Goal: Transaction & Acquisition: Purchase product/service

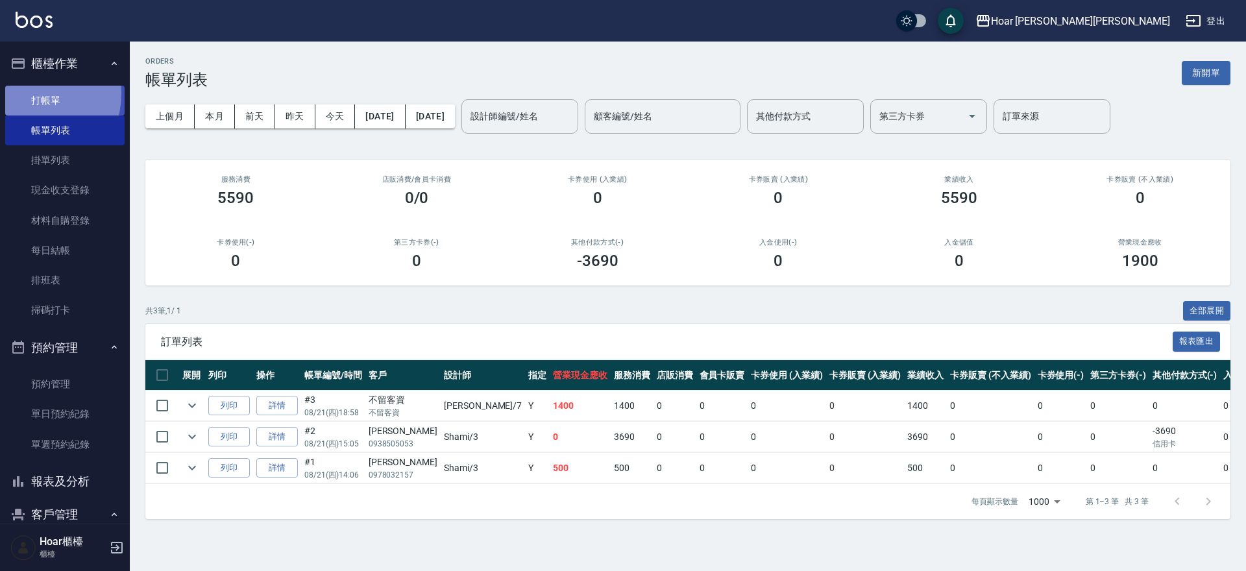
click at [29, 93] on link "打帳單" at bounding box center [64, 101] width 119 height 30
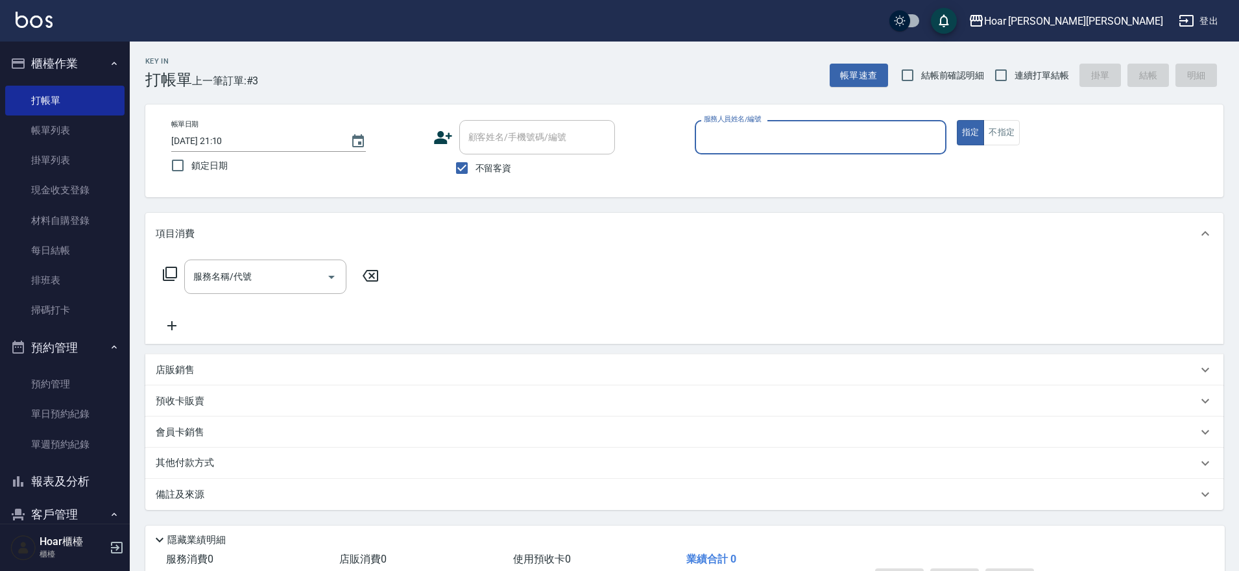
click at [480, 168] on span "不留客資" at bounding box center [494, 169] width 36 height 14
click at [476, 168] on input "不留客資" at bounding box center [461, 167] width 27 height 27
checkbox input "false"
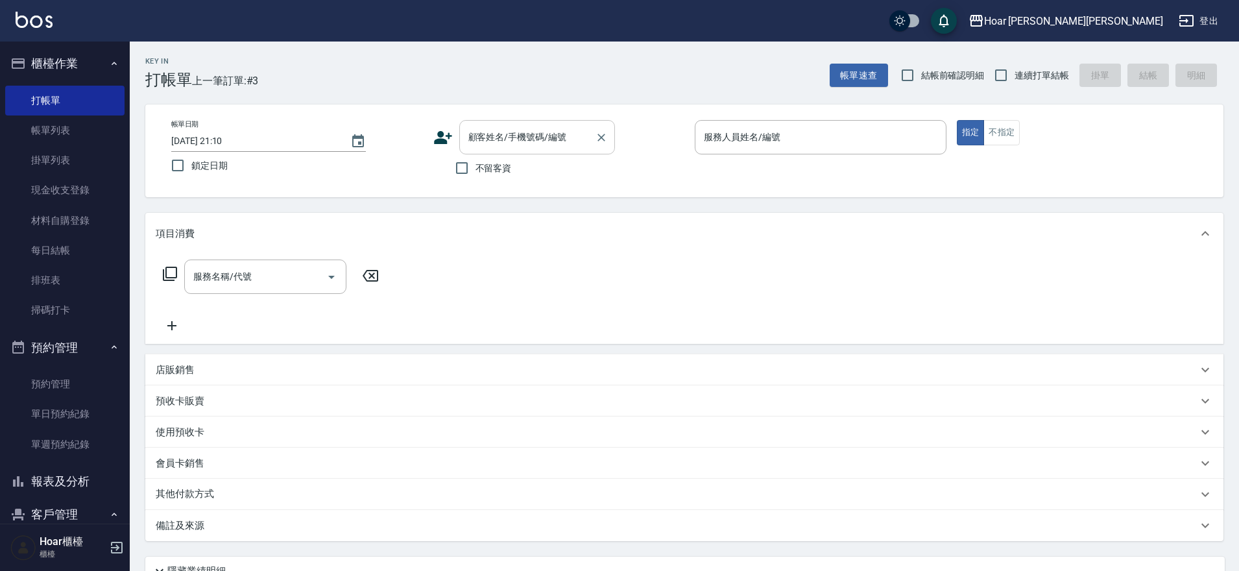
click at [500, 139] on input "顧客姓名/手機號碼/編號" at bounding box center [527, 137] width 125 height 23
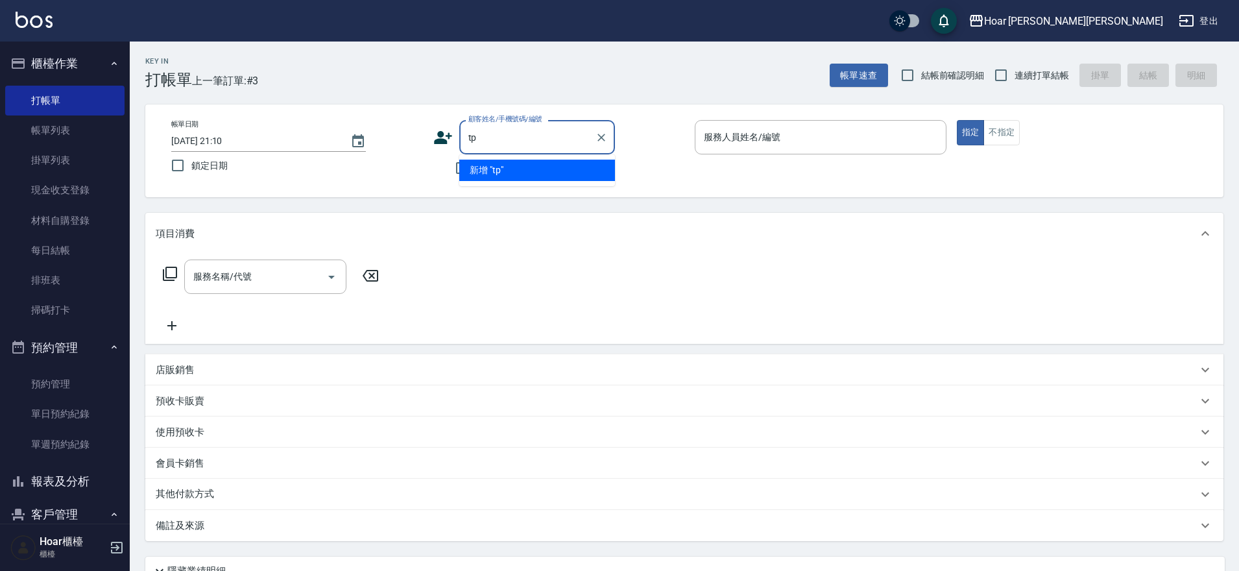
type input "t"
type input "陳意藝術"
click at [507, 171] on li "陳藝瑄/0982986970/" at bounding box center [537, 170] width 156 height 21
type input "陳藝瑄/0982986970/"
type input "RIO-2"
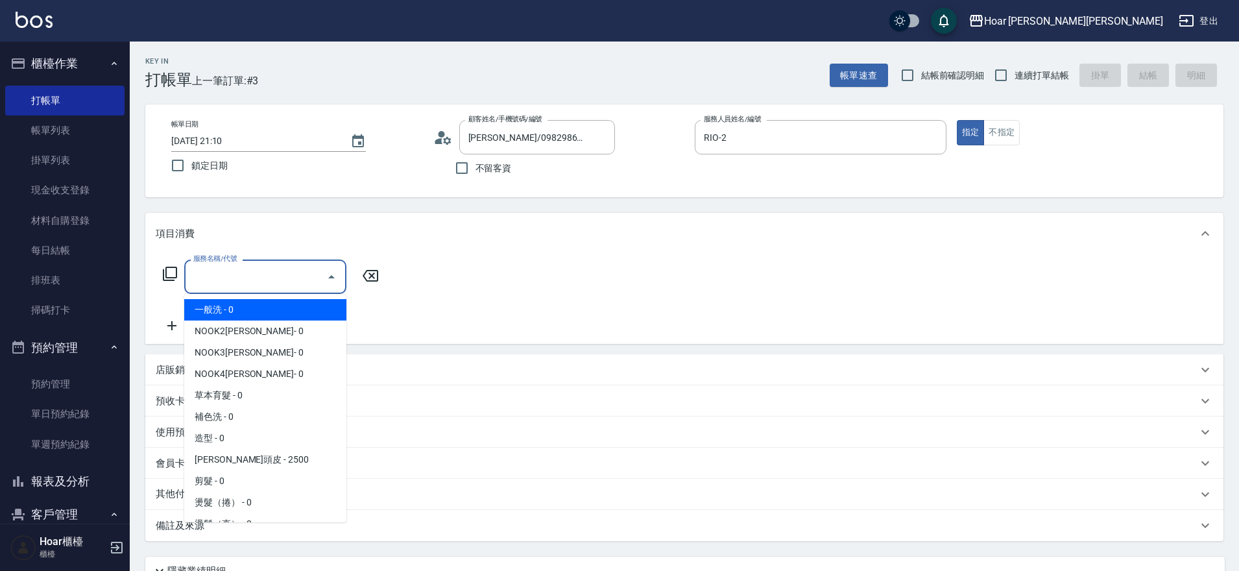
drag, startPoint x: 252, startPoint y: 277, endPoint x: 241, endPoint y: 278, distance: 11.1
click at [252, 276] on input "服務名稱/代號" at bounding box center [255, 276] width 131 height 23
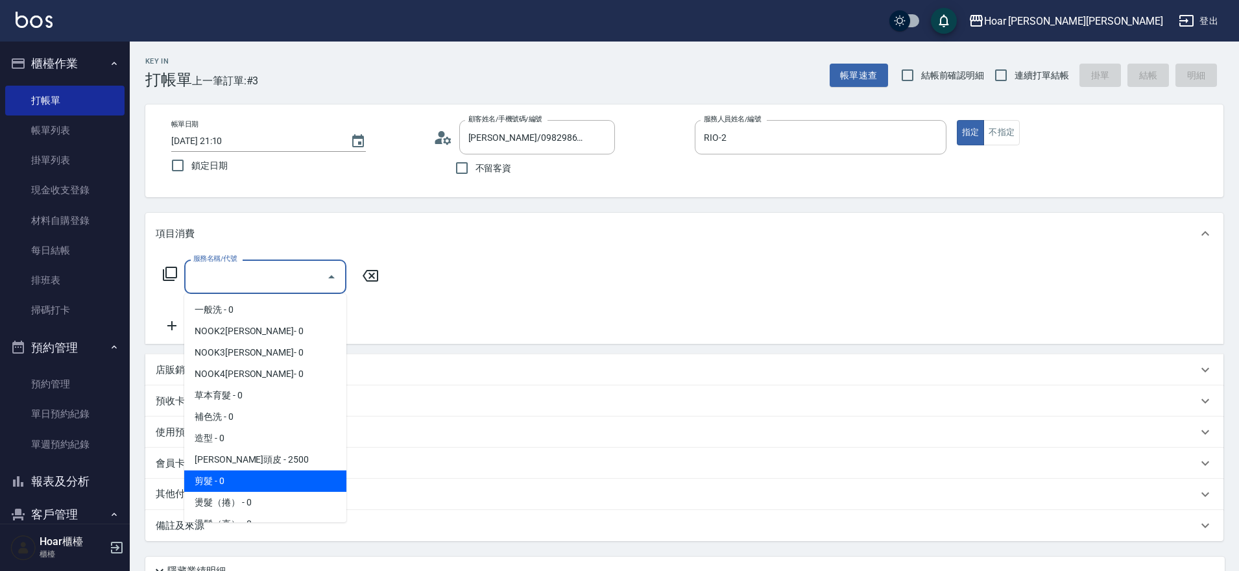
drag, startPoint x: 220, startPoint y: 474, endPoint x: 293, endPoint y: 408, distance: 98.8
click at [221, 474] on span "剪髮 - 0" at bounding box center [265, 480] width 162 height 21
type input "剪髮(201)"
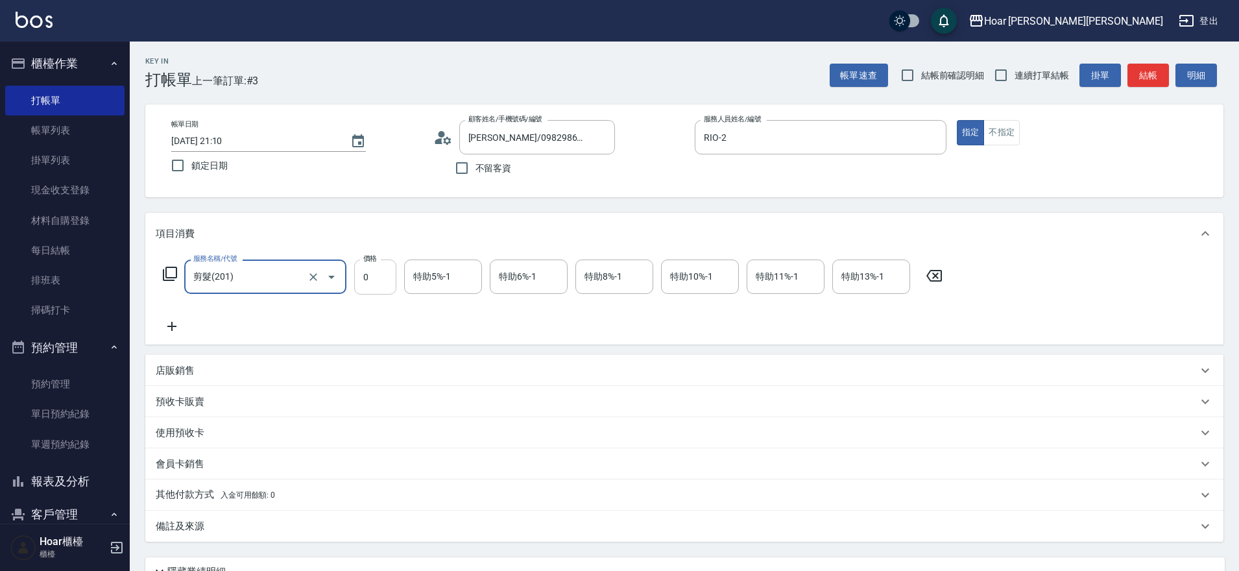
click at [382, 275] on input "0" at bounding box center [375, 277] width 42 height 35
type input "800"
click at [371, 311] on div "服務名稱/代號 剪髮(201) 服務名稱/代號 價格 800 價格 特助5%-1 特助5%-1 特助6%-1 特助6%-1 特助8%-1 特助8%-1 特助1…" at bounding box center [553, 297] width 795 height 75
click at [328, 276] on icon "Open" at bounding box center [332, 277] width 16 height 16
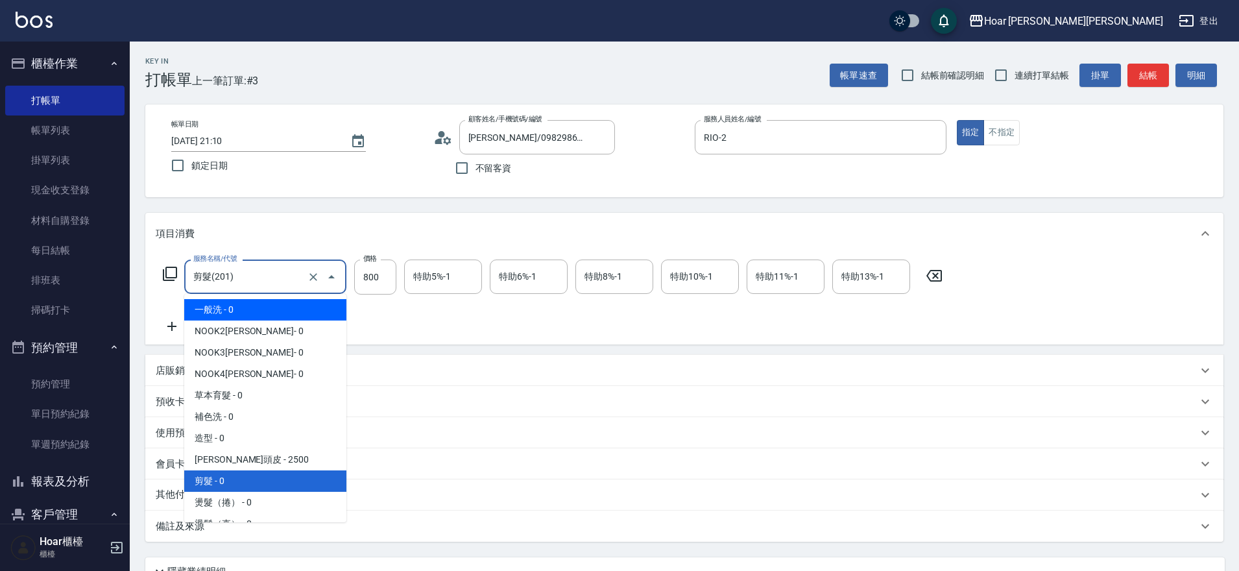
click at [232, 315] on span "一般洗 - 0" at bounding box center [265, 309] width 162 height 21
type input "一般洗(101)"
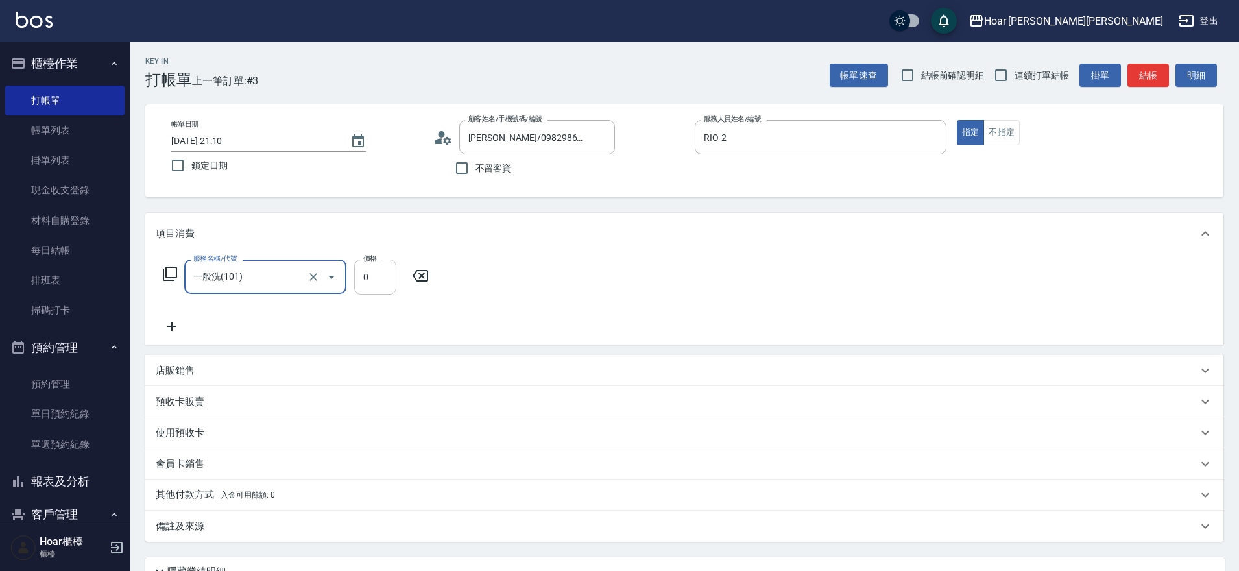
click at [385, 278] on input "0" at bounding box center [375, 277] width 42 height 35
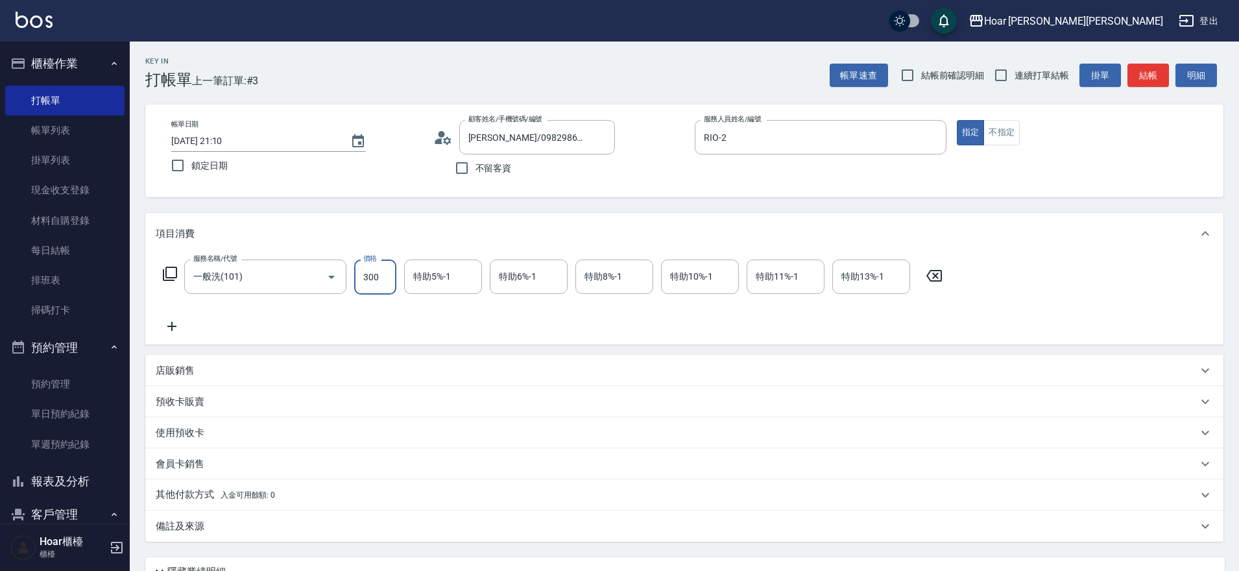
type input "300"
click at [167, 326] on icon at bounding box center [172, 327] width 32 height 16
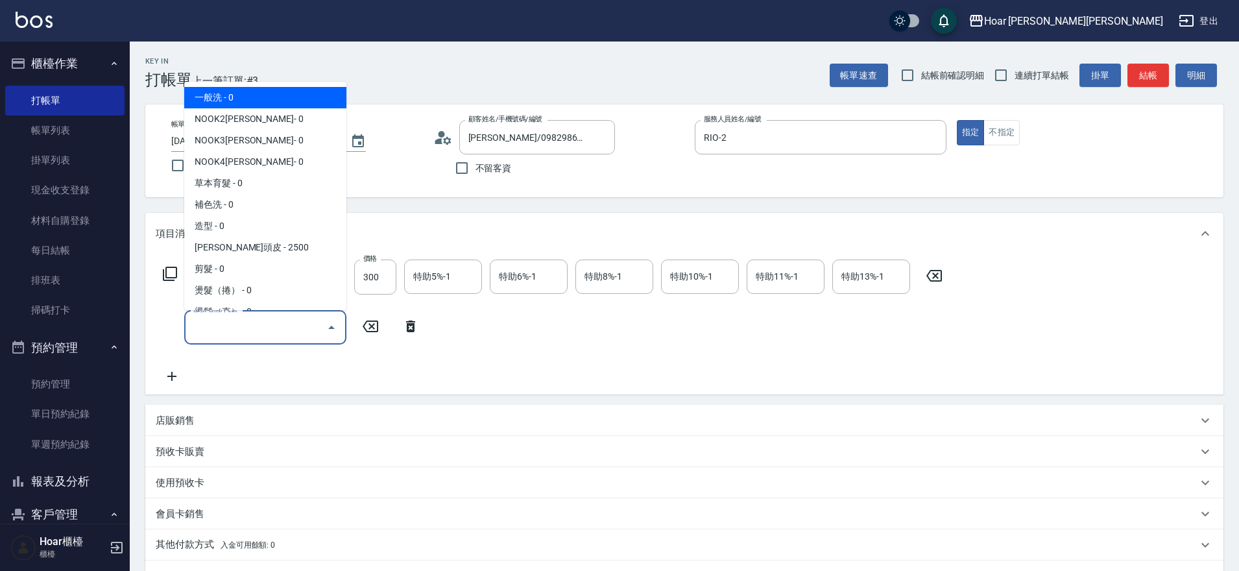
click at [215, 328] on input "服務名稱/代號" at bounding box center [255, 327] width 131 height 23
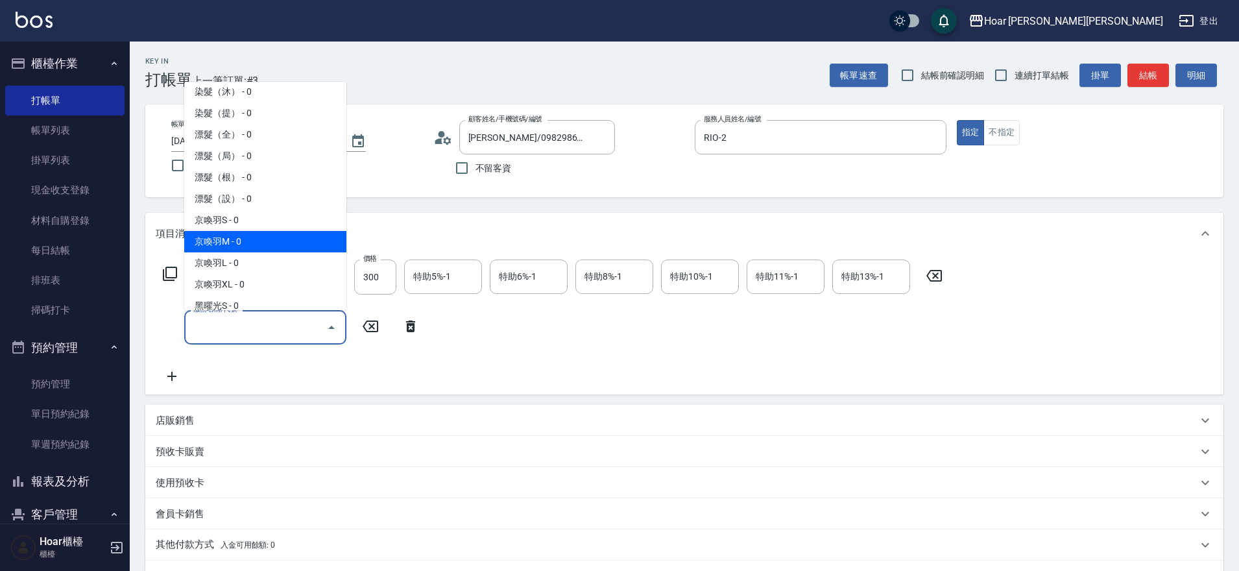
scroll to position [326, 0]
click at [226, 237] on span "京喚羽M - 0" at bounding box center [265, 242] width 162 height 21
type input "京喚羽M(602)"
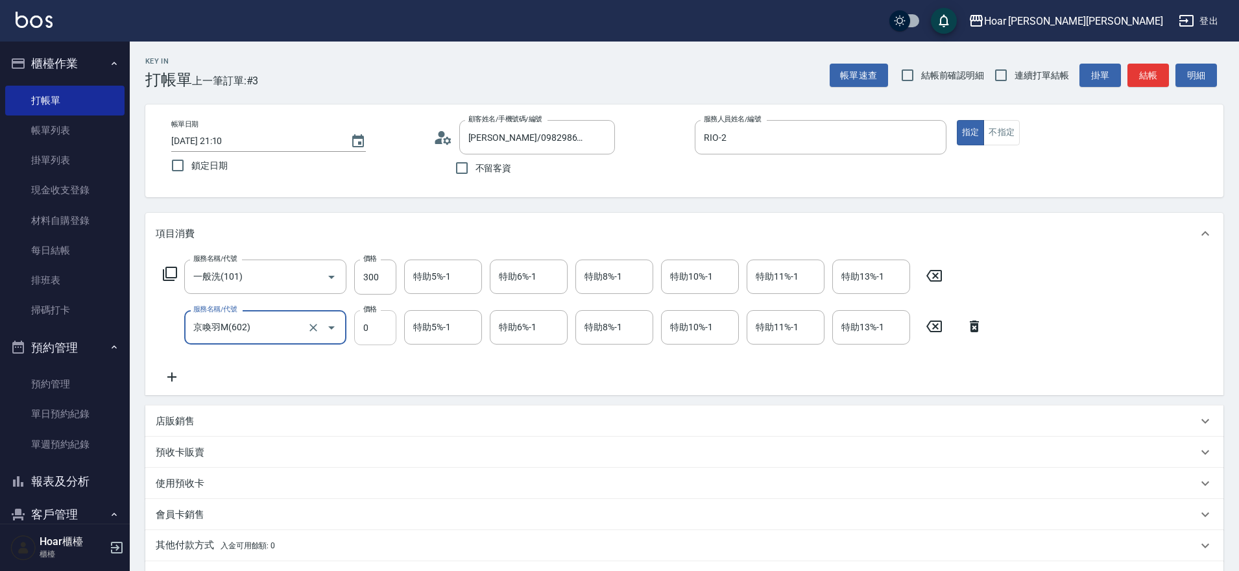
click at [391, 334] on input "0" at bounding box center [375, 327] width 42 height 35
type input "2300"
click at [313, 363] on div "服務名稱/代號 一般洗(101) 服務名稱/代號 價格 300 價格 特助5%-1 特助5%-1 特助6%-1 特助6%-1 特助8%-1 特助8%-1 特助…" at bounding box center [573, 322] width 835 height 125
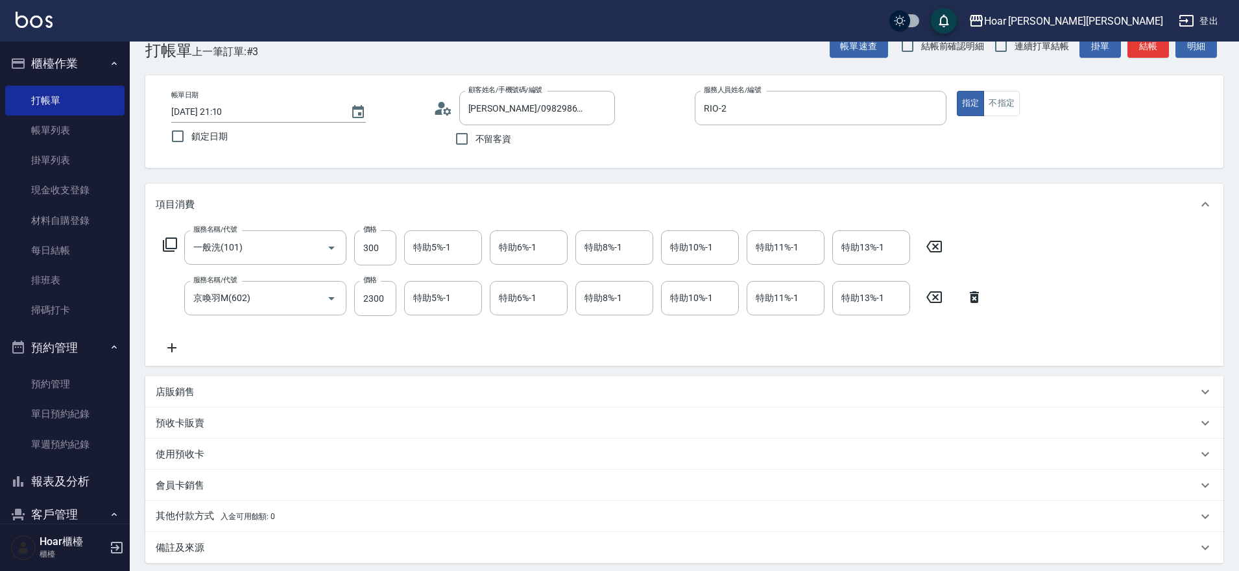
scroll to position [0, 0]
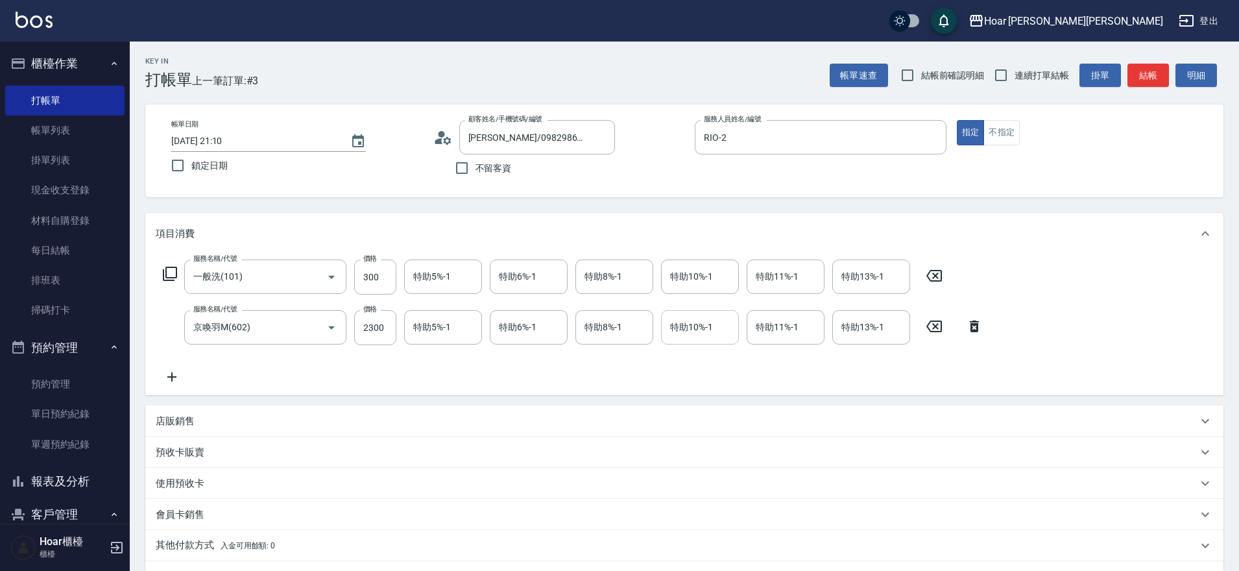
click at [711, 330] on input "特助10%-1" at bounding box center [700, 327] width 66 height 23
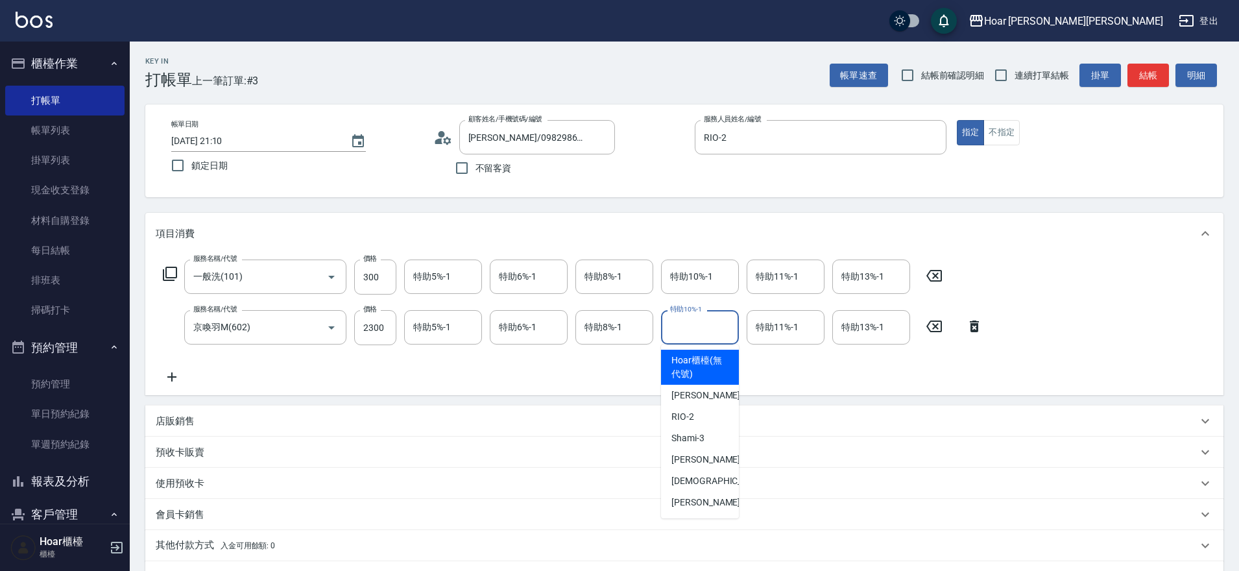
scroll to position [1, 0]
drag, startPoint x: 693, startPoint y: 459, endPoint x: 684, endPoint y: 450, distance: 12.8
click at [694, 461] on span "Emma -4" at bounding box center [710, 459] width 77 height 14
type input "Emma-4"
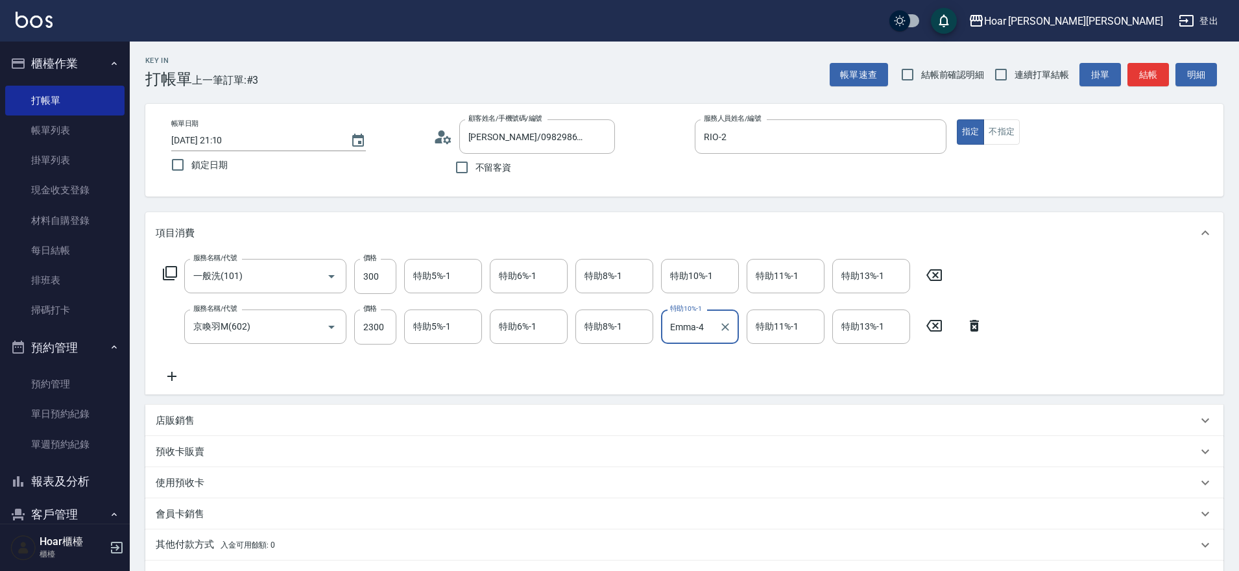
click at [569, 352] on div "服務名稱/代號 一般洗(101) 服務名稱/代號 價格 300 價格 特助5%-1 特助5%-1 特助6%-1 特助6%-1 特助8%-1 特助8%-1 特助…" at bounding box center [573, 321] width 835 height 125
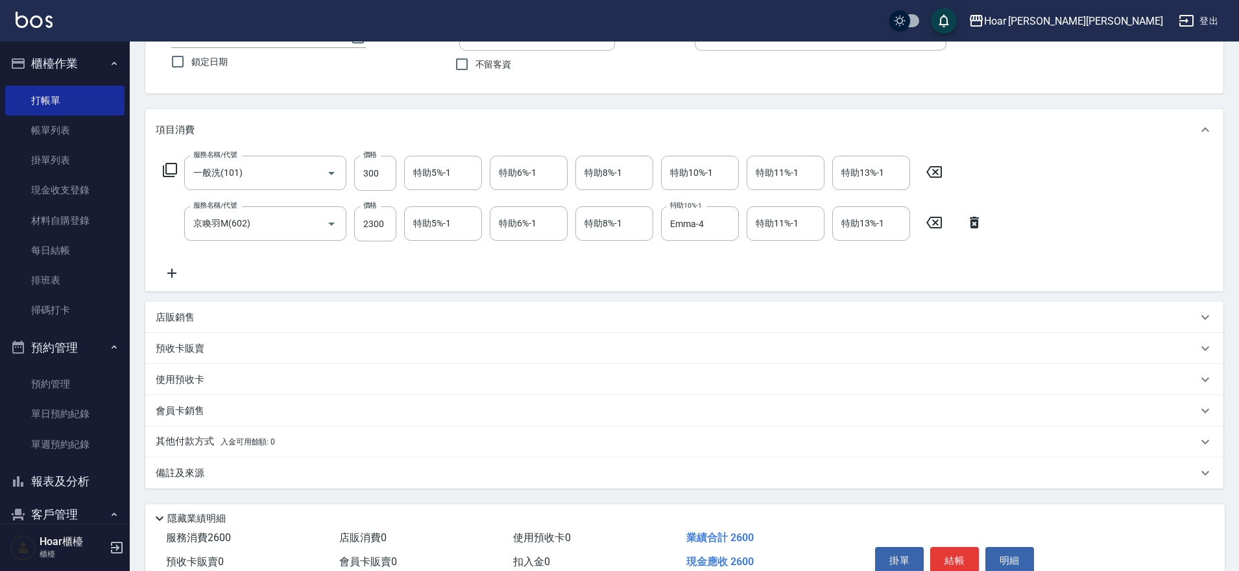
scroll to position [168, 0]
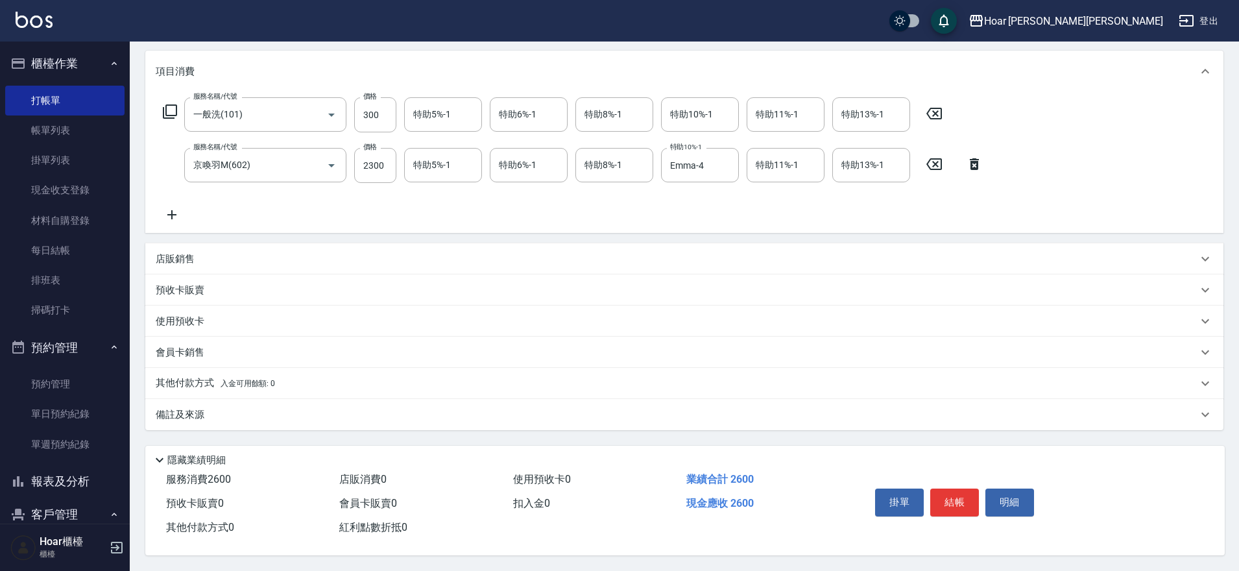
click at [191, 379] on p "其他付款方式 入金可用餘額: 0" at bounding box center [215, 383] width 119 height 14
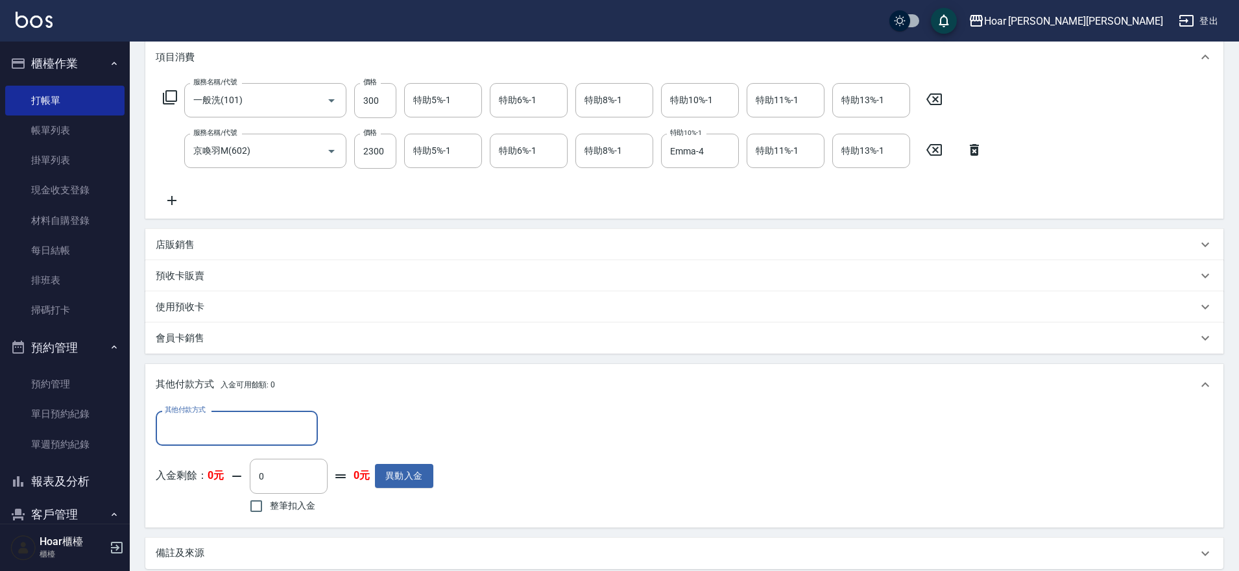
scroll to position [321, 0]
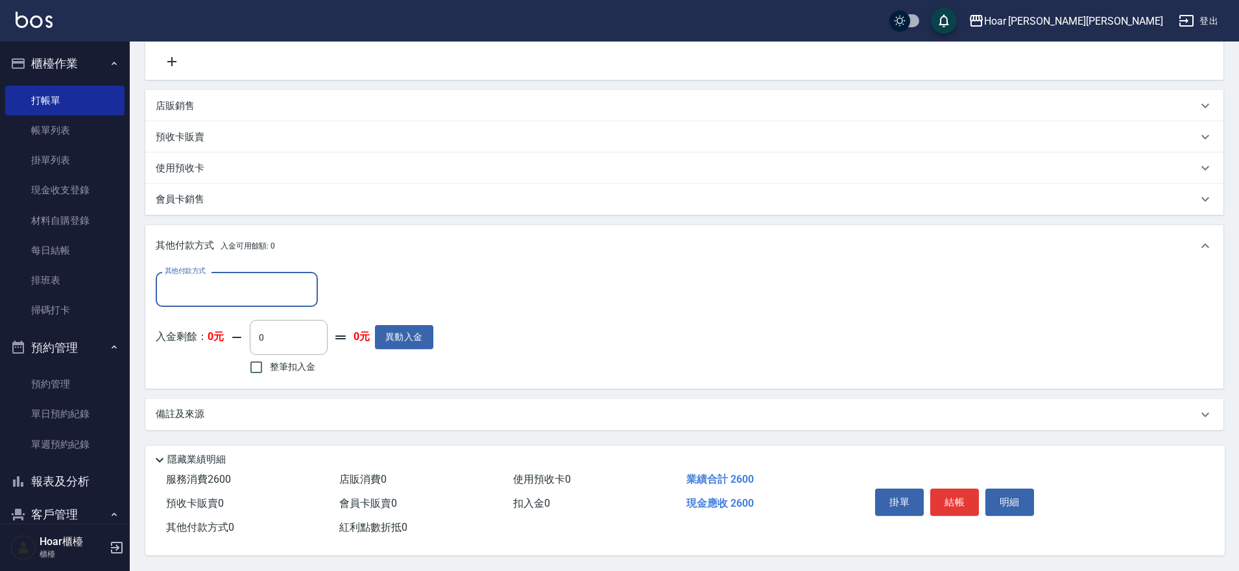
drag, startPoint x: 947, startPoint y: 494, endPoint x: 930, endPoint y: 487, distance: 18.6
click at [947, 495] on button "結帳" at bounding box center [955, 502] width 49 height 27
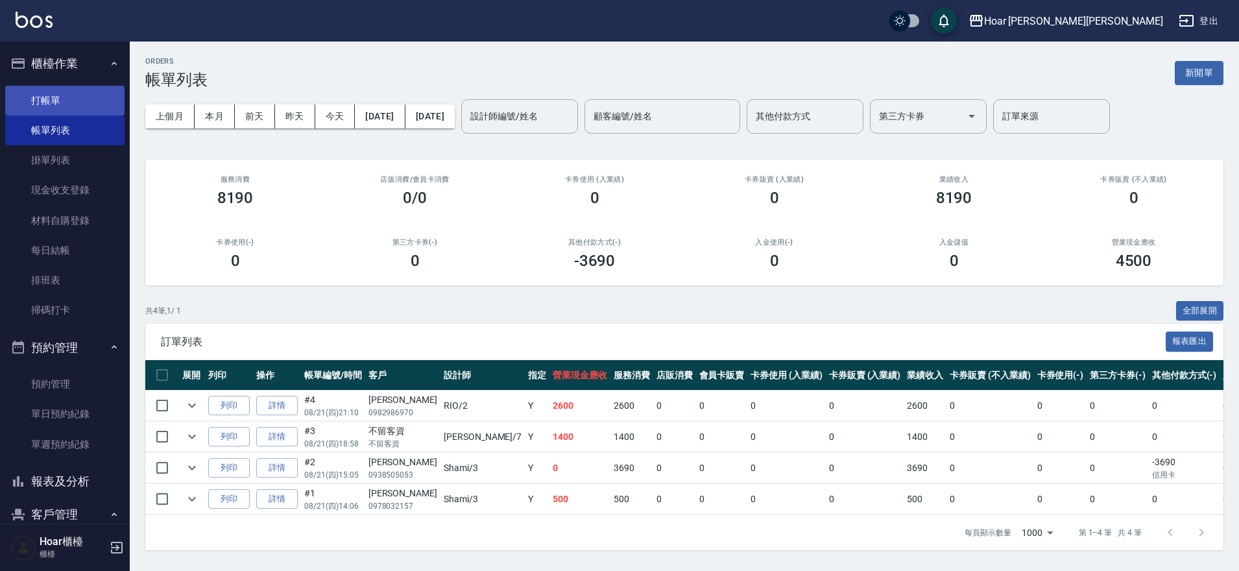
click at [67, 104] on link "打帳單" at bounding box center [64, 101] width 119 height 30
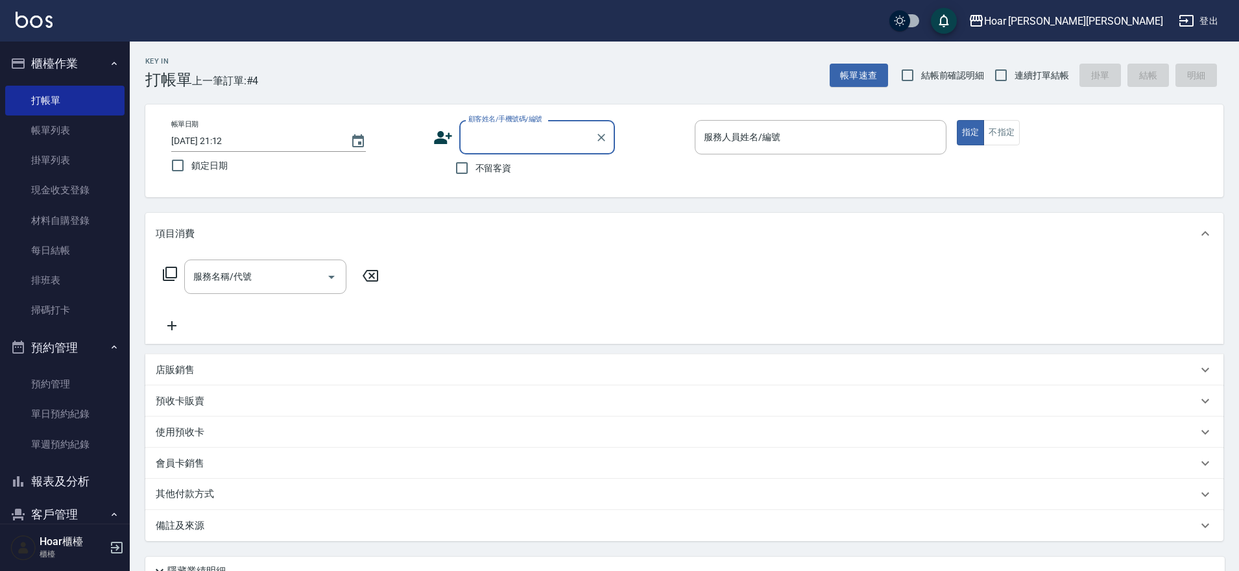
click at [522, 134] on input "顧客姓名/手機號碼/編號" at bounding box center [527, 137] width 125 height 23
type input "a"
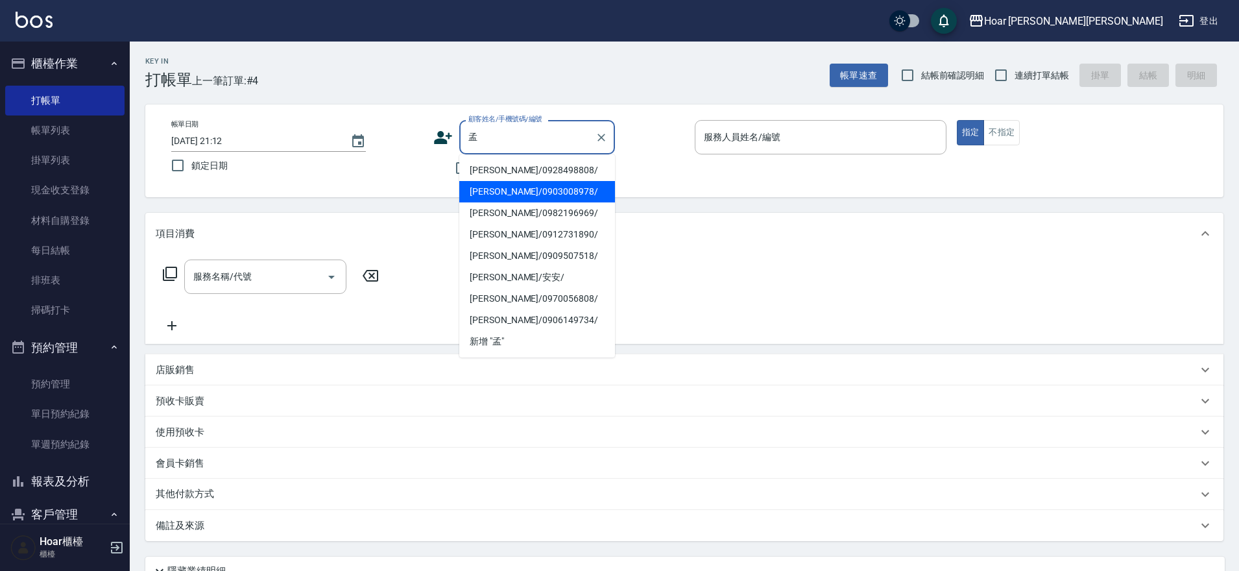
click at [490, 186] on li "孟東驛/0903008978/" at bounding box center [537, 191] width 156 height 21
type input "孟東驛/0903008978/"
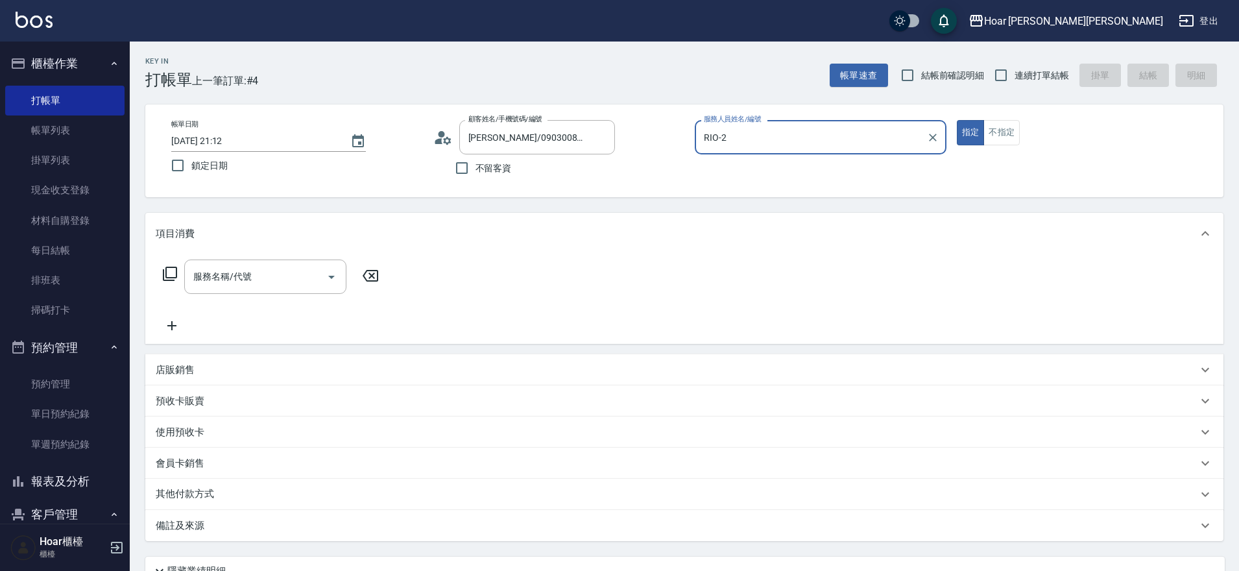
type input "RIO-2"
click at [286, 278] on input "服務名稱/代號" at bounding box center [255, 276] width 131 height 23
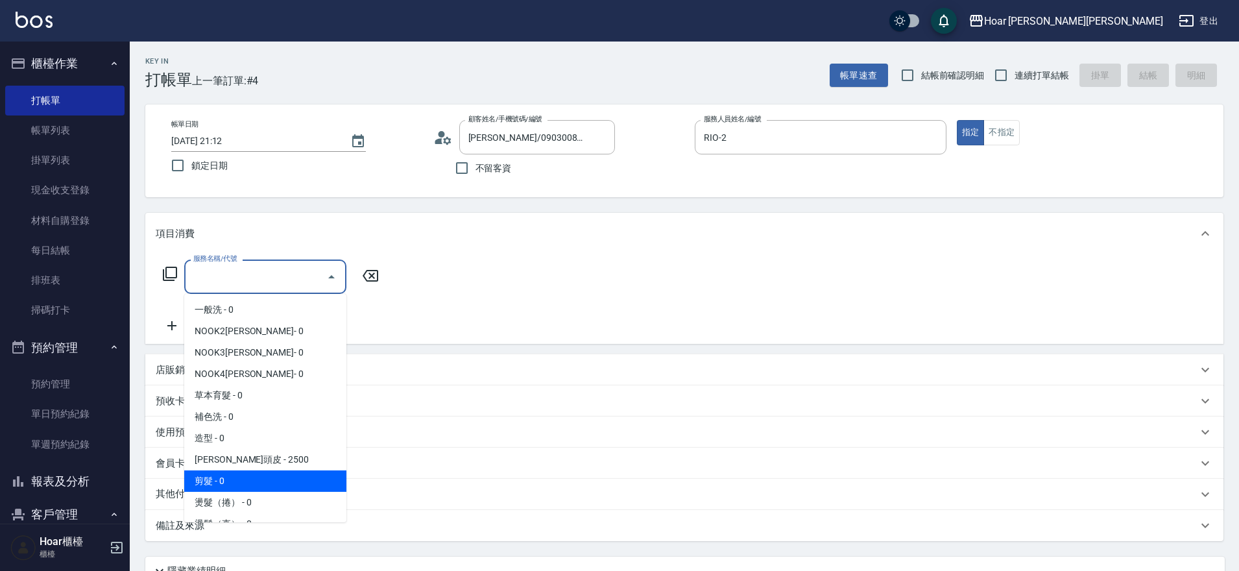
drag, startPoint x: 206, startPoint y: 486, endPoint x: 213, endPoint y: 479, distance: 10.6
click at [206, 486] on span "剪髮 - 0" at bounding box center [265, 480] width 162 height 21
type input "剪髮(201)"
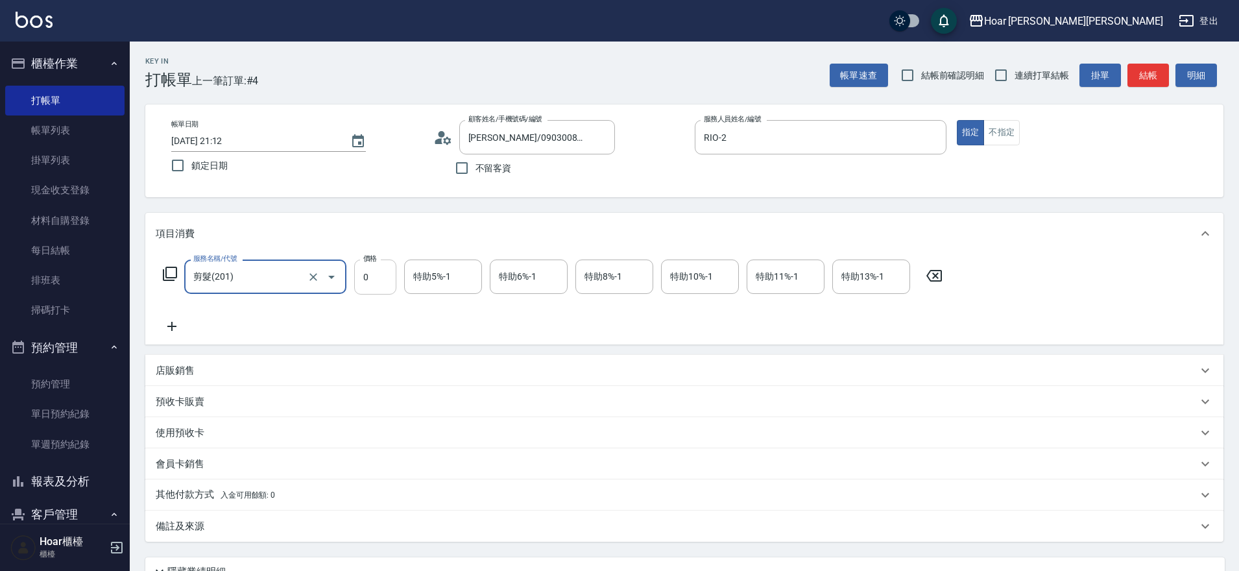
click at [386, 274] on input "0" at bounding box center [375, 277] width 42 height 35
type input "800"
click at [165, 322] on icon at bounding box center [172, 327] width 32 height 16
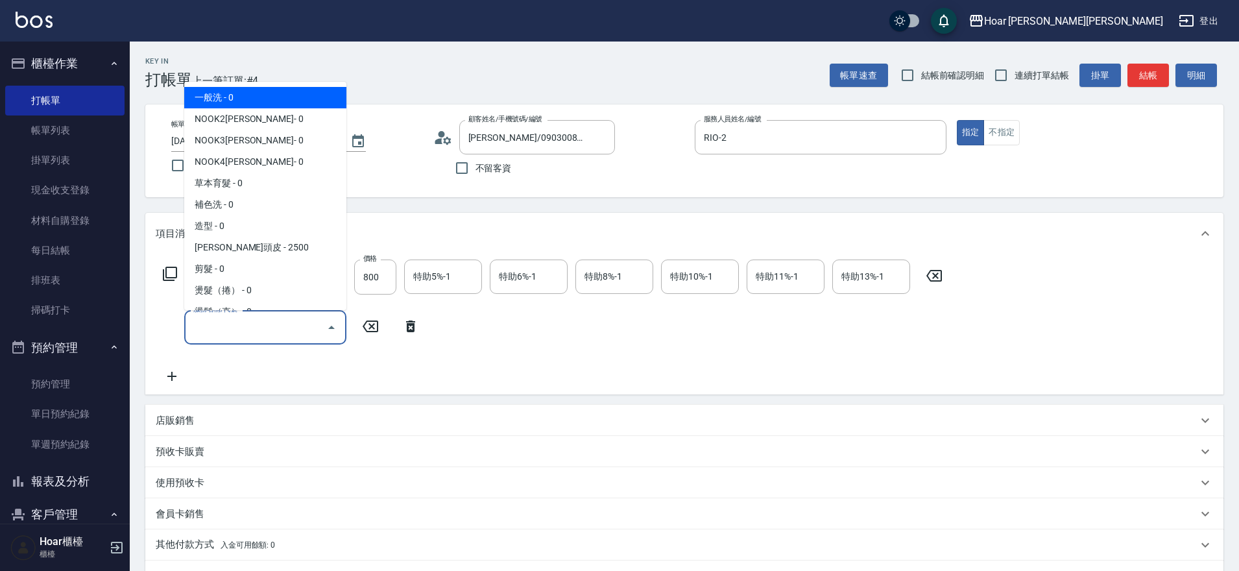
click at [254, 319] on input "服務名稱/代號" at bounding box center [255, 327] width 131 height 23
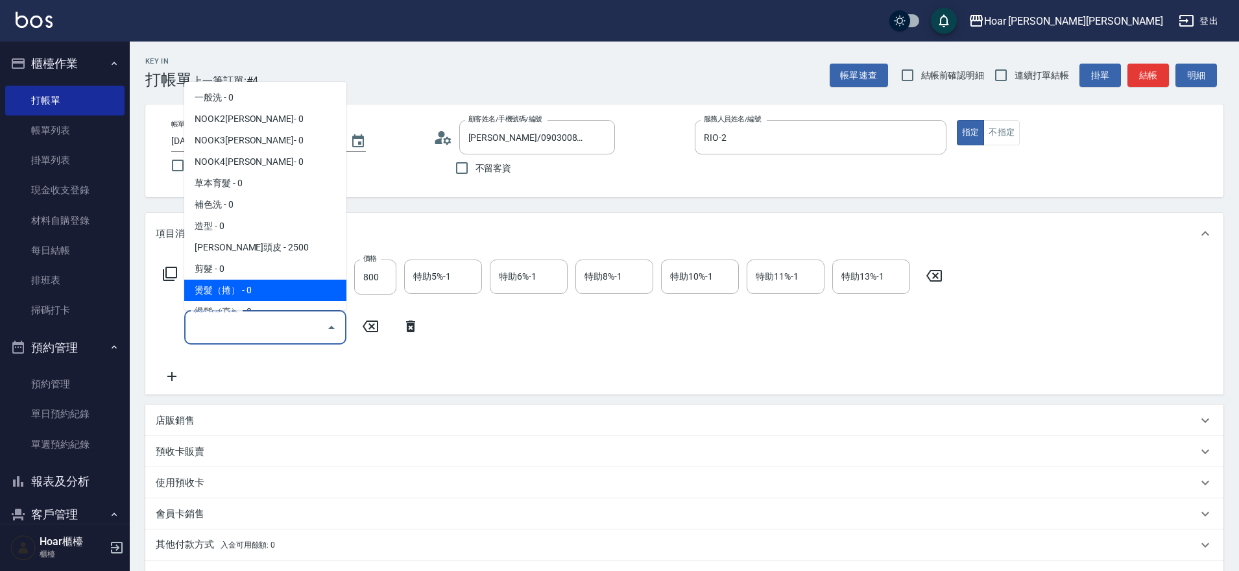
drag, startPoint x: 260, startPoint y: 287, endPoint x: 307, endPoint y: 305, distance: 50.1
click at [260, 287] on span "燙髮（捲） - 0" at bounding box center [265, 290] width 162 height 21
type input "燙髮（捲）(301)"
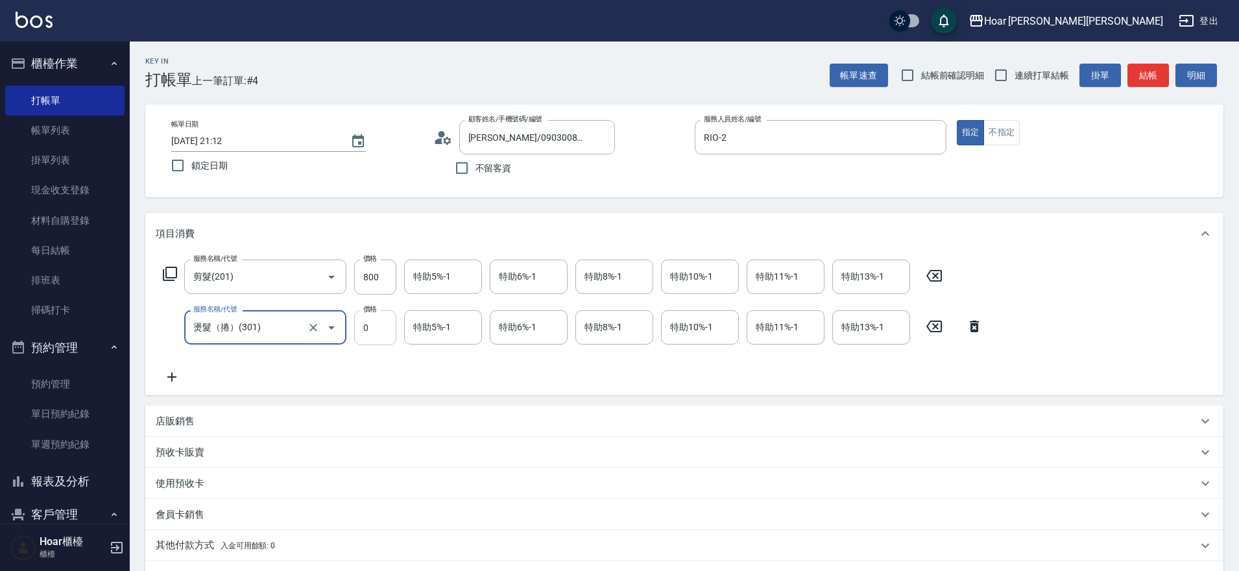
click at [393, 334] on input "0" at bounding box center [375, 327] width 42 height 35
type input "2125"
click at [376, 358] on div "服務名稱/代號 剪髮(201) 服務名稱/代號 價格 800 價格 特助5%-1 特助5%-1 特助6%-1 特助6%-1 特助8%-1 特助8%-1 特助1…" at bounding box center [573, 321] width 835 height 125
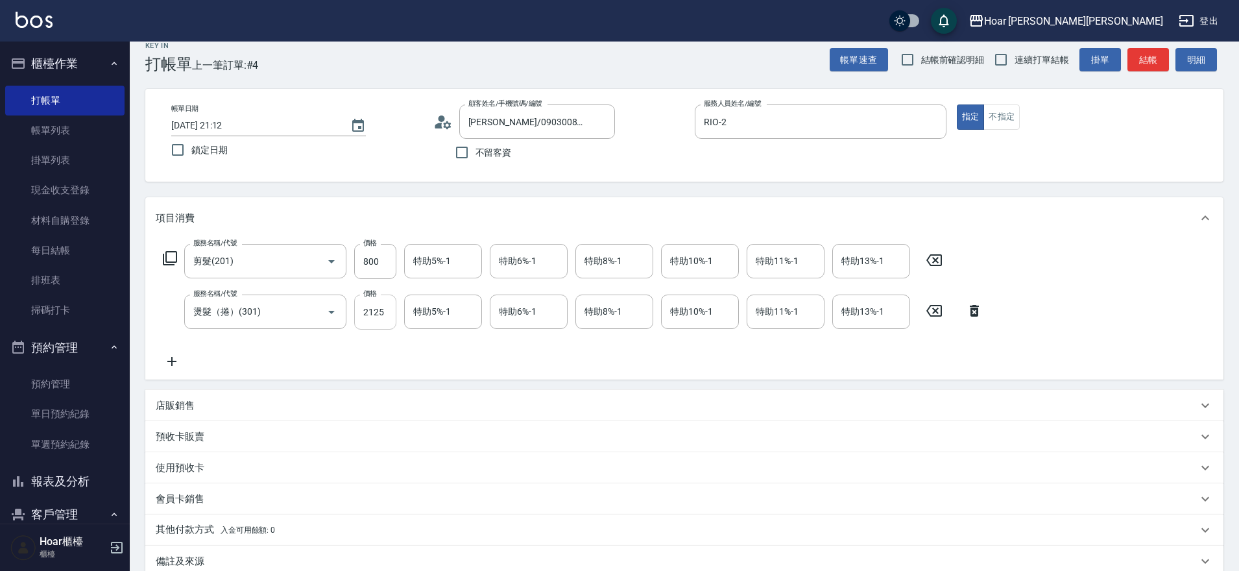
scroll to position [168, 0]
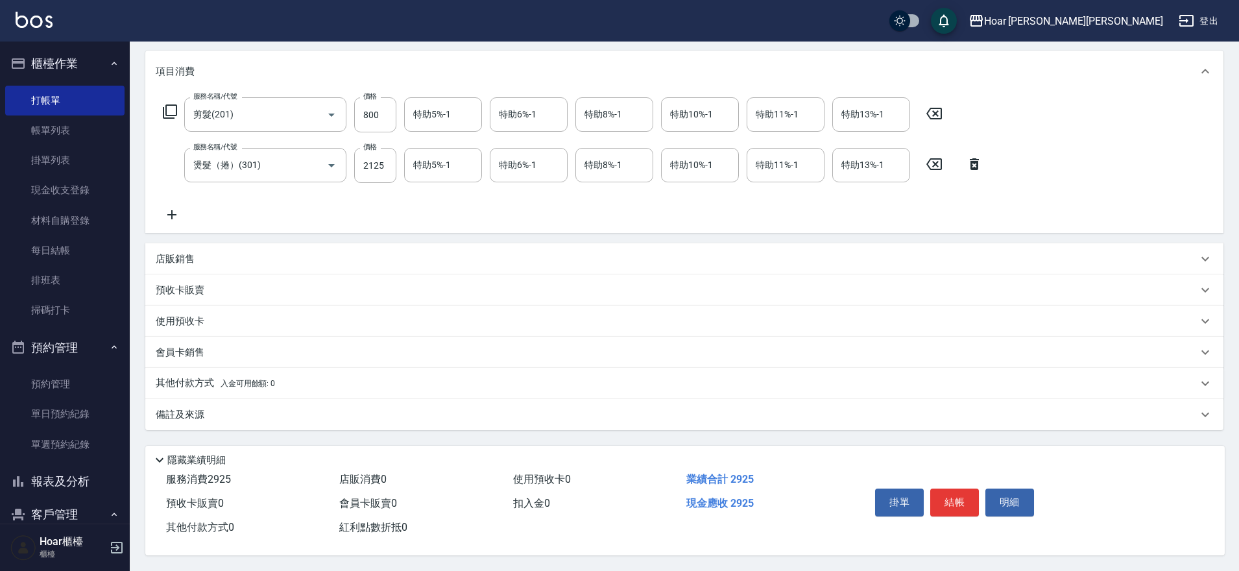
click at [178, 207] on icon at bounding box center [172, 215] width 32 height 16
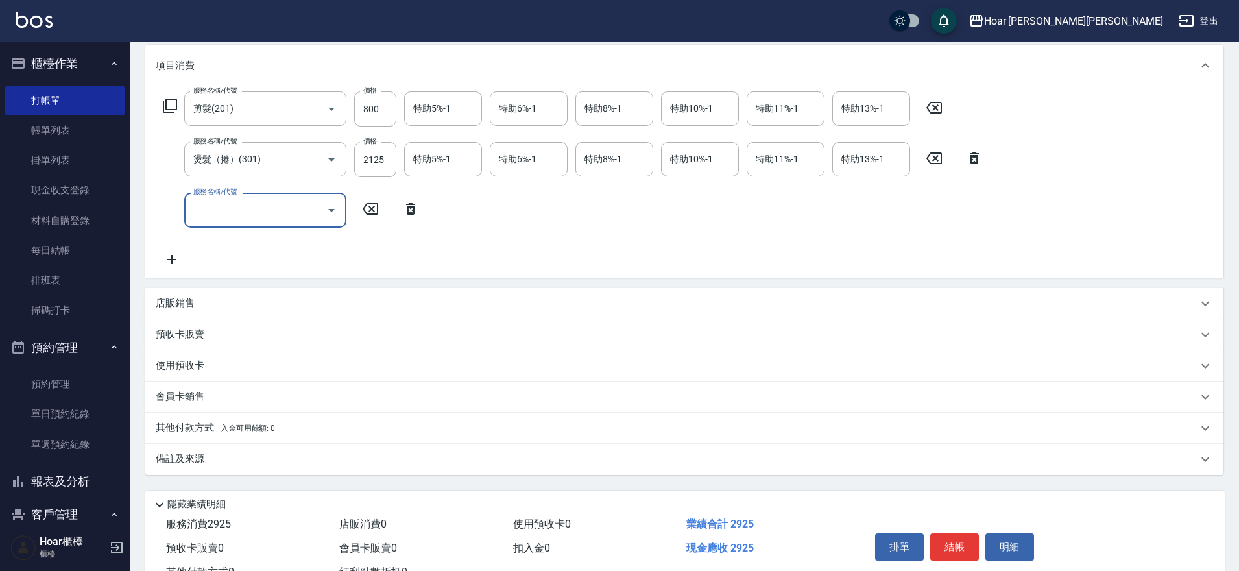
click at [292, 203] on input "服務名稱/代號" at bounding box center [255, 210] width 131 height 23
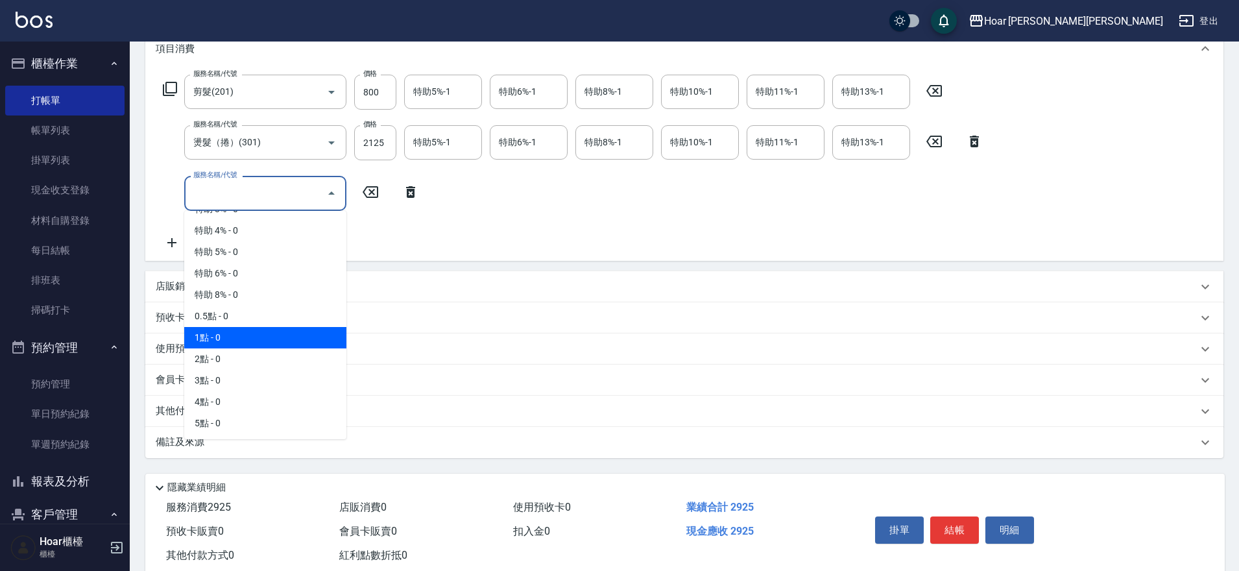
click at [305, 336] on span "1點 - 0" at bounding box center [265, 337] width 162 height 21
type input "1點(P1)"
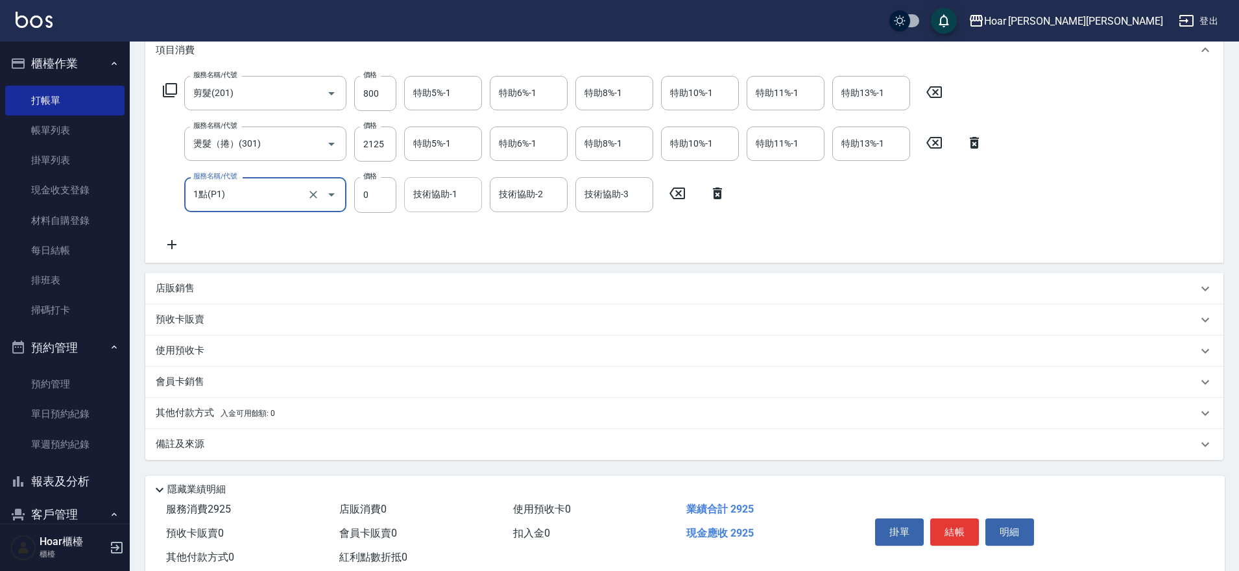
drag, startPoint x: 398, startPoint y: 186, endPoint x: 427, endPoint y: 189, distance: 28.7
click at [400, 186] on div "服務名稱/代號 1點(P1) 服務名稱/代號 價格 0 價格 技術協助-1 技術協助-1 技術協助-2 技術協助-2 技術協助-3 技術協助-3" at bounding box center [445, 194] width 578 height 35
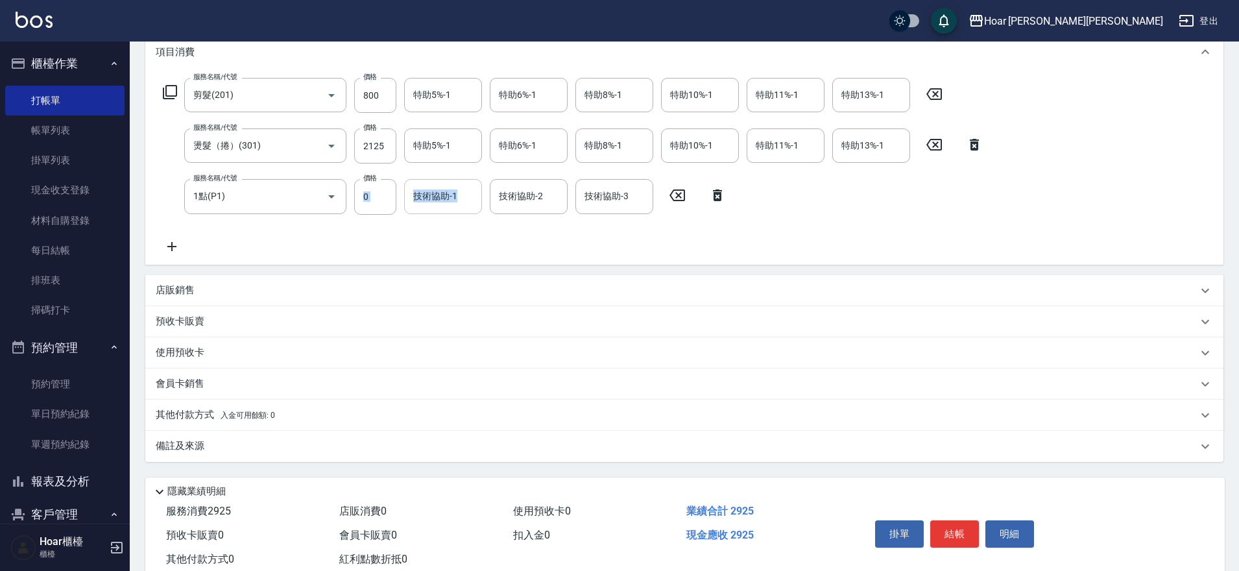
click at [429, 189] on div "技術協助-1 技術協助-1" at bounding box center [443, 196] width 78 height 34
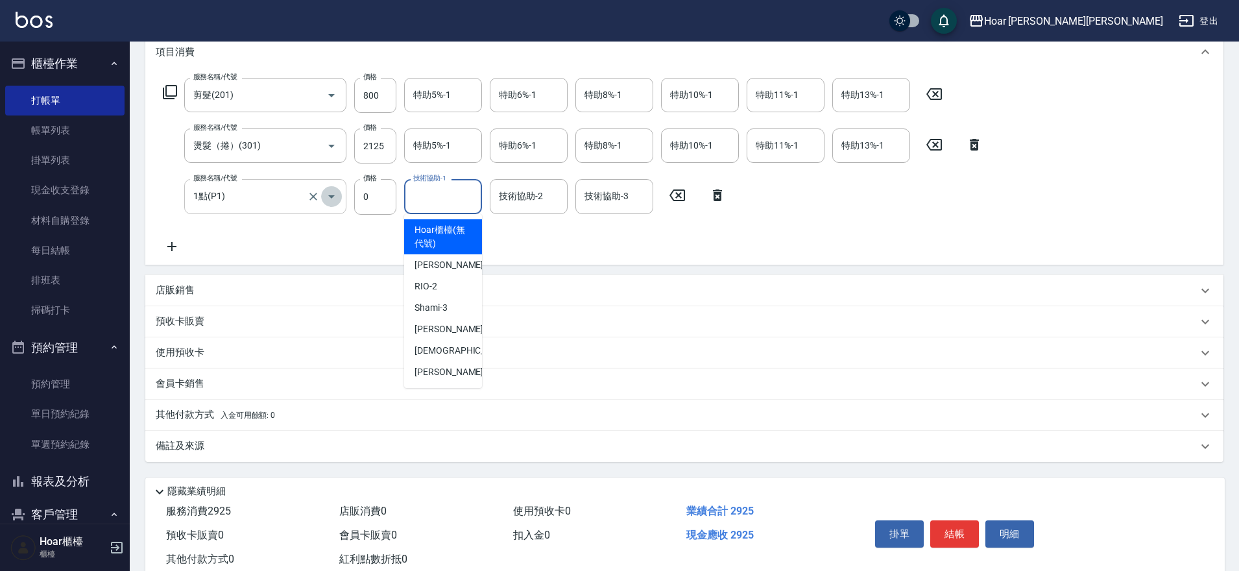
click at [337, 201] on icon "Open" at bounding box center [332, 197] width 16 height 16
click at [439, 201] on input "技術協助-1" at bounding box center [443, 195] width 66 height 23
drag, startPoint x: 437, startPoint y: 322, endPoint x: 437, endPoint y: 287, distance: 35.7
click at [440, 324] on span "Emma -4" at bounding box center [453, 329] width 77 height 14
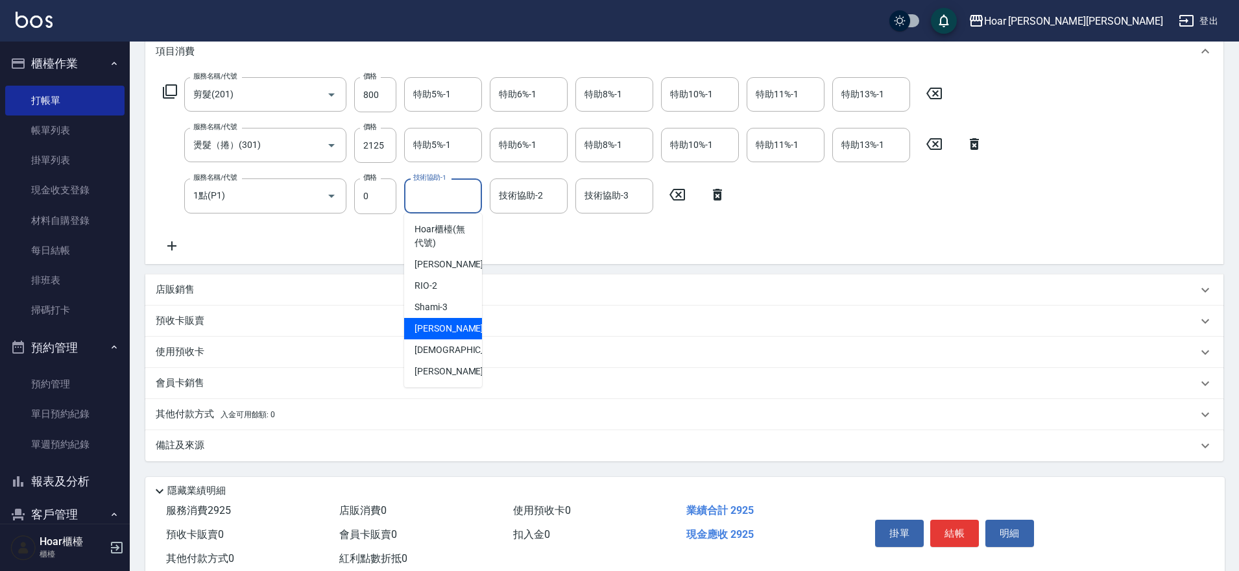
type input "Emma-4"
click at [434, 260] on div "服務名稱/代號 剪髮(201) 服務名稱/代號 價格 800 價格 特助5%-1 特助5%-1 特助6%-1 特助6%-1 特助8%-1 特助8%-1 特助1…" at bounding box center [684, 167] width 1078 height 191
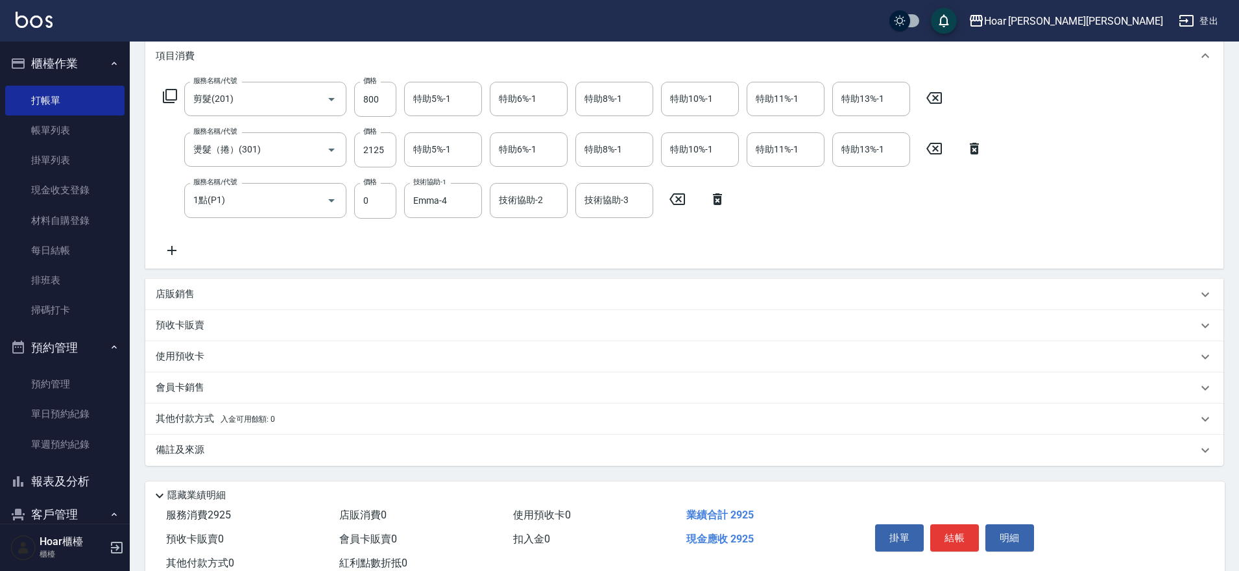
scroll to position [177, 0]
click at [175, 249] on icon at bounding box center [172, 251] width 32 height 16
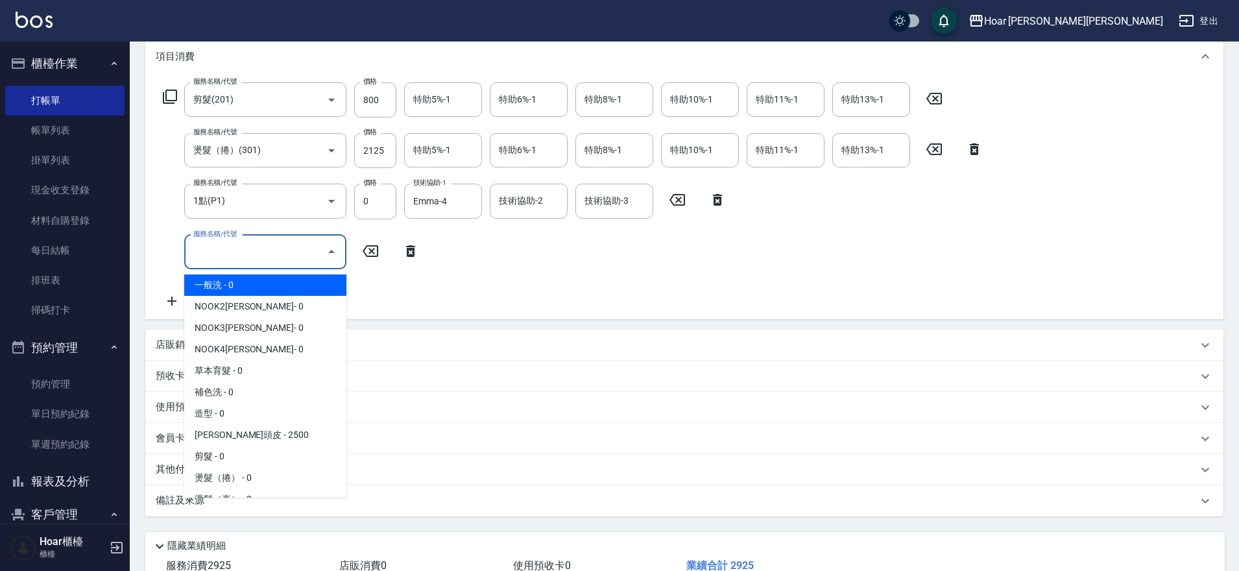
click at [260, 253] on input "服務名稱/代號" at bounding box center [255, 252] width 131 height 23
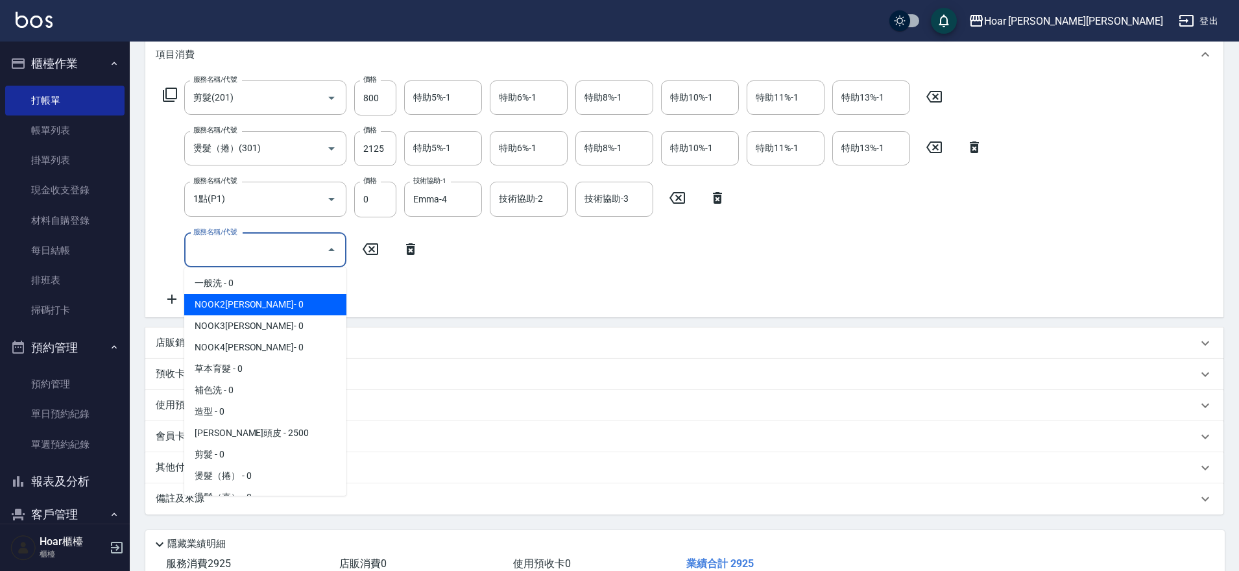
click at [478, 248] on div "服務名稱/代號 剪髮(201) 服務名稱/代號 價格 800 價格 特助5%-1 特助5%-1 特助6%-1 特助6%-1 特助8%-1 特助8%-1 特助1…" at bounding box center [573, 193] width 835 height 226
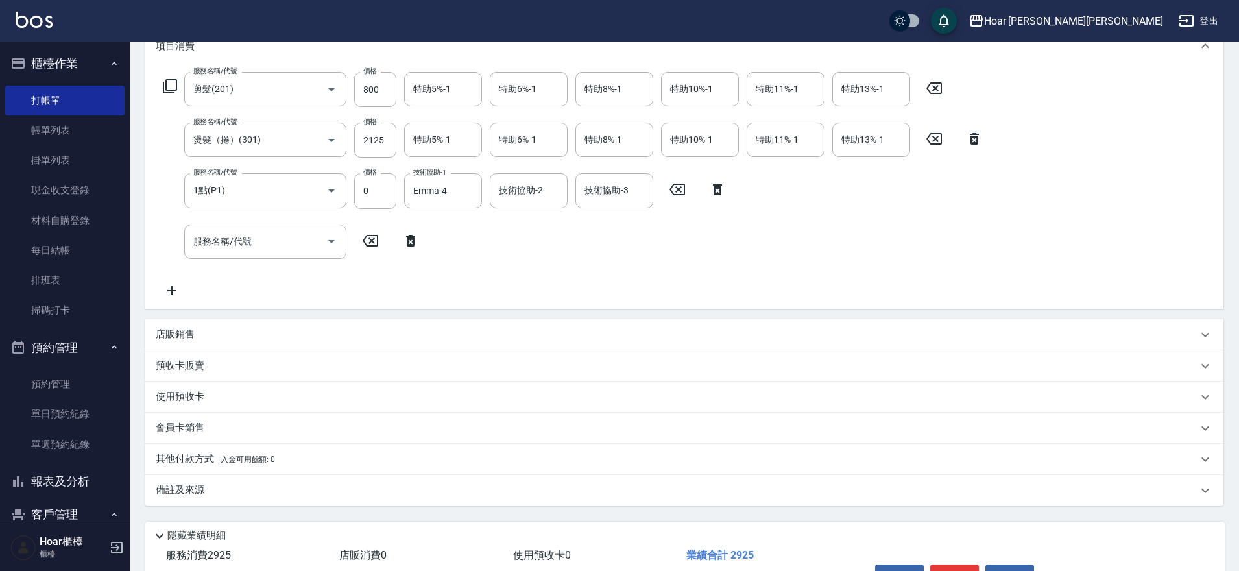
scroll to position [269, 0]
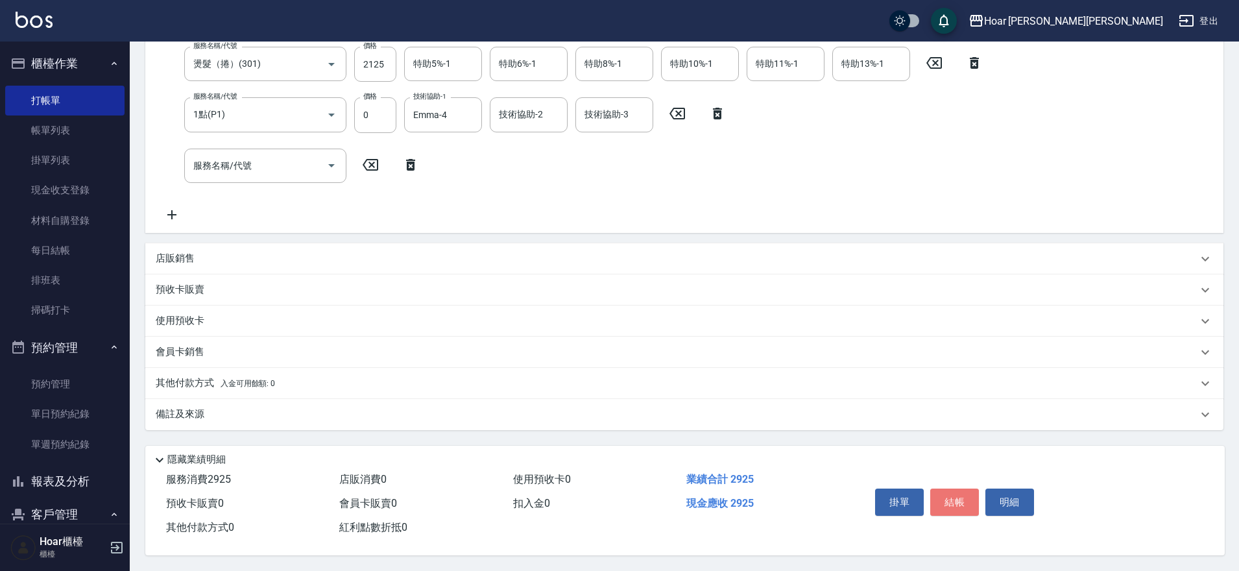
click at [954, 492] on button "結帳" at bounding box center [955, 502] width 49 height 27
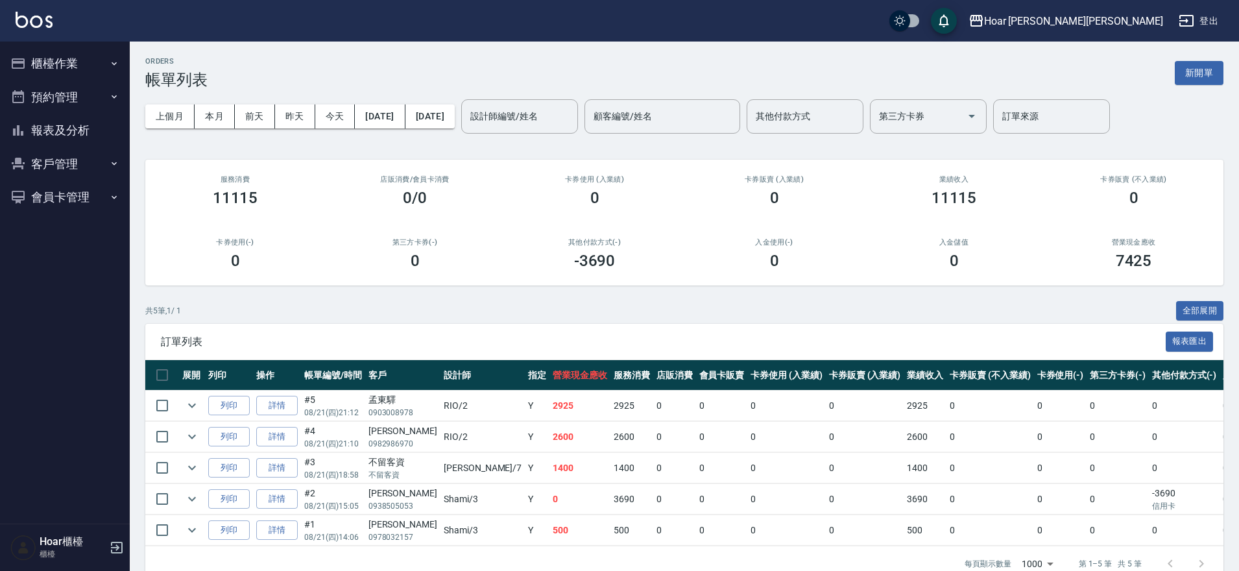
click at [62, 66] on button "櫃檯作業" at bounding box center [64, 64] width 119 height 34
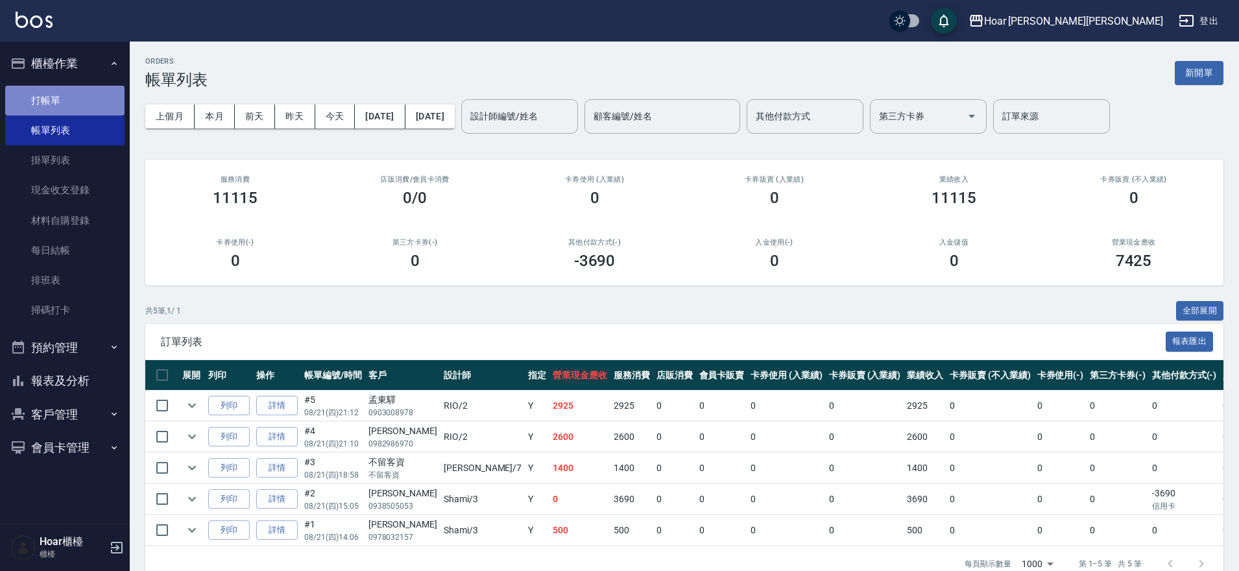
click at [65, 103] on link "打帳單" at bounding box center [64, 101] width 119 height 30
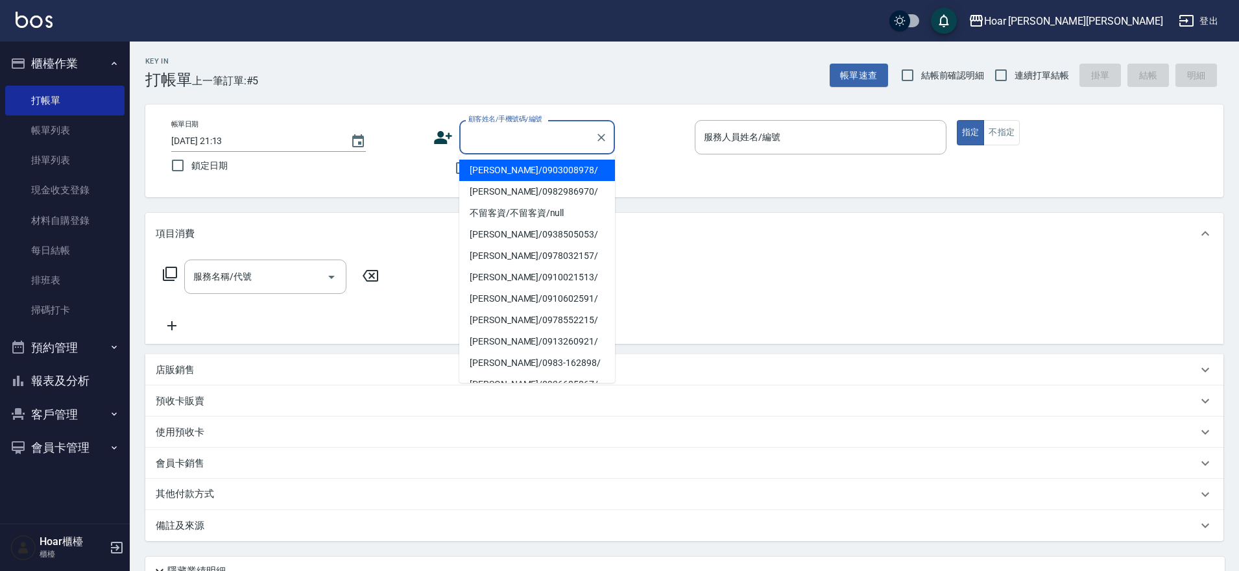
click at [523, 139] on input "顧客姓名/手機號碼/編號" at bounding box center [527, 137] width 125 height 23
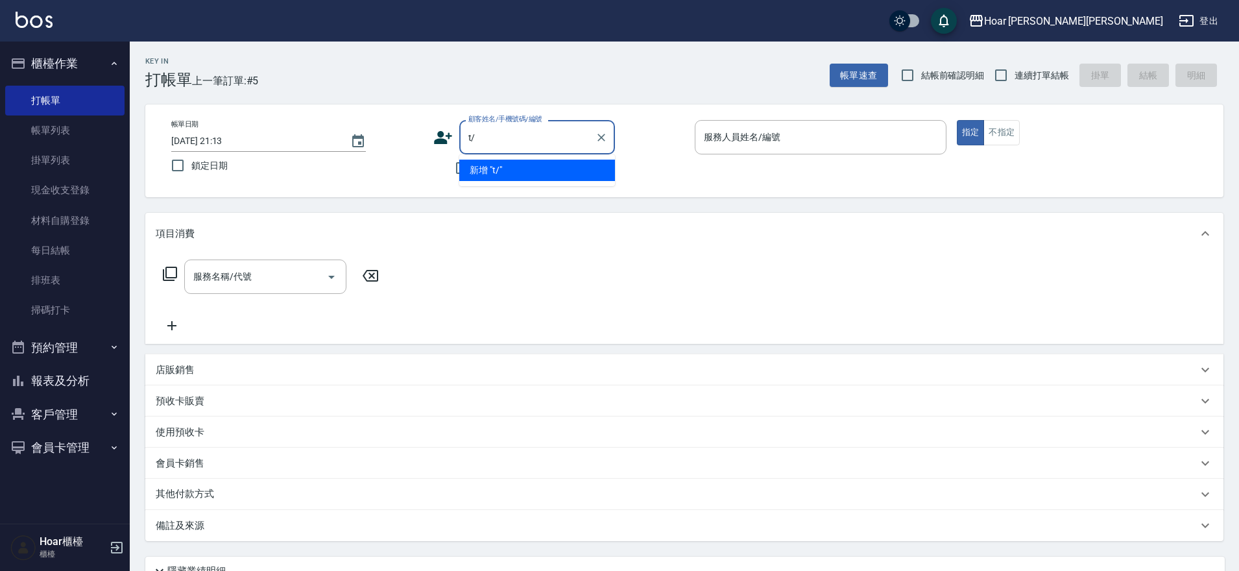
type input "t"
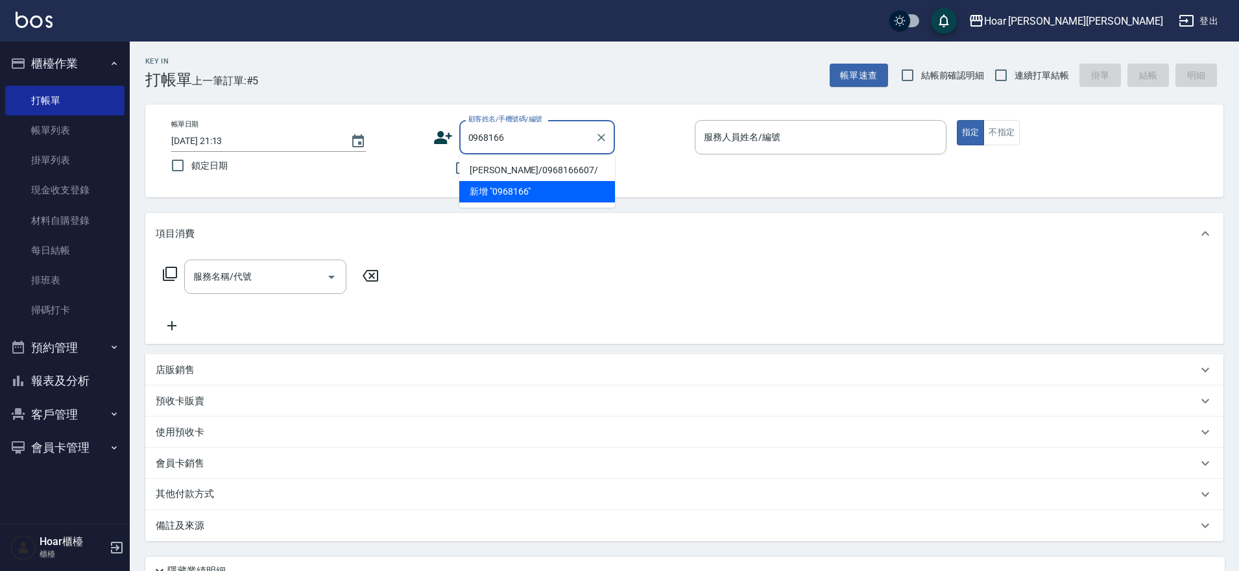
click at [565, 171] on li "蕭宇呈/0968166607/" at bounding box center [537, 170] width 156 height 21
type input "蕭宇呈/0968166607/"
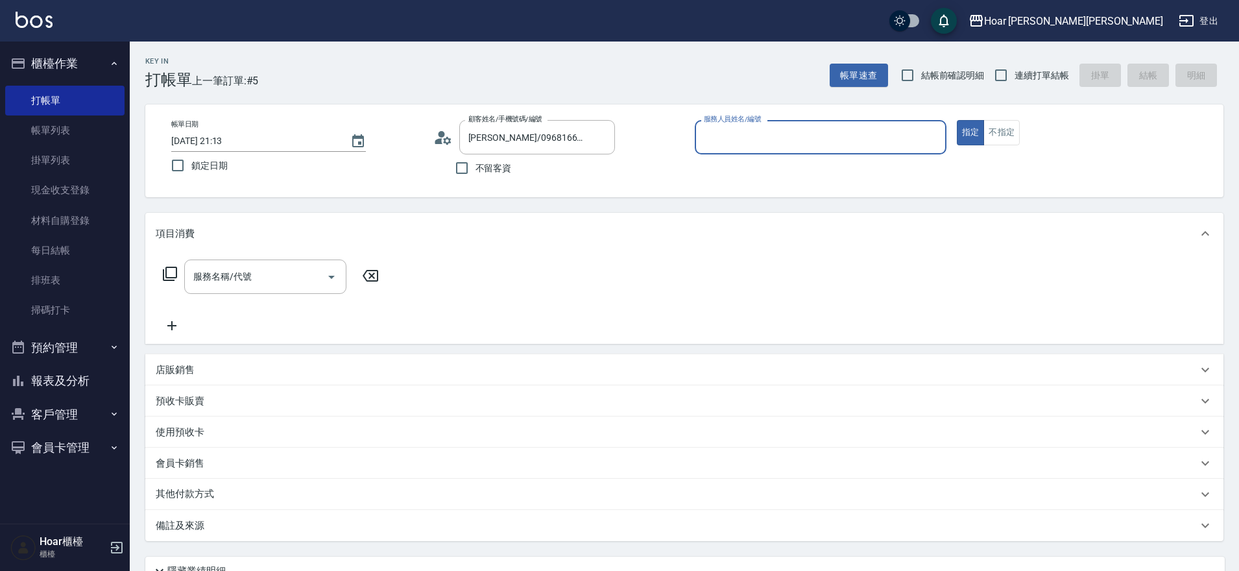
type input "RIO-2"
click at [284, 267] on input "服務名稱/代號" at bounding box center [255, 276] width 131 height 23
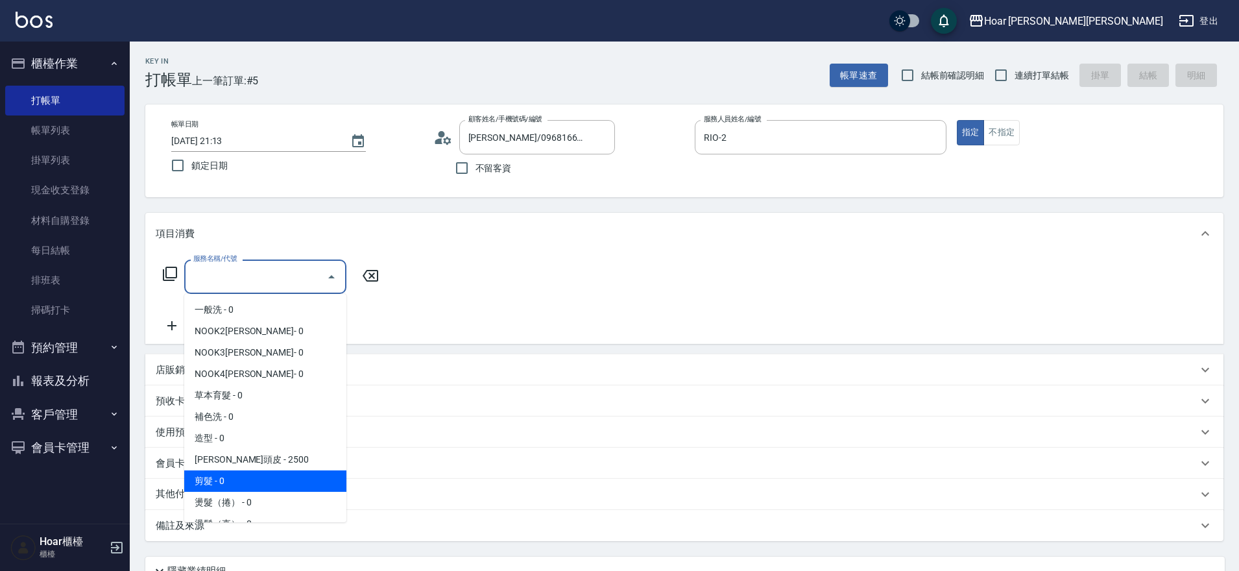
drag, startPoint x: 228, startPoint y: 481, endPoint x: 262, endPoint y: 468, distance: 36.2
click at [229, 481] on span "剪髮 - 0" at bounding box center [265, 480] width 162 height 21
type input "剪髮(201)"
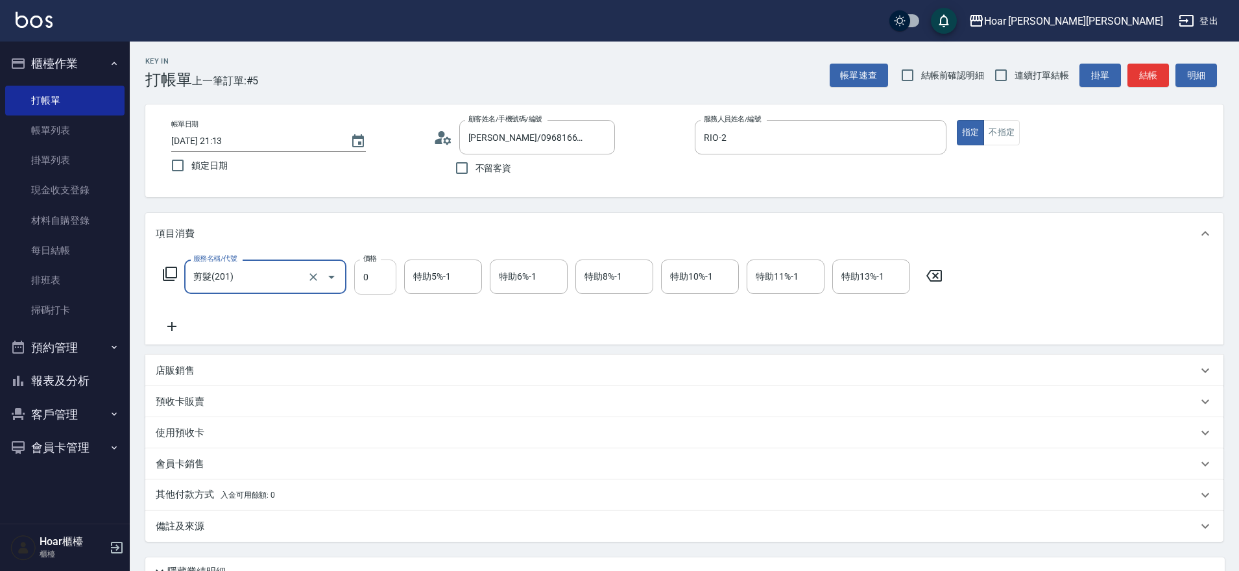
click at [380, 283] on input "0" at bounding box center [375, 277] width 42 height 35
type input "800"
click at [72, 354] on button "預約管理" at bounding box center [64, 348] width 119 height 34
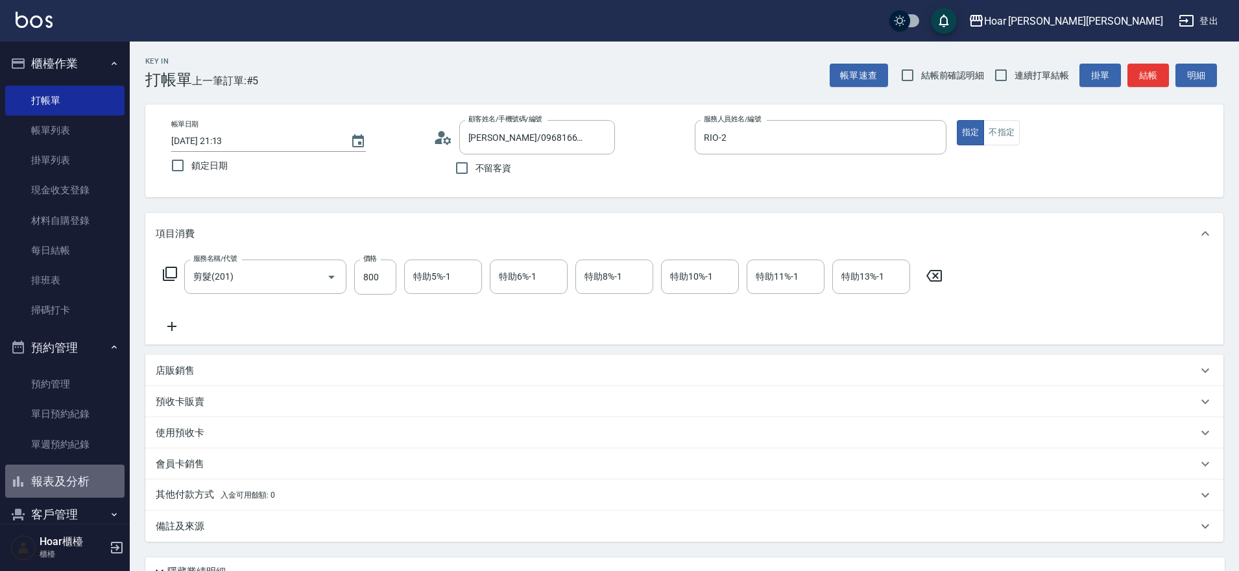
click at [67, 472] on button "報表及分析" at bounding box center [64, 482] width 119 height 34
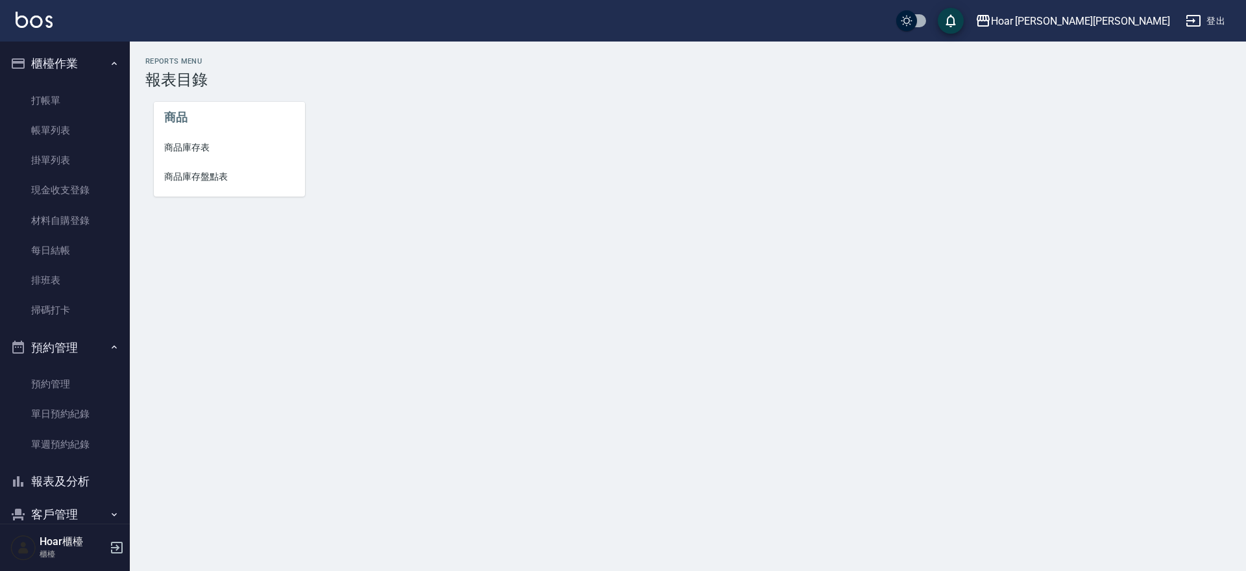
click at [73, 478] on button "報表及分析" at bounding box center [64, 482] width 119 height 34
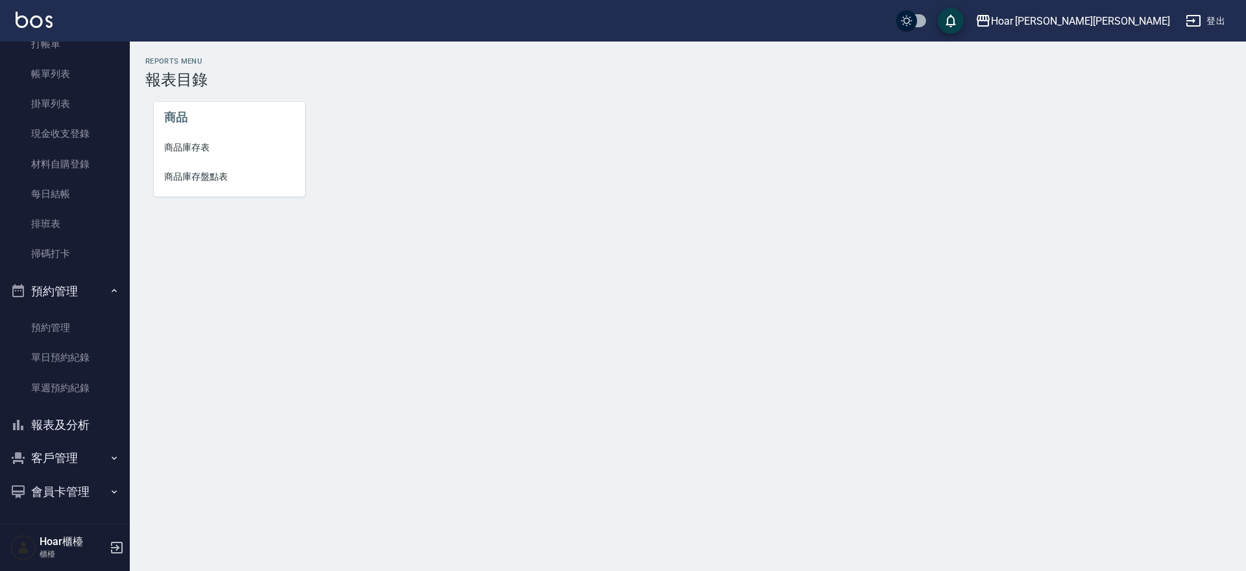
click at [73, 459] on button "客戶管理" at bounding box center [64, 458] width 119 height 34
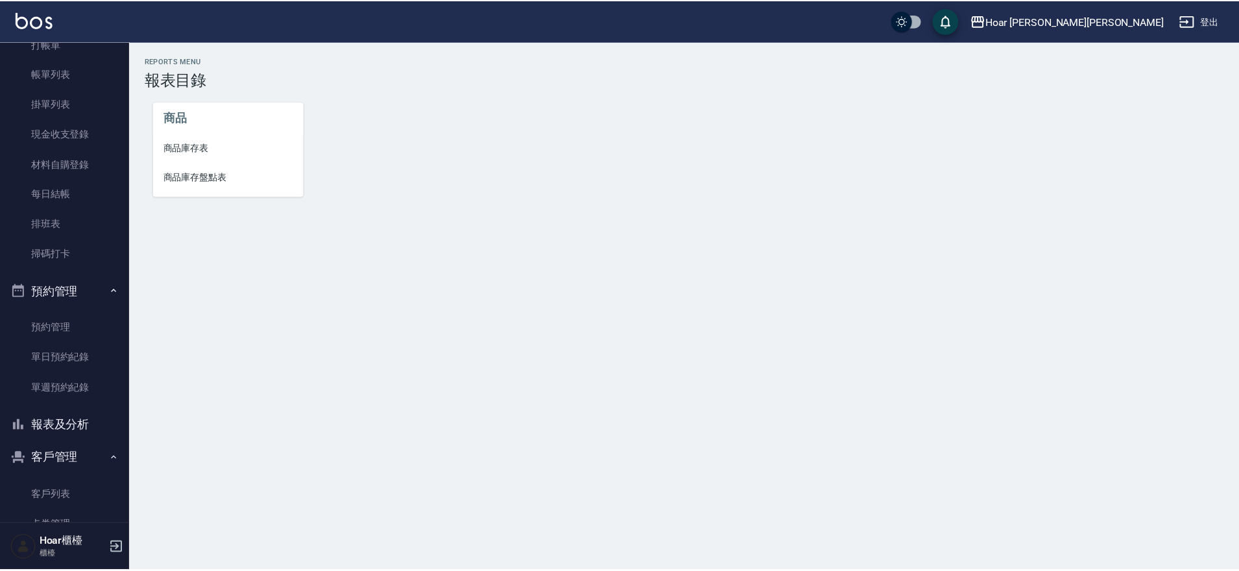
scroll to position [56, 0]
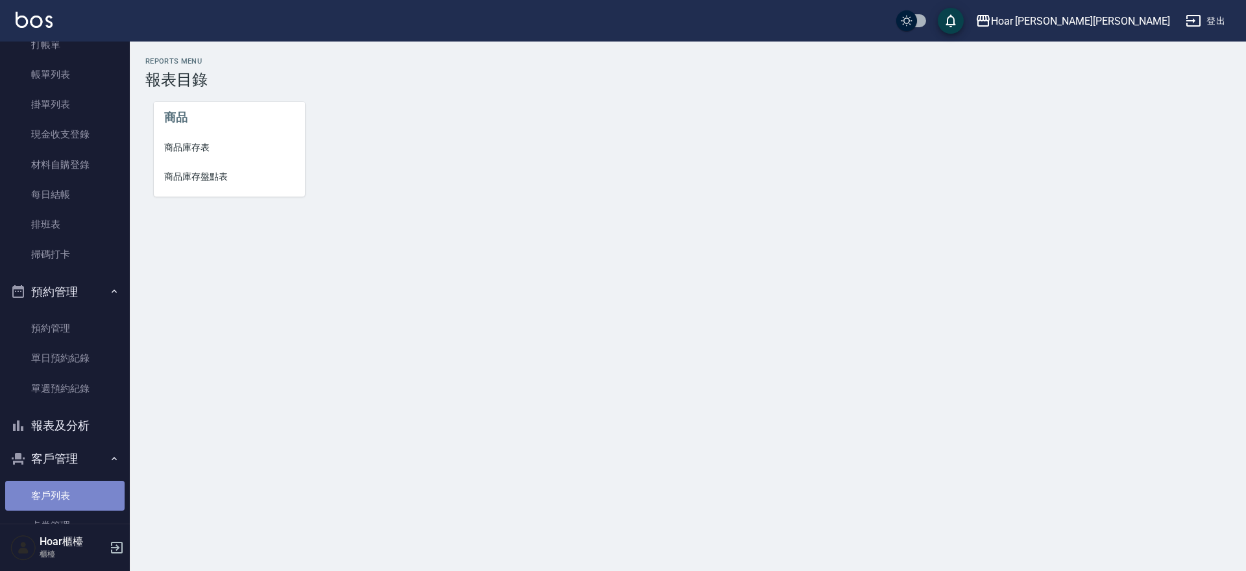
click at [67, 493] on link "客戶列表" at bounding box center [64, 496] width 119 height 30
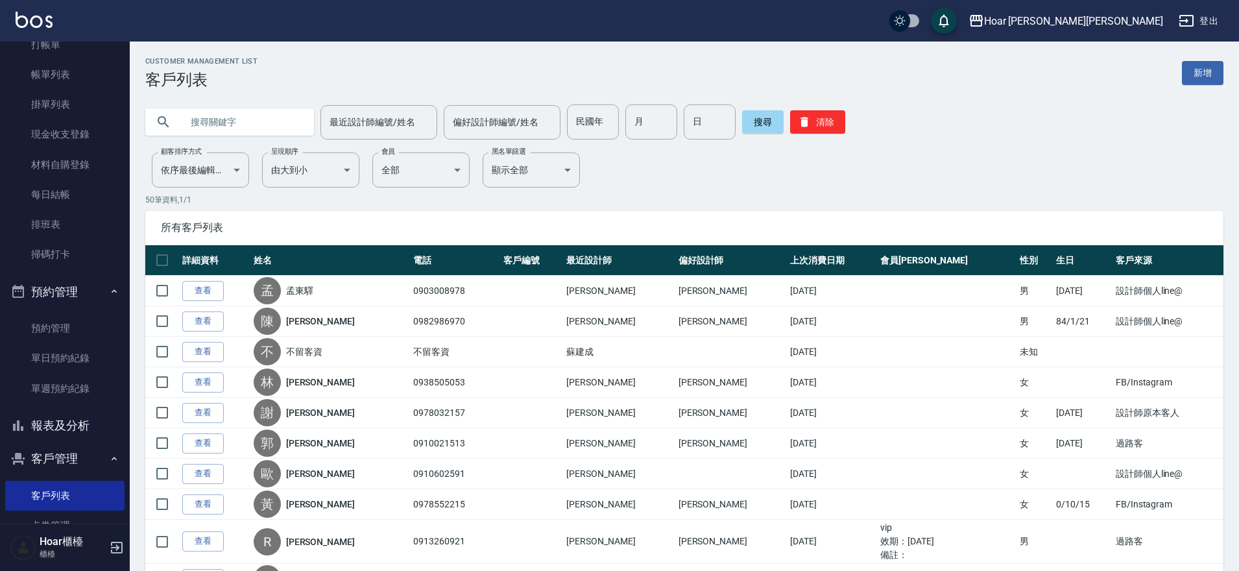
click at [262, 132] on input "text" at bounding box center [243, 121] width 122 height 35
type input "v"
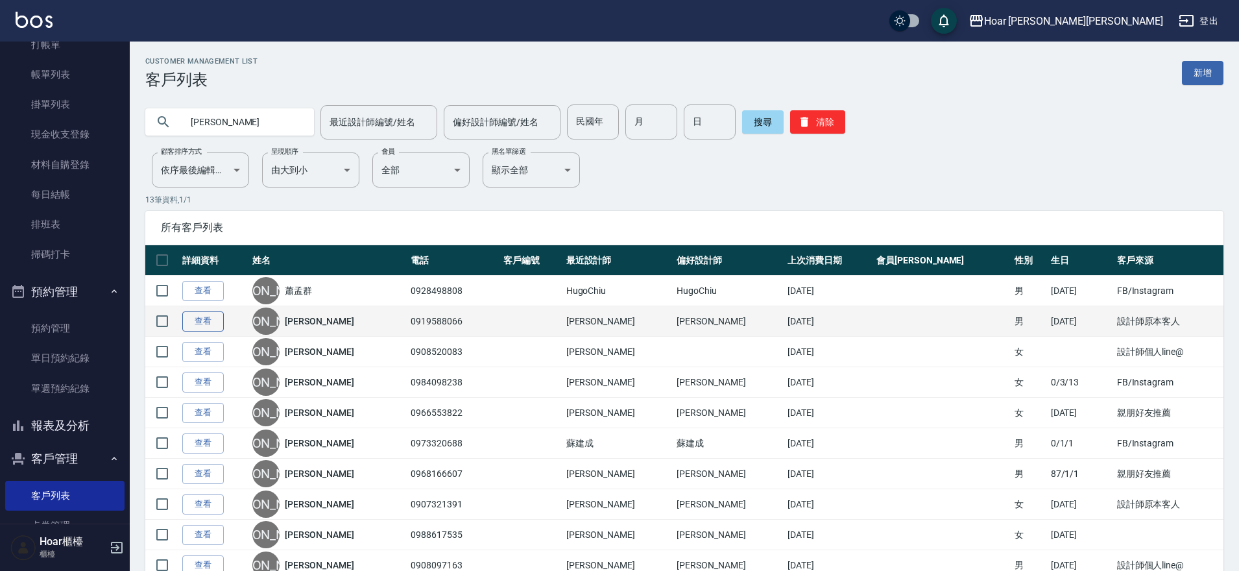
type input "蕭"
click at [194, 323] on link "查看" at bounding box center [203, 321] width 42 height 20
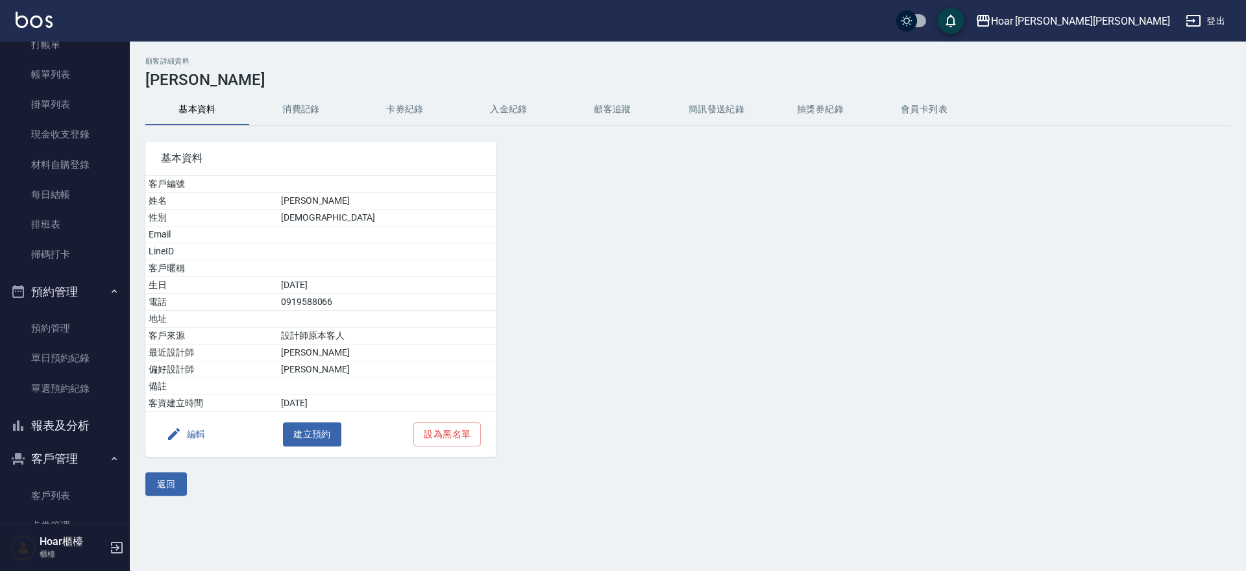
click at [302, 108] on button "消費記錄" at bounding box center [301, 109] width 104 height 31
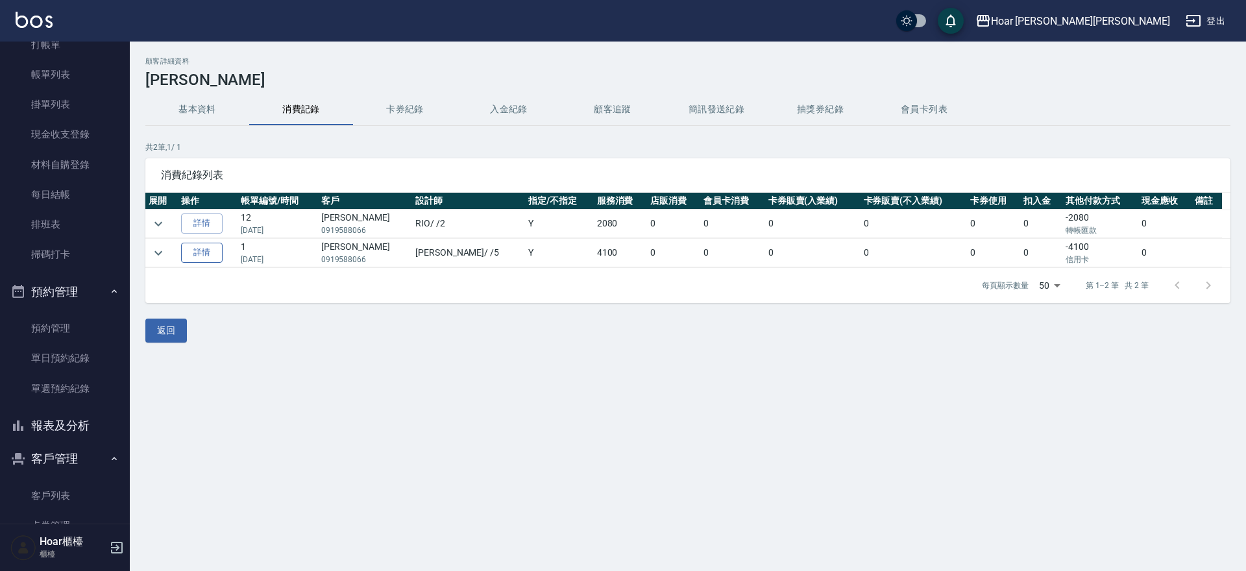
click at [211, 255] on link "詳情" at bounding box center [202, 253] width 42 height 20
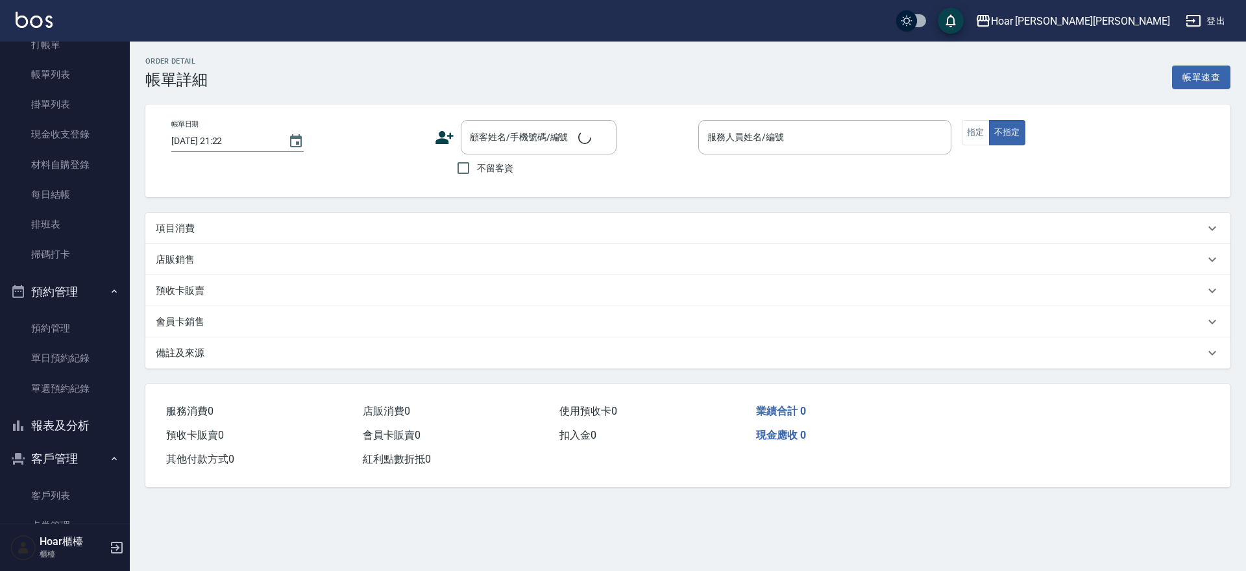
type input "2024/12/01 15:17"
type input "設計師原本客人"
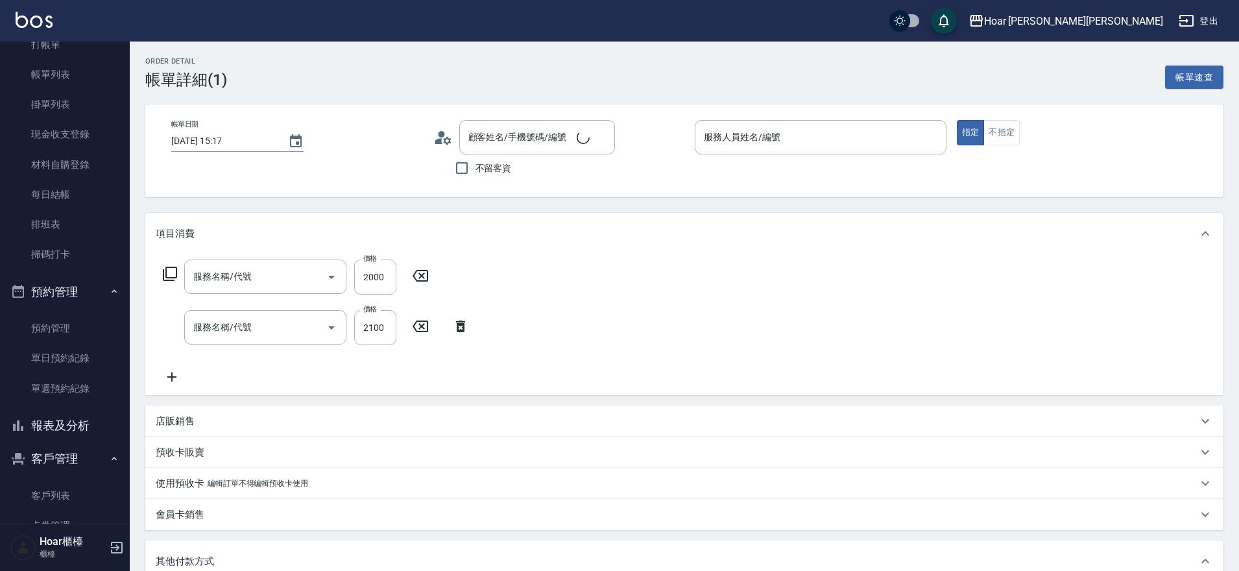
type input "蕭宇呈/0919588066/"
type input "染髮（提）(404)"
type input "燙髮（捲）(301)"
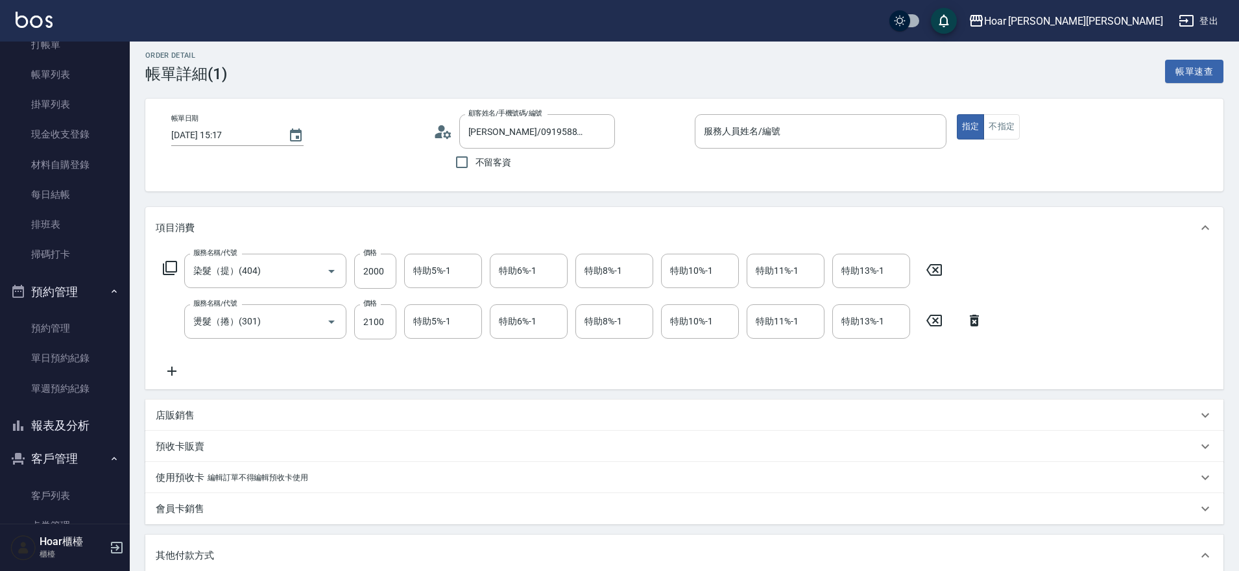
scroll to position [5, 0]
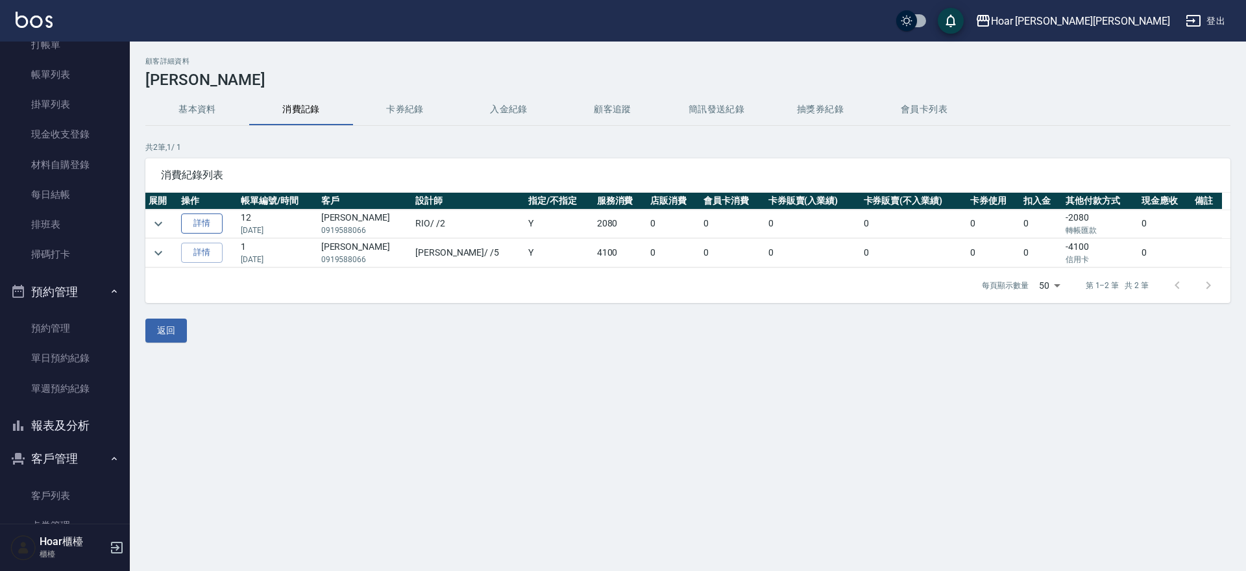
click at [202, 223] on link "詳情" at bounding box center [202, 223] width 42 height 20
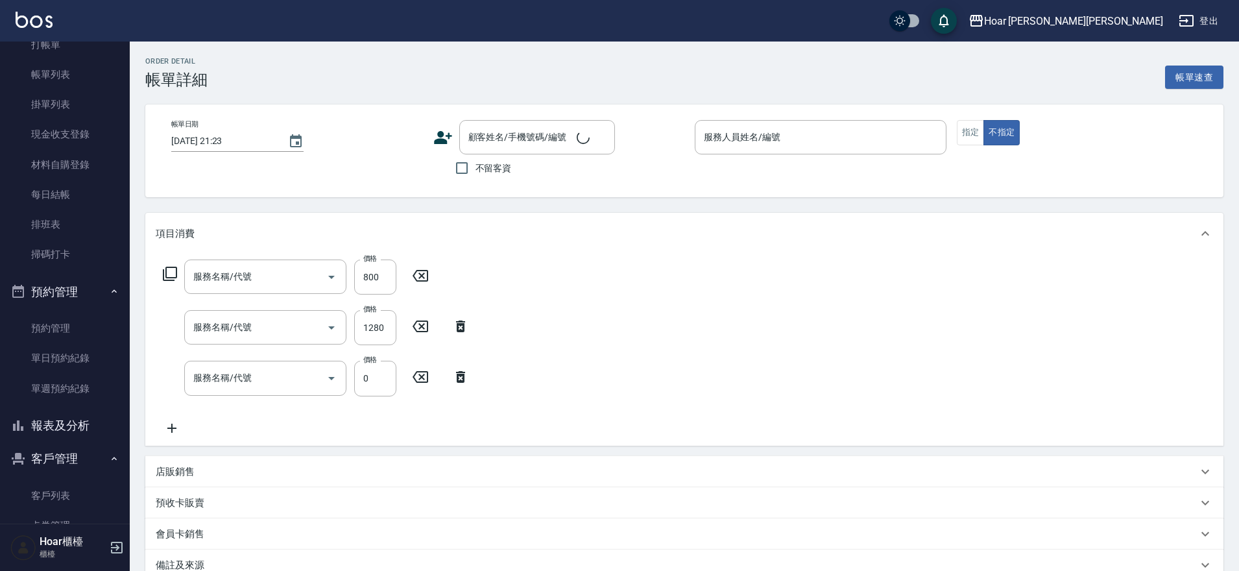
type input "2025/07/21 22:33"
type input "RIO-2"
type input "剪髮(201)"
type input "黑曜光S(605)"
type input "1點(P1)"
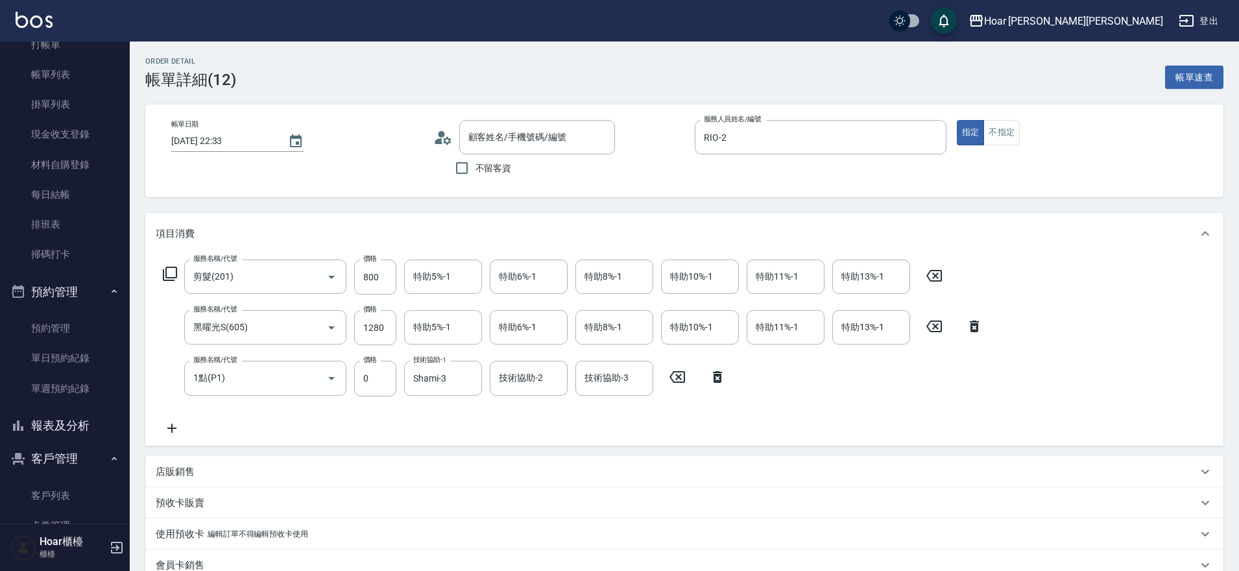
type input "蕭宇呈/0919588066/"
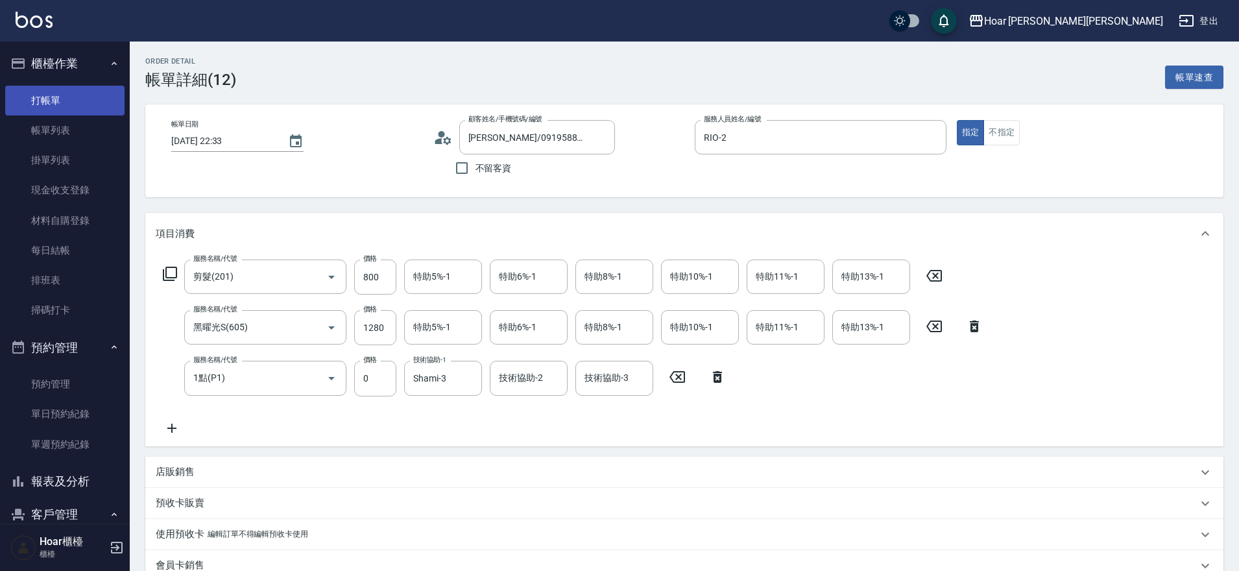
click at [55, 94] on link "打帳單" at bounding box center [64, 101] width 119 height 30
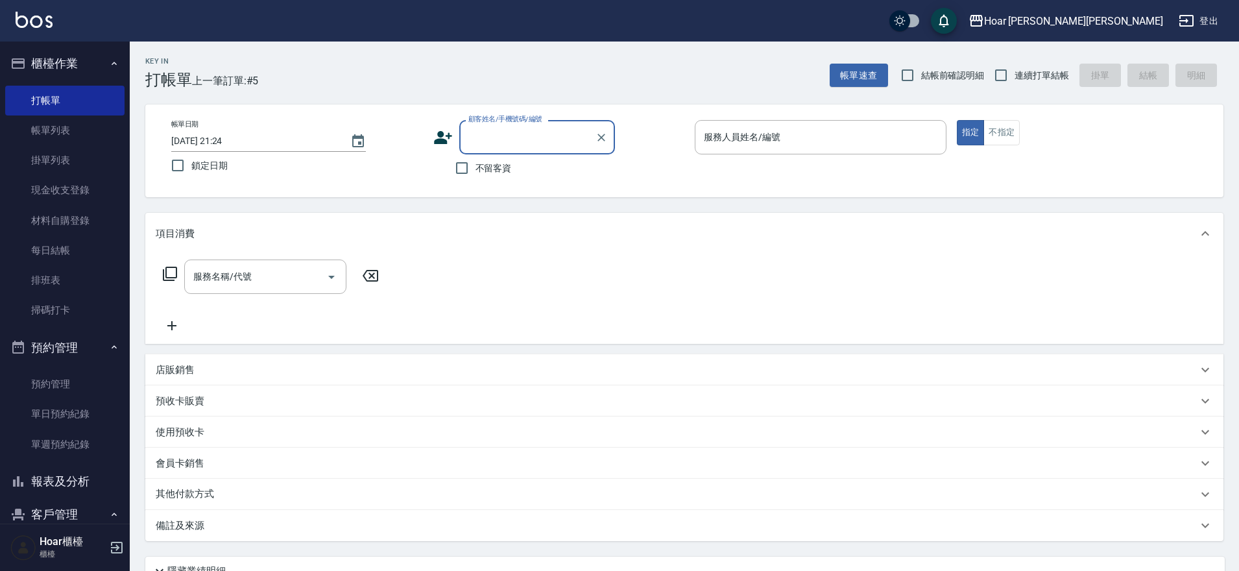
click at [507, 140] on input "顧客姓名/手機號碼/編號" at bounding box center [527, 137] width 125 height 23
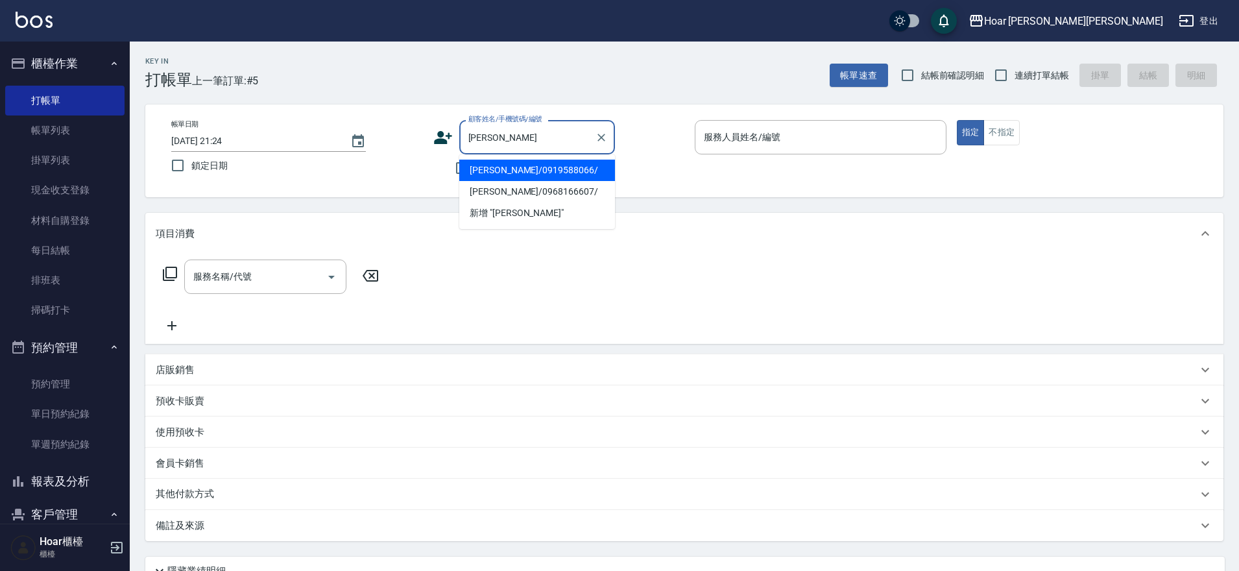
click at [488, 171] on li "蕭宇呈/0919588066/" at bounding box center [537, 170] width 156 height 21
click at [572, 138] on input "蕭宇呈/0919588066/" at bounding box center [527, 137] width 125 height 23
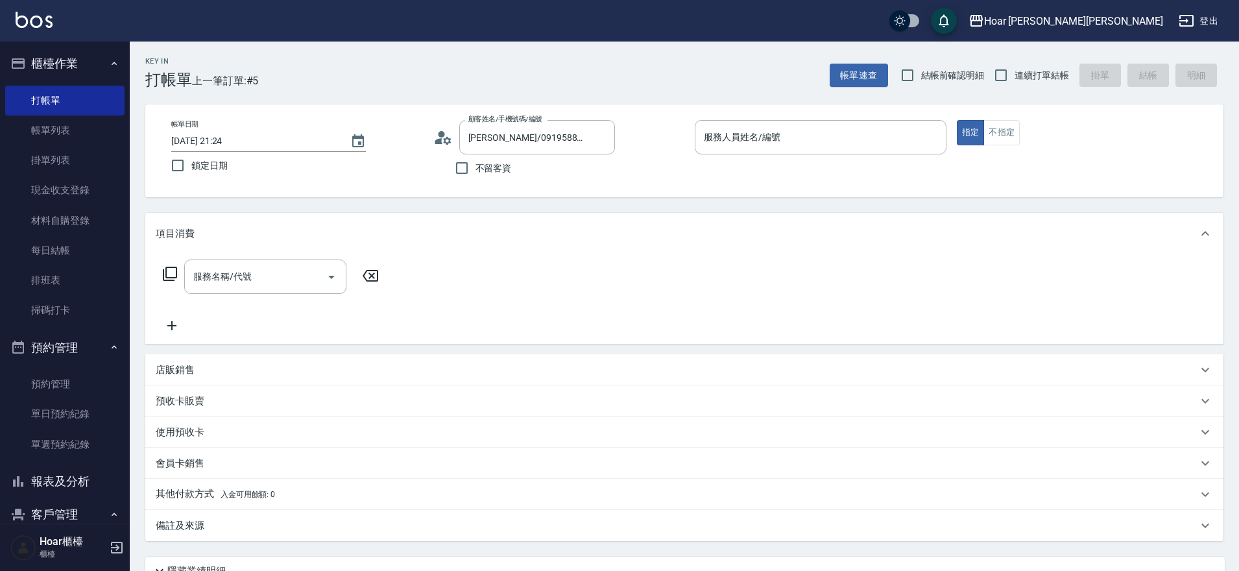
click at [458, 253] on div "項目消費" at bounding box center [684, 234] width 1078 height 42
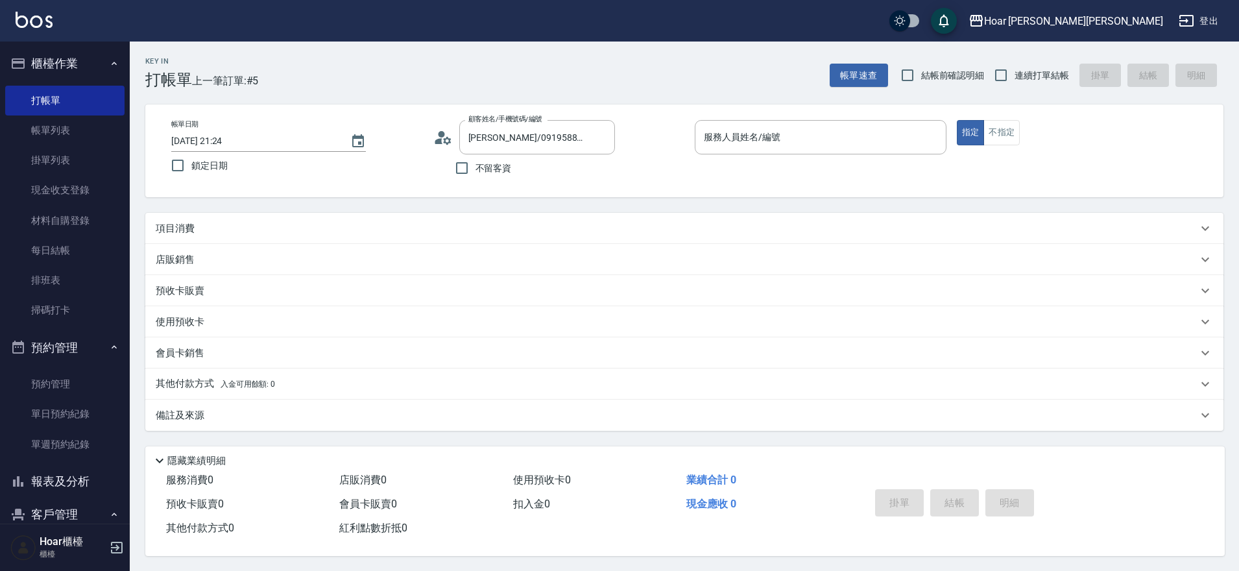
click at [368, 227] on div "項目消費" at bounding box center [677, 229] width 1042 height 14
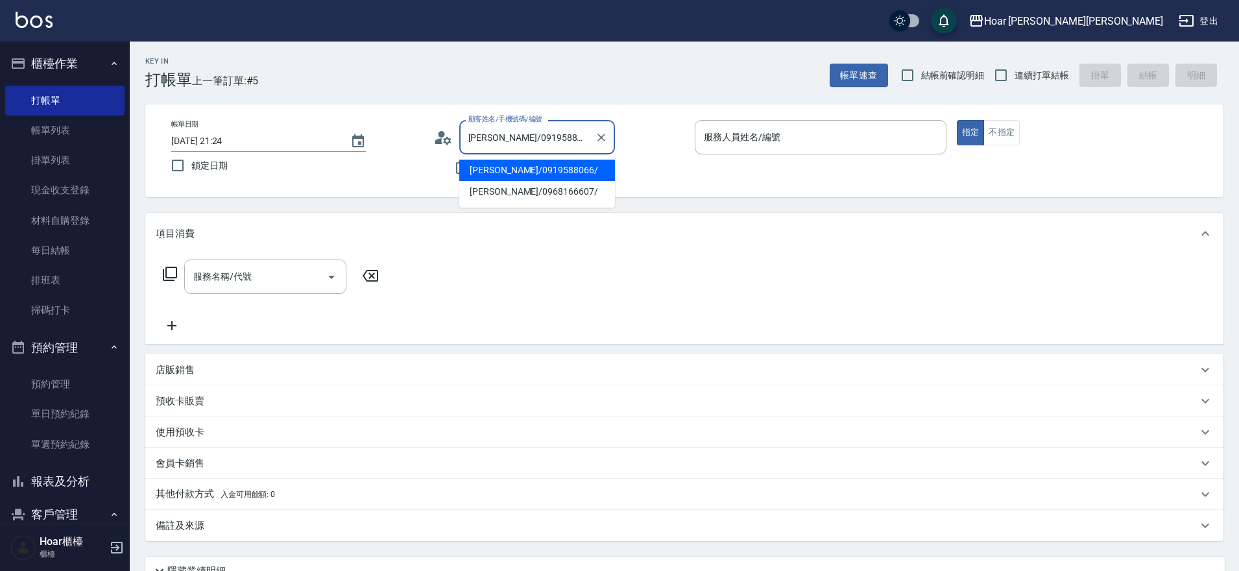
click at [557, 131] on input "蕭宇呈/0919588066/" at bounding box center [527, 137] width 125 height 23
click at [555, 189] on li "蕭宇呈/0968166607/" at bounding box center [537, 191] width 156 height 21
type input "蕭宇呈/0968166607/"
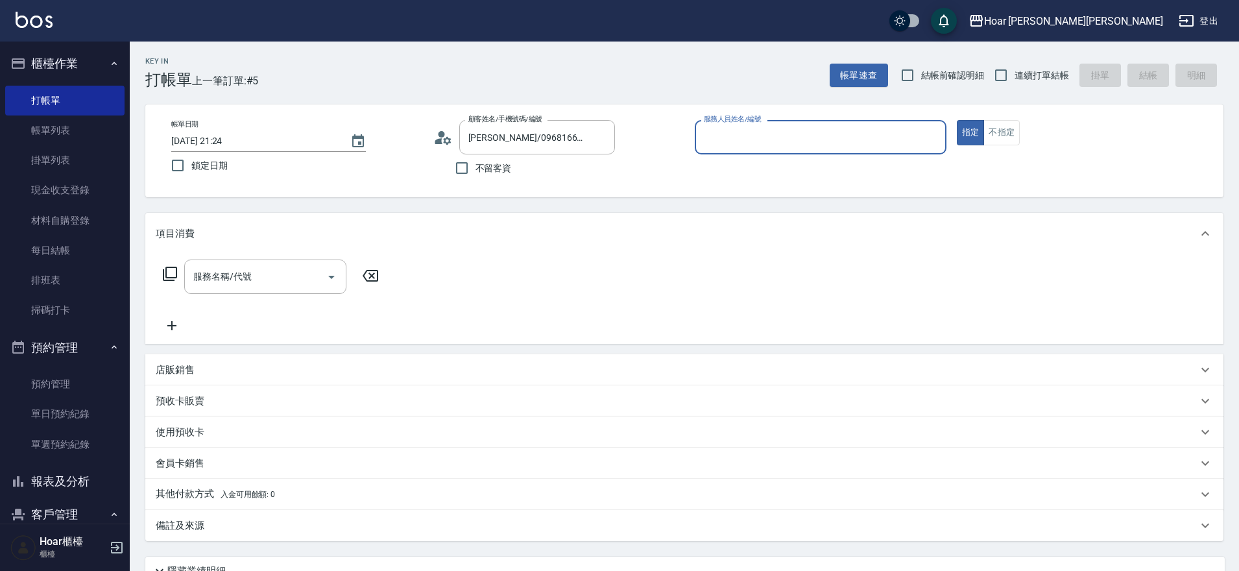
type input "RIO-2"
click at [298, 273] on input "服務名稱/代號" at bounding box center [255, 276] width 131 height 23
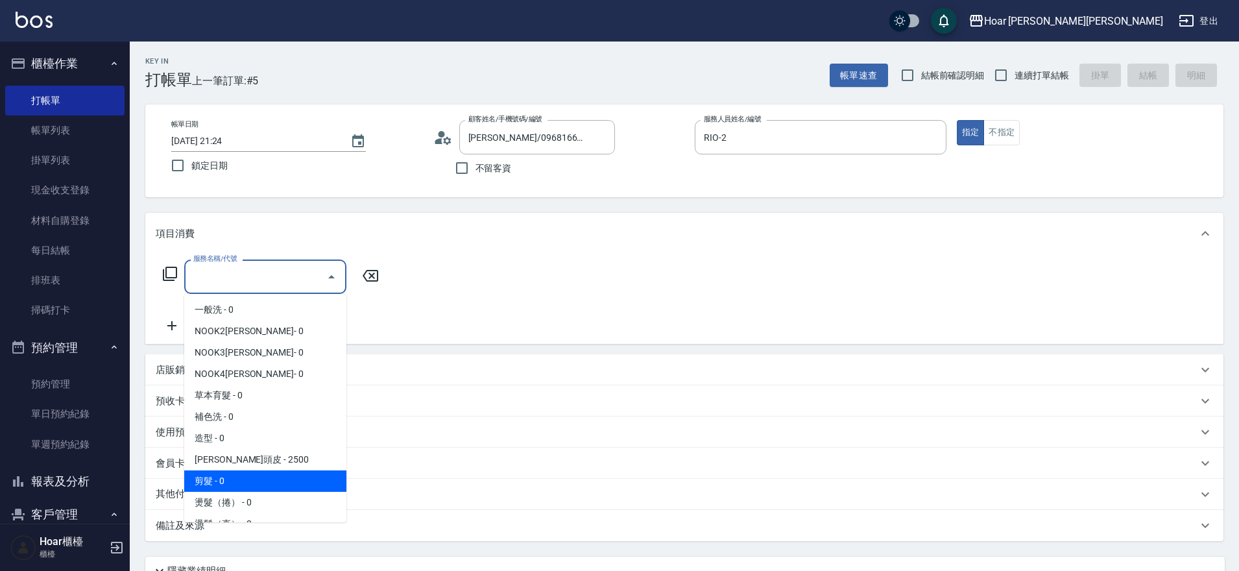
click at [234, 485] on span "剪髮 - 0" at bounding box center [265, 480] width 162 height 21
type input "剪髮(201)"
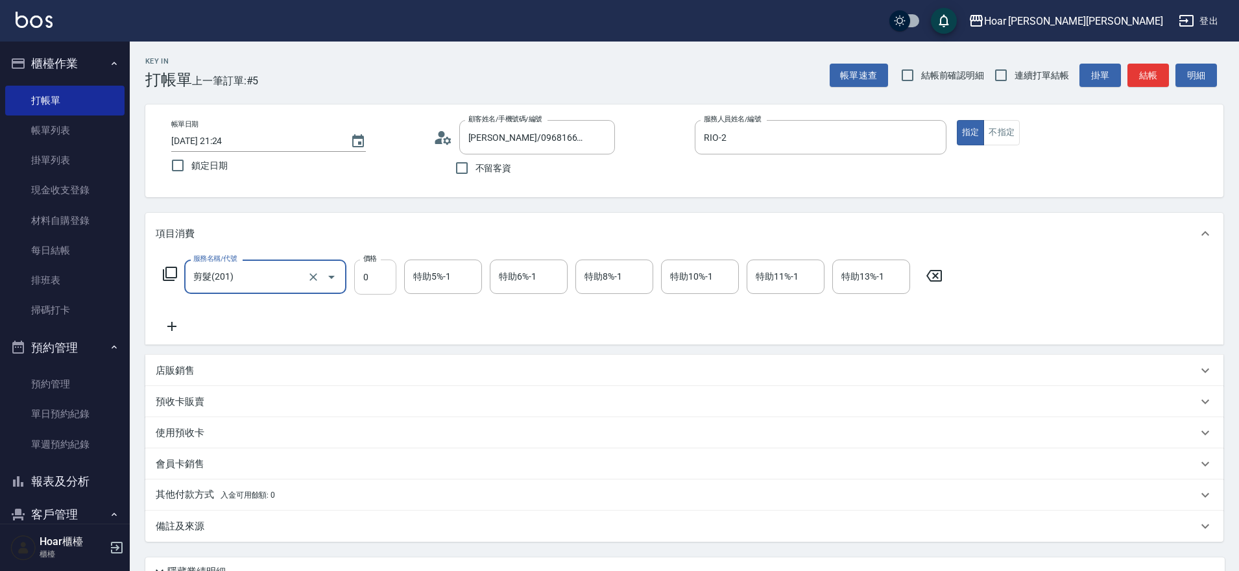
click at [380, 273] on input "0" at bounding box center [375, 277] width 42 height 35
type input "800"
click at [169, 322] on icon at bounding box center [172, 327] width 32 height 16
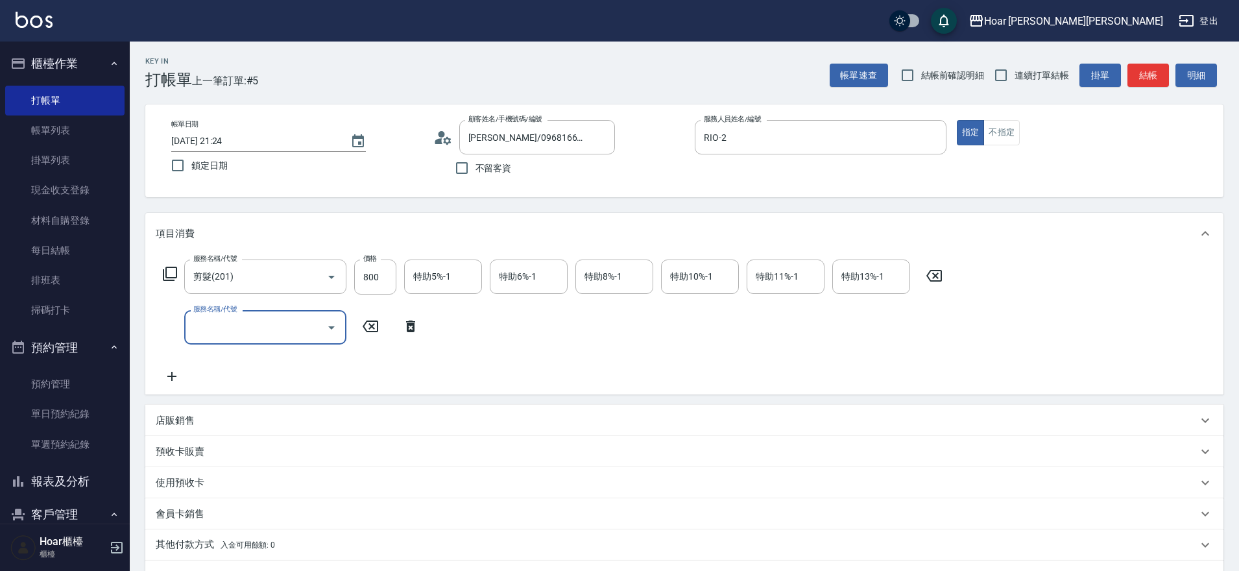
click at [214, 324] on input "服務名稱/代號" at bounding box center [255, 327] width 131 height 23
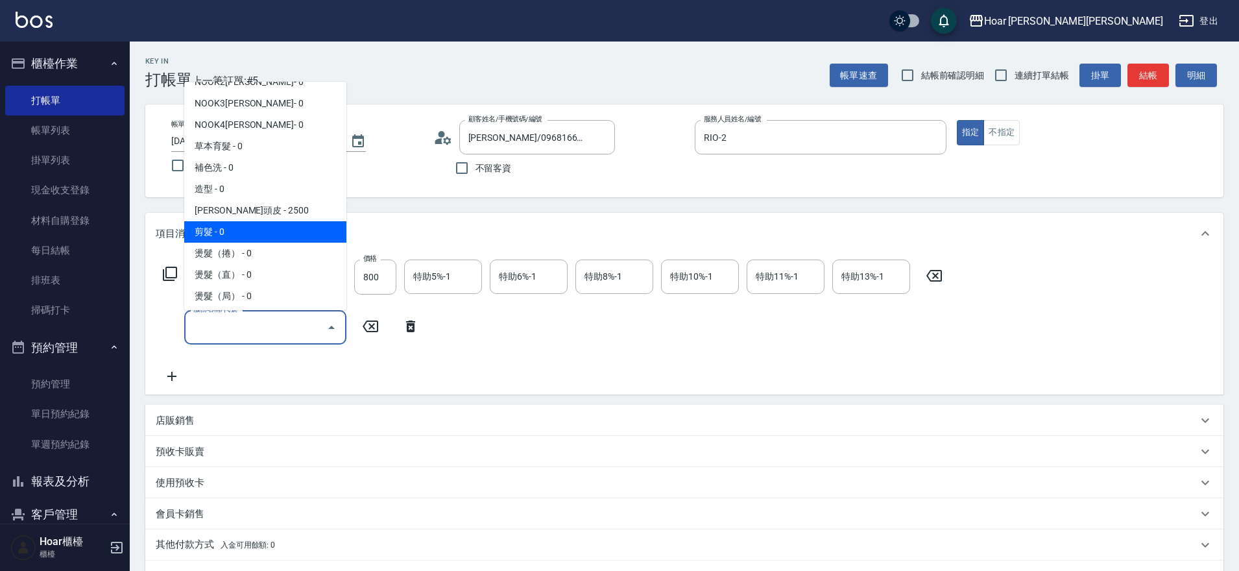
scroll to position [63, 0]
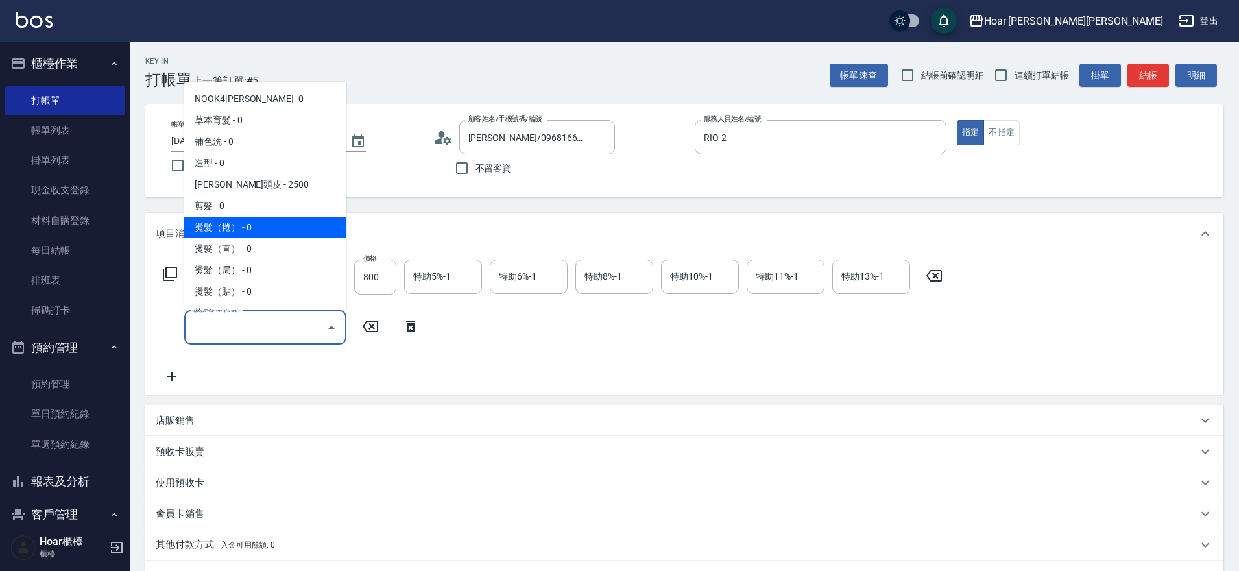
drag, startPoint x: 228, startPoint y: 222, endPoint x: 254, endPoint y: 237, distance: 30.3
click at [228, 222] on span "燙髮（捲） - 0" at bounding box center [265, 227] width 162 height 21
type input "燙髮（捲）(301)"
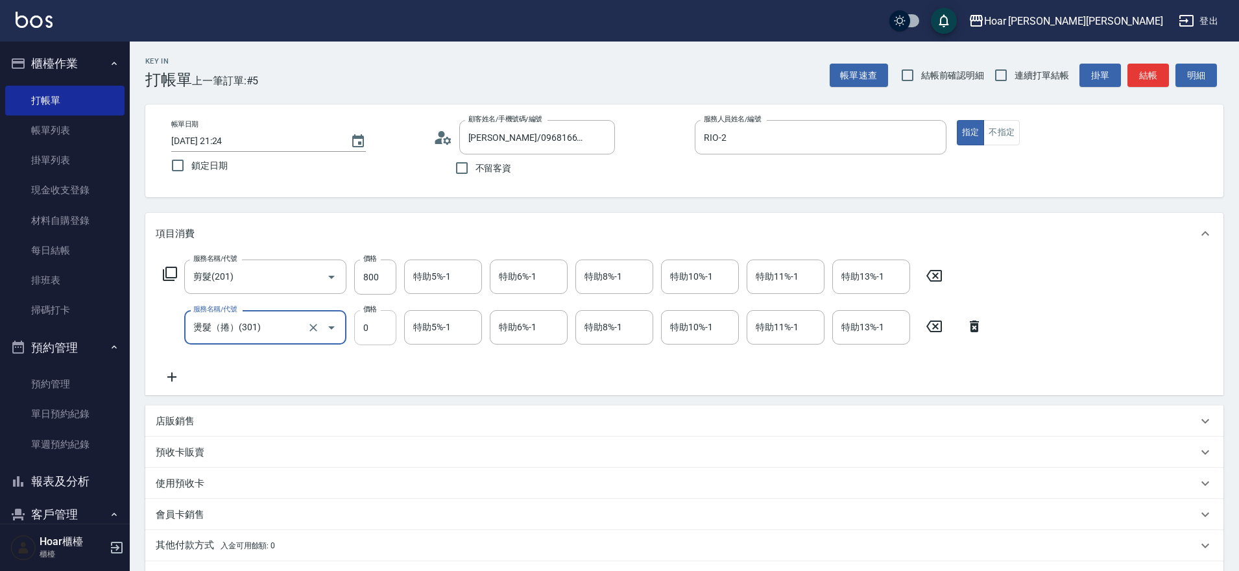
click at [388, 328] on input "0" at bounding box center [375, 327] width 42 height 35
type input "2200"
click at [169, 376] on icon at bounding box center [172, 377] width 32 height 16
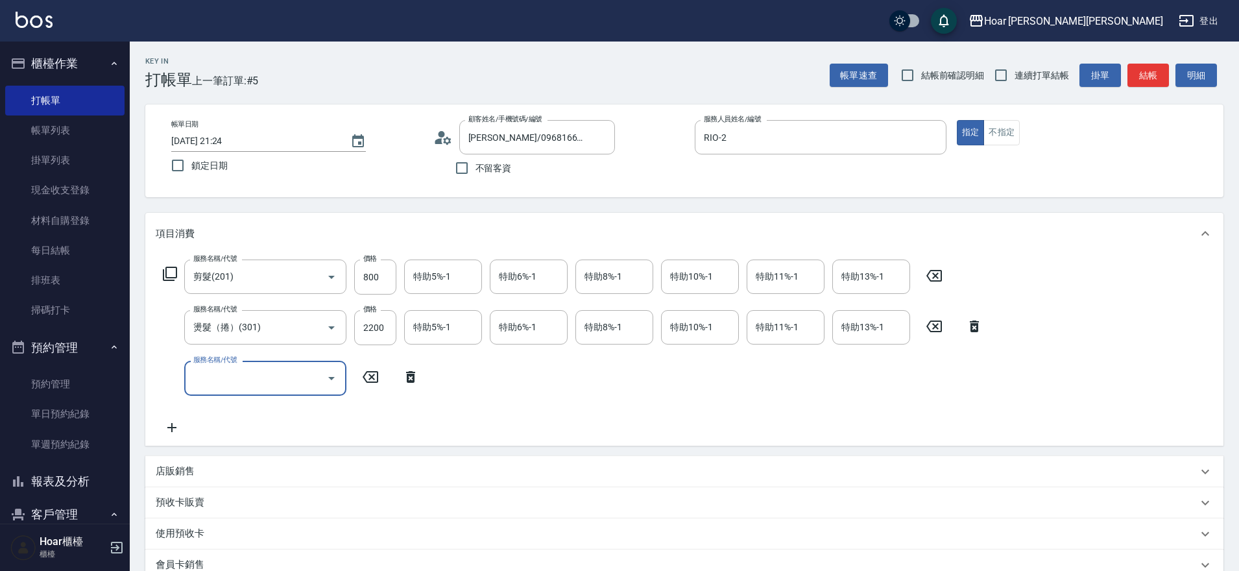
click at [252, 369] on input "服務名稱/代號" at bounding box center [255, 378] width 131 height 23
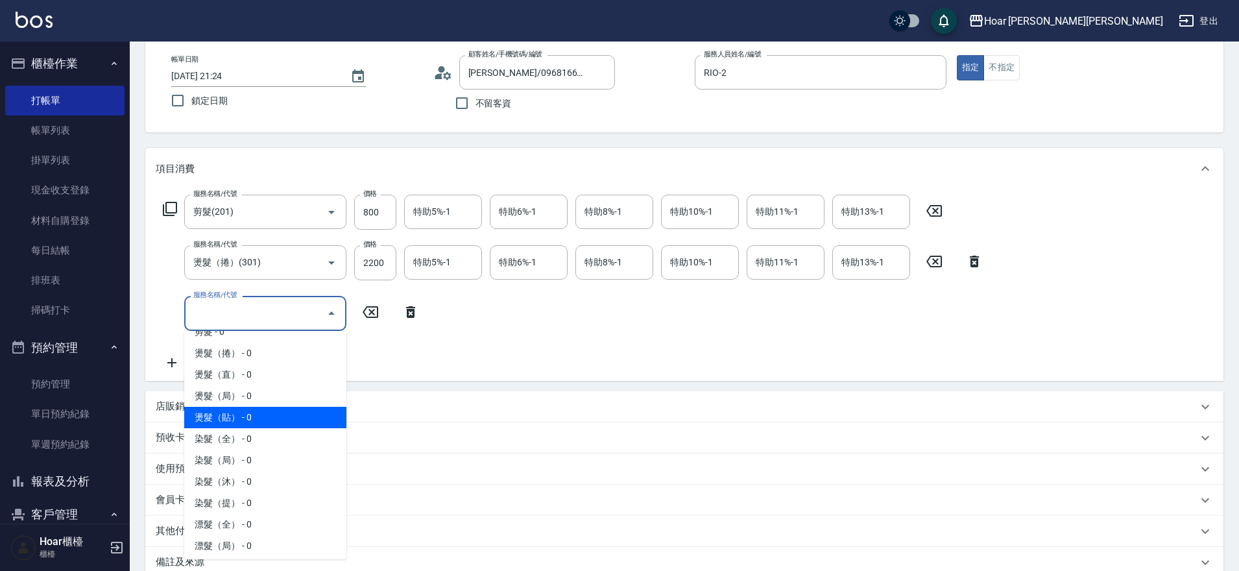
scroll to position [195, 0]
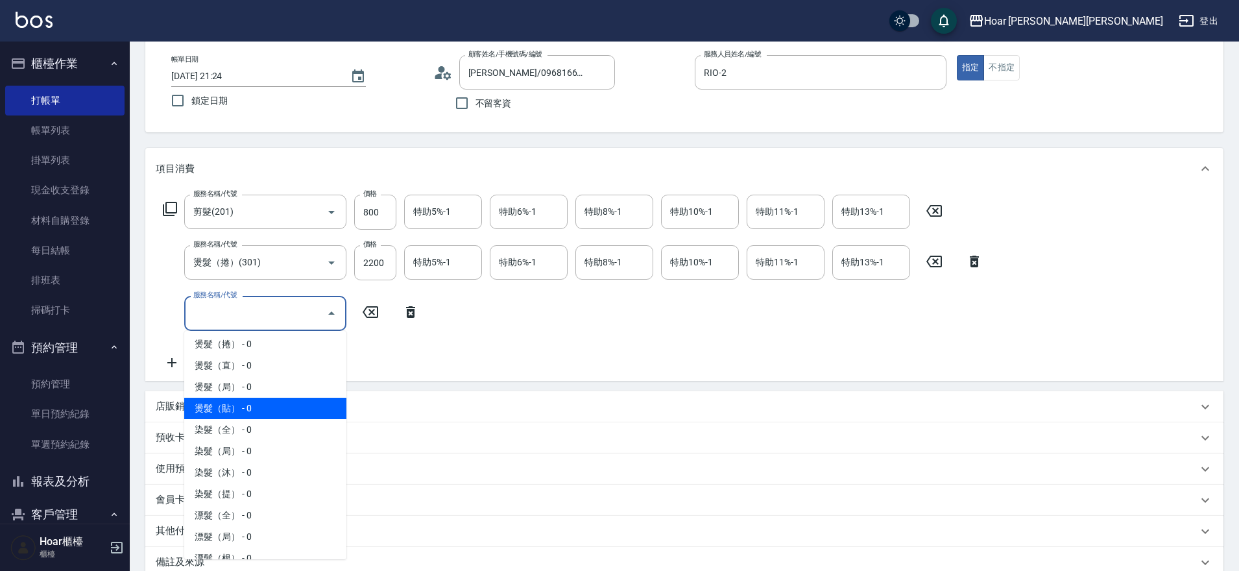
drag, startPoint x: 233, startPoint y: 410, endPoint x: 252, endPoint y: 406, distance: 19.9
click at [233, 411] on span "燙髮（貼） - 0" at bounding box center [265, 408] width 162 height 21
type input "燙髮（貼）(304)"
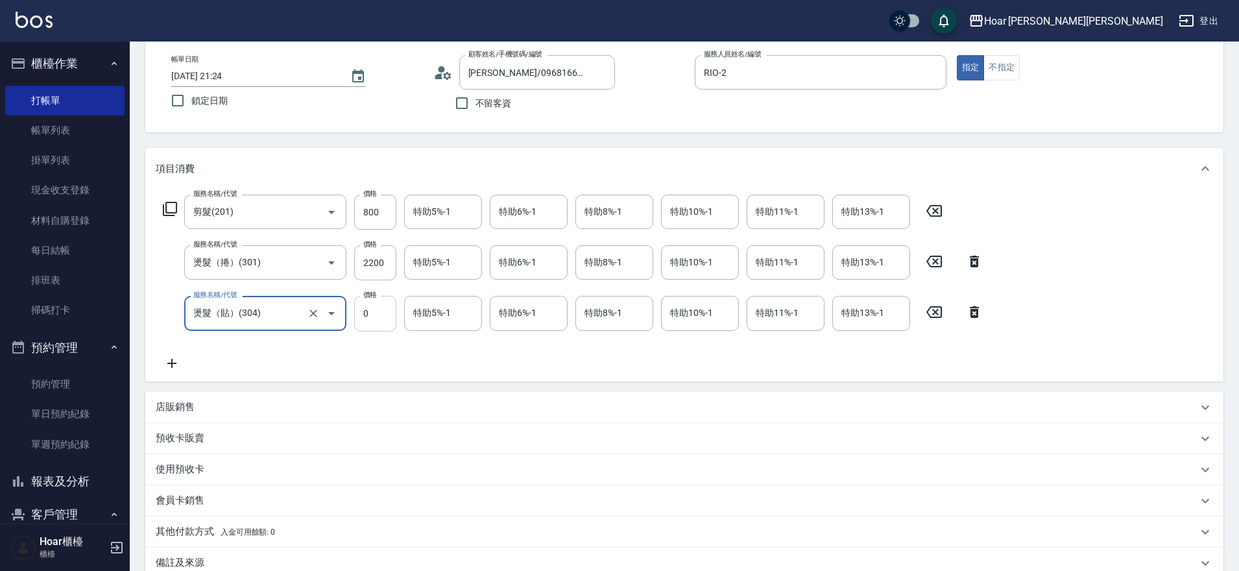
click at [382, 324] on input "0" at bounding box center [375, 313] width 42 height 35
type input "500"
click at [413, 344] on div "服務名稱/代號 剪髮(201) 服務名稱/代號 價格 800 價格 特助5%-1 特助5%-1 特助6%-1 特助6%-1 特助8%-1 特助8%-1 特助1…" at bounding box center [573, 284] width 835 height 176
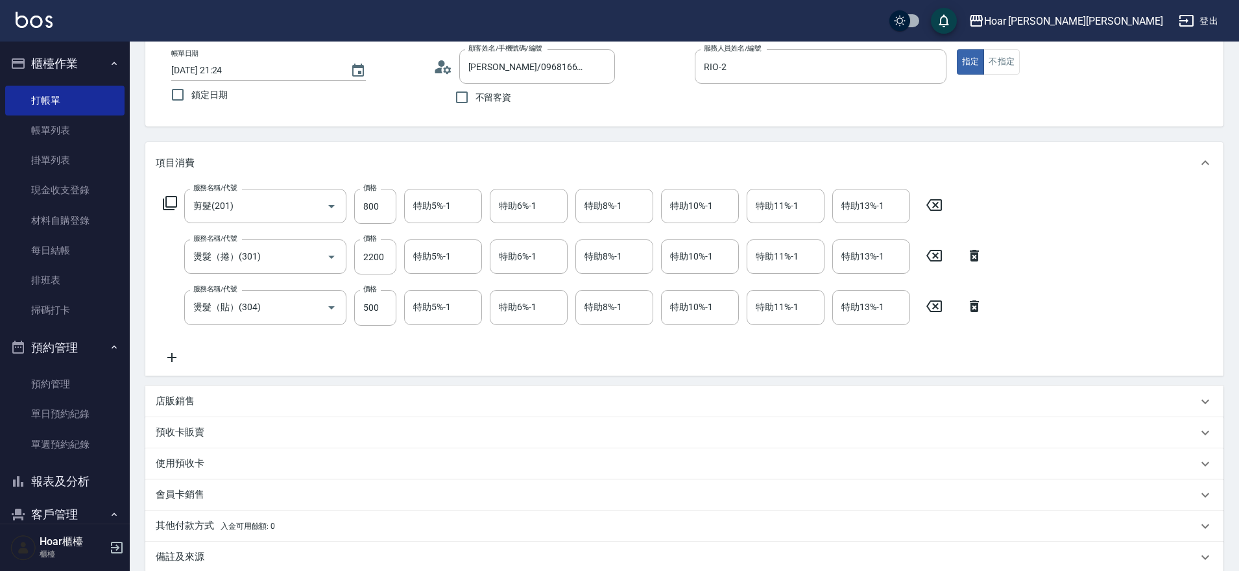
scroll to position [219, 0]
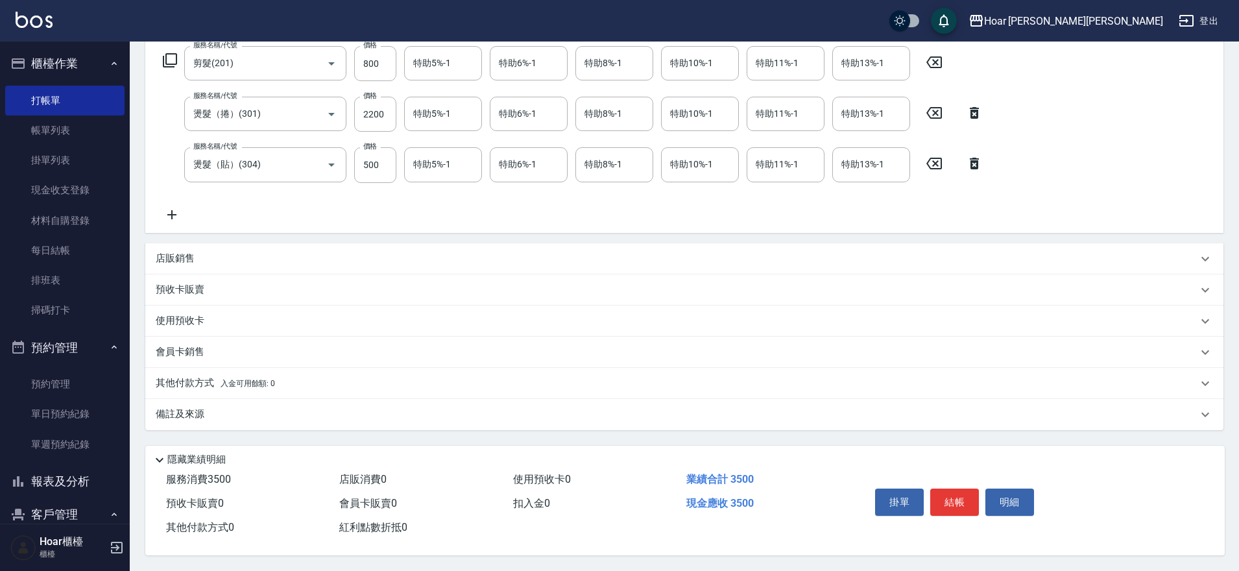
click at [208, 379] on p "其他付款方式 入金可用餘額: 0" at bounding box center [215, 383] width 119 height 14
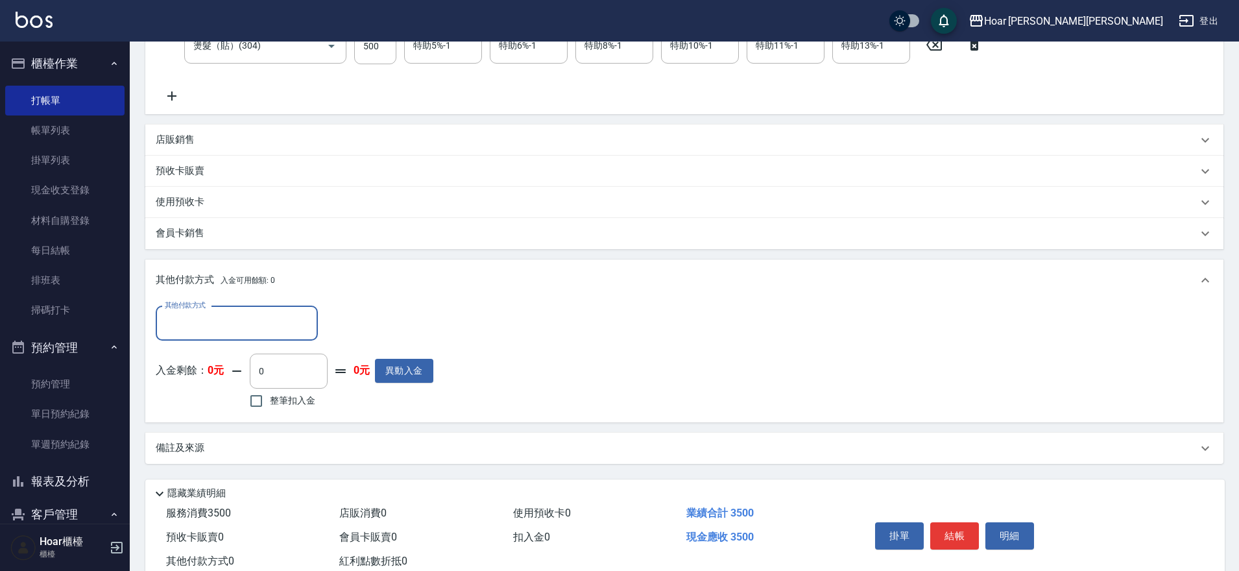
scroll to position [372, 0]
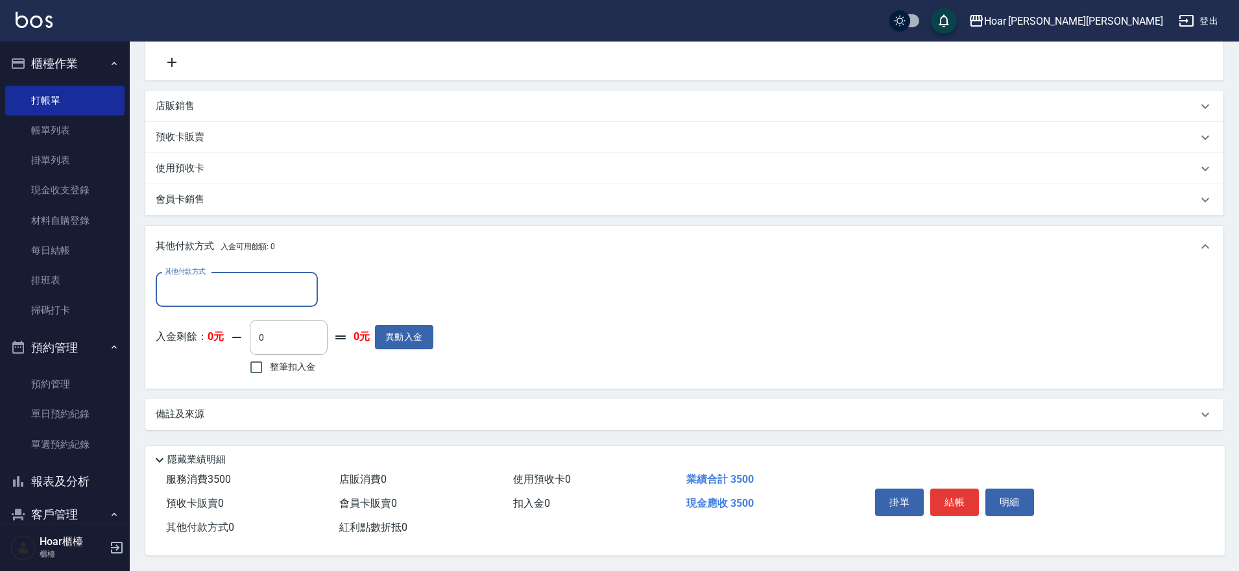
click at [211, 278] on input "其他付款方式" at bounding box center [237, 289] width 151 height 23
drag, startPoint x: 206, startPoint y: 330, endPoint x: 221, endPoint y: 329, distance: 14.9
click at [207, 334] on span "轉帳匯款" at bounding box center [237, 344] width 162 height 21
type input "轉帳匯款"
type input "3500"
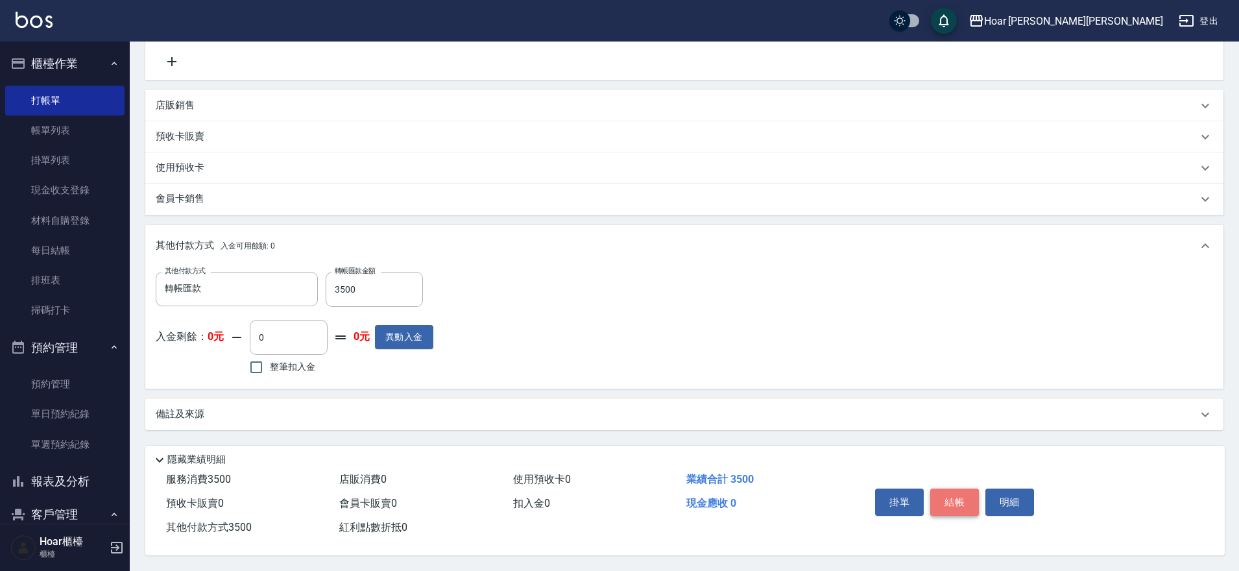
click at [962, 500] on button "結帳" at bounding box center [955, 502] width 49 height 27
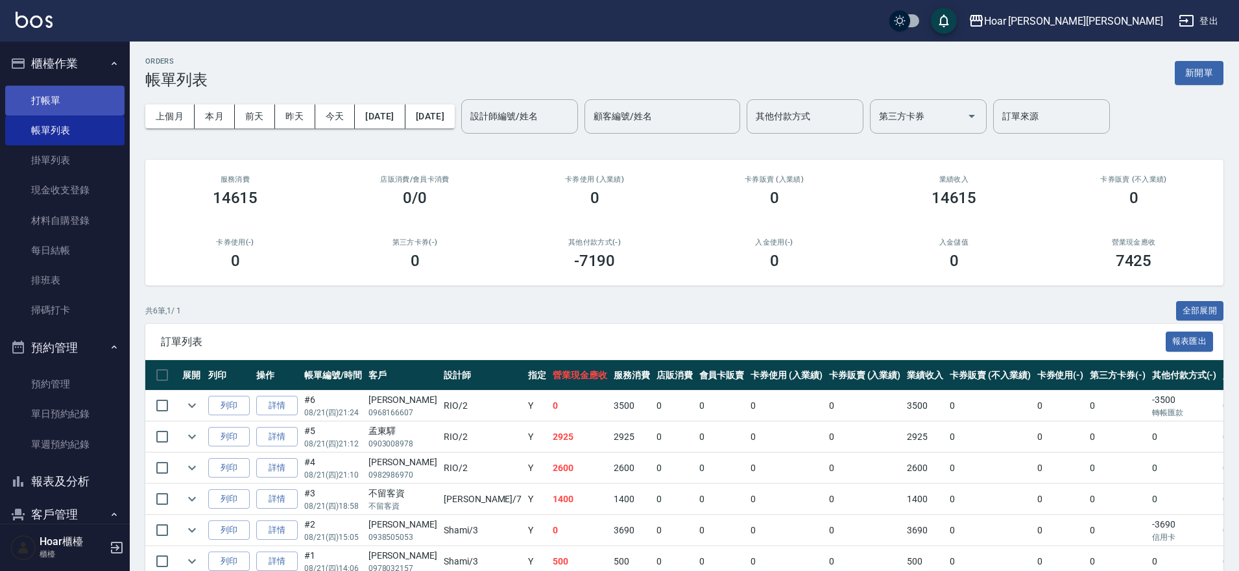
click at [64, 105] on link "打帳單" at bounding box center [64, 101] width 119 height 30
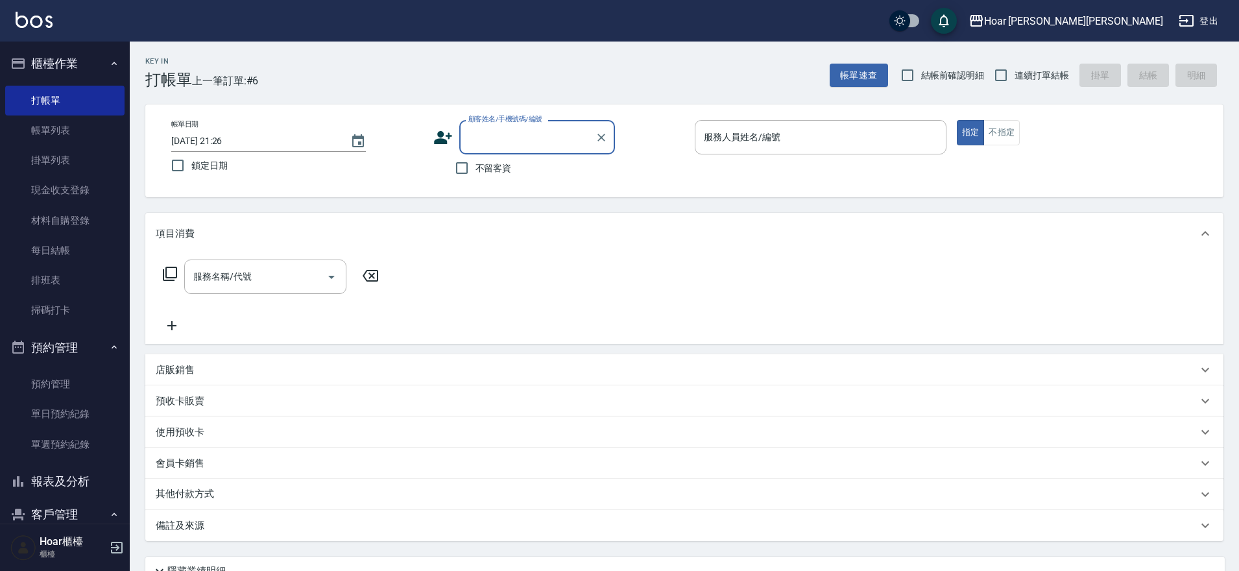
click at [535, 134] on input "顧客姓名/手機號碼/編號" at bounding box center [527, 137] width 125 height 23
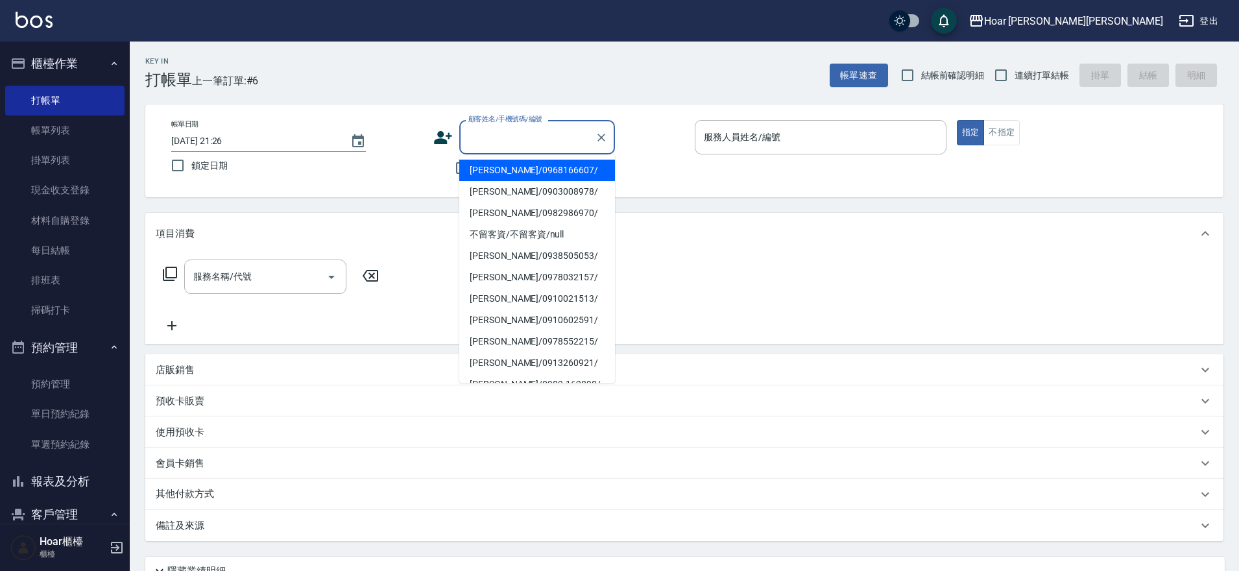
type input "u"
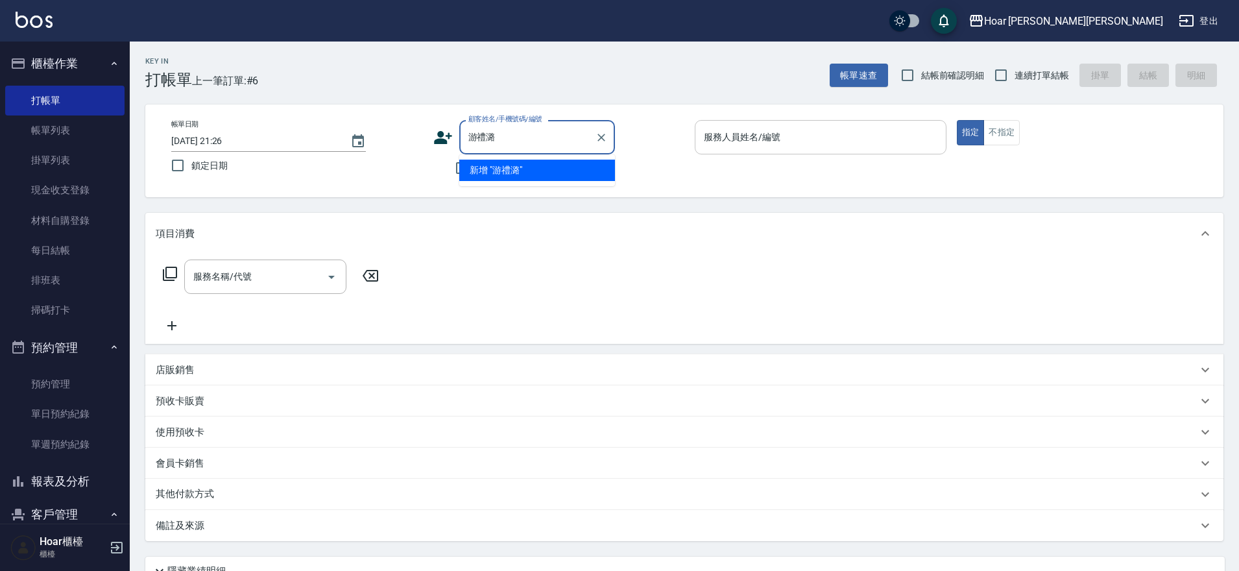
type input "游禮潞"
click at [730, 147] on input "服務人員姓名/編號" at bounding box center [821, 137] width 240 height 23
click at [524, 143] on input "顧客姓名/手機號碼/編號" at bounding box center [527, 137] width 125 height 23
click at [58, 517] on button "客戶管理" at bounding box center [64, 515] width 119 height 34
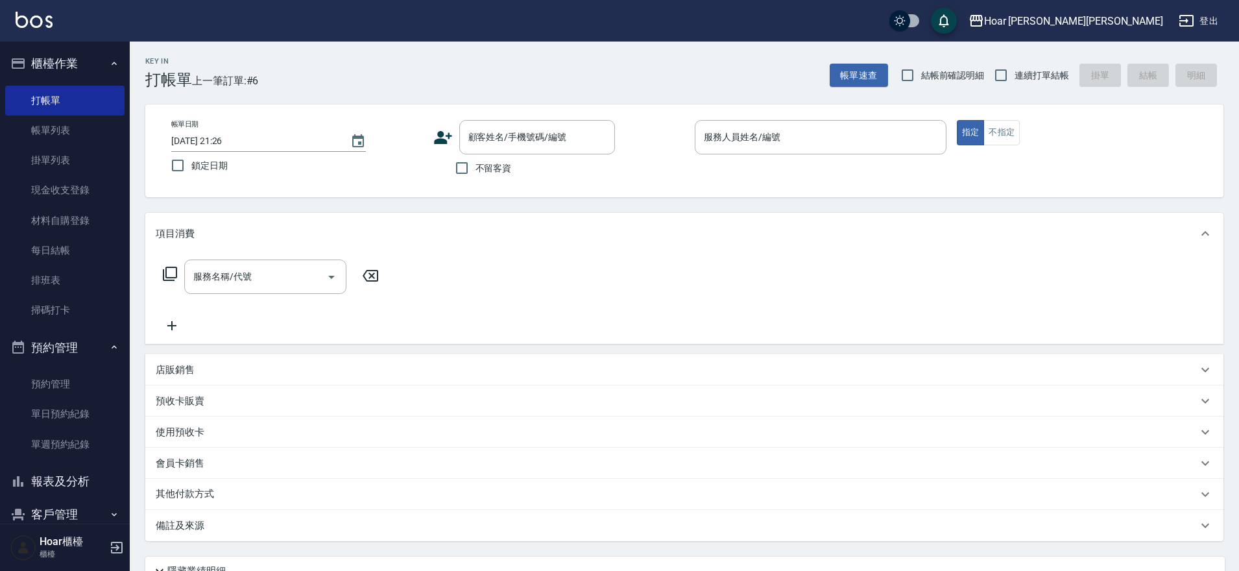
scroll to position [56, 0]
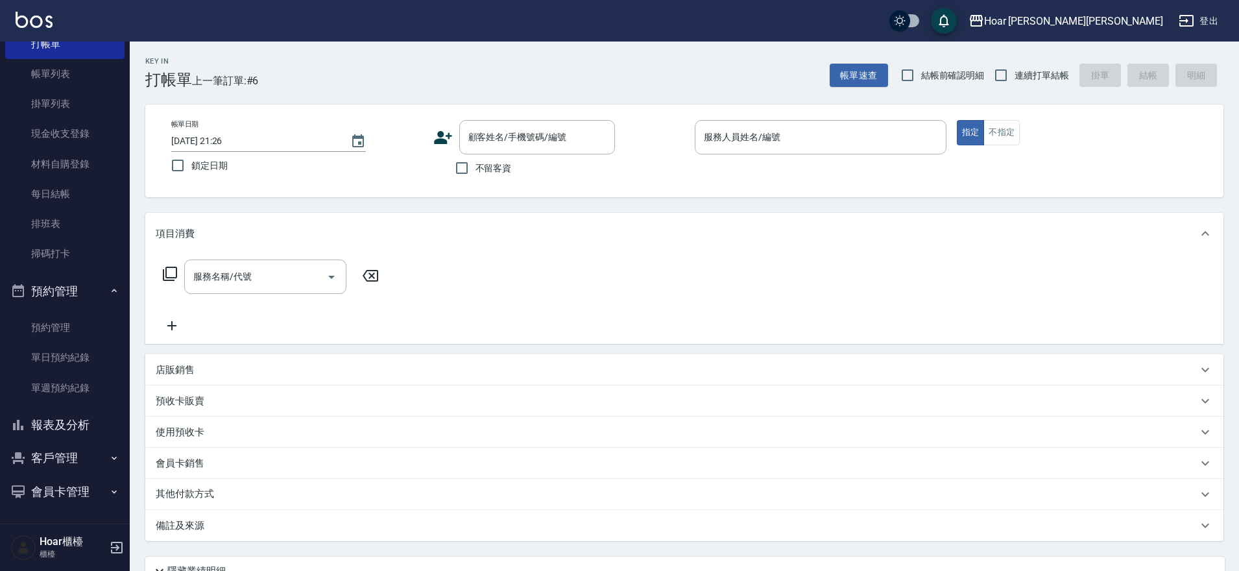
click at [61, 465] on button "客戶管理" at bounding box center [64, 458] width 119 height 34
drag, startPoint x: 64, startPoint y: 487, endPoint x: 103, endPoint y: 472, distance: 41.7
click at [64, 487] on link "客戶列表" at bounding box center [64, 495] width 119 height 30
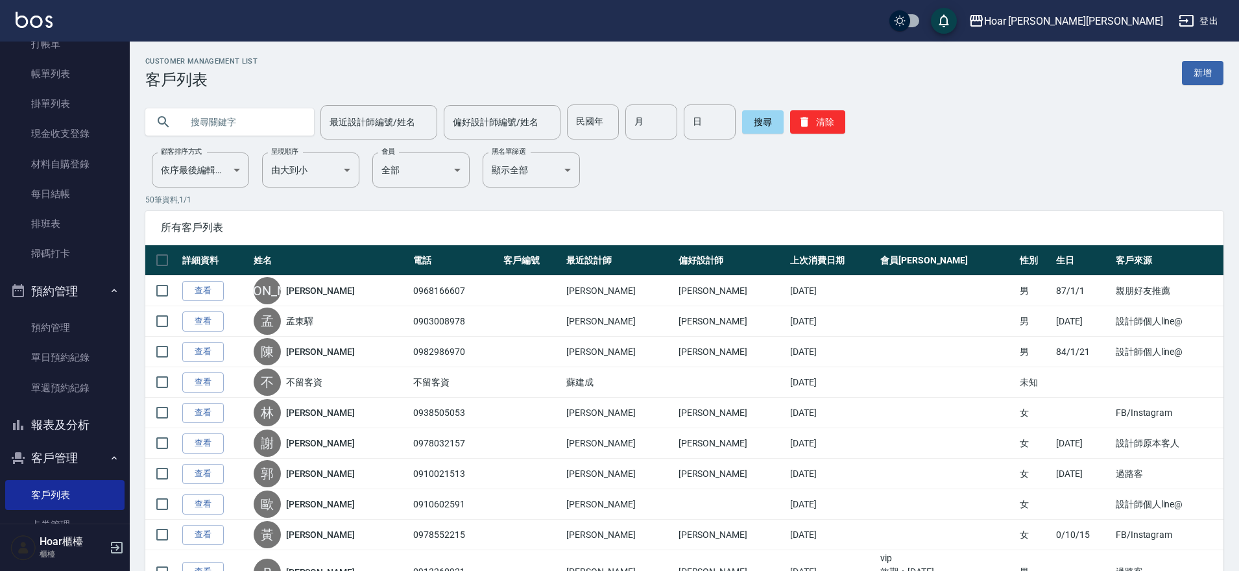
click at [1210, 69] on link "新增" at bounding box center [1203, 73] width 42 height 24
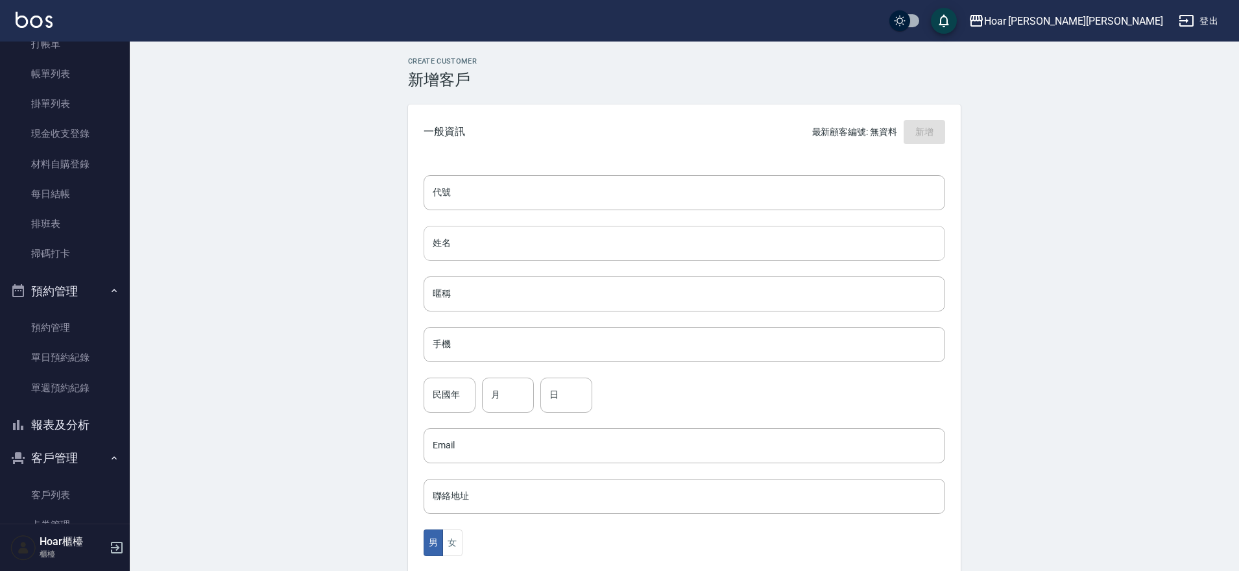
click at [496, 242] on input "姓名" at bounding box center [685, 243] width 522 height 35
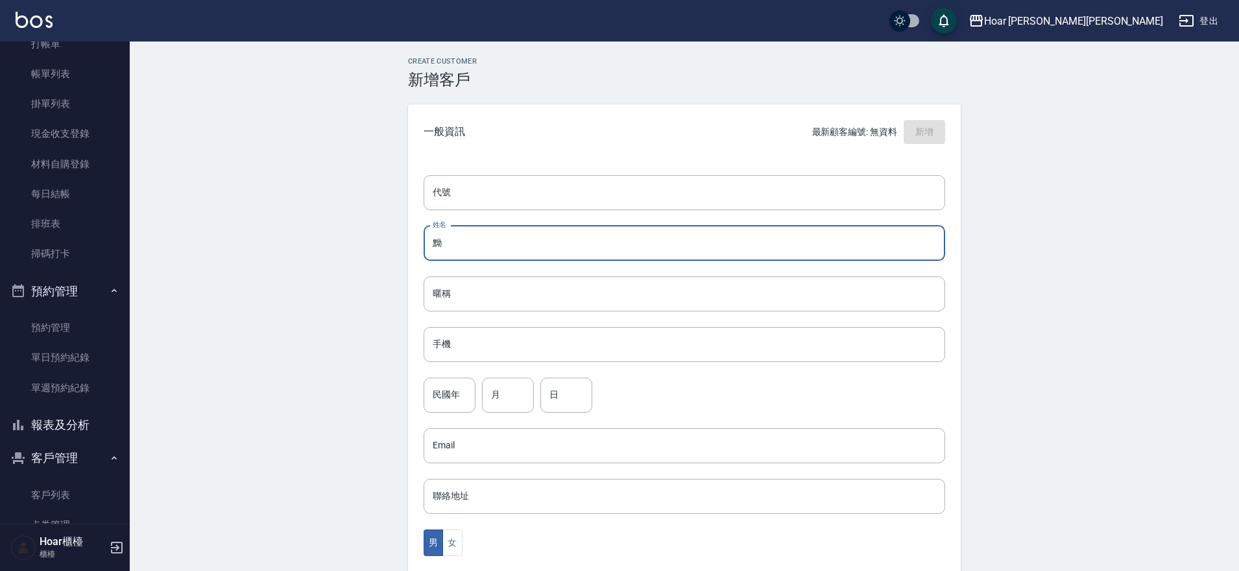
type input "莠"
type input "游禮潞"
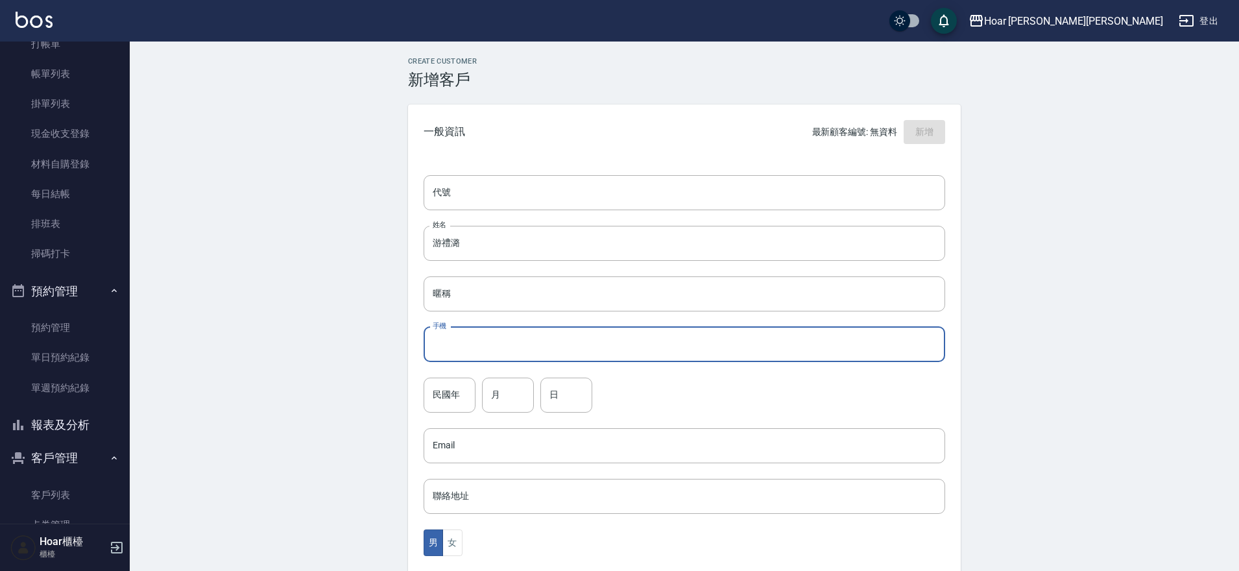
click at [493, 348] on input "手機" at bounding box center [685, 344] width 522 height 35
type input "0981348233"
click at [718, 385] on div "民國年 民國年 月 月 日 日" at bounding box center [685, 395] width 522 height 35
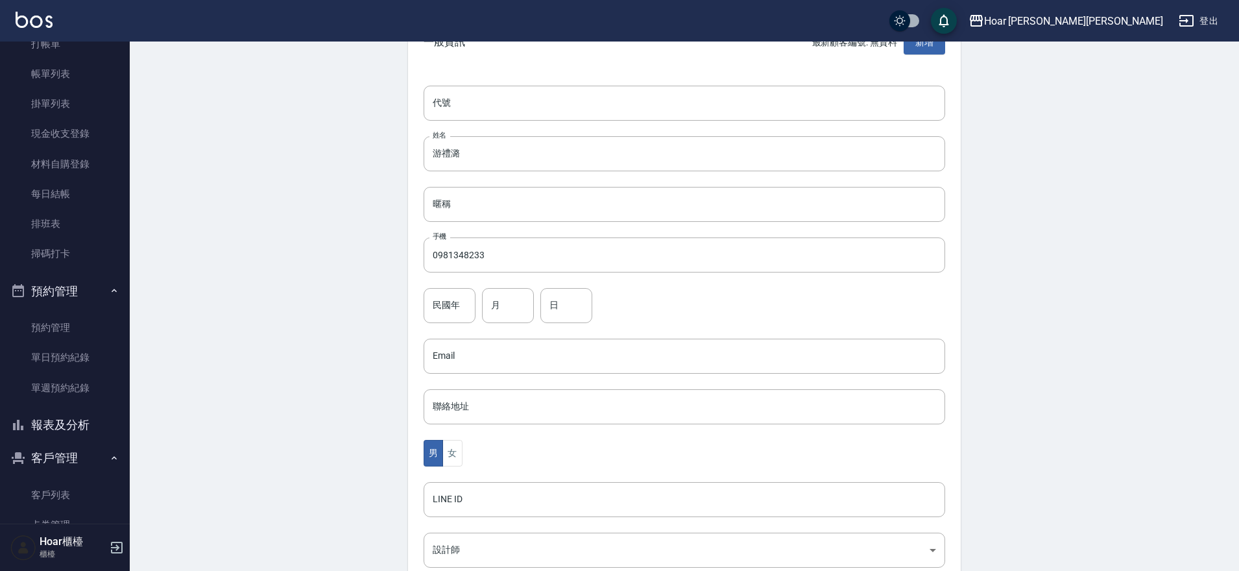
scroll to position [274, 0]
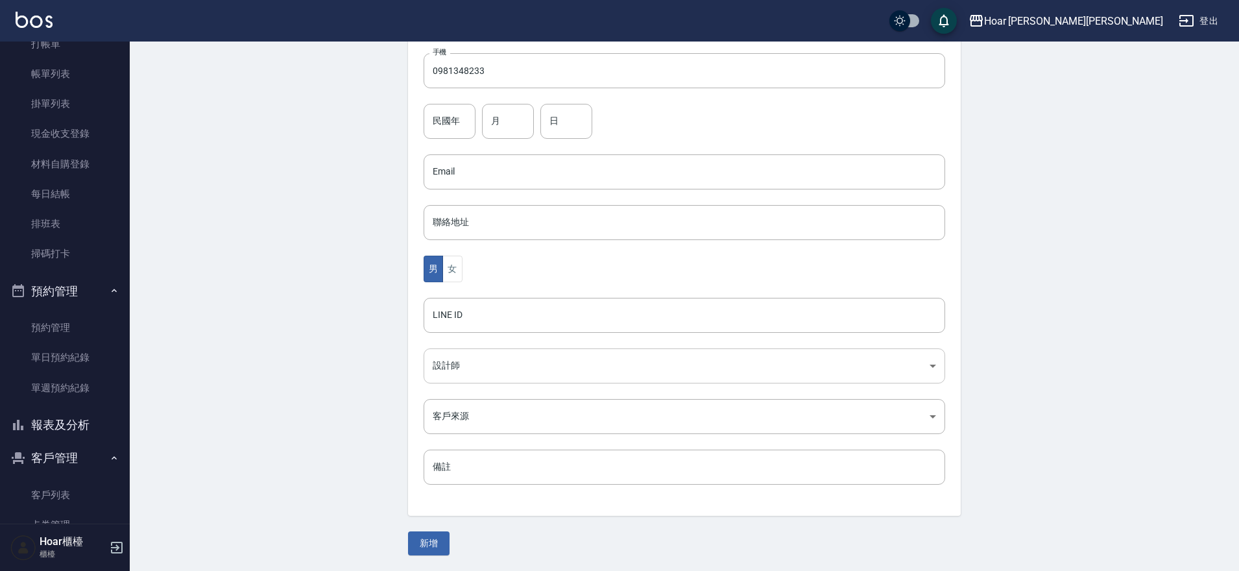
click at [559, 365] on body "Hoar 霍爾沙龍 登出 櫃檯作業 打帳單 帳單列表 掛單列表 現金收支登錄 材料自購登錄 每日結帳 排班表 掃碼打卡 預約管理 預約管理 單日預約紀錄 單週…" at bounding box center [619, 148] width 1239 height 845
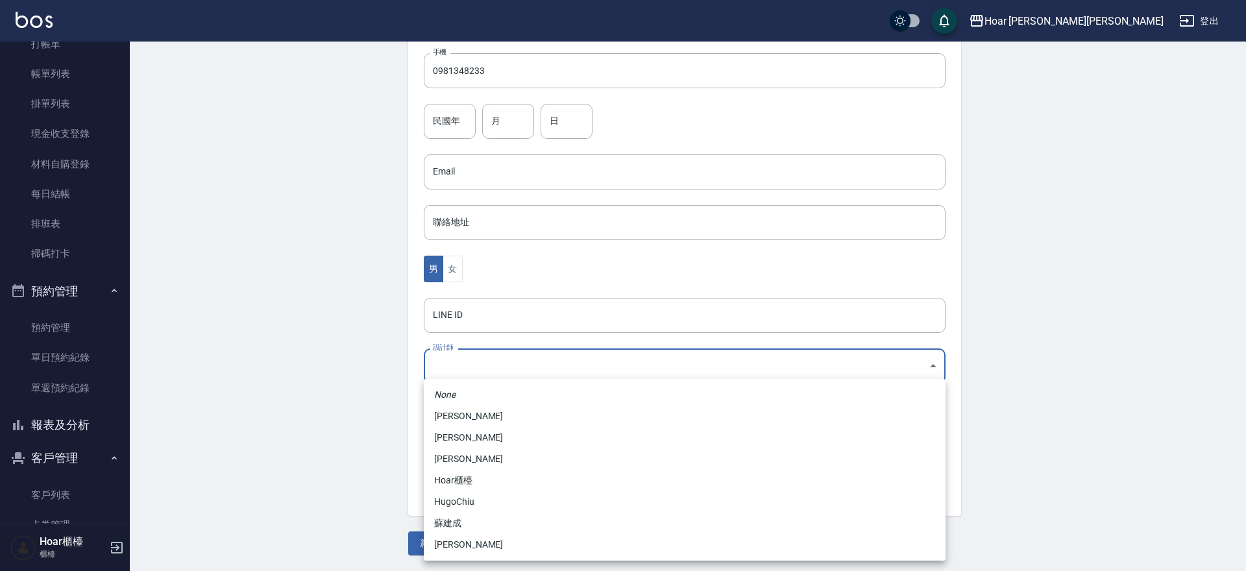
click at [484, 452] on li "許宏瑋" at bounding box center [685, 458] width 522 height 21
type input "74fd62dc-a2a8-4ddf-930d-2b3d20cd9441"
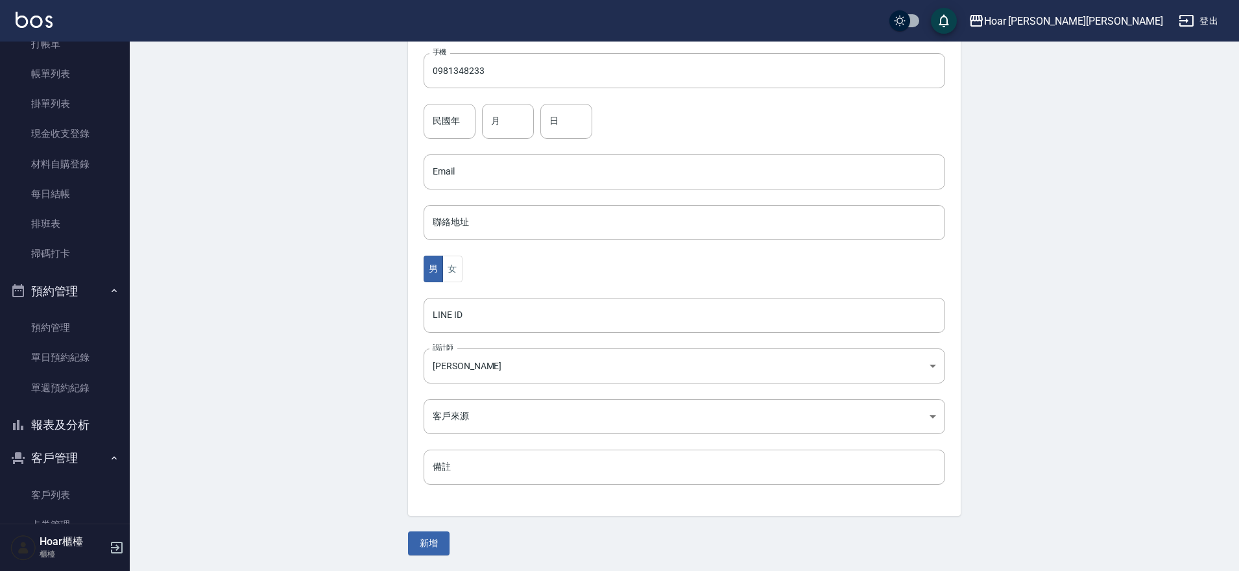
click at [496, 267] on div "男 女" at bounding box center [685, 269] width 522 height 27
click at [494, 414] on body "Hoar 霍爾沙龍 登出 櫃檯作業 打帳單 帳單列表 掛單列表 現金收支登錄 材料自購登錄 每日結帳 排班表 掃碼打卡 預約管理 預約管理 單日預約紀錄 單週…" at bounding box center [619, 148] width 1239 height 845
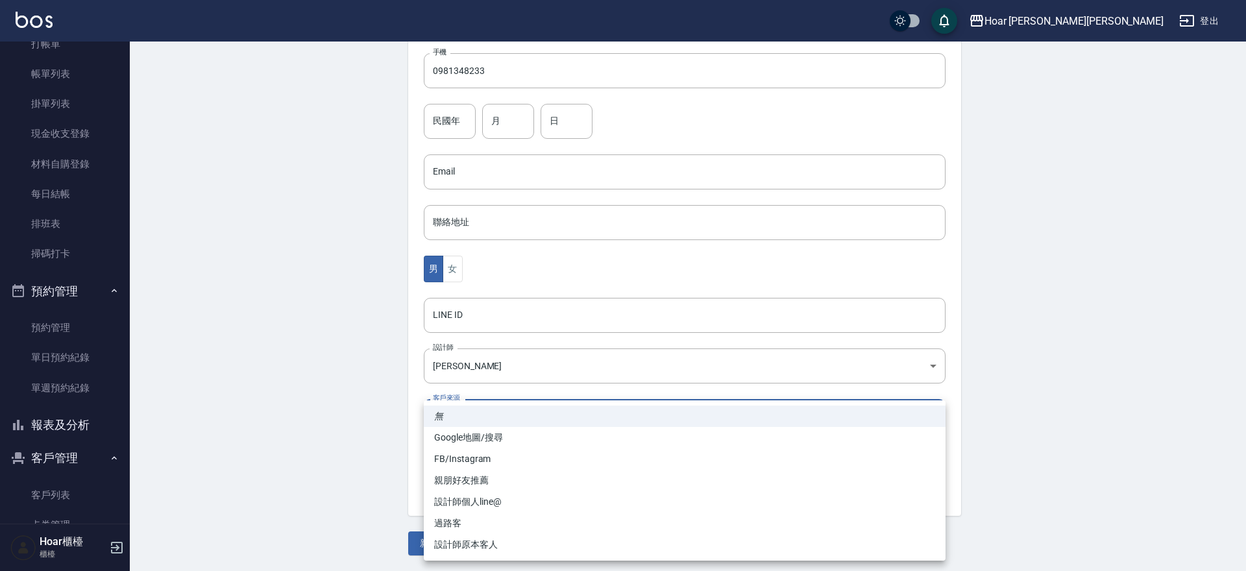
drag, startPoint x: 465, startPoint y: 506, endPoint x: 450, endPoint y: 524, distance: 22.6
click at [466, 505] on li "設計師個人line@" at bounding box center [685, 501] width 522 height 21
type input "設計師個人line@"
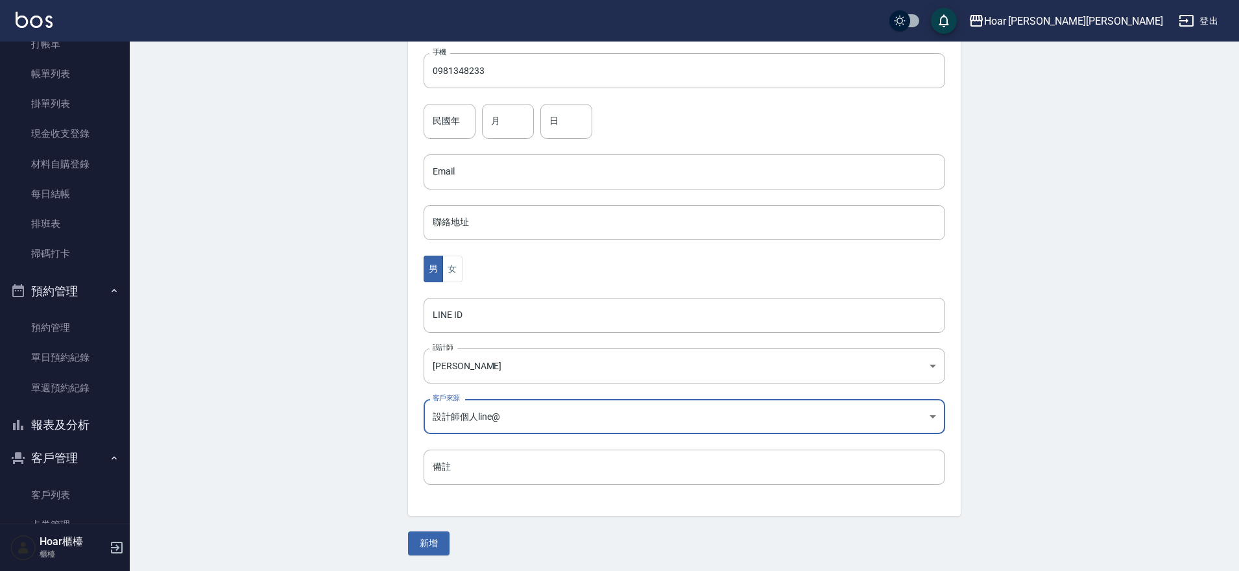
drag, startPoint x: 438, startPoint y: 542, endPoint x: 389, endPoint y: 459, distance: 95.7
click at [439, 542] on button "新增" at bounding box center [429, 543] width 42 height 24
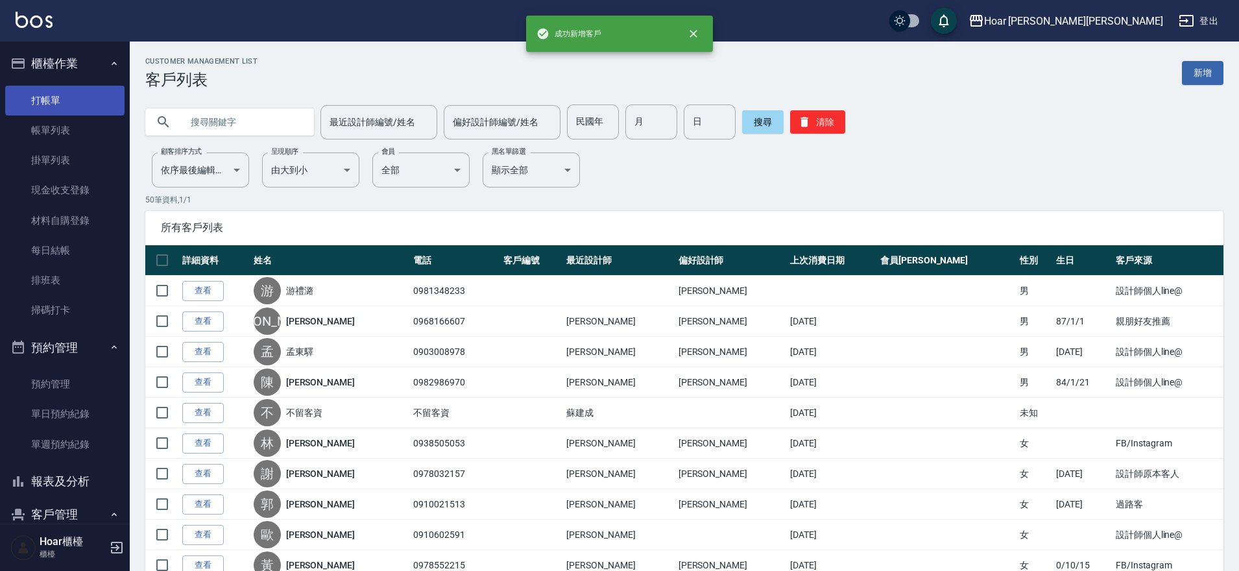
click at [54, 102] on link "打帳單" at bounding box center [64, 101] width 119 height 30
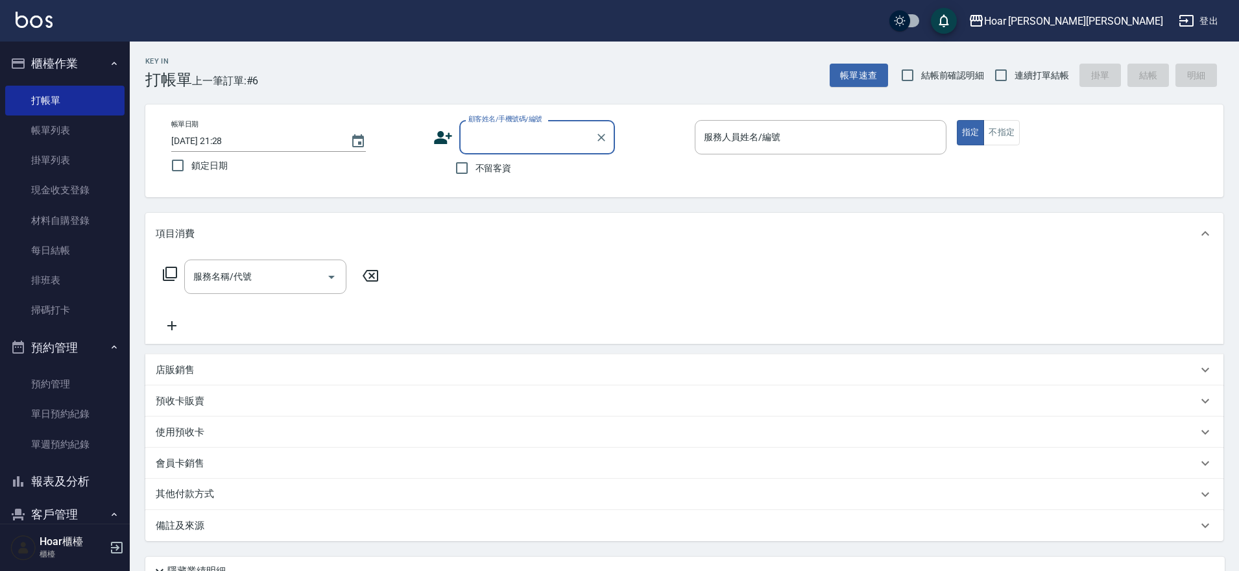
click at [522, 147] on input "顧客姓名/手機號碼/編號" at bounding box center [527, 137] width 125 height 23
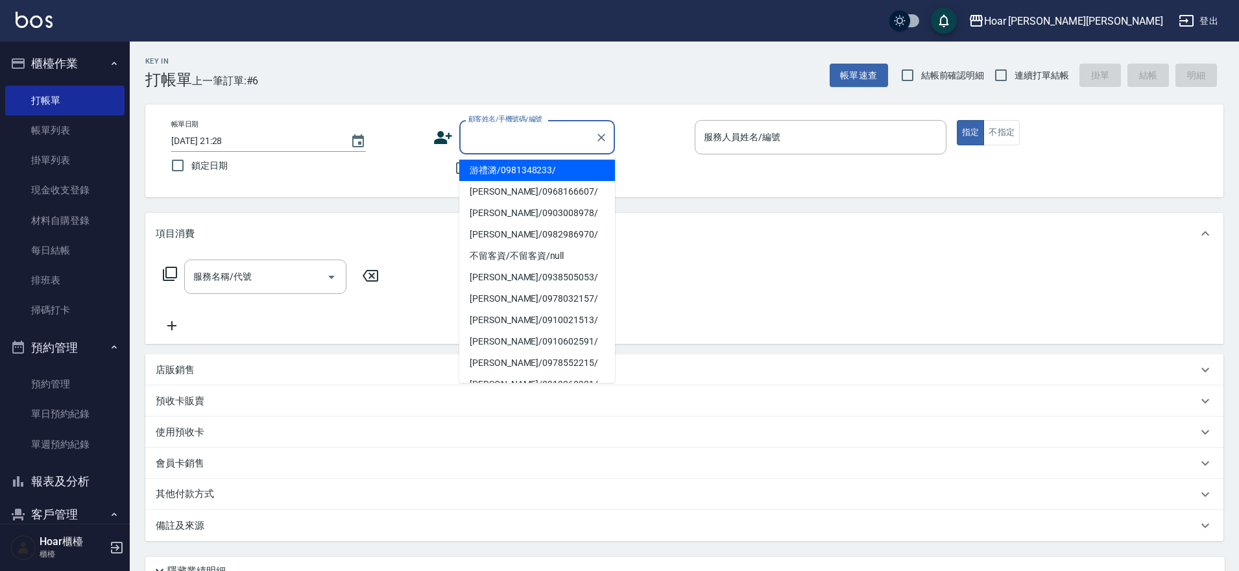
click at [518, 175] on li "游禮潞/0981348233/" at bounding box center [537, 170] width 156 height 21
type input "游禮潞/0981348233/"
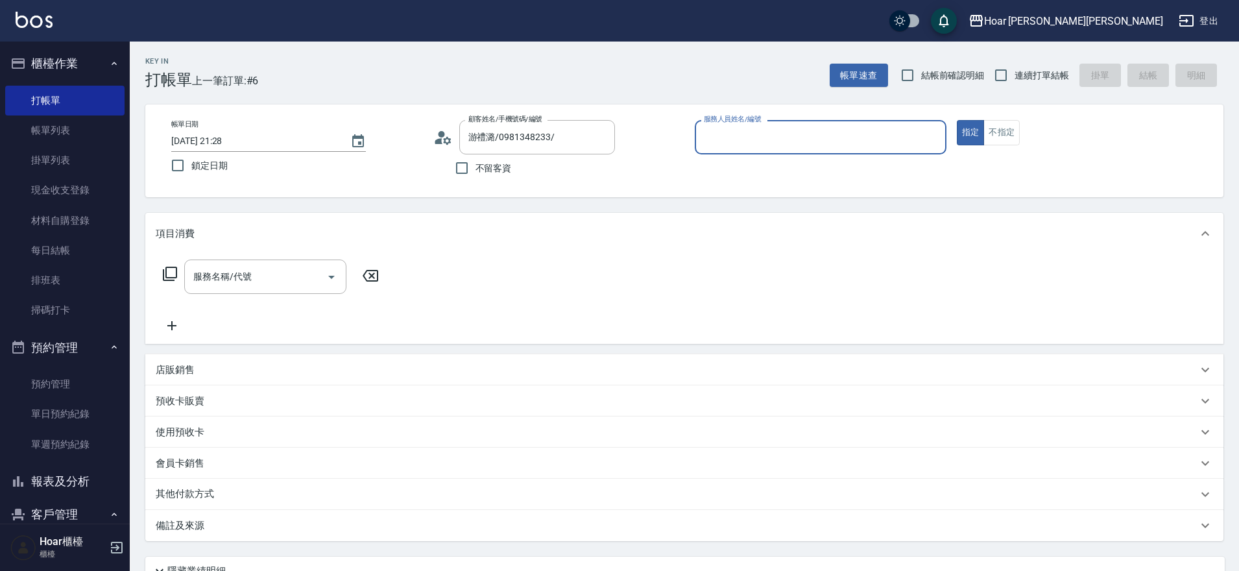
type input "RIO-2"
drag, startPoint x: 289, startPoint y: 273, endPoint x: 304, endPoint y: 274, distance: 15.6
click at [289, 274] on input "服務名稱/代號" at bounding box center [255, 276] width 131 height 23
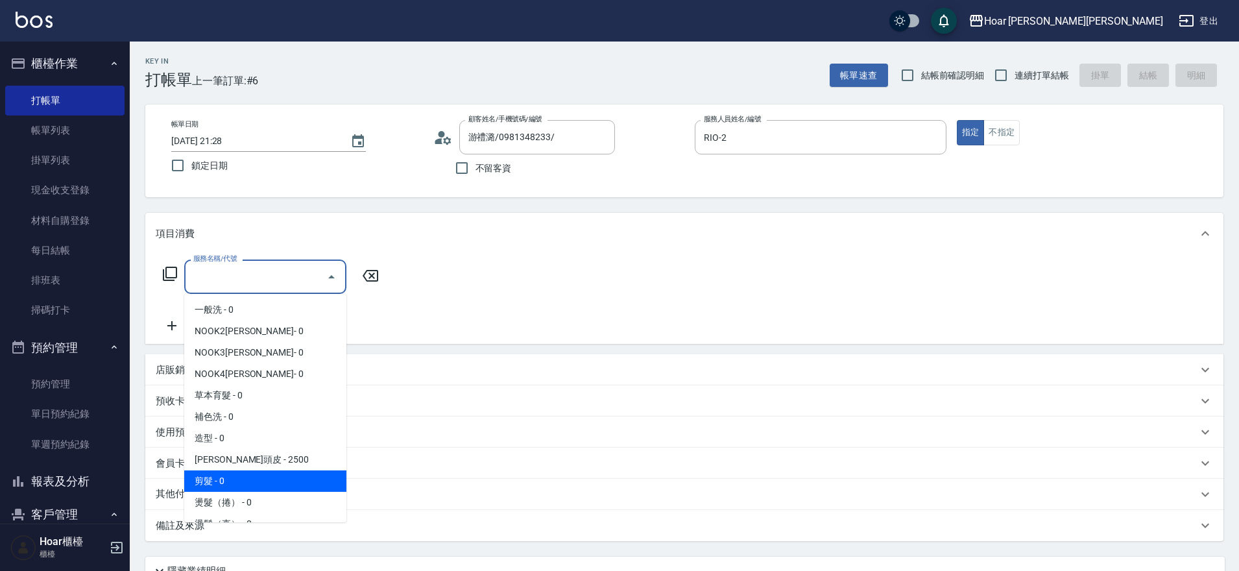
click at [215, 487] on span "剪髮 - 0" at bounding box center [265, 480] width 162 height 21
type input "剪髮(201)"
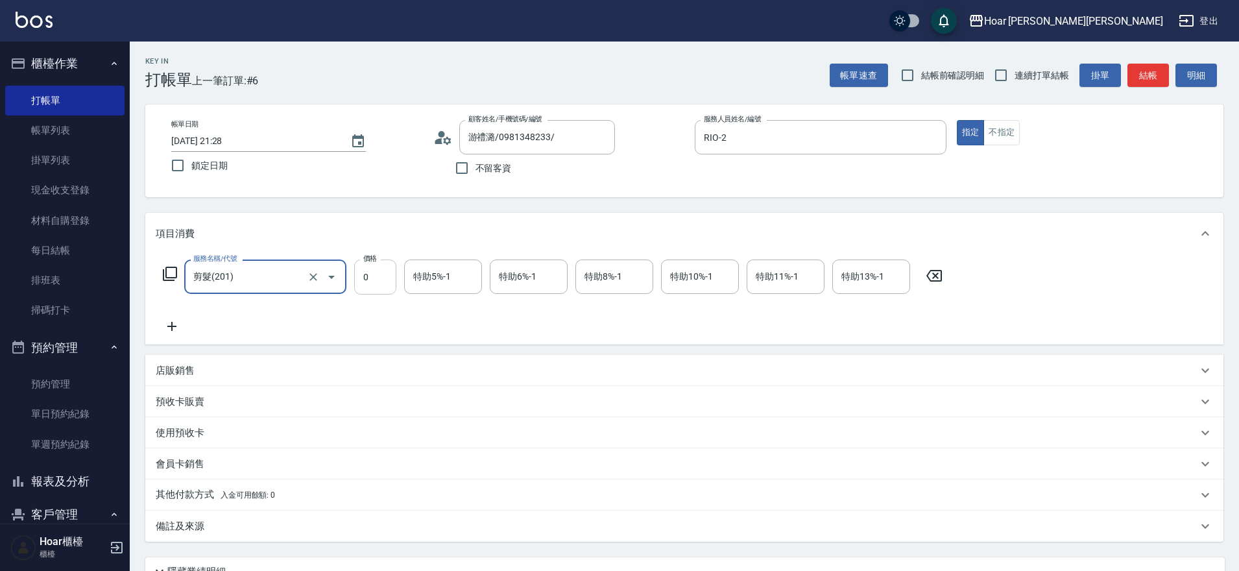
click at [395, 284] on input "0" at bounding box center [375, 277] width 42 height 35
type input "800"
click at [165, 323] on icon at bounding box center [172, 327] width 32 height 16
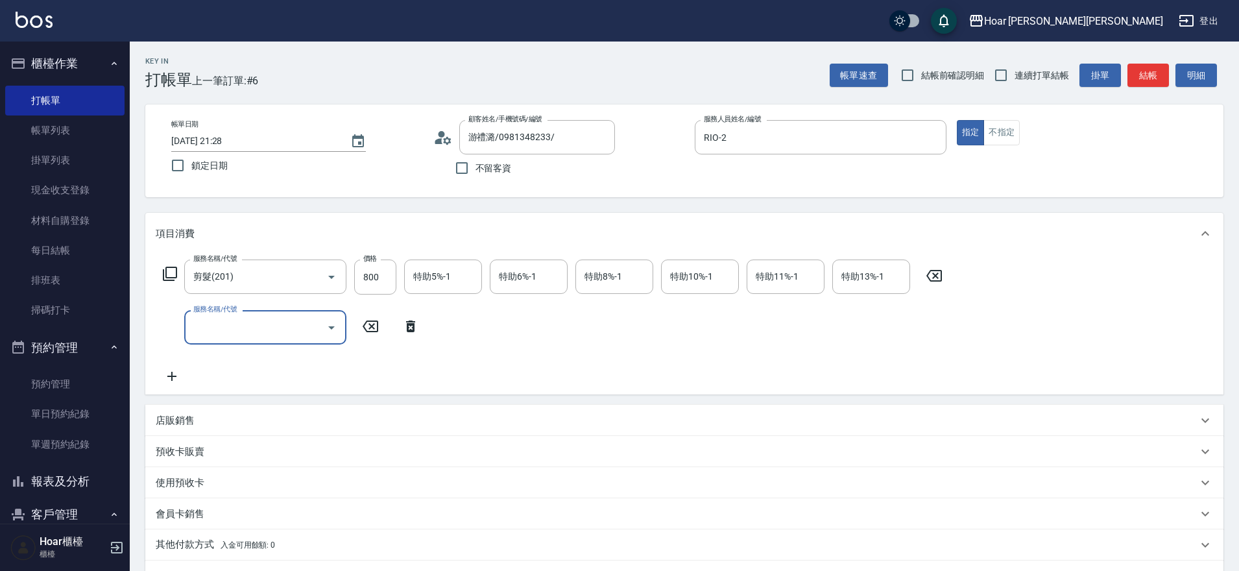
click at [260, 324] on input "服務名稱/代號" at bounding box center [255, 327] width 131 height 23
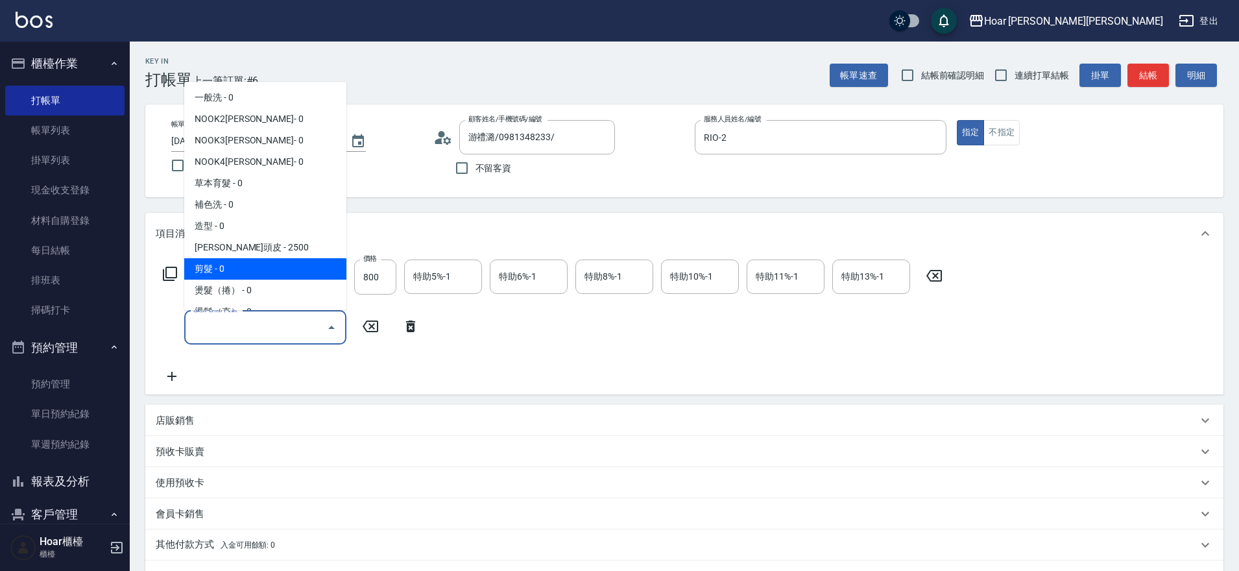
click at [252, 280] on span "燙髮（捲） - 0" at bounding box center [265, 290] width 162 height 21
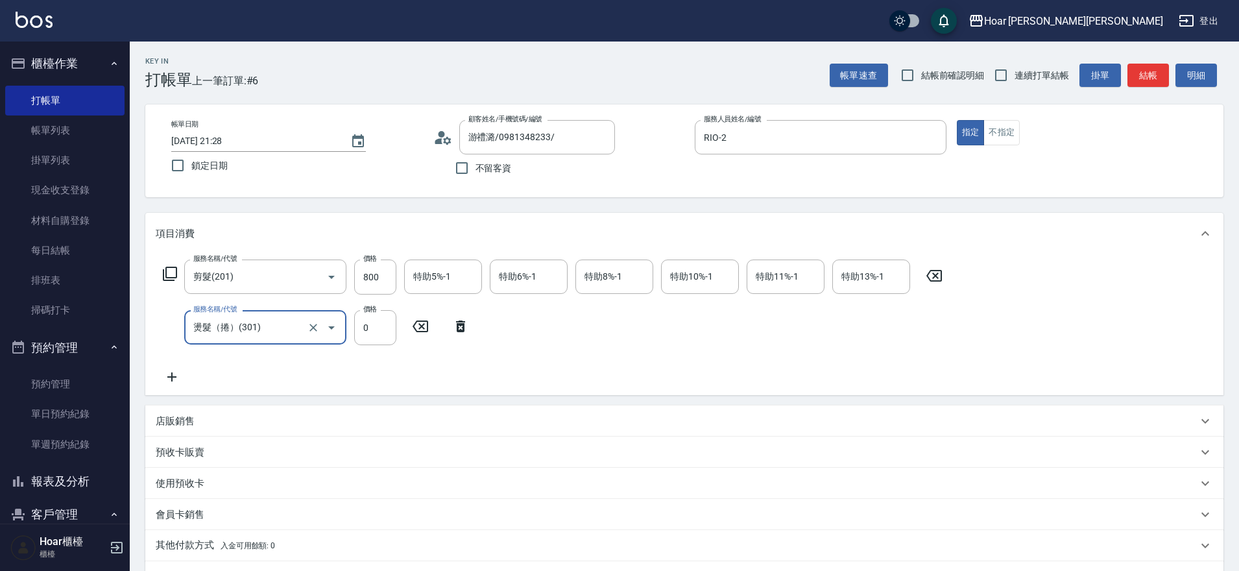
type input "燙髮（捲）(301)"
click at [393, 330] on input "0" at bounding box center [375, 327] width 42 height 35
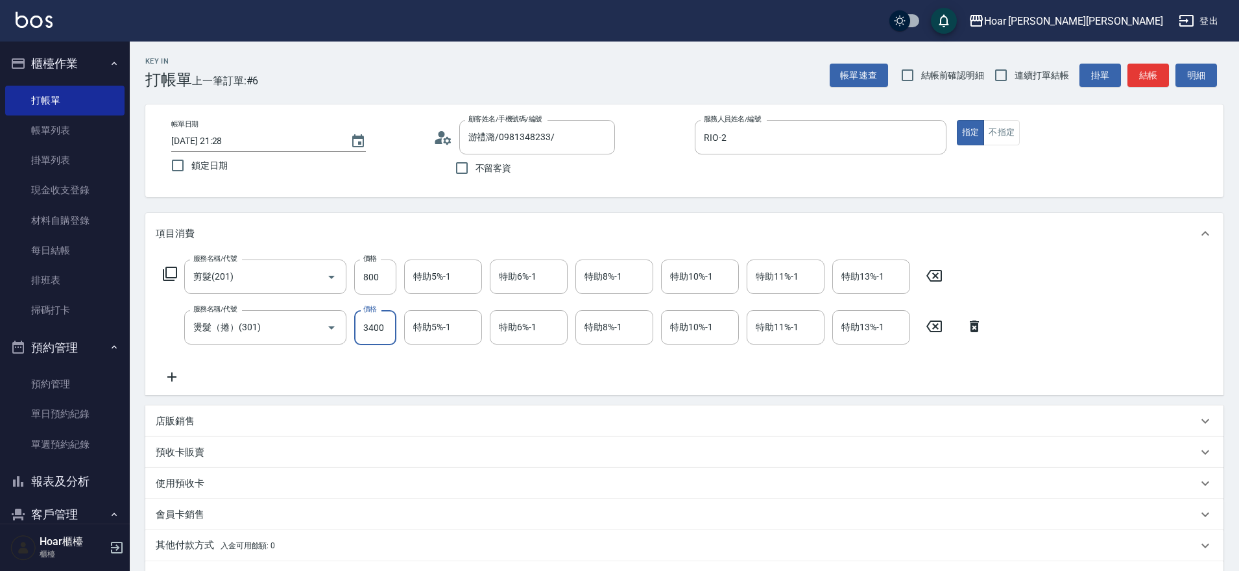
type input "3400"
click at [171, 374] on icon at bounding box center [172, 377] width 32 height 16
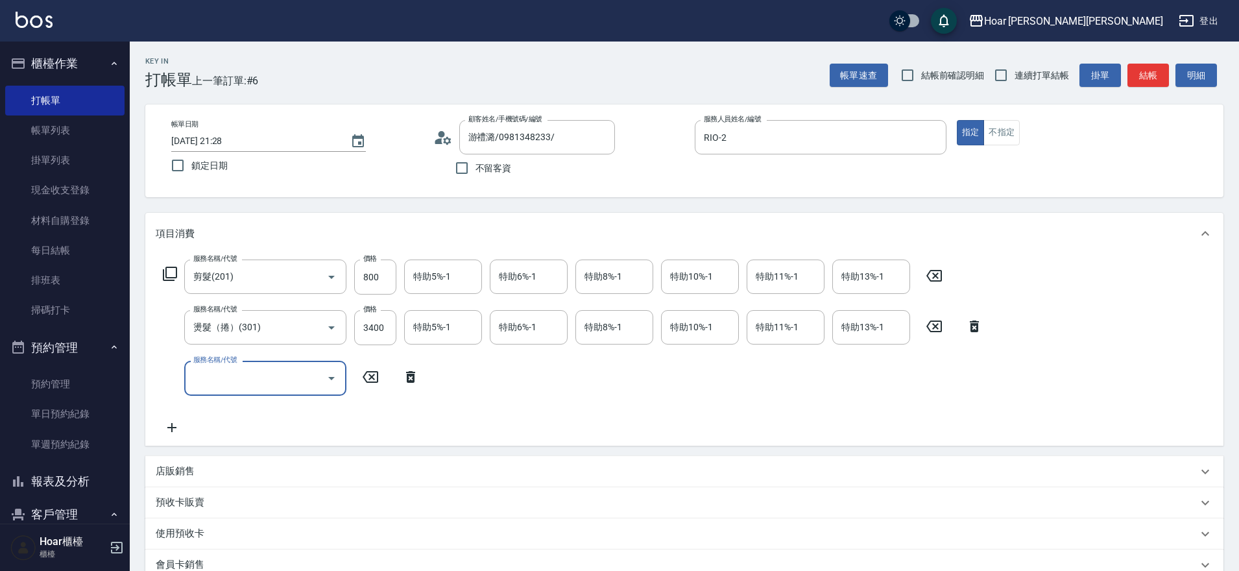
click at [226, 375] on input "服務名稱/代號" at bounding box center [255, 378] width 131 height 23
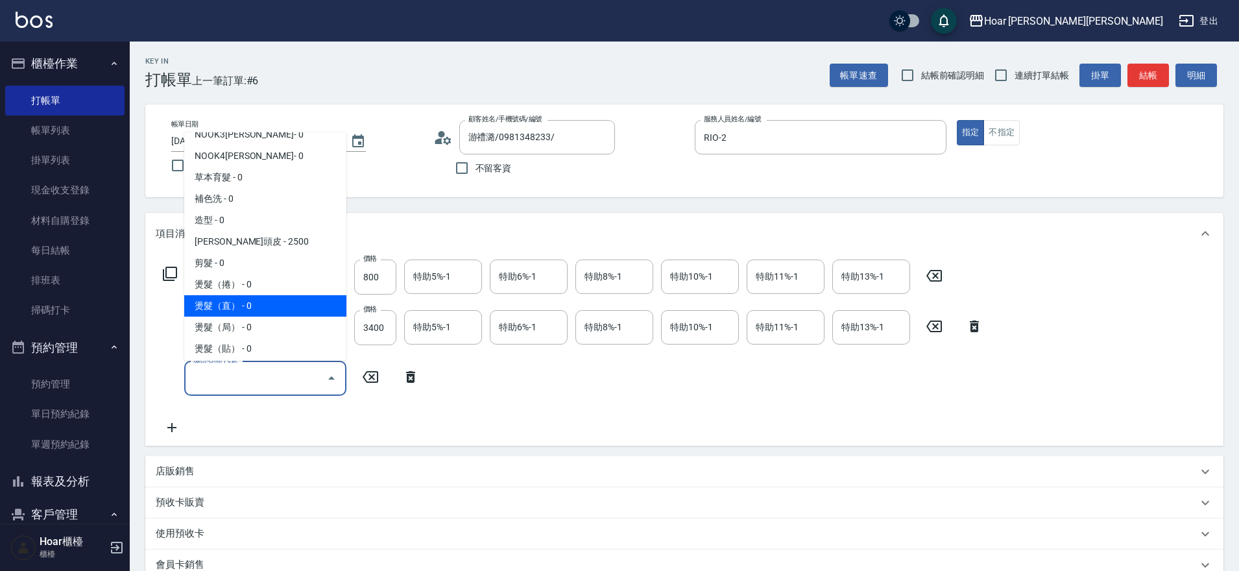
scroll to position [59, 0]
click at [252, 302] on span "燙髮（直） - 0" at bounding box center [265, 303] width 162 height 21
type input "燙髮（直）(302)"
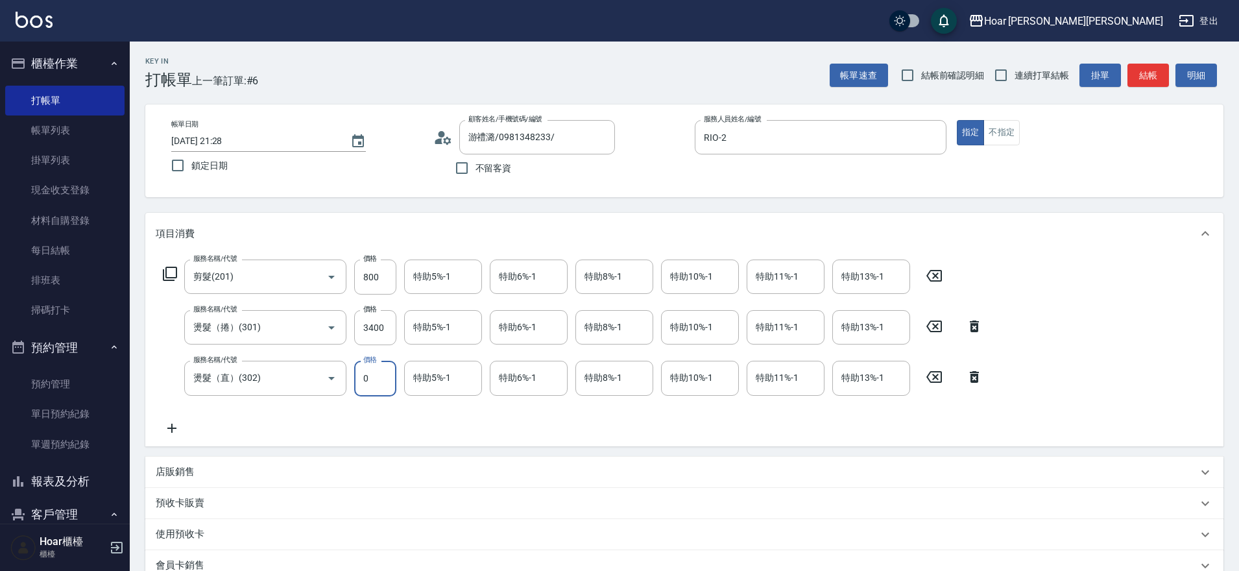
click at [377, 376] on input "0" at bounding box center [375, 378] width 42 height 35
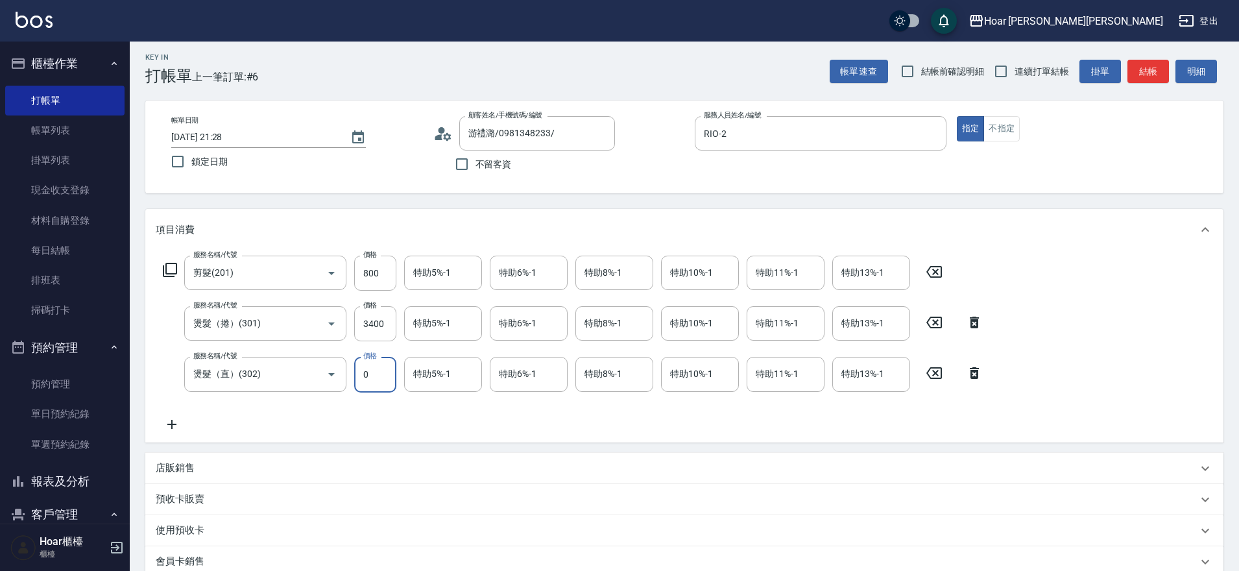
scroll to position [10, 0]
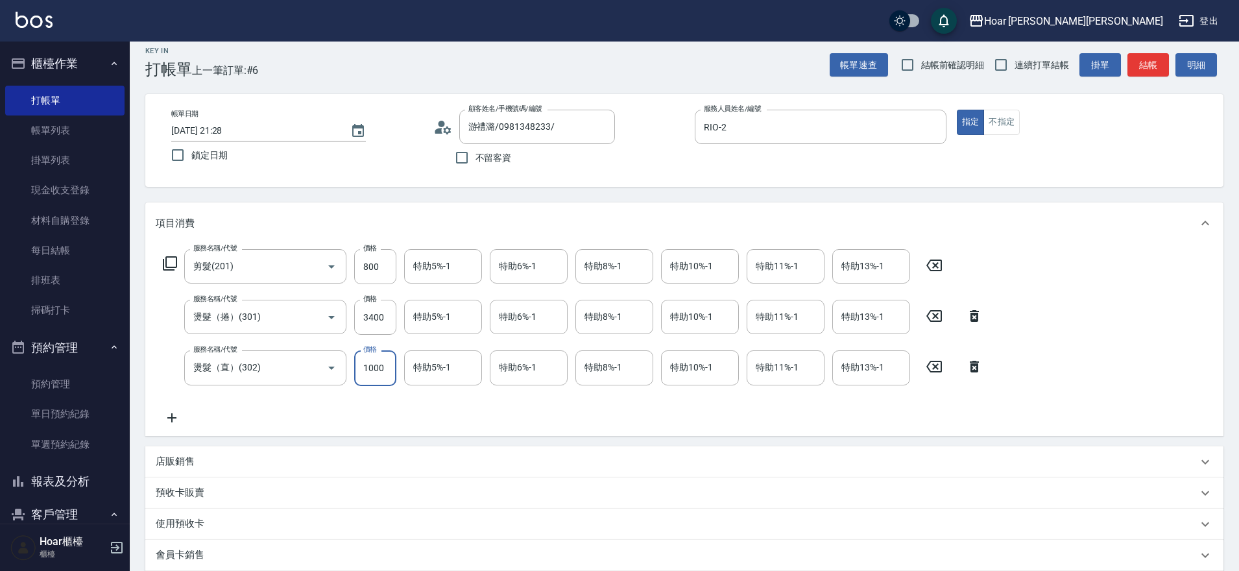
type input "1000"
click at [176, 415] on icon at bounding box center [172, 418] width 32 height 16
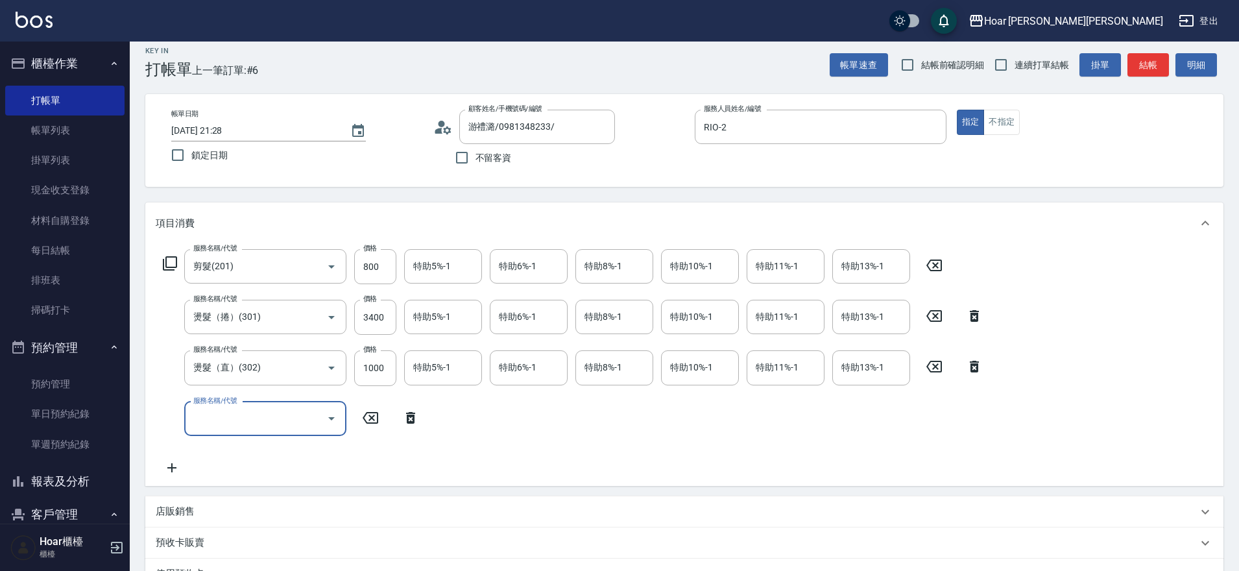
click at [245, 409] on input "服務名稱/代號" at bounding box center [255, 419] width 131 height 23
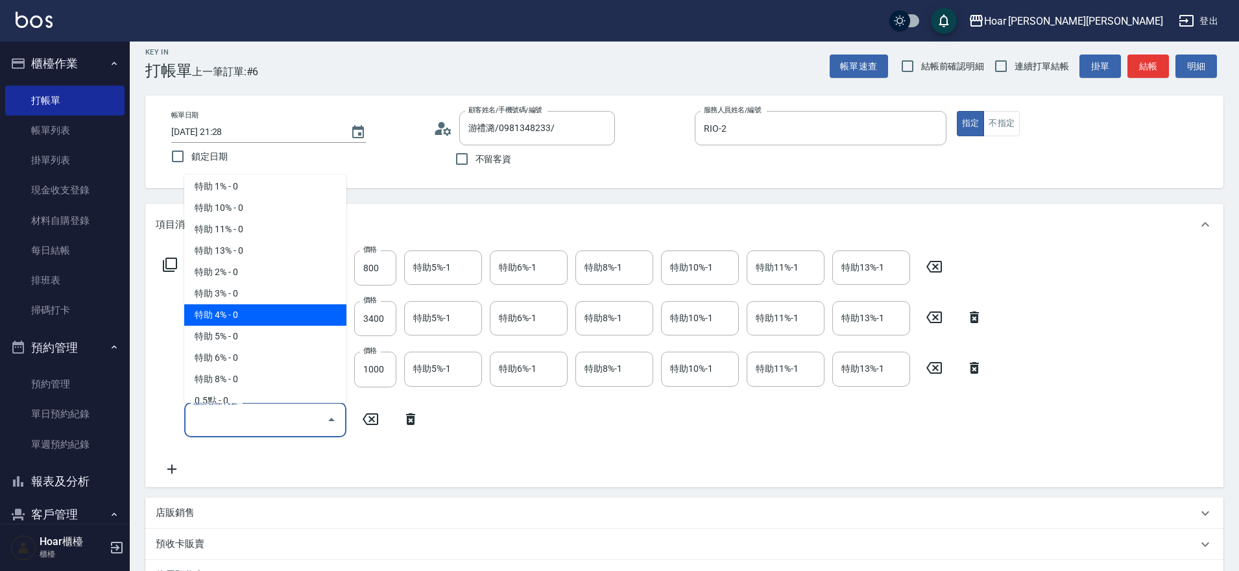
scroll to position [853, 0]
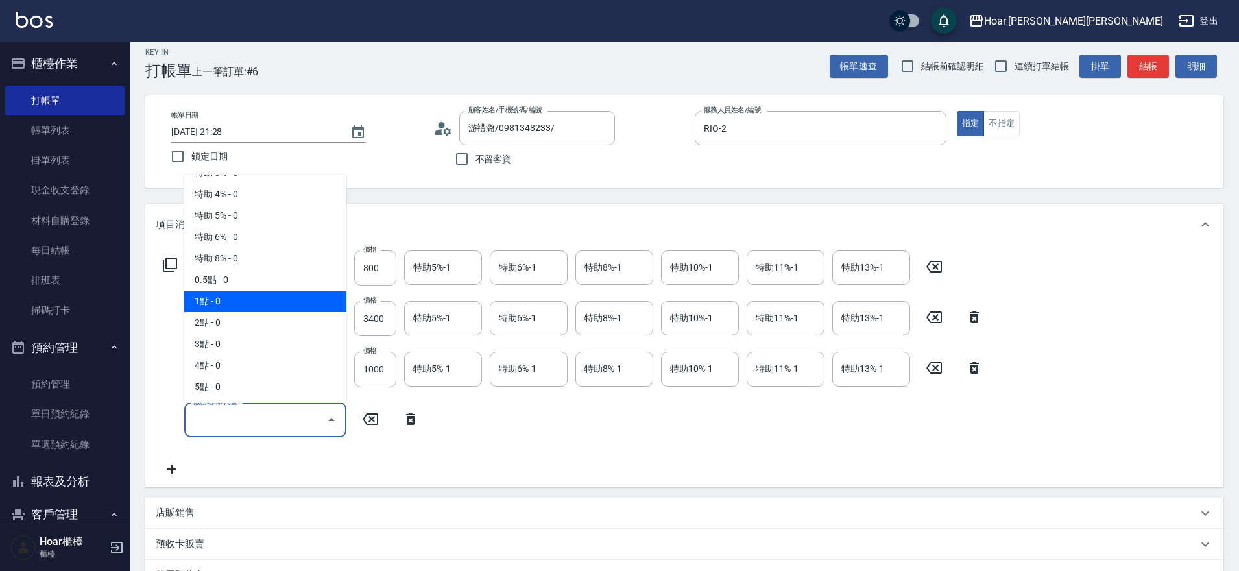
click at [243, 298] on span "1點 - 0" at bounding box center [265, 301] width 162 height 21
type input "1點(P1)"
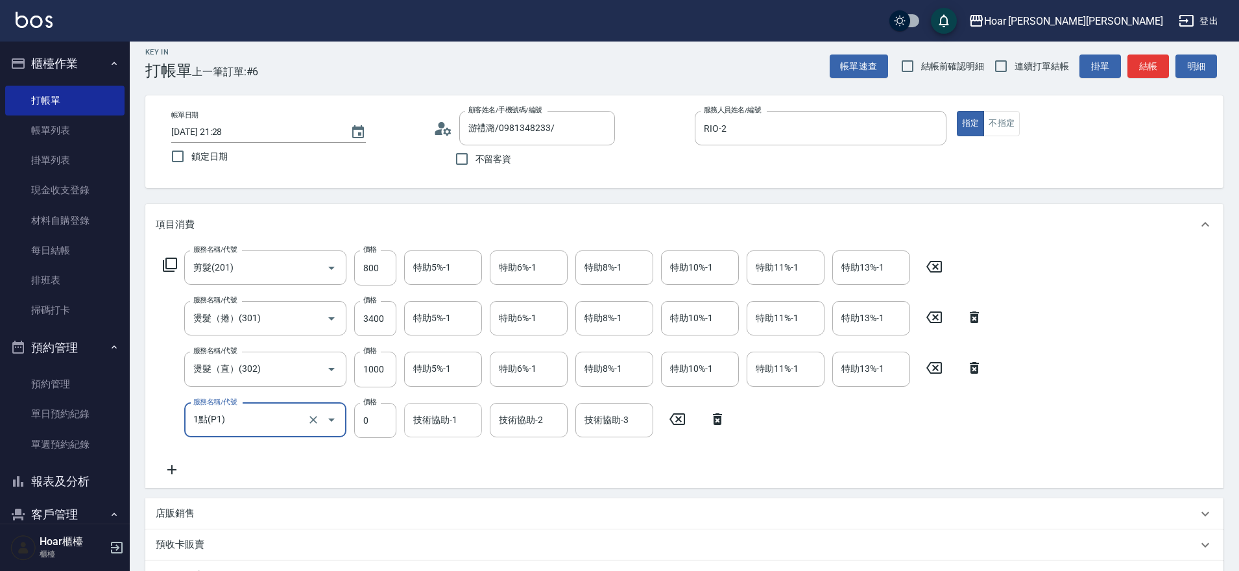
click at [435, 418] on input "技術協助-1" at bounding box center [443, 420] width 66 height 23
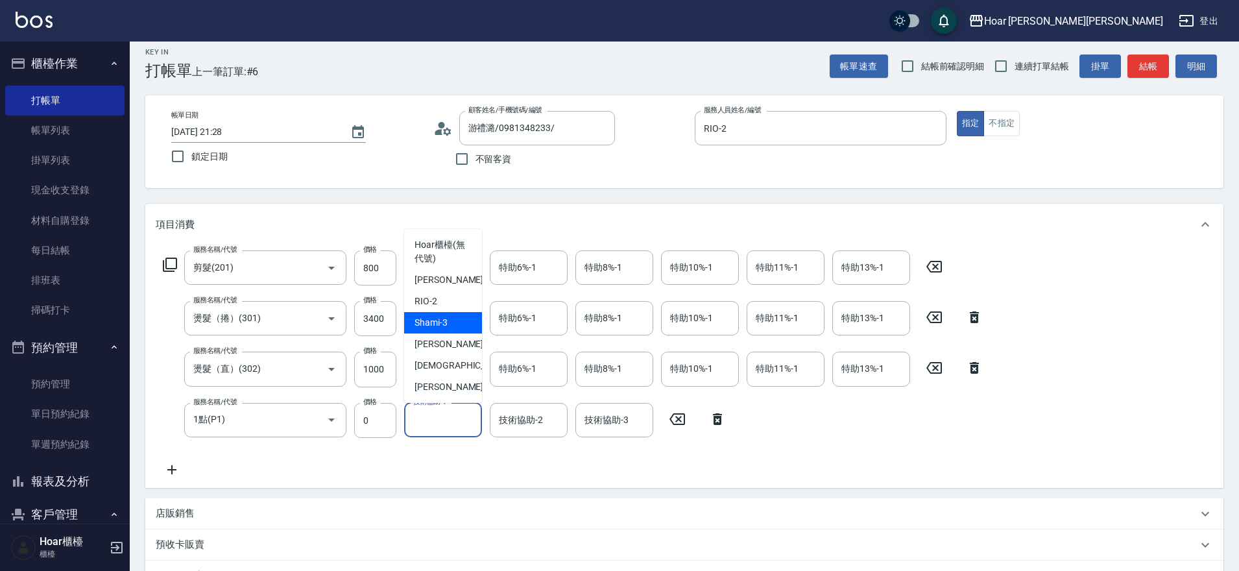
click at [446, 326] on span "Shami -3" at bounding box center [431, 323] width 33 height 14
type input "Shami-3"
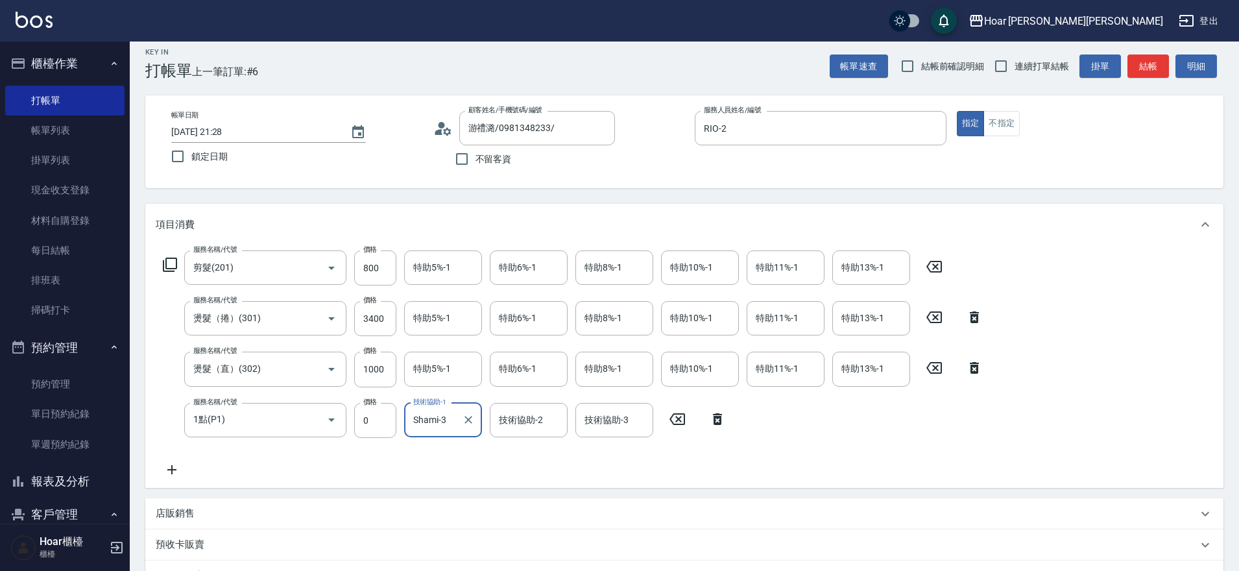
click at [171, 472] on icon at bounding box center [172, 470] width 32 height 16
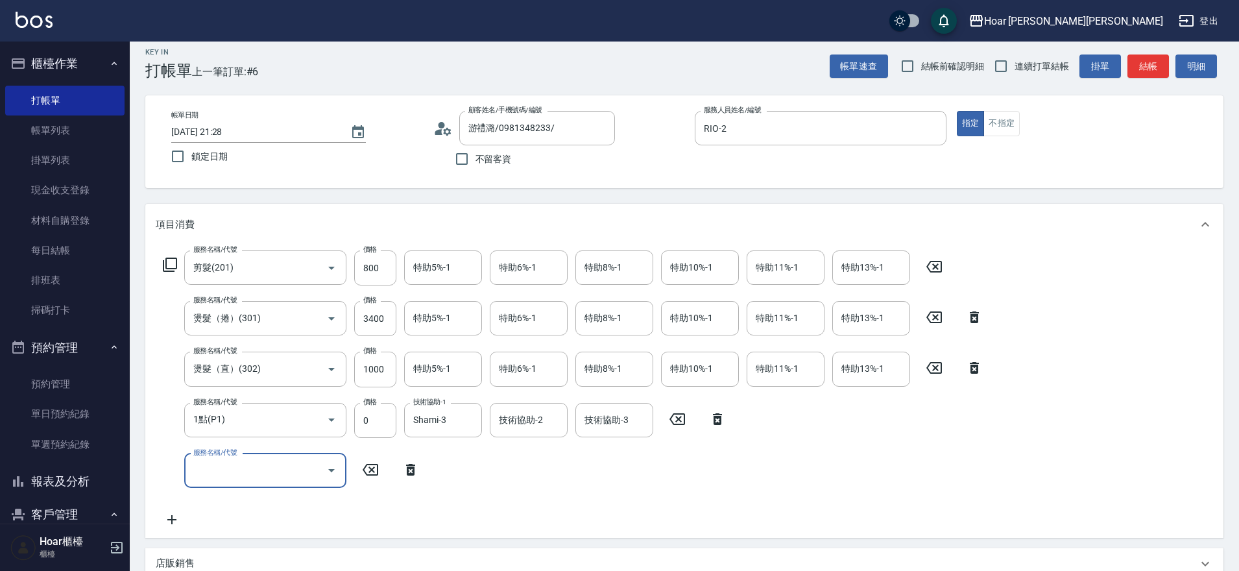
click at [267, 472] on input "服務名稱/代號" at bounding box center [255, 470] width 131 height 23
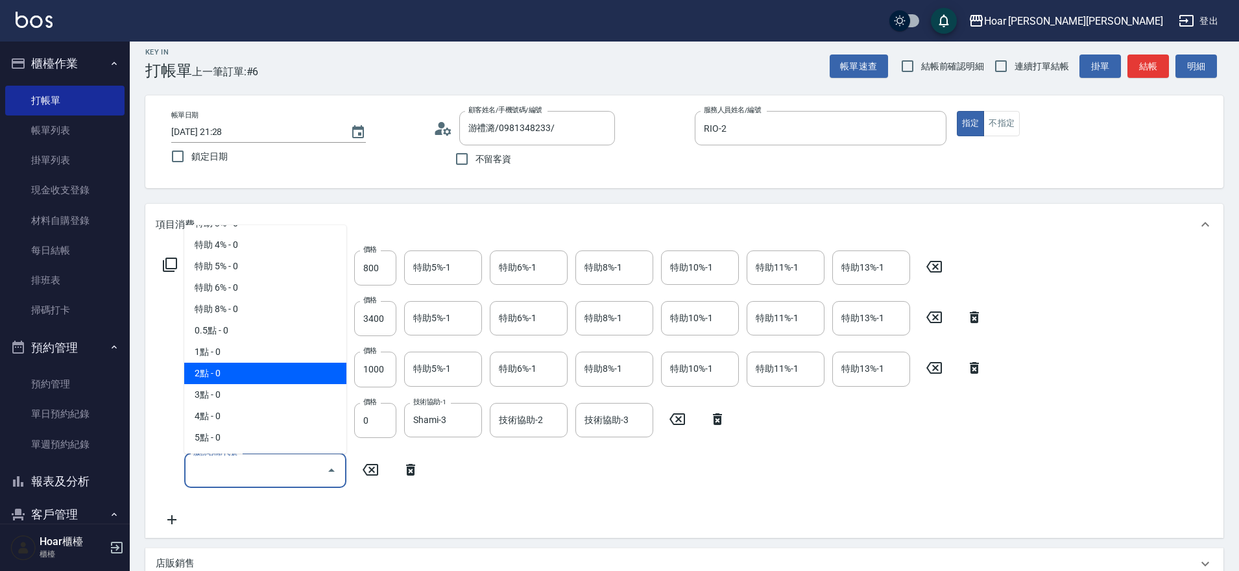
click at [269, 366] on span "2點 - 0" at bounding box center [265, 373] width 162 height 21
type input "2點(P2)"
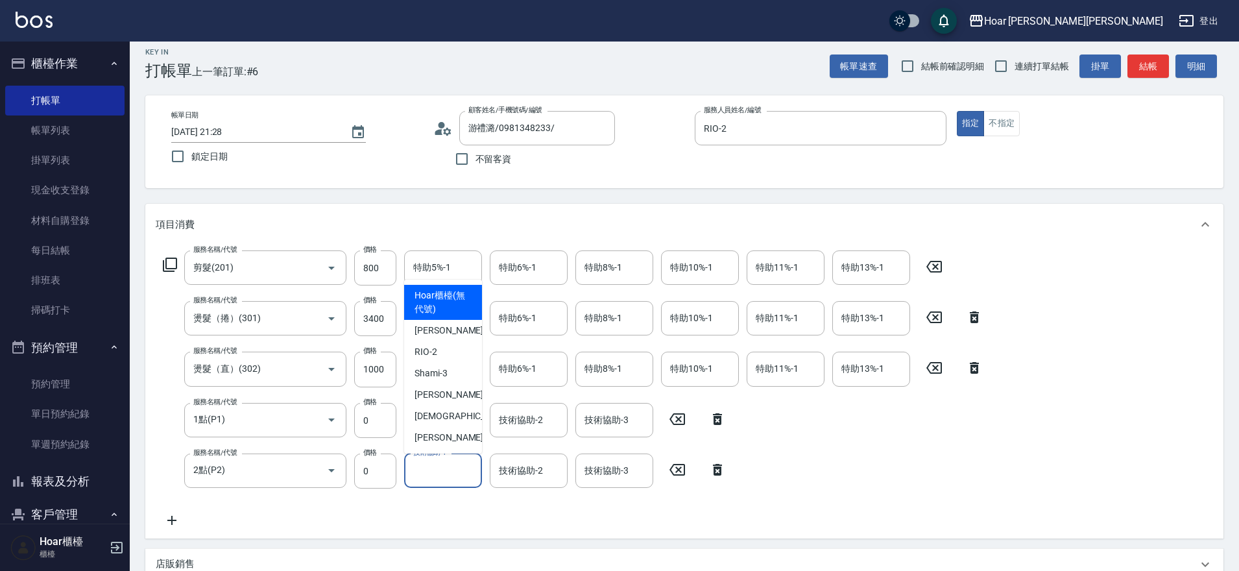
click at [424, 474] on input "技術協助-1" at bounding box center [443, 470] width 66 height 23
click at [438, 400] on span "Emma -4" at bounding box center [453, 395] width 77 height 14
type input "Emma-4"
click at [415, 504] on div "服務名稱/代號 剪髮(201) 服務名稱/代號 價格 800 價格 特助5%-1 特助5%-1 特助6%-1 特助6%-1 特助8%-1 特助8%-1 特助1…" at bounding box center [573, 389] width 835 height 278
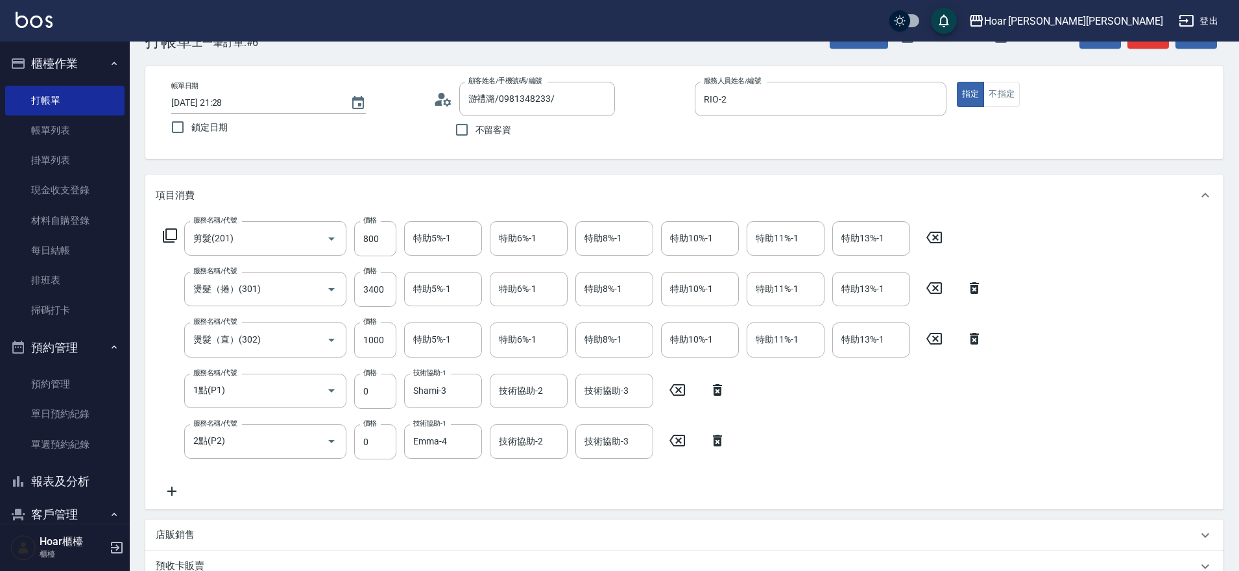
scroll to position [321, 0]
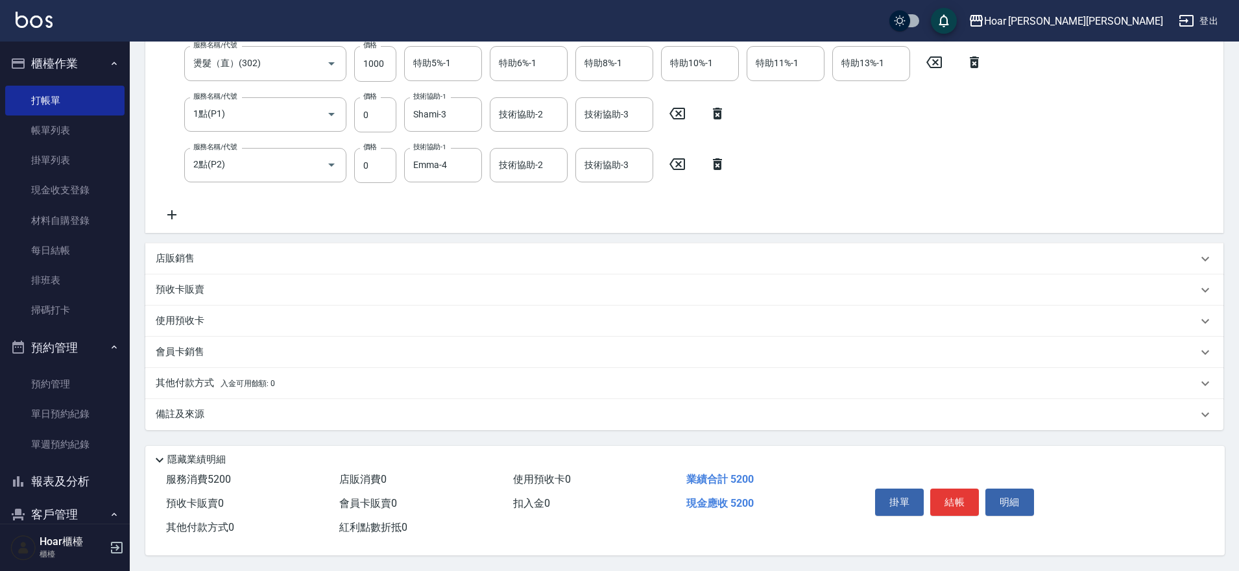
click at [216, 382] on p "其他付款方式 入金可用餘額: 0" at bounding box center [215, 383] width 119 height 14
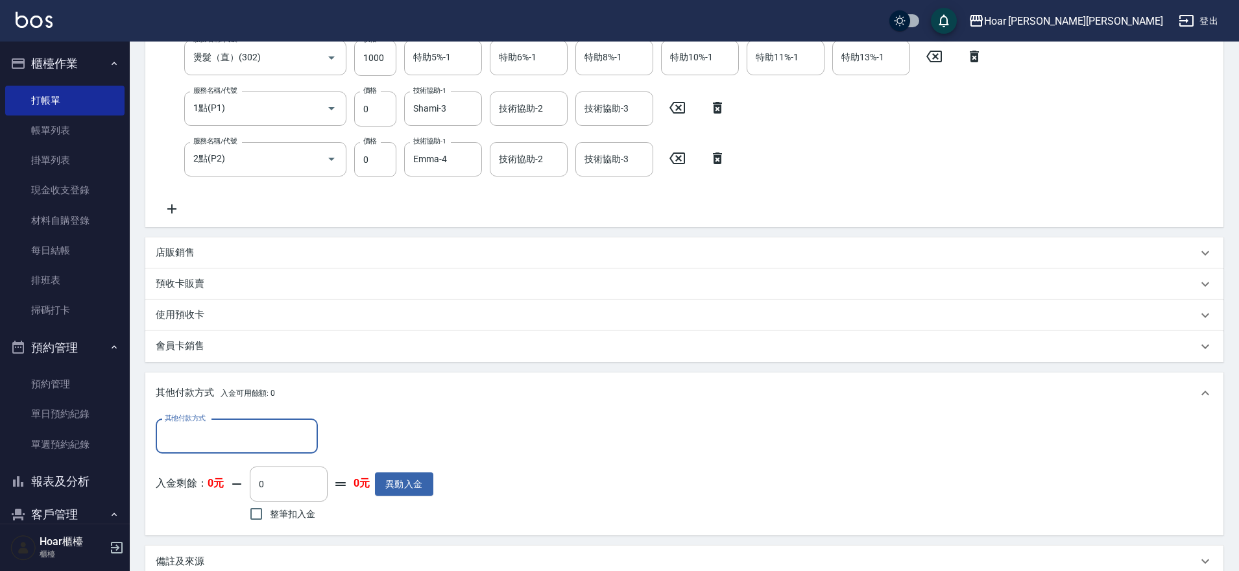
scroll to position [0, 0]
click at [217, 418] on div "其他付款方式 其他付款方式 入金剩餘： 0元 0 ​ 整筆扣入金 0元 異動入金" at bounding box center [684, 474] width 1078 height 121
click at [219, 432] on input "其他付款方式" at bounding box center [237, 436] width 151 height 23
drag, startPoint x: 215, startPoint y: 485, endPoint x: 328, endPoint y: 459, distance: 115.4
click at [216, 485] on span "轉帳匯款" at bounding box center [237, 490] width 162 height 21
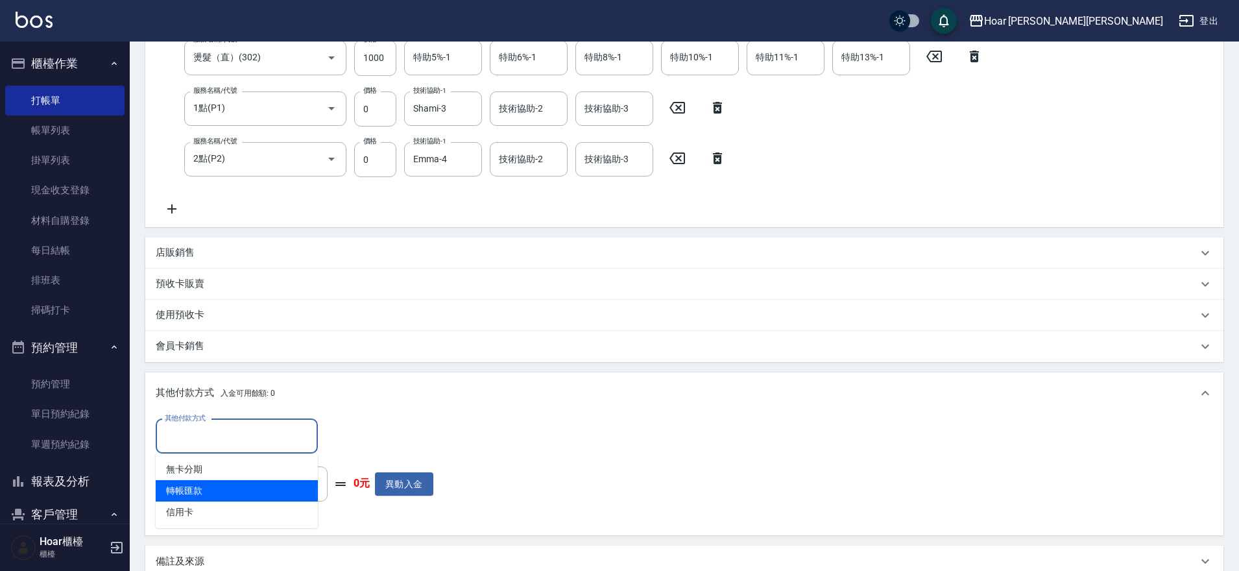
type input "轉帳匯款"
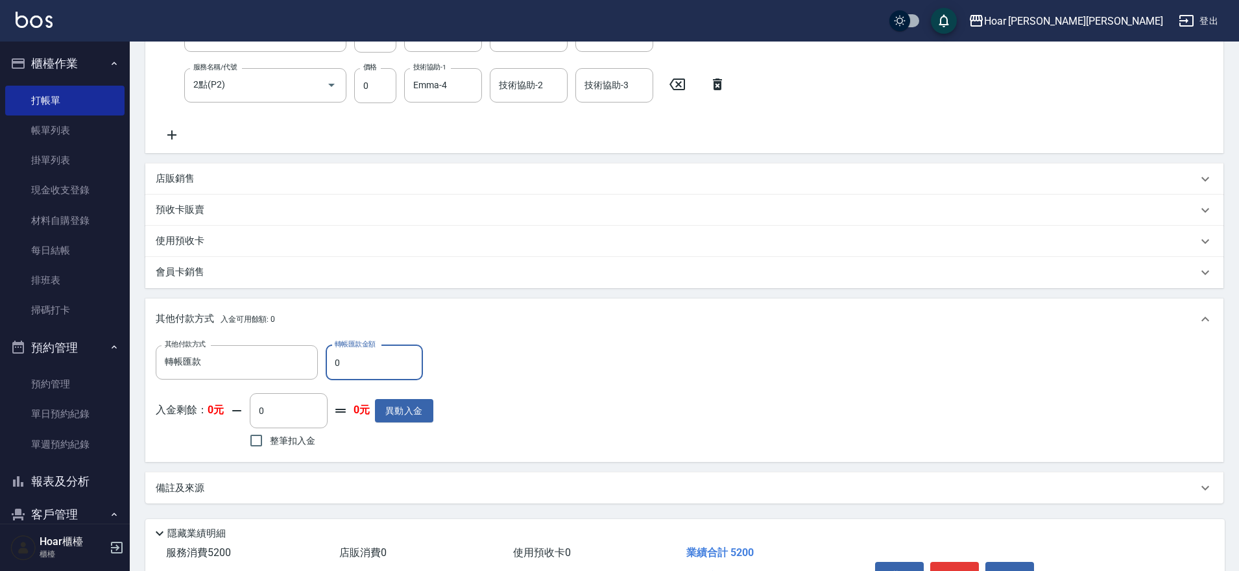
scroll to position [474, 0]
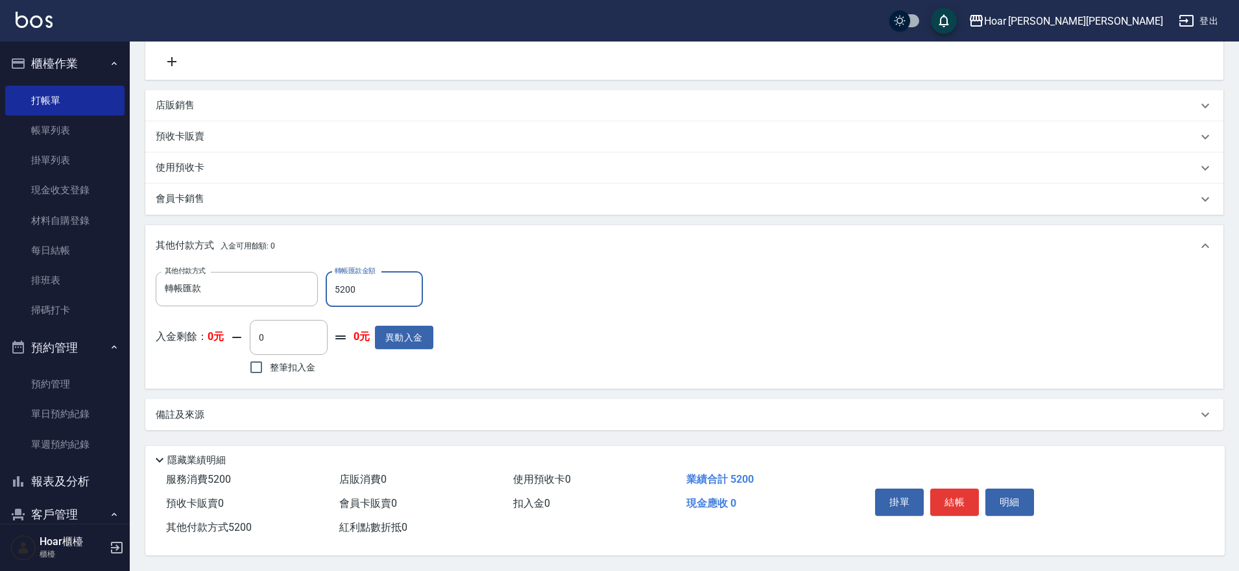
type input "5200"
click at [743, 306] on div "其他付款方式 轉帳匯款 其他付款方式 轉帳匯款金額 5200 轉帳匯款金額 入金剩餘： 0元 0 ​ 整筆扣入金 0元 異動入金" at bounding box center [685, 325] width 1058 height 106
click at [945, 491] on button "結帳" at bounding box center [955, 502] width 49 height 27
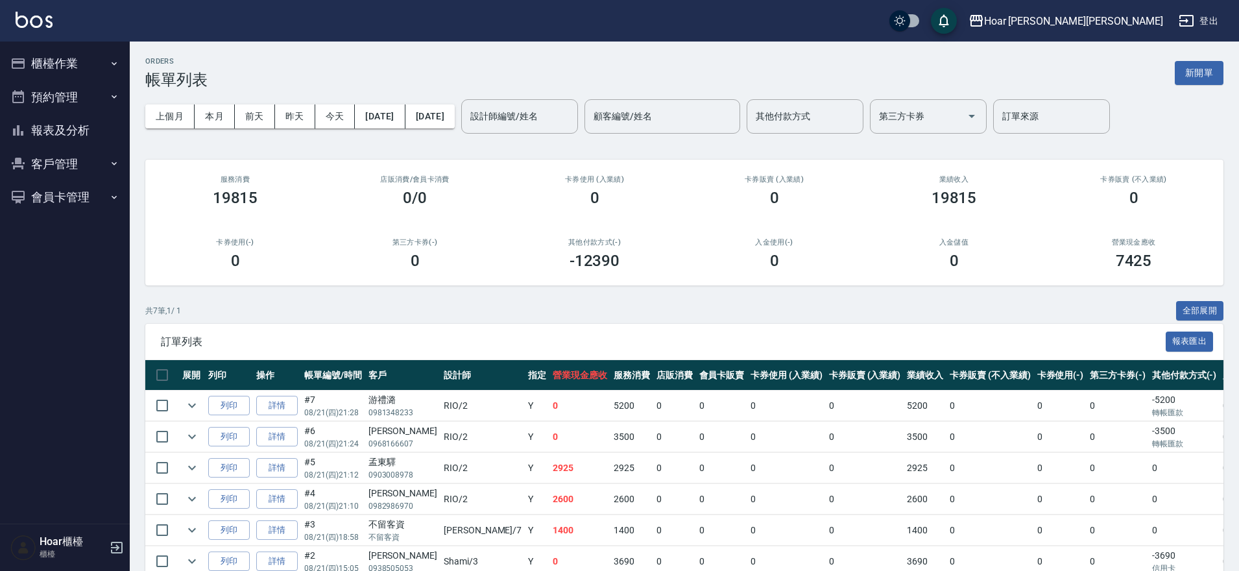
click at [69, 62] on button "櫃檯作業" at bounding box center [64, 64] width 119 height 34
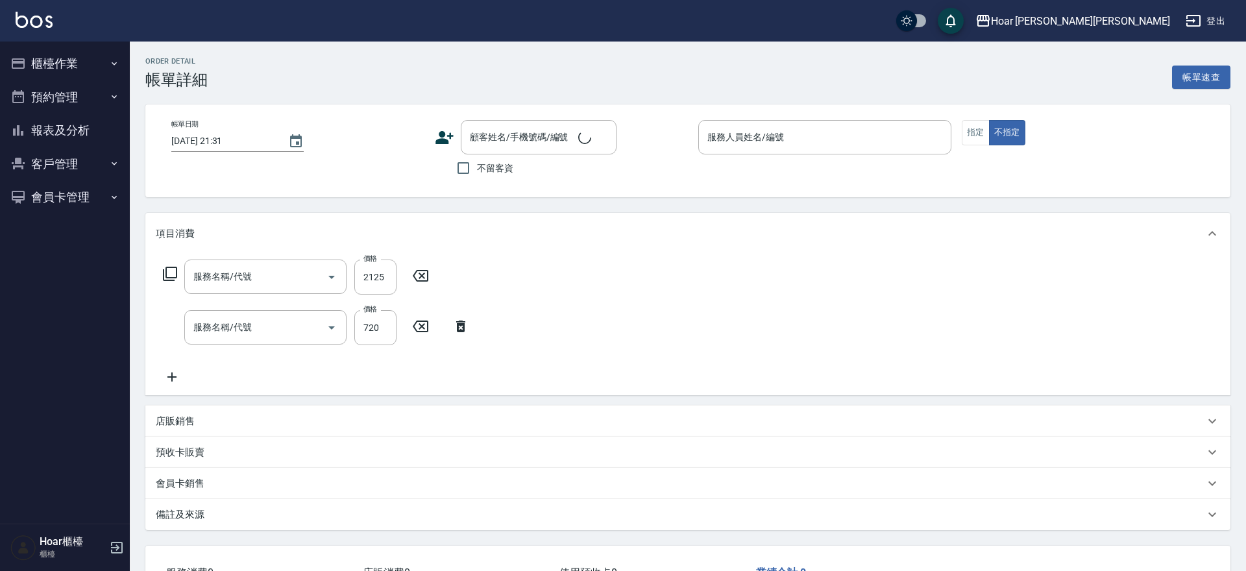
type input "2024/11/03 16:22"
type input "RIO-2"
type input "燙髮（捲）(301)"
type input "剪髮(201)"
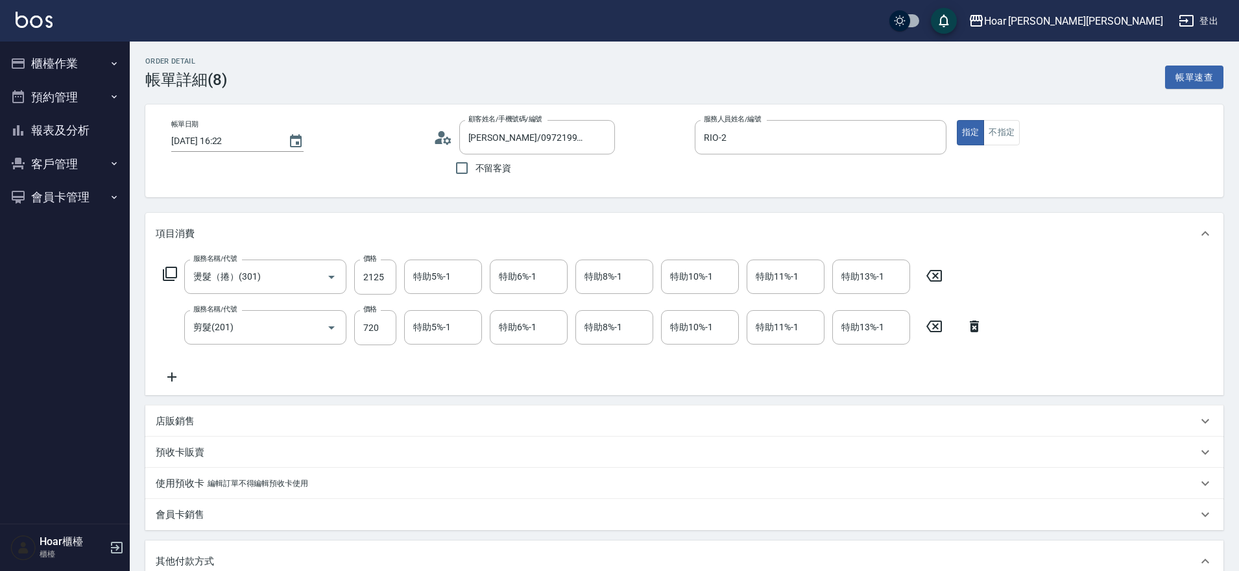
type input "葉育帆/0972199096/"
type input "轉帳匯款"
click at [64, 66] on button "櫃檯作業" at bounding box center [64, 64] width 119 height 34
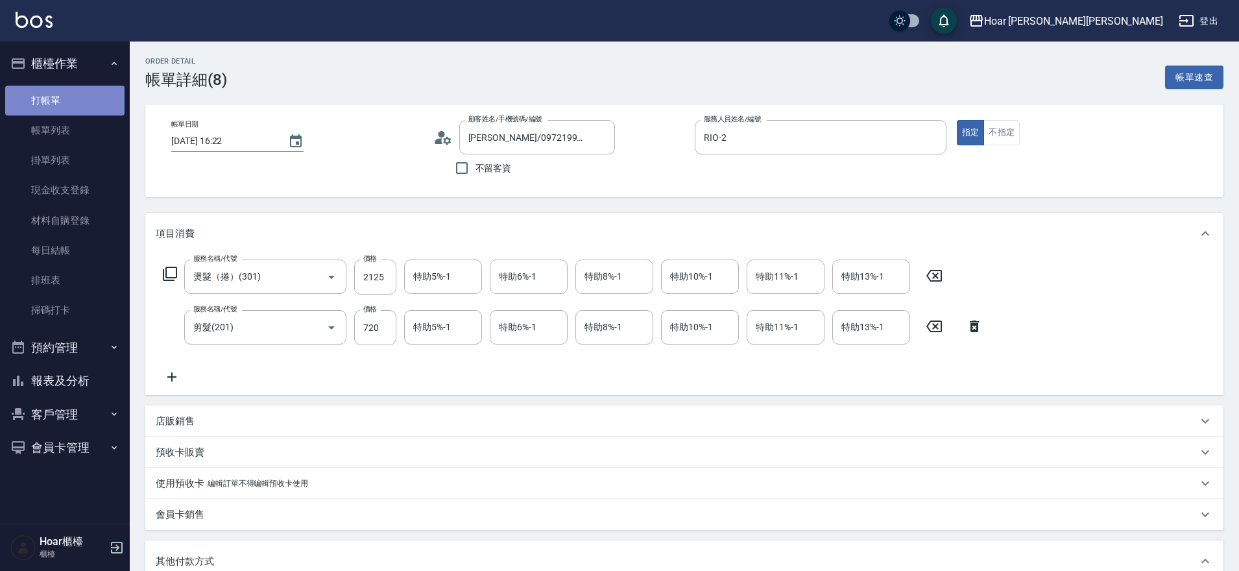
click at [64, 94] on link "打帳單" at bounding box center [64, 101] width 119 height 30
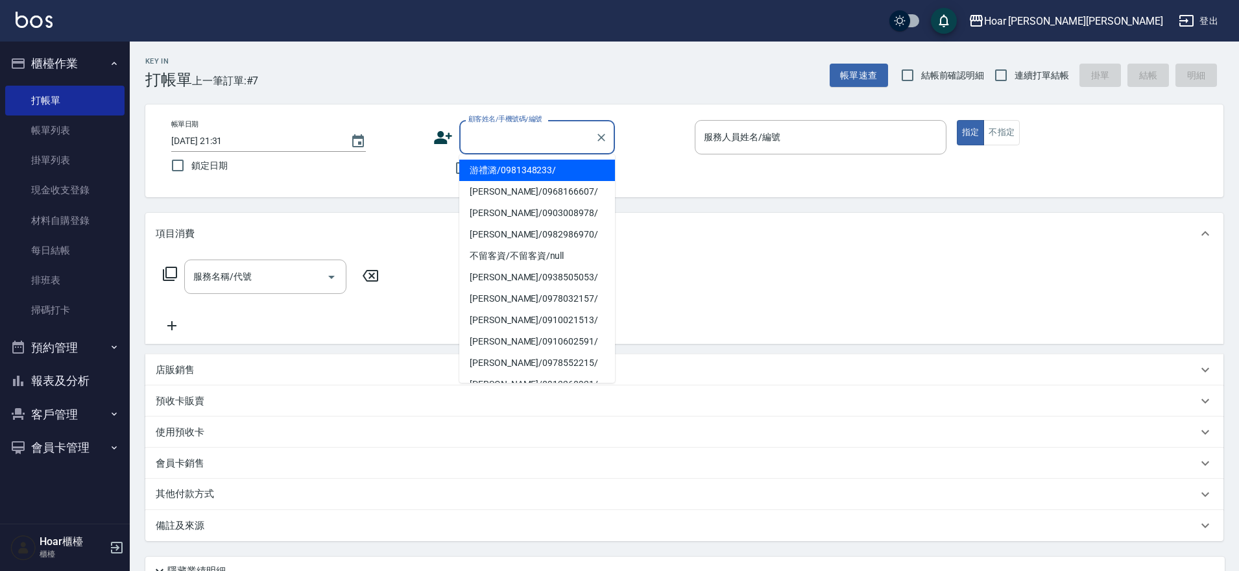
click at [498, 141] on input "顧客姓名/手機號碼/編號" at bounding box center [527, 137] width 125 height 23
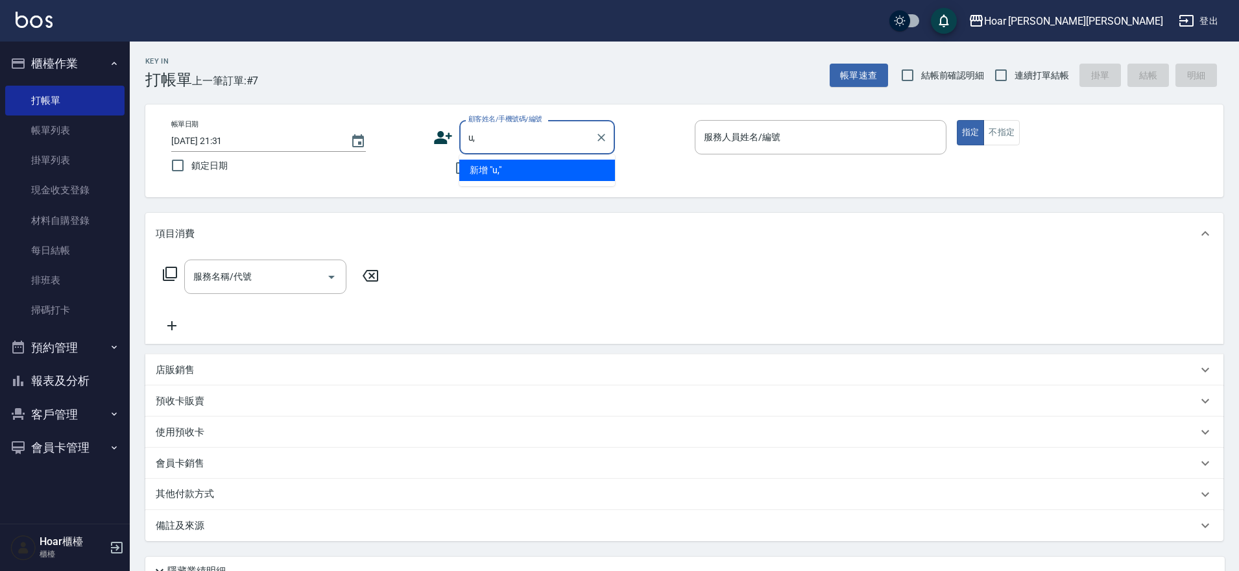
type input "u"
type input "玥"
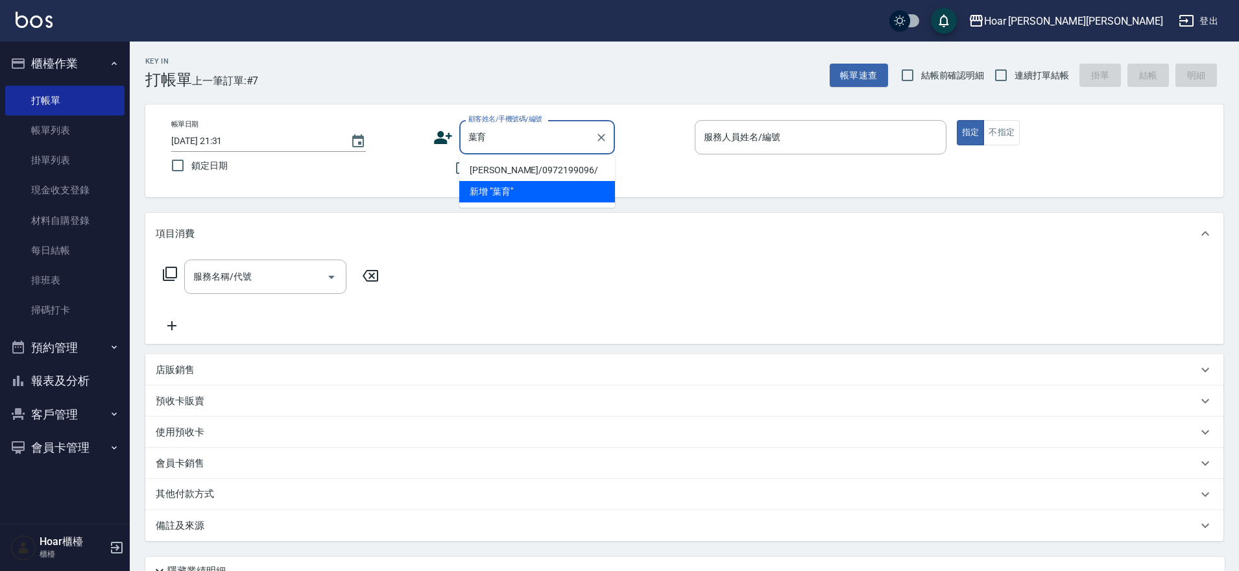
click at [507, 171] on li "葉育帆/0972199096/" at bounding box center [537, 170] width 156 height 21
type input "葉育帆/0972199096/"
type input "RIO-2"
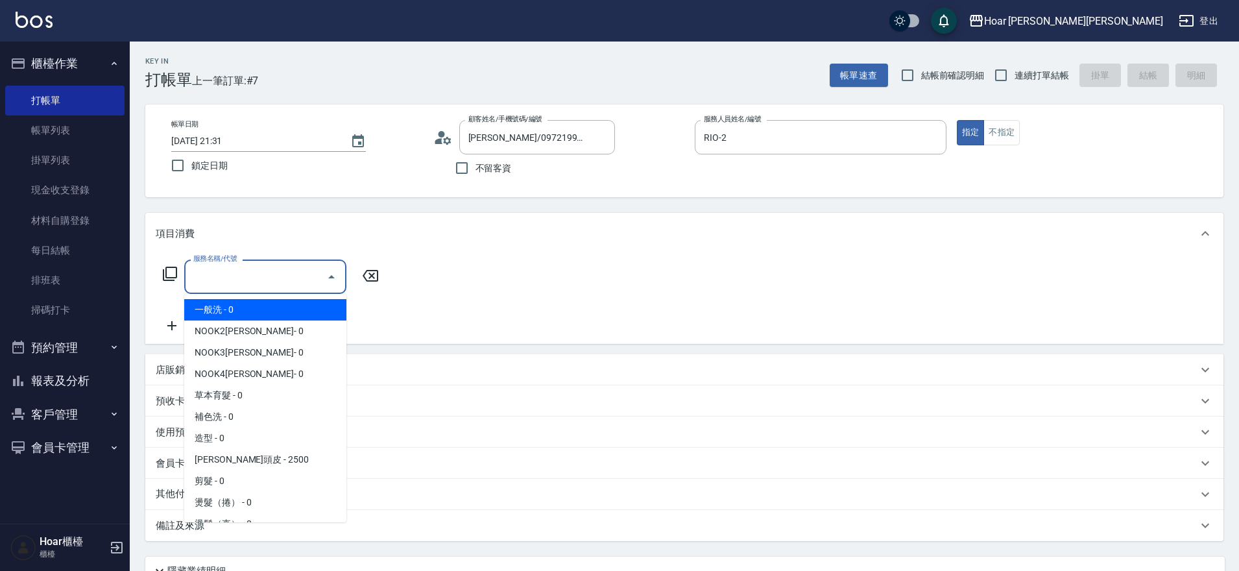
click at [290, 269] on input "服務名稱/代號" at bounding box center [255, 276] width 131 height 23
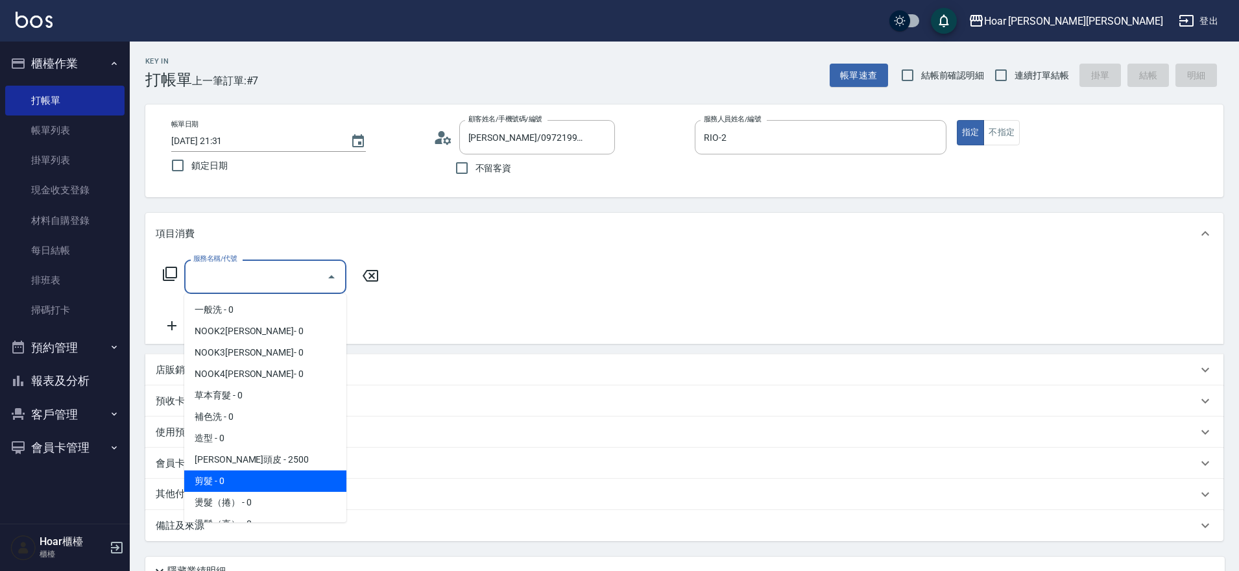
drag, startPoint x: 224, startPoint y: 477, endPoint x: 312, endPoint y: 365, distance: 142.8
click at [225, 477] on span "剪髮 - 0" at bounding box center [265, 480] width 162 height 21
type input "剪髮(201)"
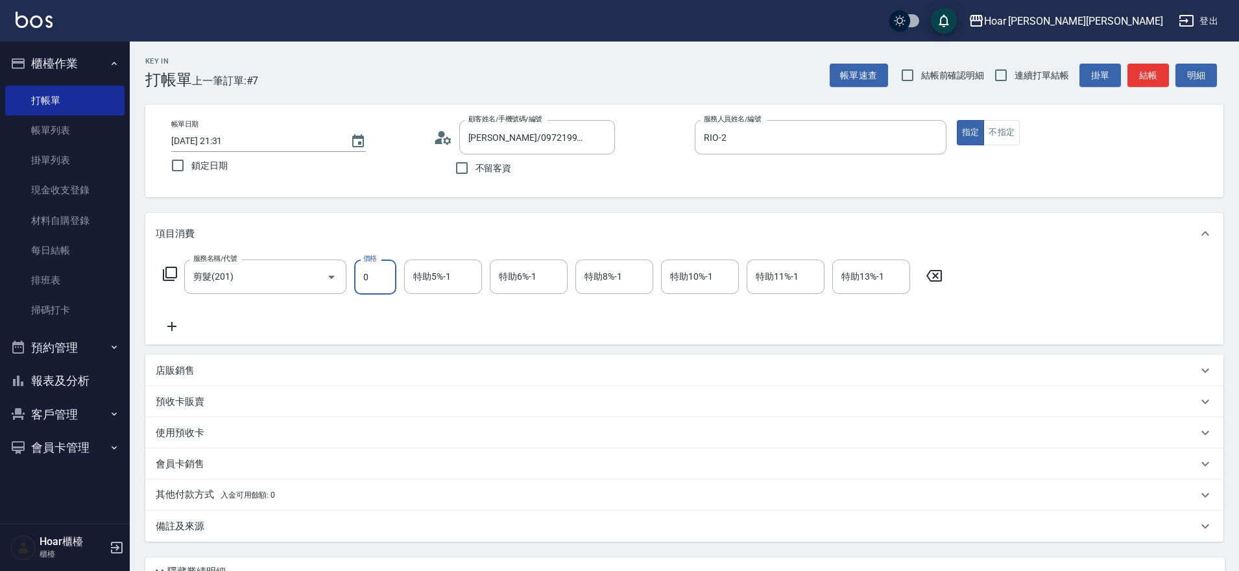
click at [393, 278] on input "0" at bounding box center [375, 277] width 42 height 35
type input "800"
click at [173, 327] on icon at bounding box center [172, 327] width 32 height 16
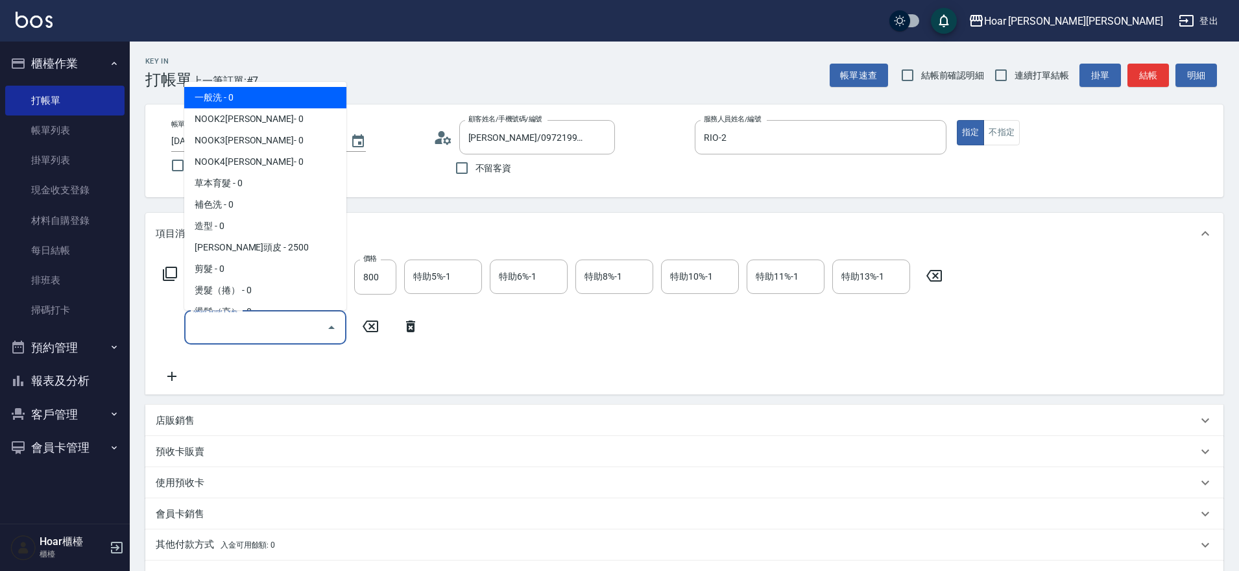
click at [228, 325] on input "服務名稱/代號" at bounding box center [255, 327] width 131 height 23
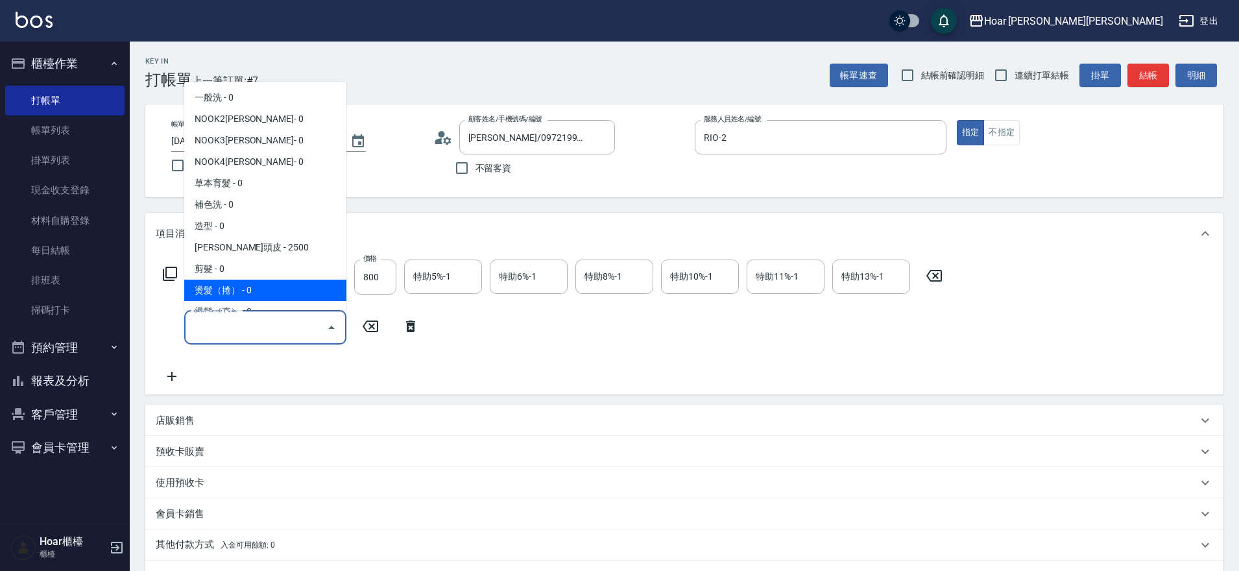
click at [235, 287] on span "燙髮（捲） - 0" at bounding box center [265, 290] width 162 height 21
type input "燙髮（捲）(301)"
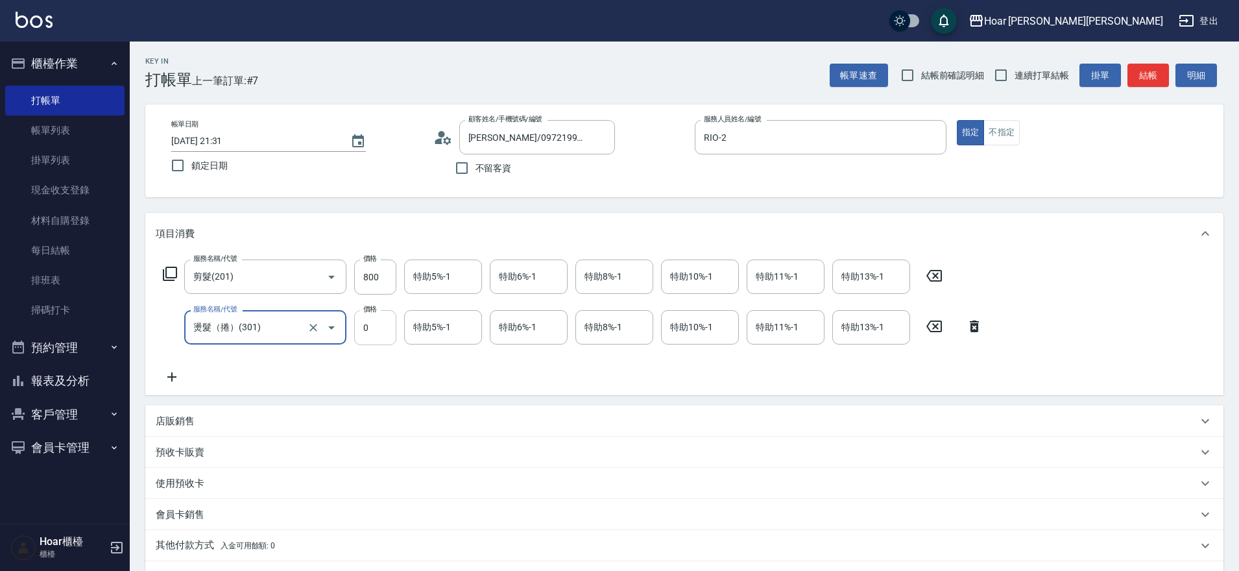
click at [391, 334] on input "0" at bounding box center [375, 327] width 42 height 35
type input "2500"
click at [550, 358] on div "服務名稱/代號 剪髮(201) 服務名稱/代號 價格 800 價格 特助5%-1 特助5%-1 特助6%-1 特助6%-1 特助8%-1 特助8%-1 特助1…" at bounding box center [573, 322] width 835 height 125
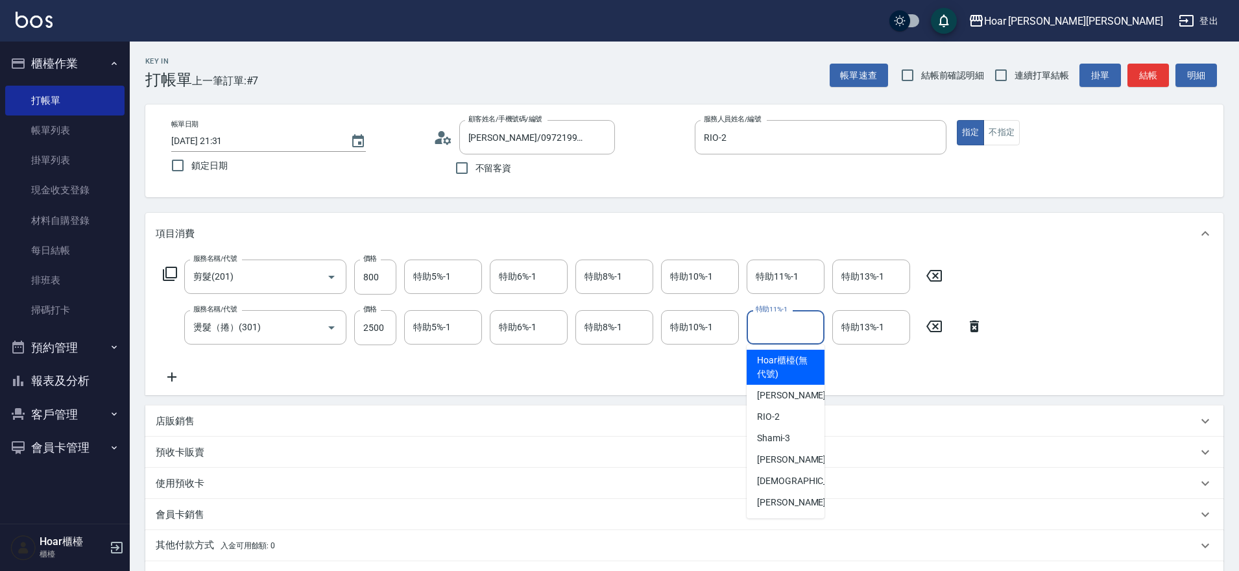
click at [794, 326] on input "特助11%-1" at bounding box center [786, 327] width 66 height 23
drag, startPoint x: 772, startPoint y: 456, endPoint x: 766, endPoint y: 426, distance: 30.4
click at [772, 457] on span "Emma -4" at bounding box center [795, 460] width 77 height 14
type input "Emma-4"
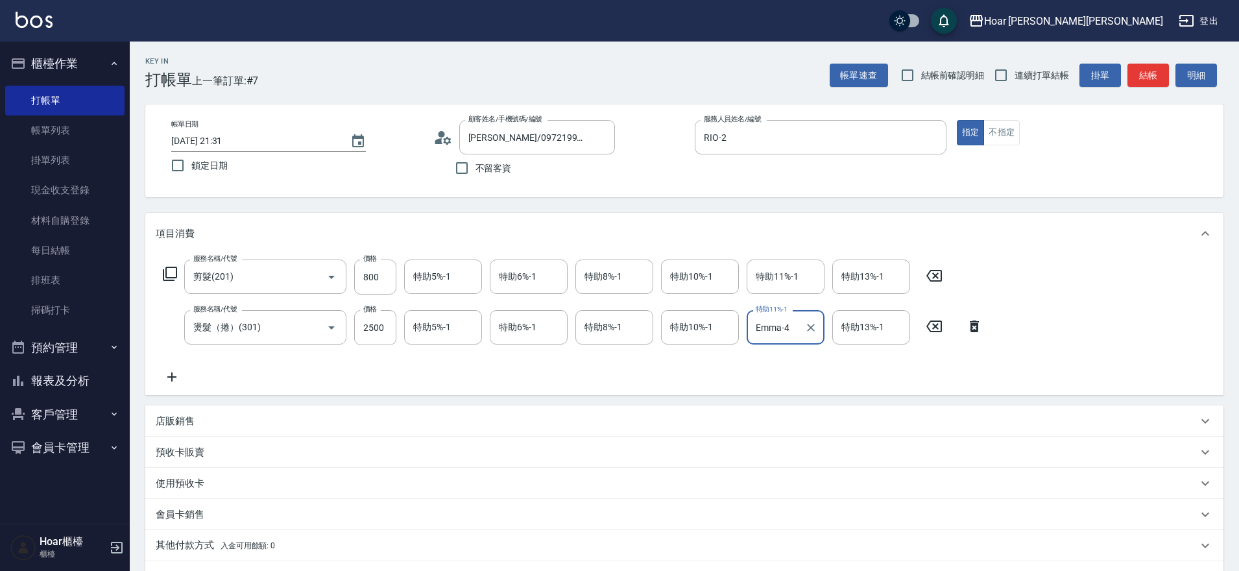
click at [755, 371] on div "服務名稱/代號 剪髮(201) 服務名稱/代號 價格 800 價格 特助5%-1 特助5%-1 特助6%-1 特助6%-1 特助8%-1 特助8%-1 特助1…" at bounding box center [573, 322] width 835 height 125
drag, startPoint x: 812, startPoint y: 327, endPoint x: 823, endPoint y: 327, distance: 11.0
click at [812, 327] on icon "Clear" at bounding box center [811, 327] width 13 height 13
click at [837, 328] on div "特助13%-1" at bounding box center [872, 327] width 78 height 34
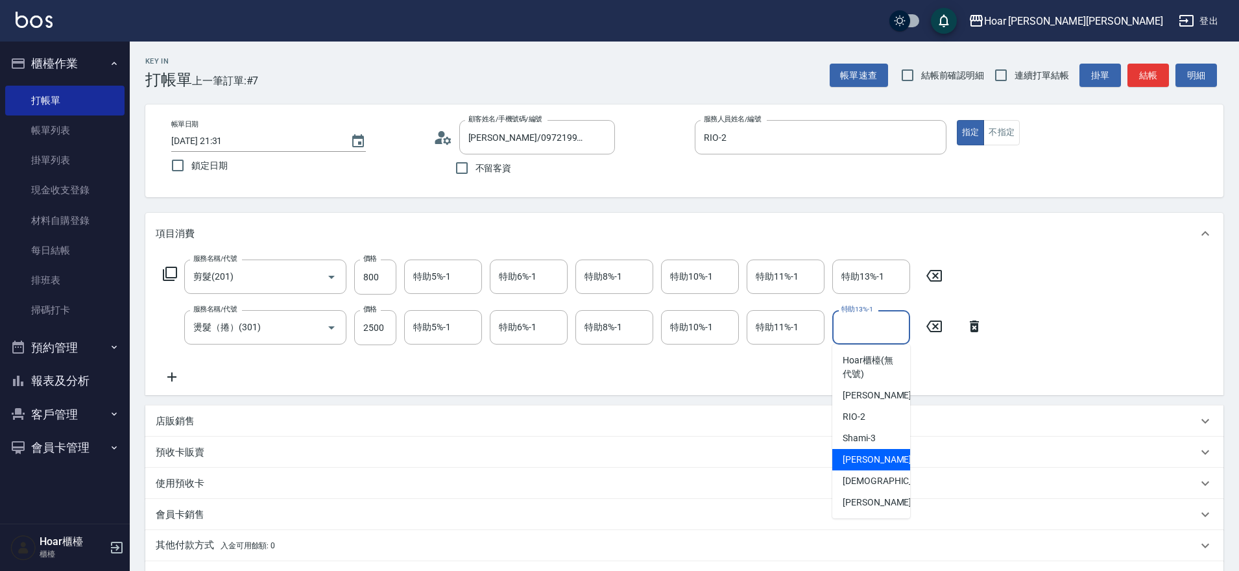
click at [846, 454] on span "Emma -4" at bounding box center [881, 460] width 77 height 14
type input "Emma-4"
click at [780, 356] on div "服務名稱/代號 剪髮(201) 服務名稱/代號 價格 800 價格 特助5%-1 特助5%-1 特助6%-1 特助6%-1 特助8%-1 特助8%-1 特助1…" at bounding box center [573, 322] width 835 height 125
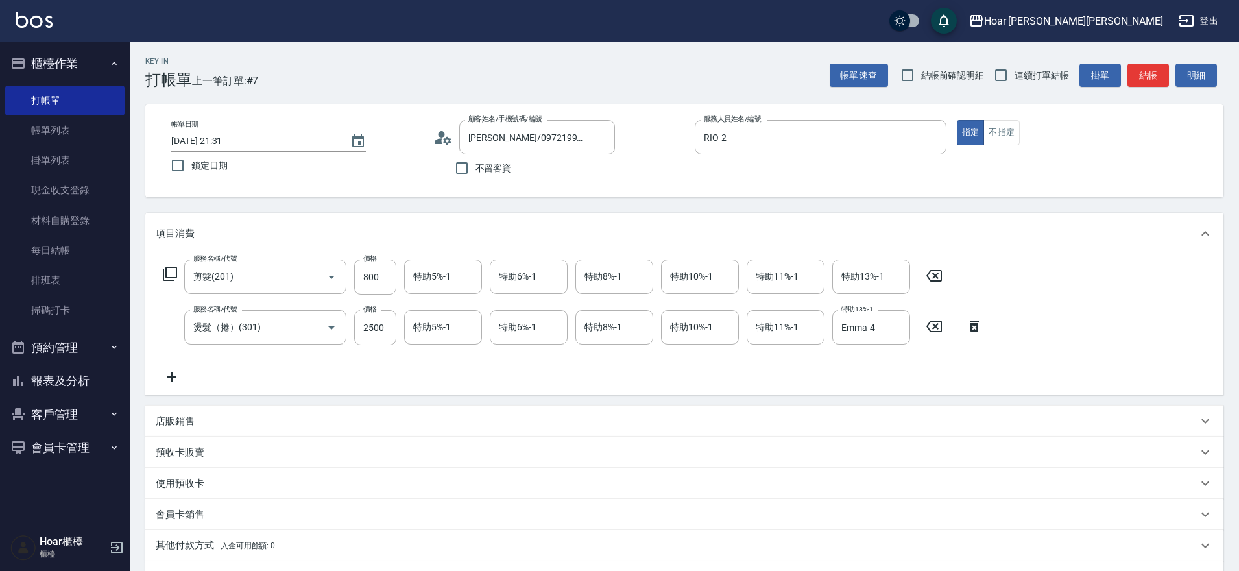
scroll to position [168, 0]
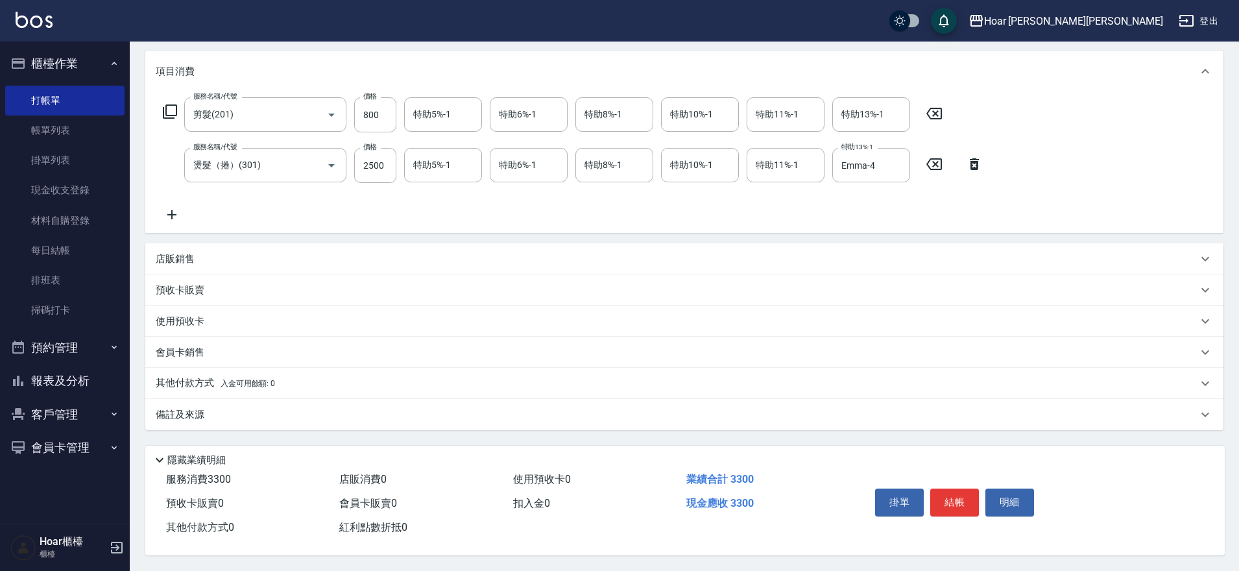
click at [202, 380] on p "其他付款方式 入金可用餘額: 0" at bounding box center [215, 383] width 119 height 14
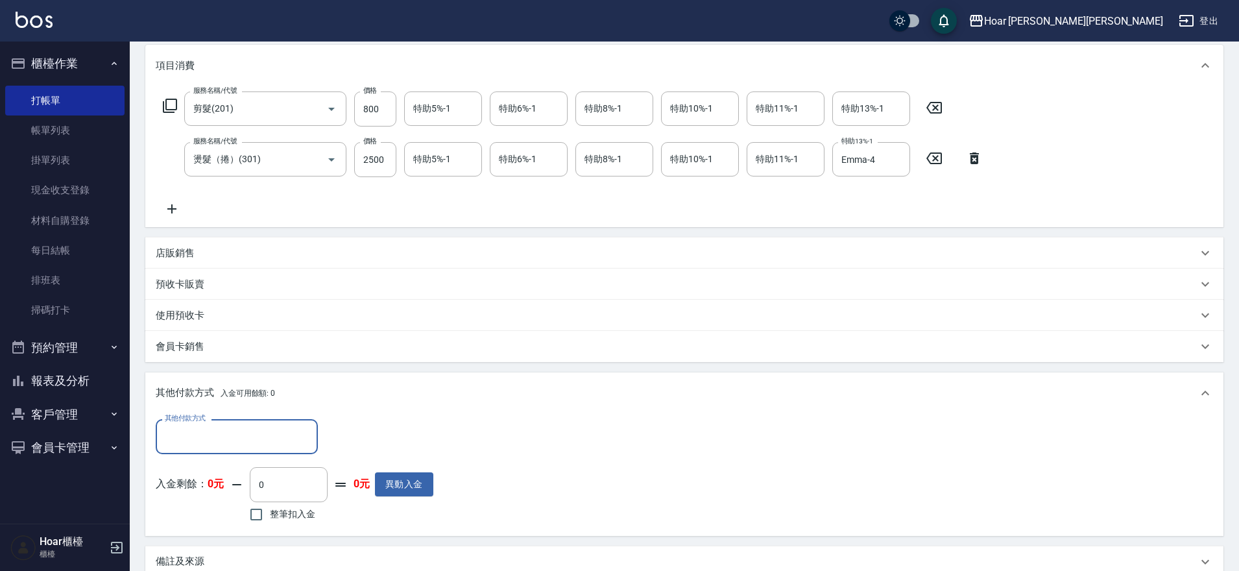
scroll to position [321, 0]
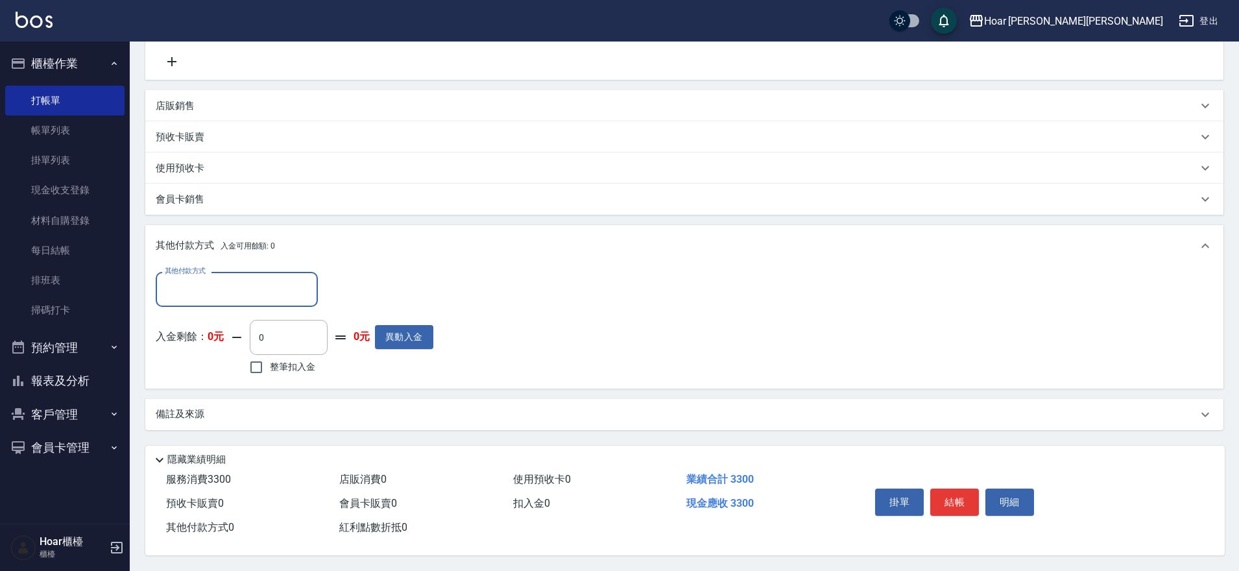
click at [233, 285] on input "其他付款方式" at bounding box center [237, 289] width 151 height 23
click at [554, 274] on div "其他付款方式 其他付款方式 入金剩餘： 0元 0 ​ 整筆扣入金 0元 異動入金" at bounding box center [685, 325] width 1058 height 106
click at [960, 493] on button "結帳" at bounding box center [955, 502] width 49 height 27
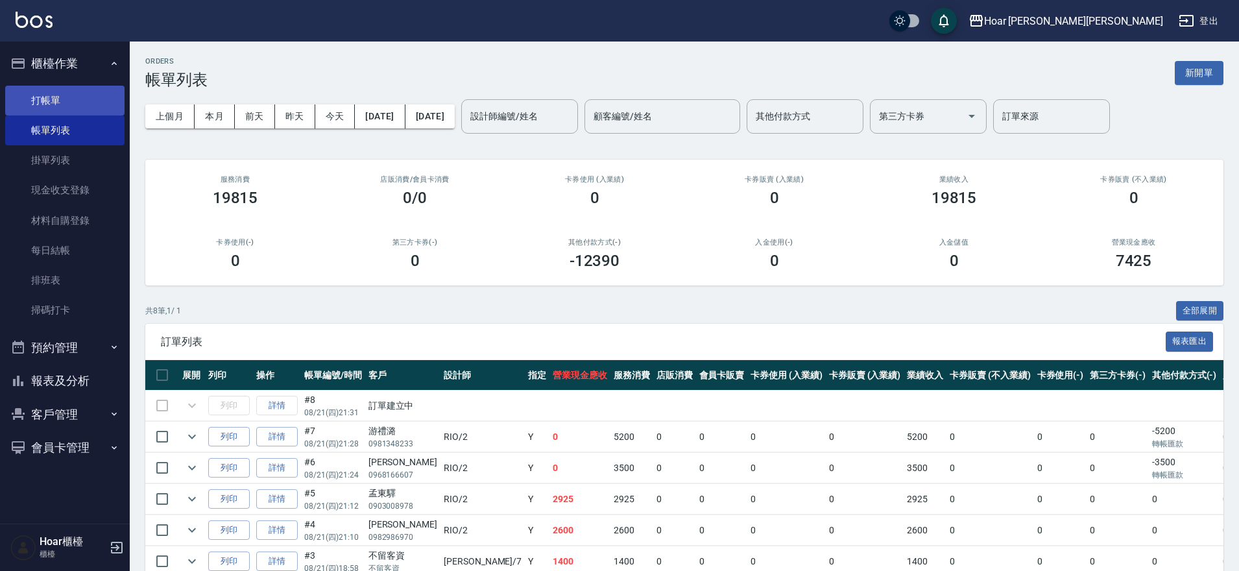
click at [52, 91] on link "打帳單" at bounding box center [64, 101] width 119 height 30
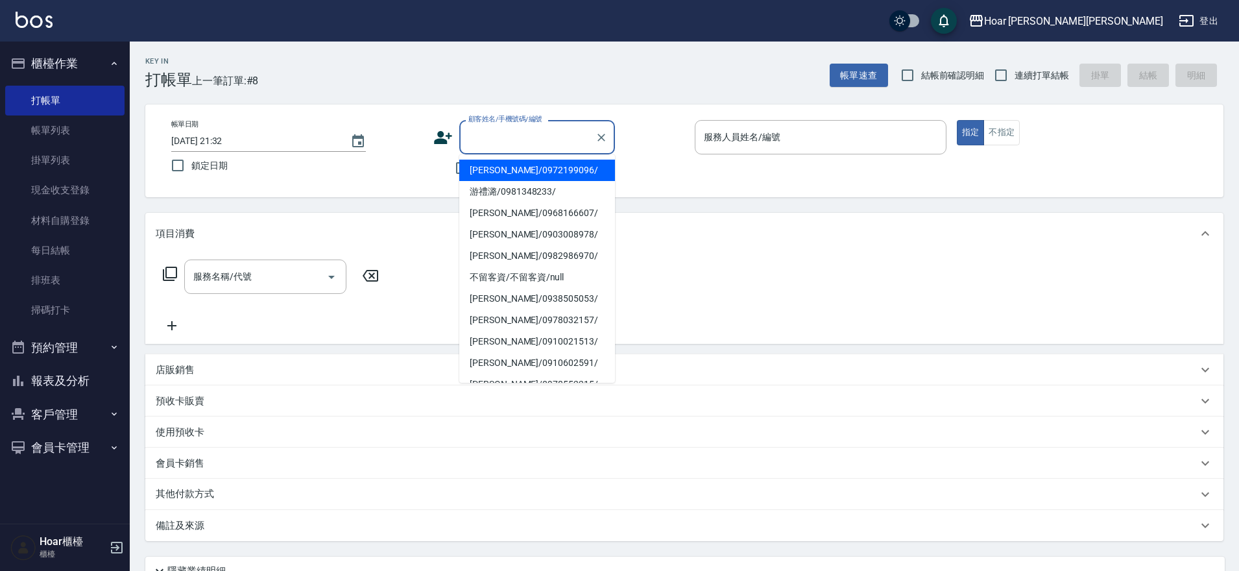
click at [493, 138] on input "顧客姓名/手機號碼/編號" at bounding box center [527, 137] width 125 height 23
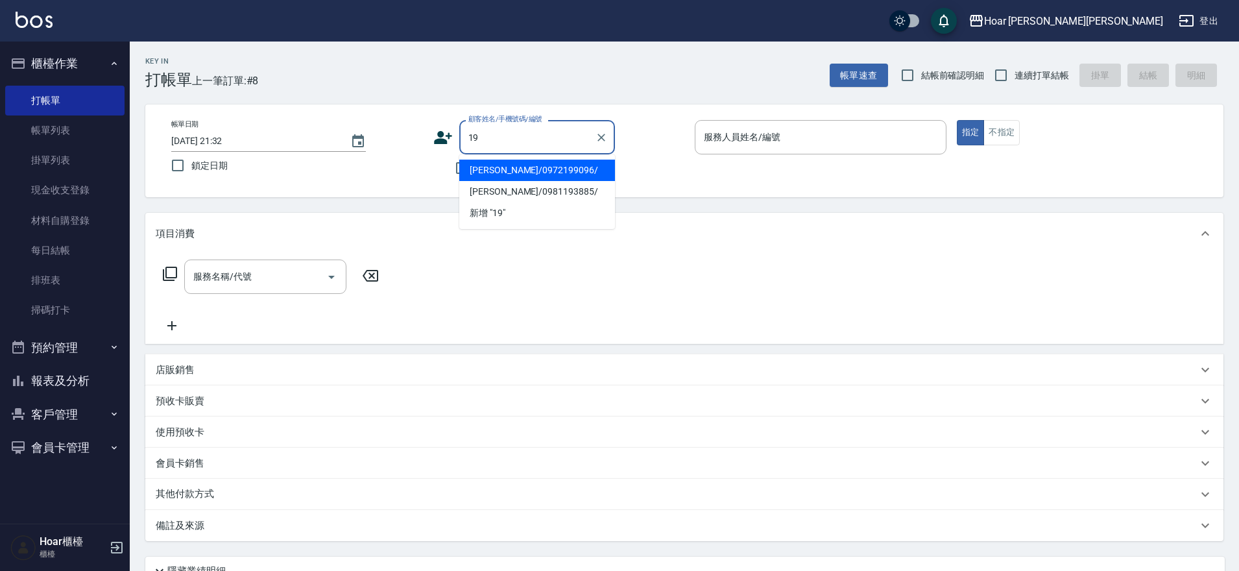
type input "1"
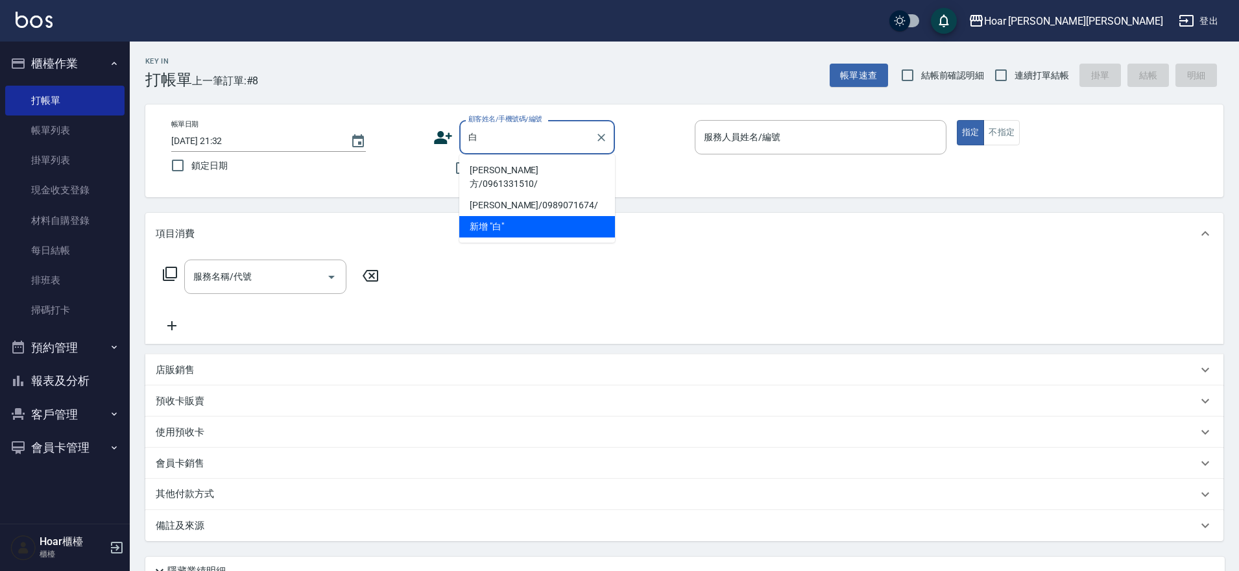
type input "白"
click at [421, 222] on div "項目消費" at bounding box center [684, 234] width 1078 height 42
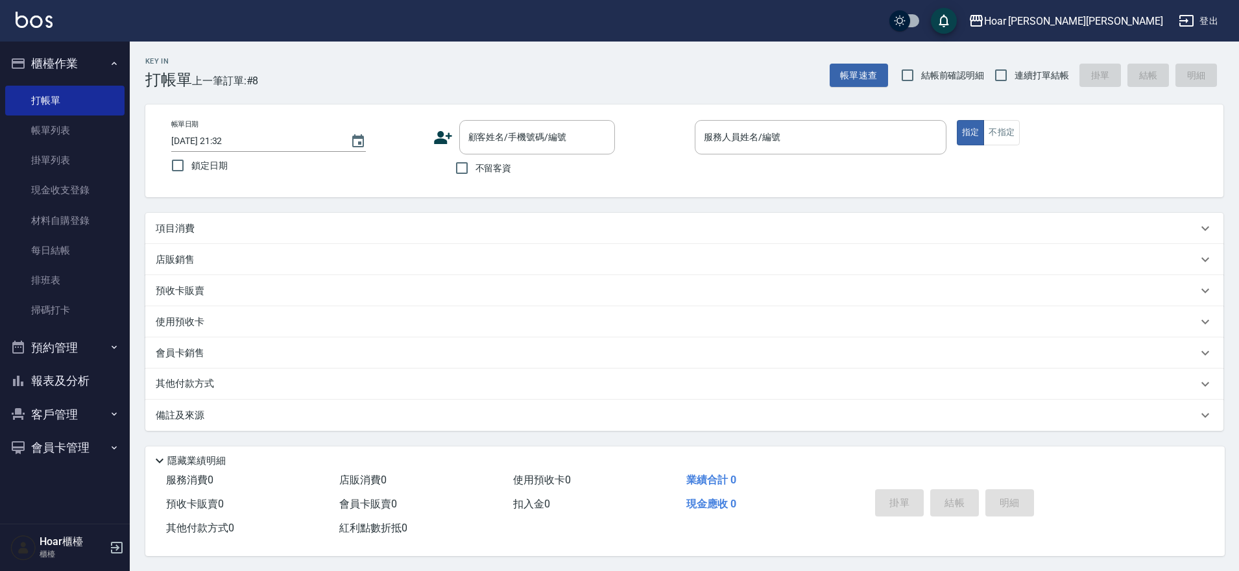
click at [79, 409] on button "客戶管理" at bounding box center [64, 415] width 119 height 34
click at [57, 458] on link "客戶列表" at bounding box center [64, 451] width 119 height 30
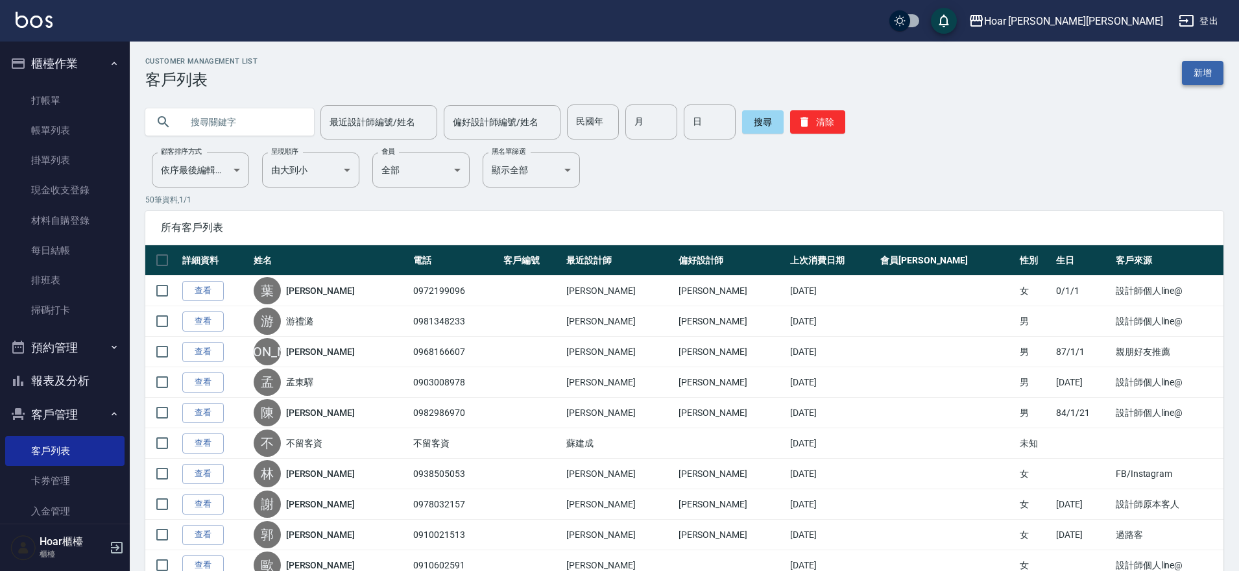
click at [1200, 78] on link "新增" at bounding box center [1203, 73] width 42 height 24
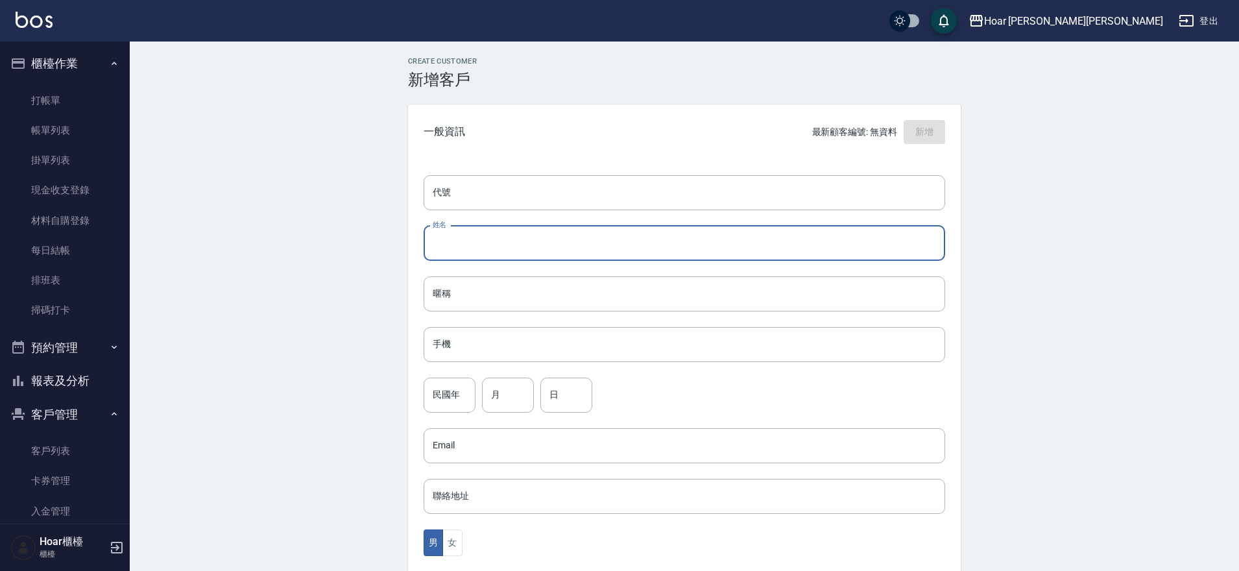
click at [576, 232] on input "姓名" at bounding box center [685, 243] width 522 height 35
type input "[PERSON_NAME]"
click at [557, 348] on input "手機" at bounding box center [685, 344] width 522 height 35
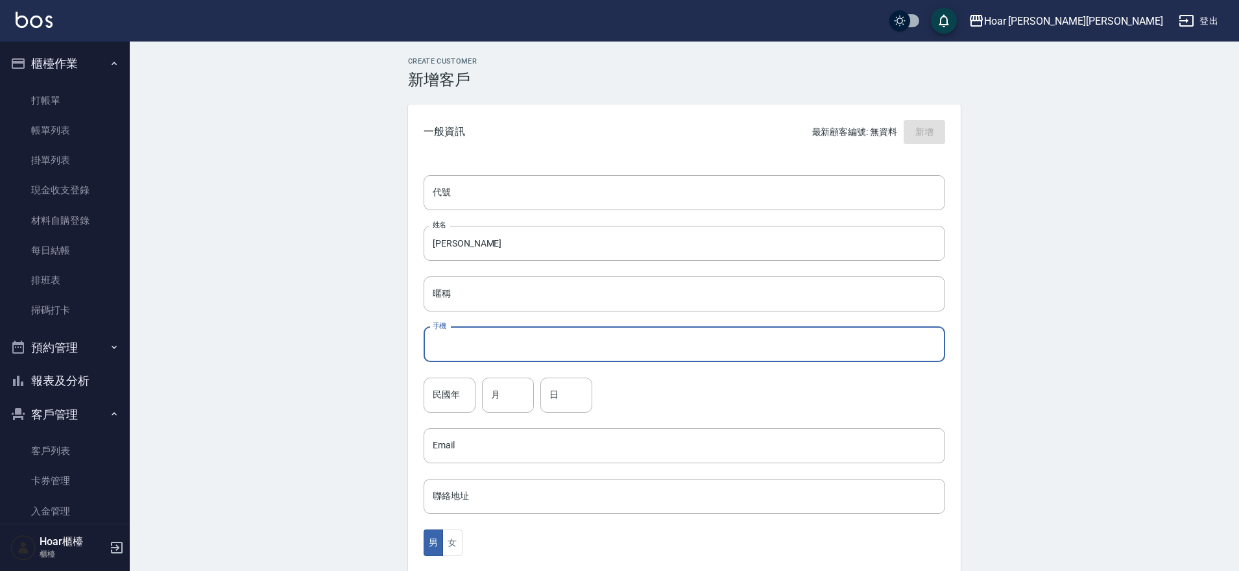
type input "ㄢ"
type input "0925256181"
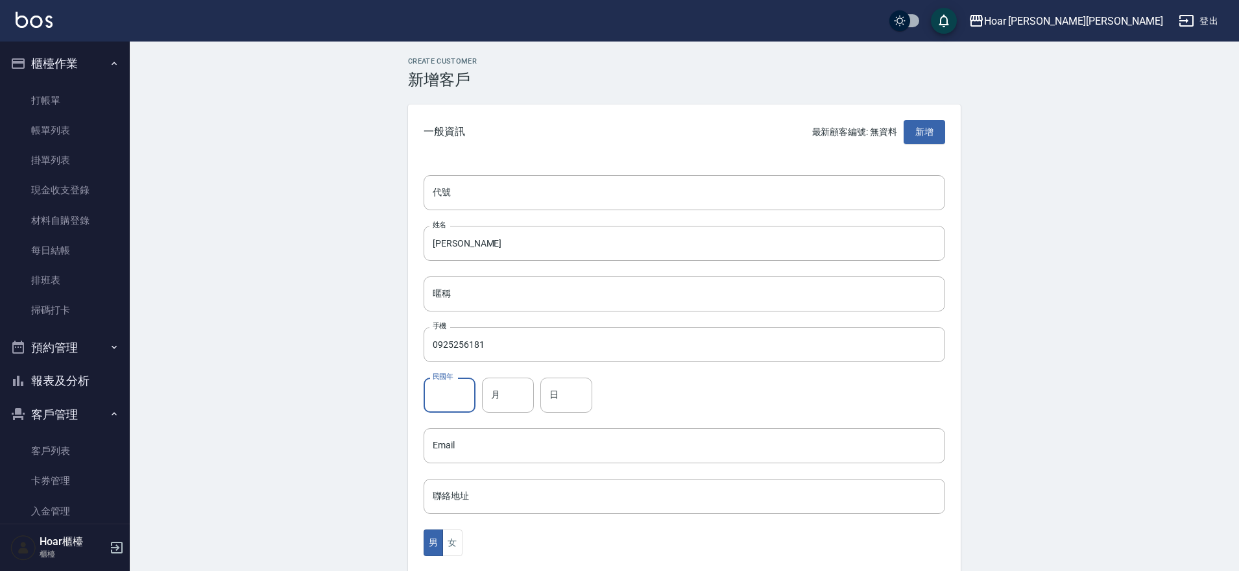
click at [444, 400] on input "民國年" at bounding box center [450, 395] width 52 height 35
click at [651, 406] on div "民國年 民國年 月 月 日 日" at bounding box center [685, 395] width 522 height 35
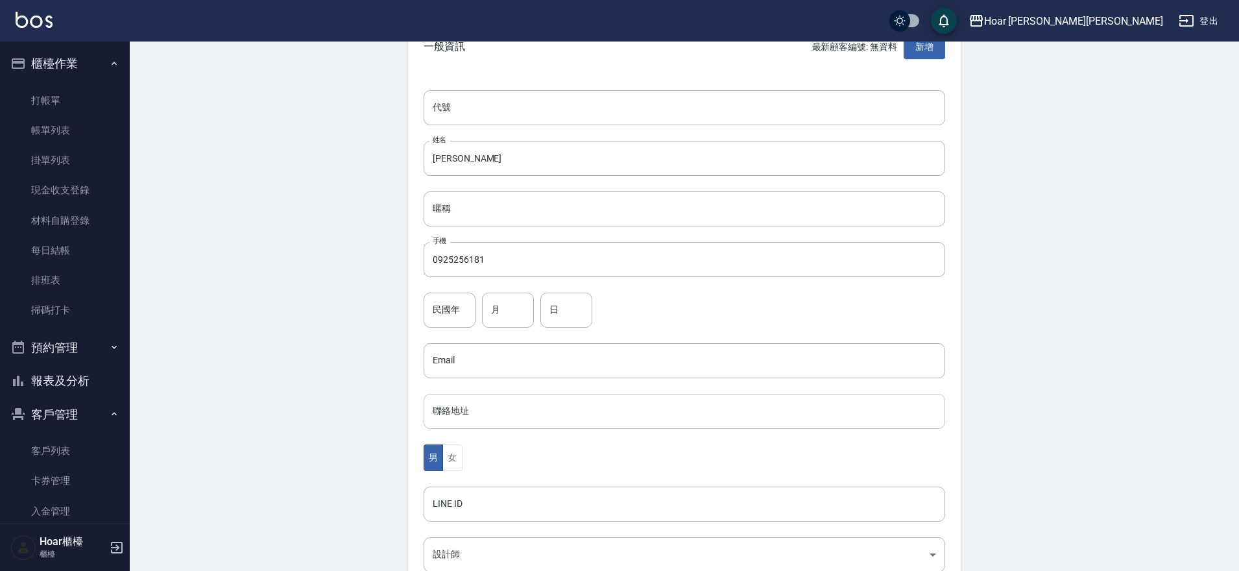
scroll to position [274, 0]
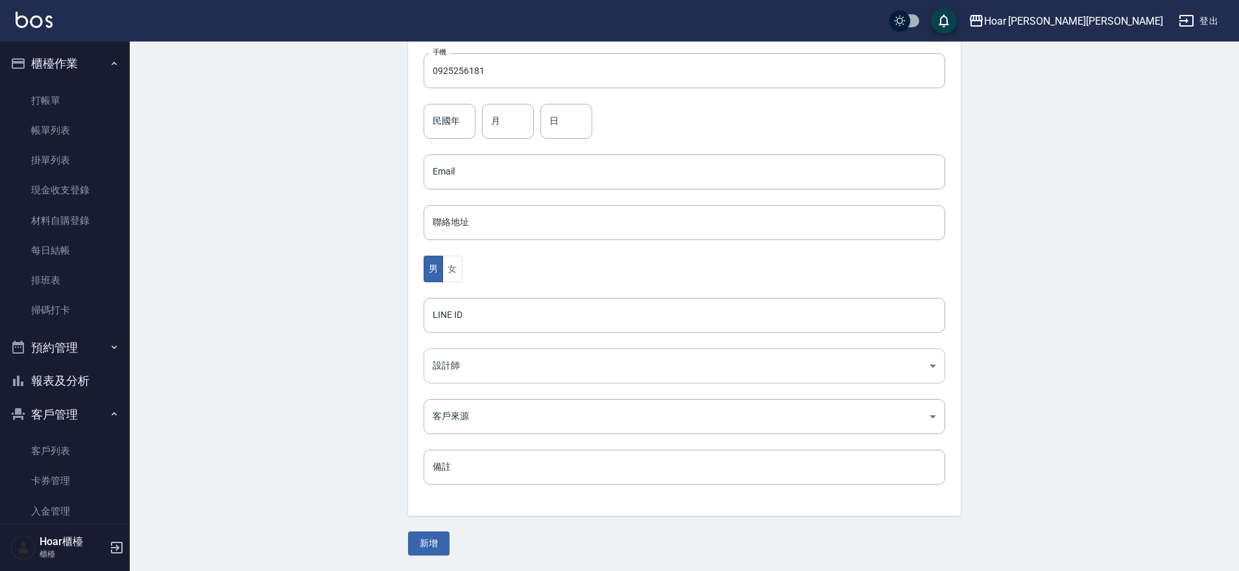
click at [529, 357] on body "Hoar 霍爾沙龍 登出 櫃檯作業 打帳單 帳單列表 掛單列表 現金收支登錄 材料自購登錄 每日結帳 排班表 掃碼打卡 預約管理 預約管理 單日預約紀錄 單週…" at bounding box center [619, 148] width 1239 height 845
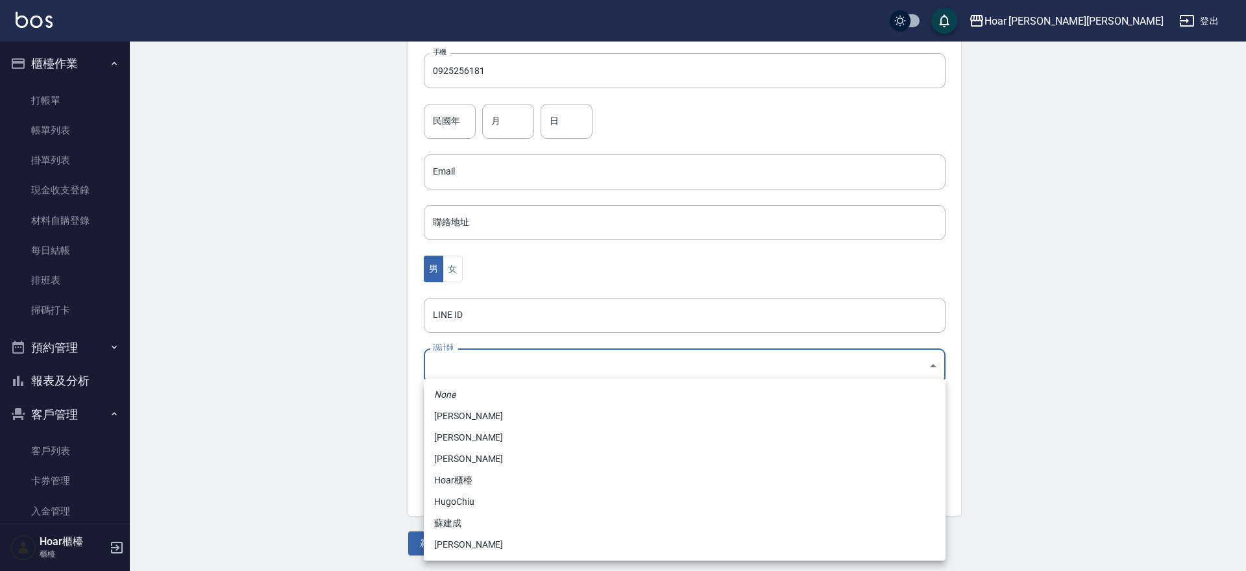
click at [474, 454] on li "許宏瑋" at bounding box center [685, 458] width 522 height 21
type input "74fd62dc-a2a8-4ddf-930d-2b3d20cd9441"
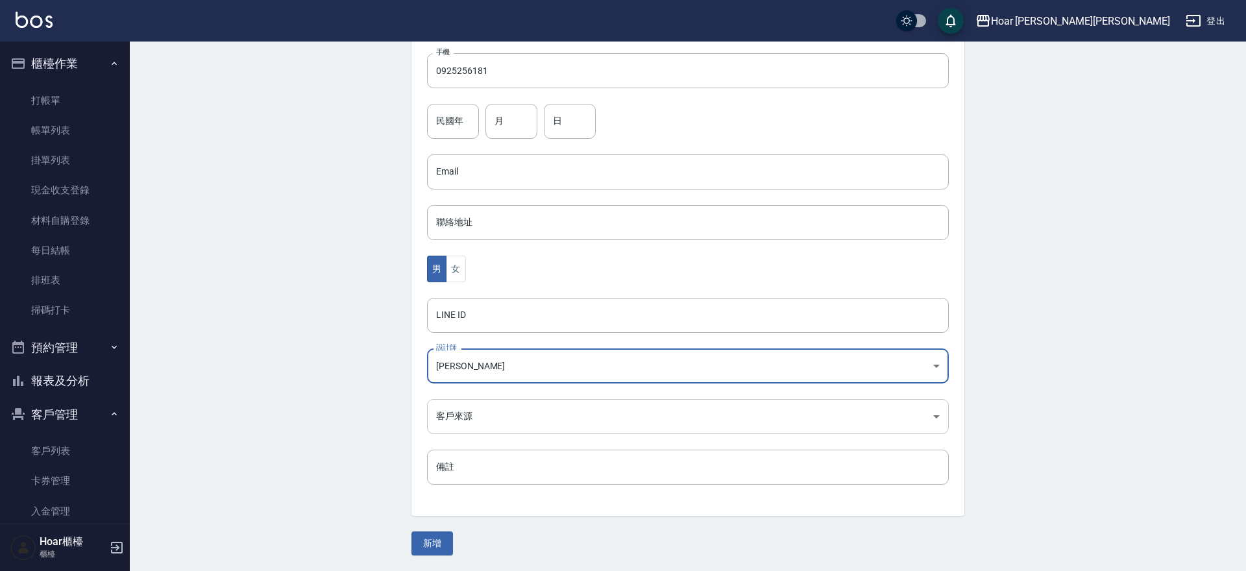
click at [504, 404] on body "Hoar 霍爾沙龍 登出 櫃檯作業 打帳單 帳單列表 掛單列表 現金收支登錄 材料自購登錄 每日結帳 排班表 掃碼打卡 預約管理 預約管理 單日預約紀錄 單週…" at bounding box center [623, 148] width 1246 height 845
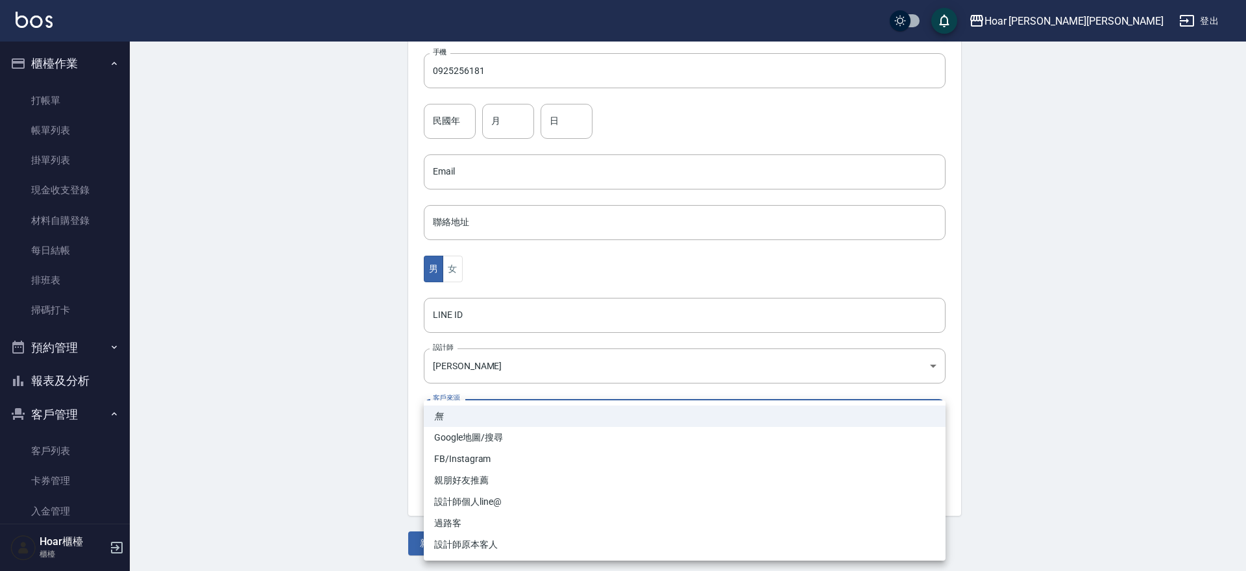
click at [480, 498] on li "設計師個人line@" at bounding box center [685, 501] width 522 height 21
type input "設計師個人line@"
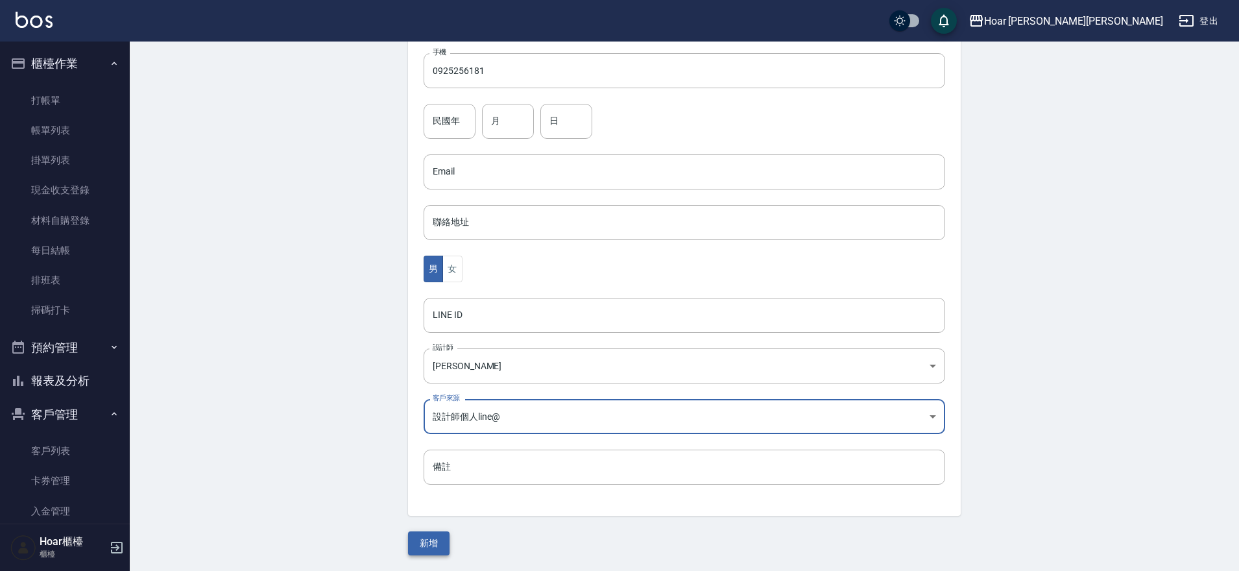
click at [434, 541] on button "新增" at bounding box center [429, 543] width 42 height 24
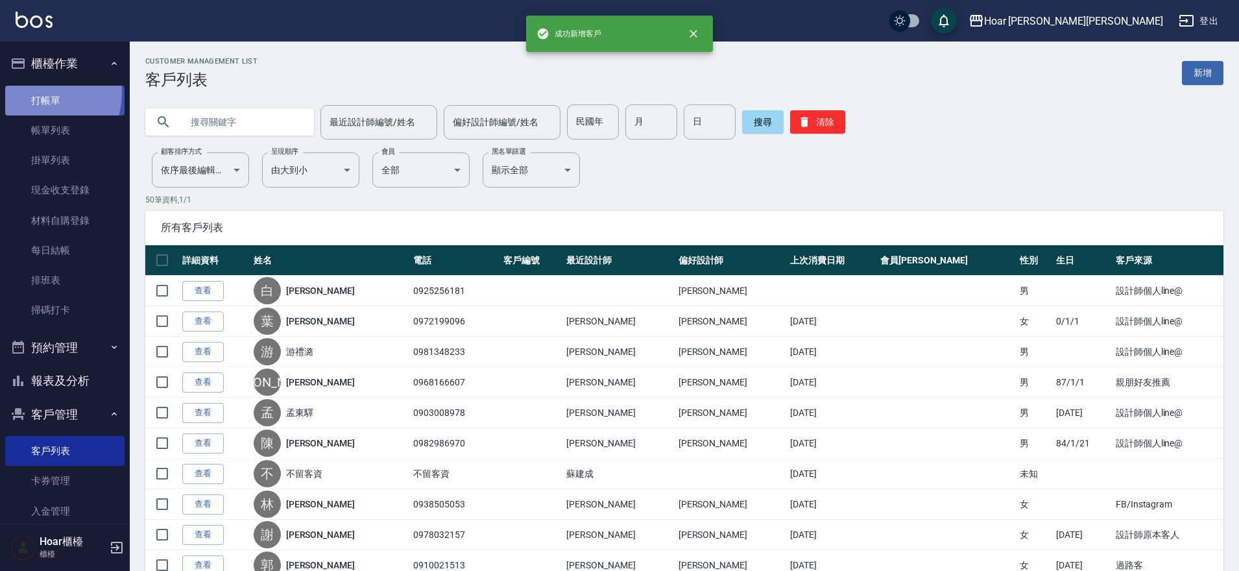
click at [35, 92] on link "打帳單" at bounding box center [64, 101] width 119 height 30
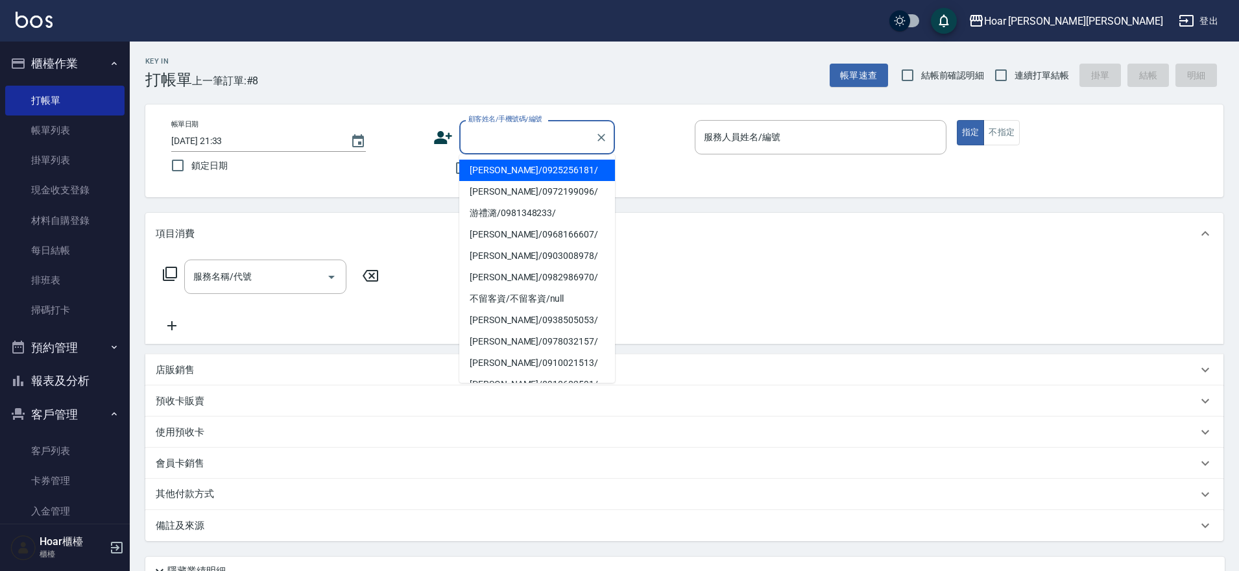
drag, startPoint x: 527, startPoint y: 128, endPoint x: 526, endPoint y: 160, distance: 31.2
click at [528, 129] on input "顧客姓名/手機號碼/編號" at bounding box center [527, 137] width 125 height 23
drag, startPoint x: 524, startPoint y: 168, endPoint x: 508, endPoint y: 174, distance: 17.2
click at [524, 168] on li "白逸珩/0925256181/" at bounding box center [537, 170] width 156 height 21
type input "白逸珩/0925256181/"
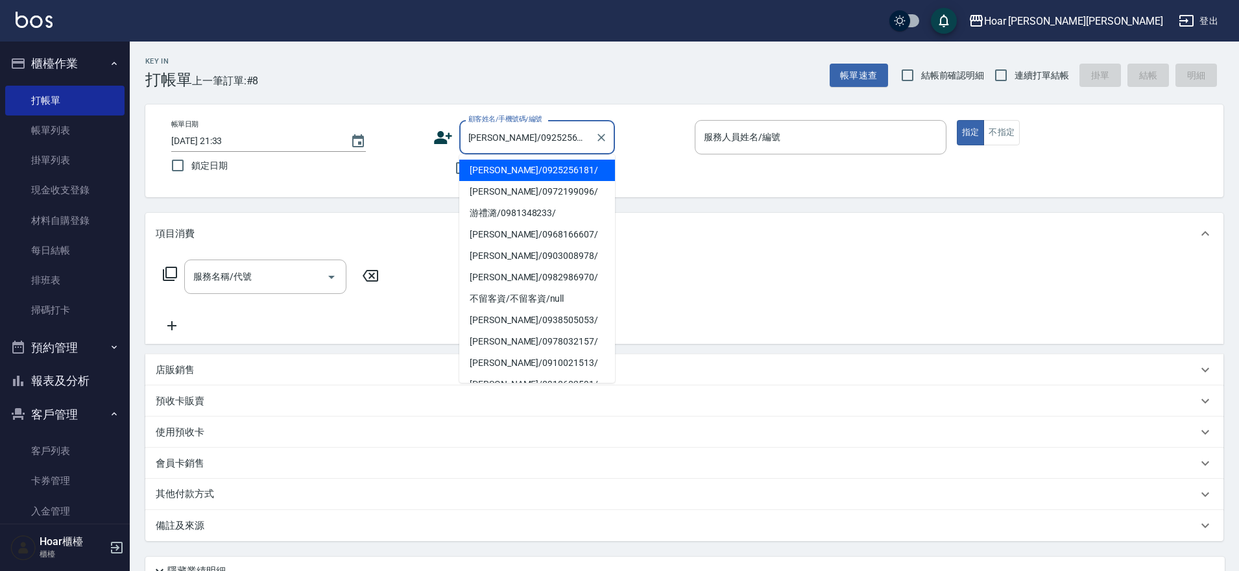
type input "RIO-2"
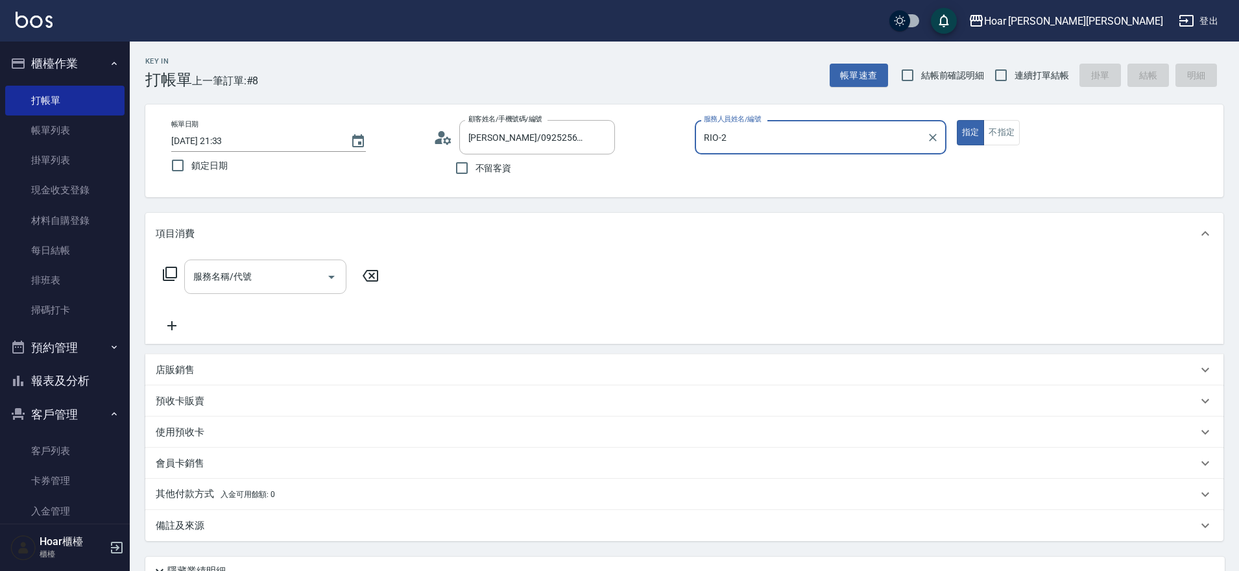
click at [305, 280] on input "服務名稱/代號" at bounding box center [255, 276] width 131 height 23
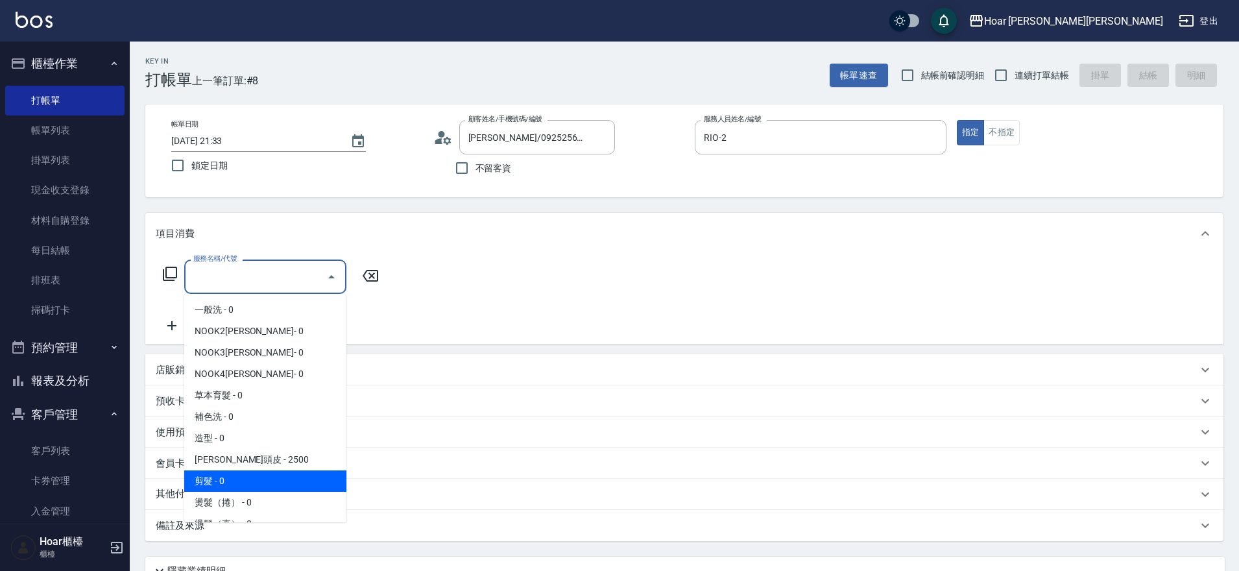
drag, startPoint x: 258, startPoint y: 475, endPoint x: 373, endPoint y: 347, distance: 172.3
click at [259, 475] on span "剪髮 - 0" at bounding box center [265, 480] width 162 height 21
type input "剪髮(201)"
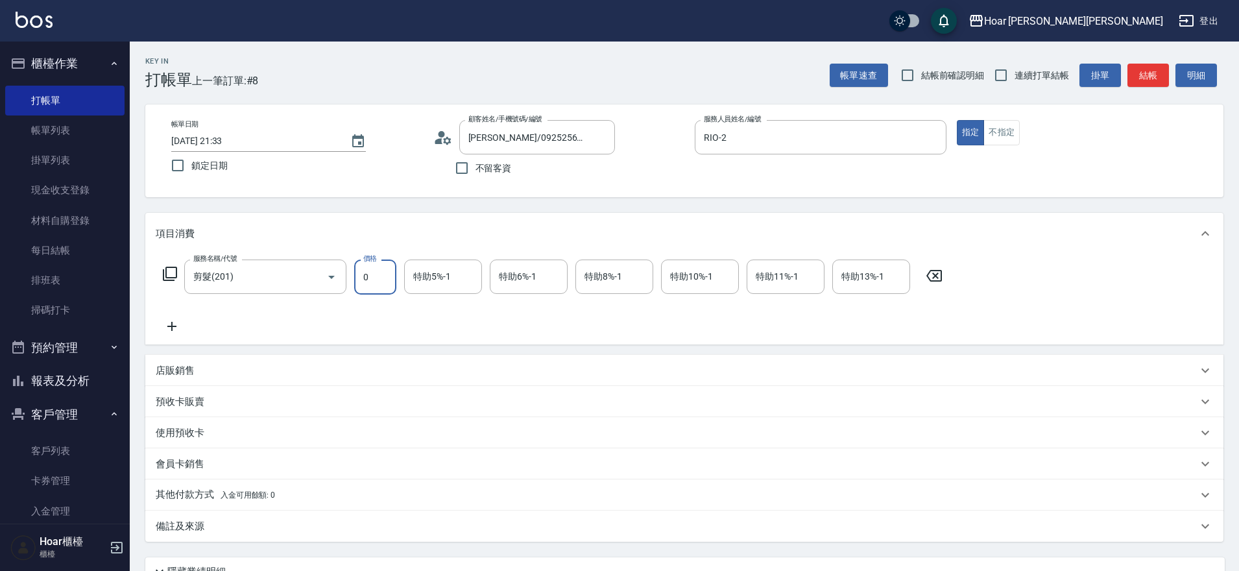
click at [384, 275] on input "0" at bounding box center [375, 277] width 42 height 35
type input "800"
click at [356, 302] on div "服務名稱/代號 剪髮(201) 服務名稱/代號 價格 800 價格 特助5%-1 特助5%-1 特助6%-1 特助6%-1 特助8%-1 特助8%-1 特助1…" at bounding box center [553, 297] width 795 height 75
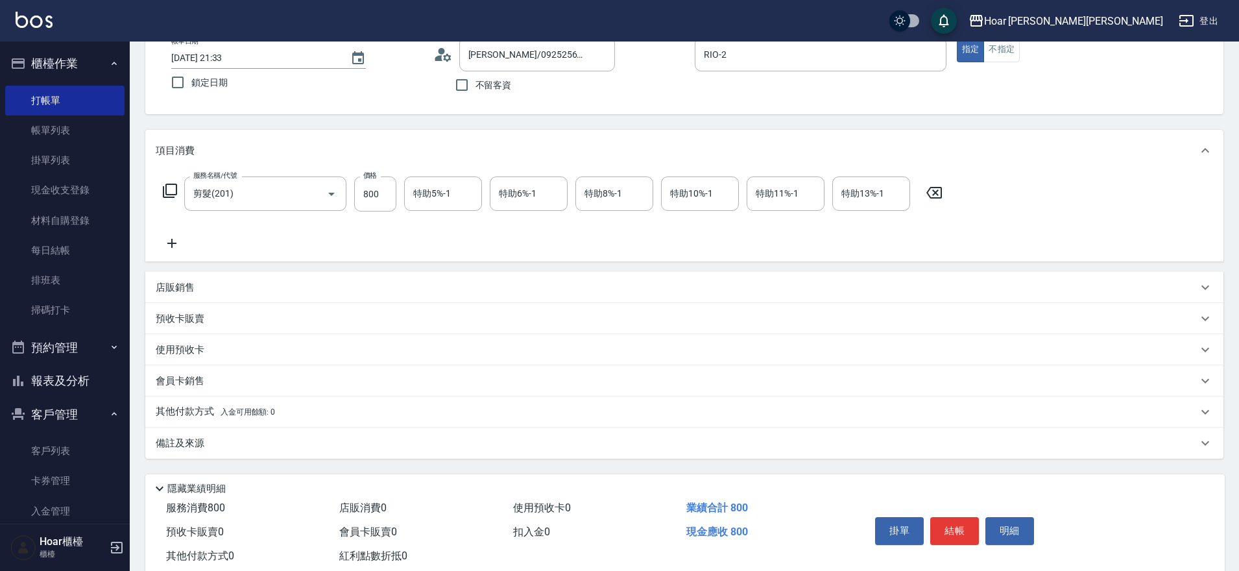
scroll to position [117, 0]
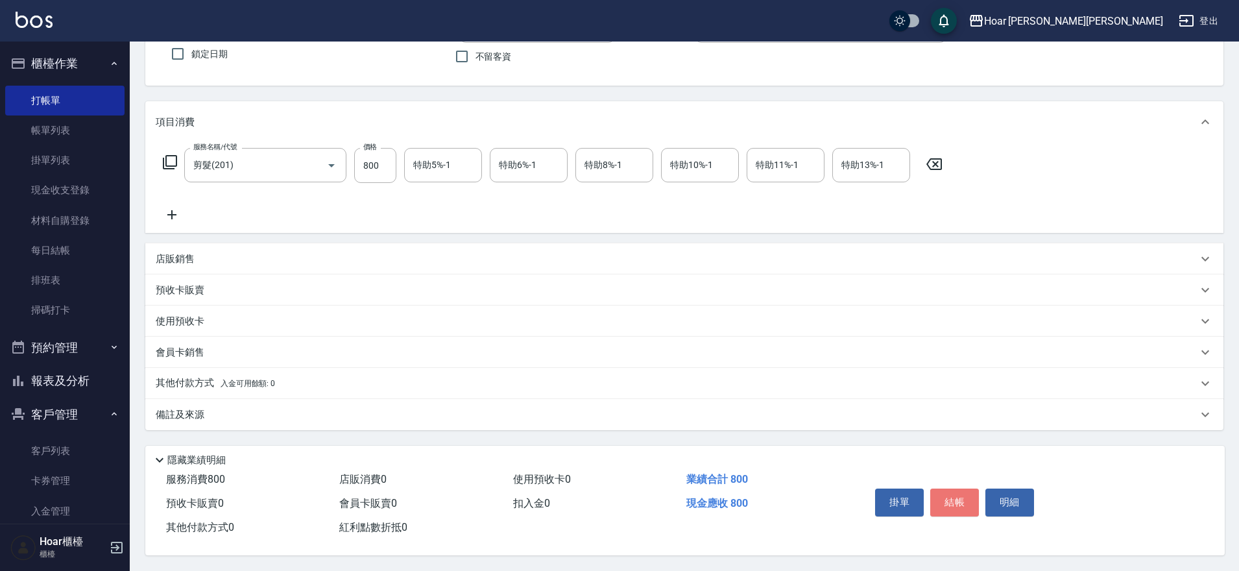
click at [959, 496] on button "結帳" at bounding box center [955, 502] width 49 height 27
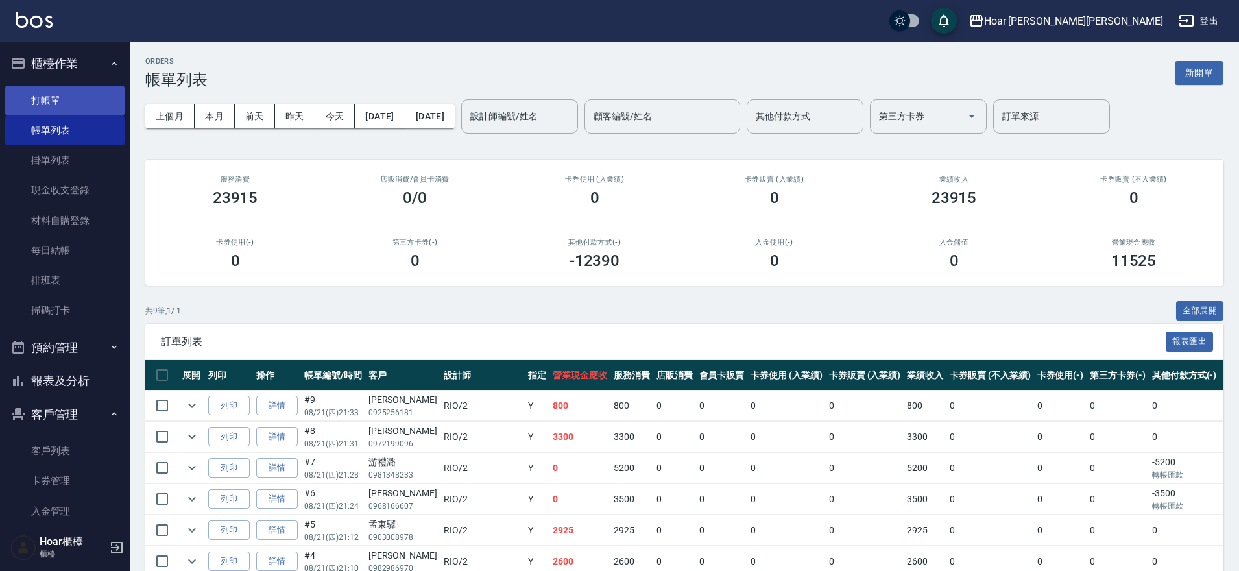
click at [54, 100] on link "打帳單" at bounding box center [64, 101] width 119 height 30
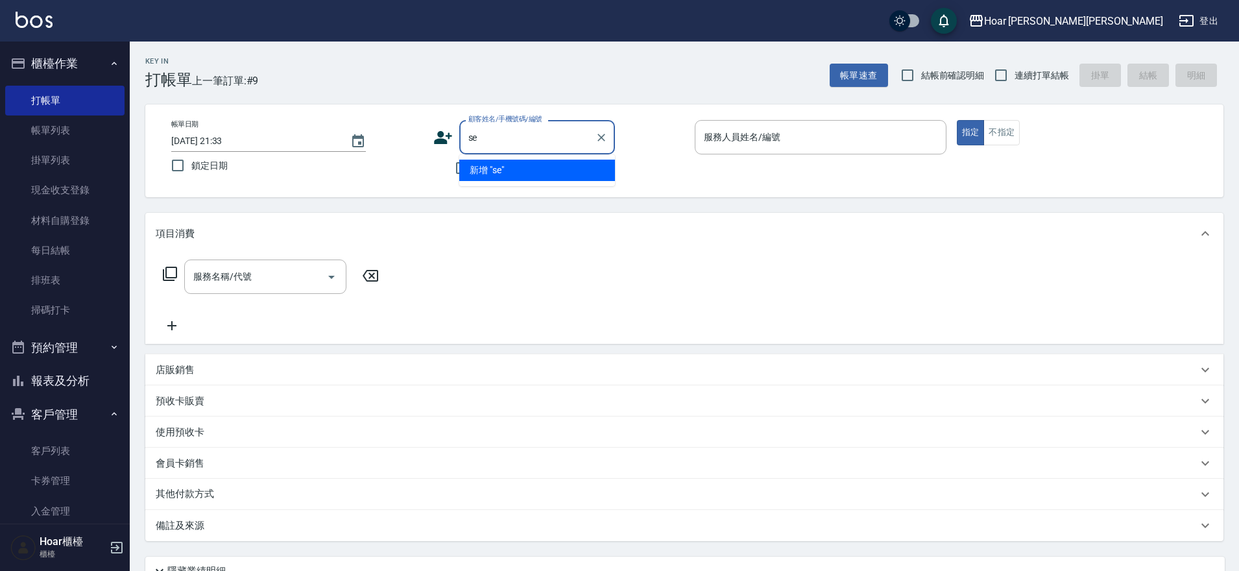
type input "s"
type input "x"
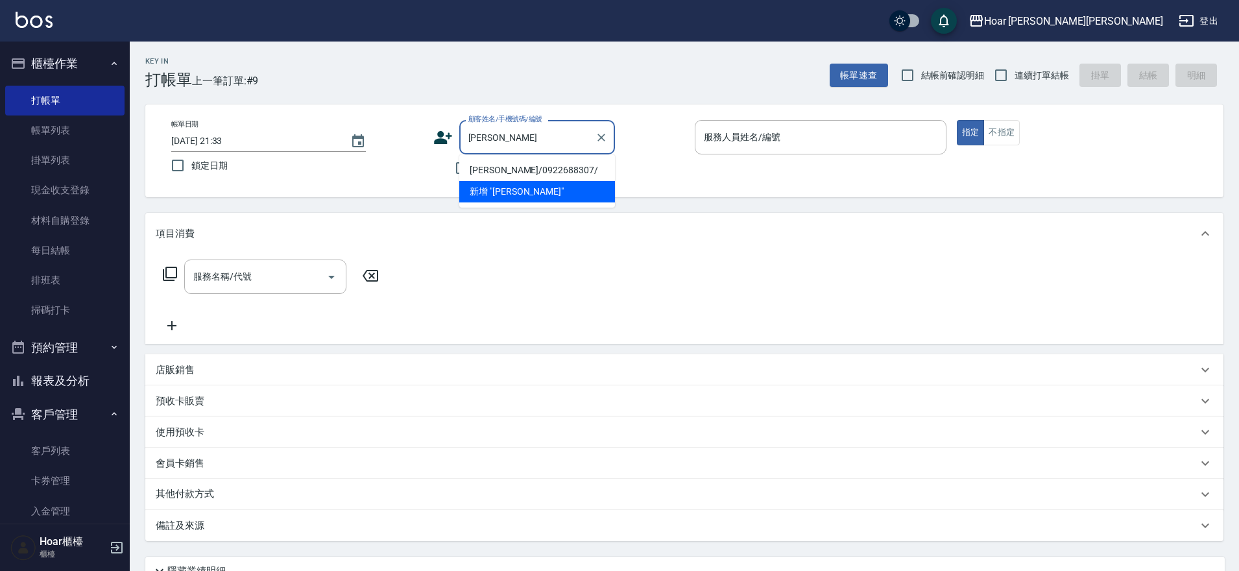
click at [513, 165] on li "廖唯翔/0922688307/" at bounding box center [537, 170] width 156 height 21
type input "廖唯翔/0922688307/"
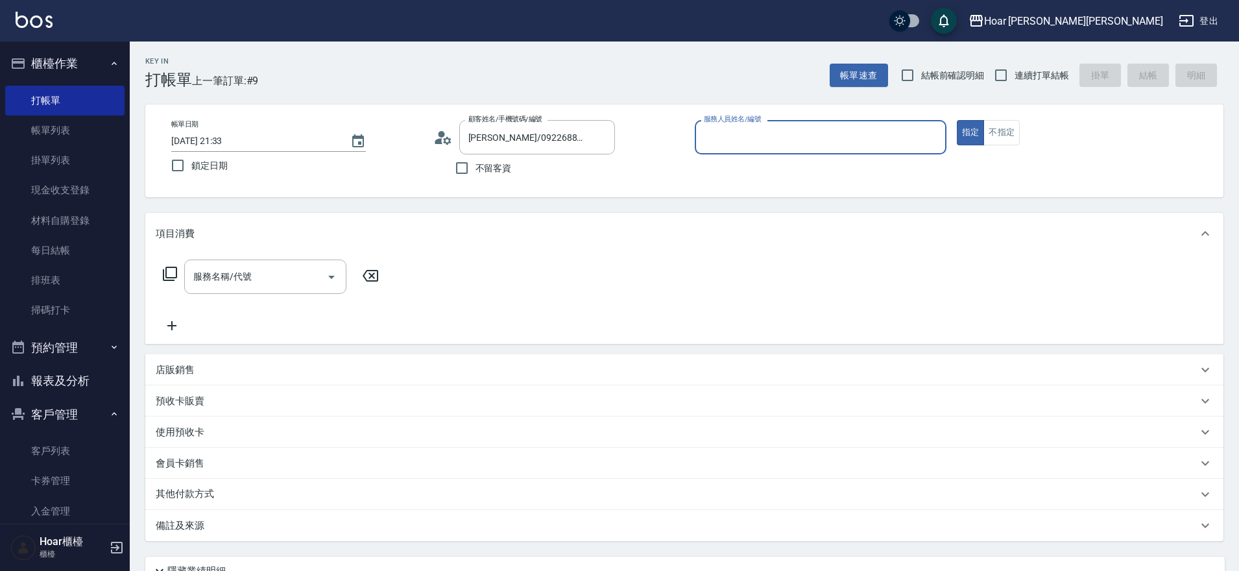
type input "RIO-2"
click at [241, 284] on input "服務名稱/代號" at bounding box center [255, 276] width 131 height 23
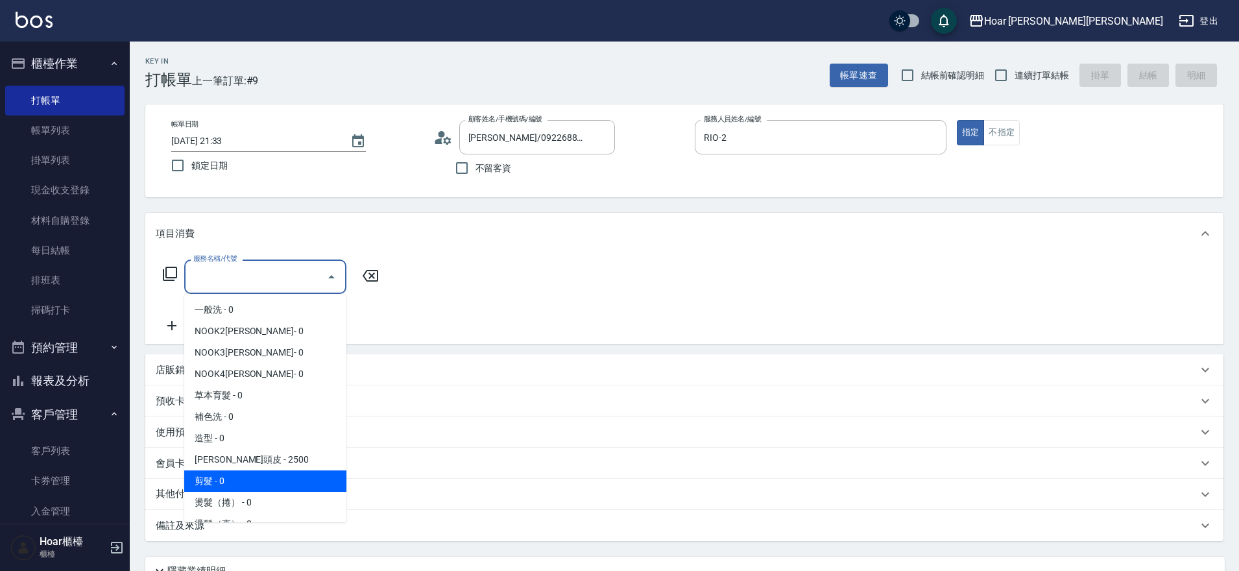
drag, startPoint x: 219, startPoint y: 478, endPoint x: 299, endPoint y: 404, distance: 109.7
click at [219, 478] on span "剪髮 - 0" at bounding box center [265, 480] width 162 height 21
type input "剪髮(201)"
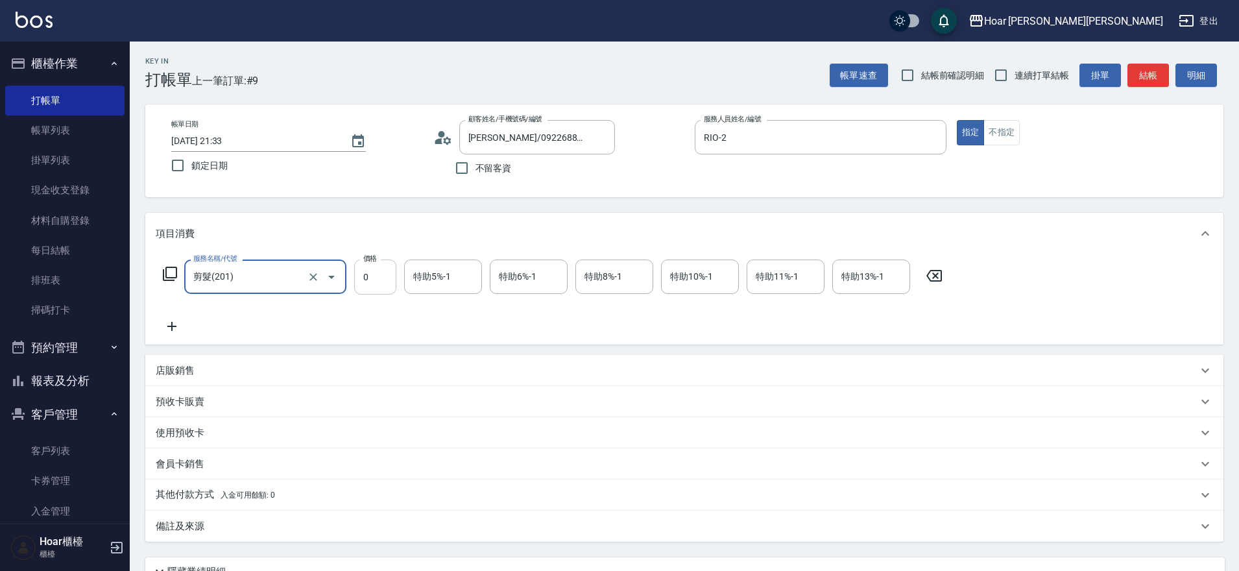
click at [385, 289] on input "0" at bounding box center [375, 277] width 42 height 35
type input "800"
click at [330, 305] on div "服務名稱/代號 剪髮(201) 服務名稱/代號 價格 800 價格 特助5%-1 特助5%-1 特助6%-1 特助6%-1 特助8%-1 特助8%-1 特助1…" at bounding box center [553, 297] width 795 height 75
click at [169, 321] on icon at bounding box center [172, 327] width 32 height 16
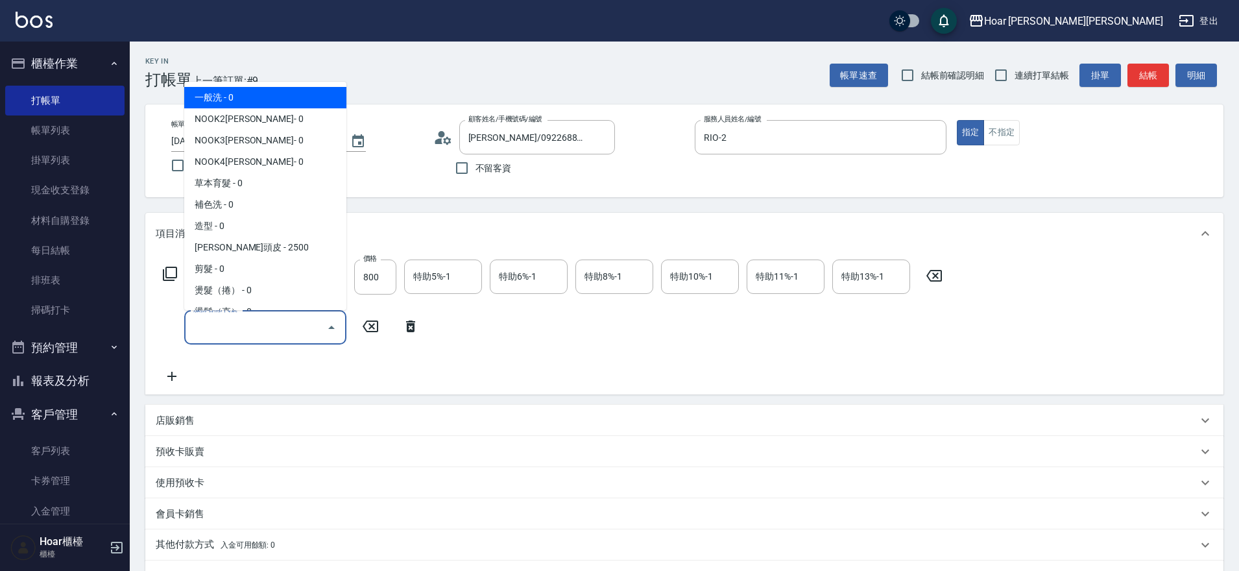
click at [289, 324] on input "服務名稱/代號" at bounding box center [255, 327] width 131 height 23
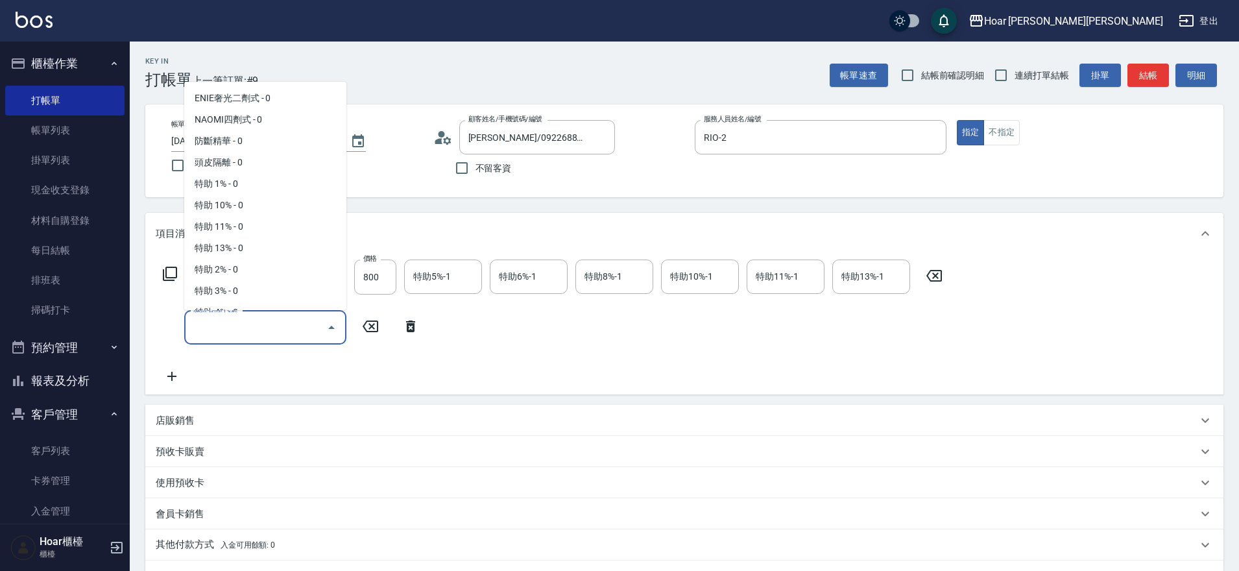
scroll to position [853, 0]
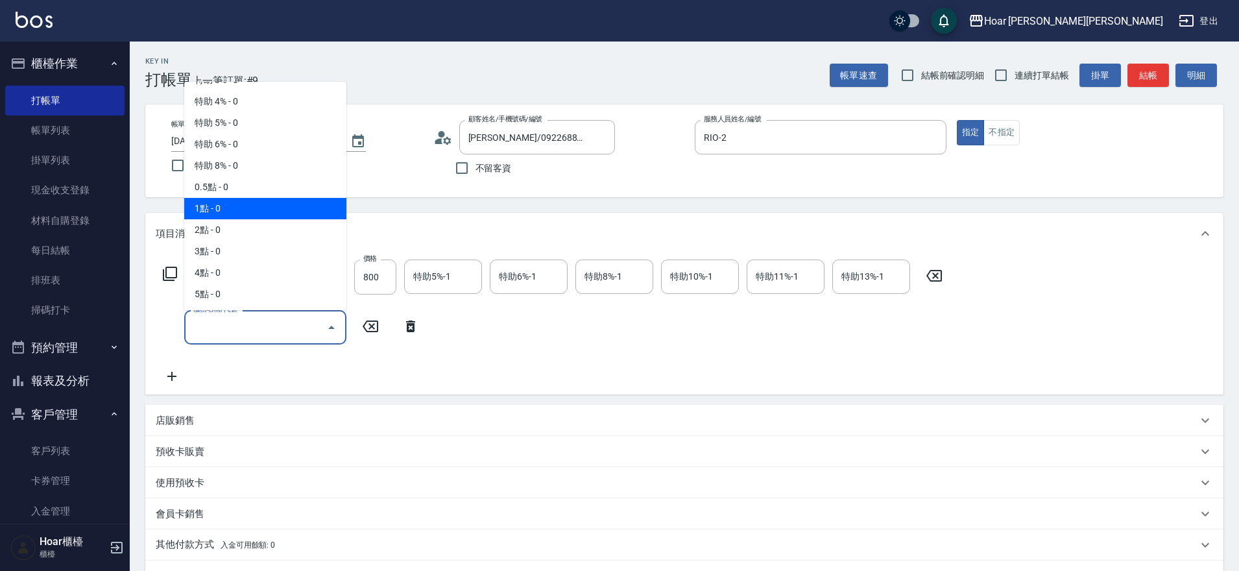
click at [219, 208] on span "1點 - 0" at bounding box center [265, 208] width 162 height 21
type input "1點(P1)"
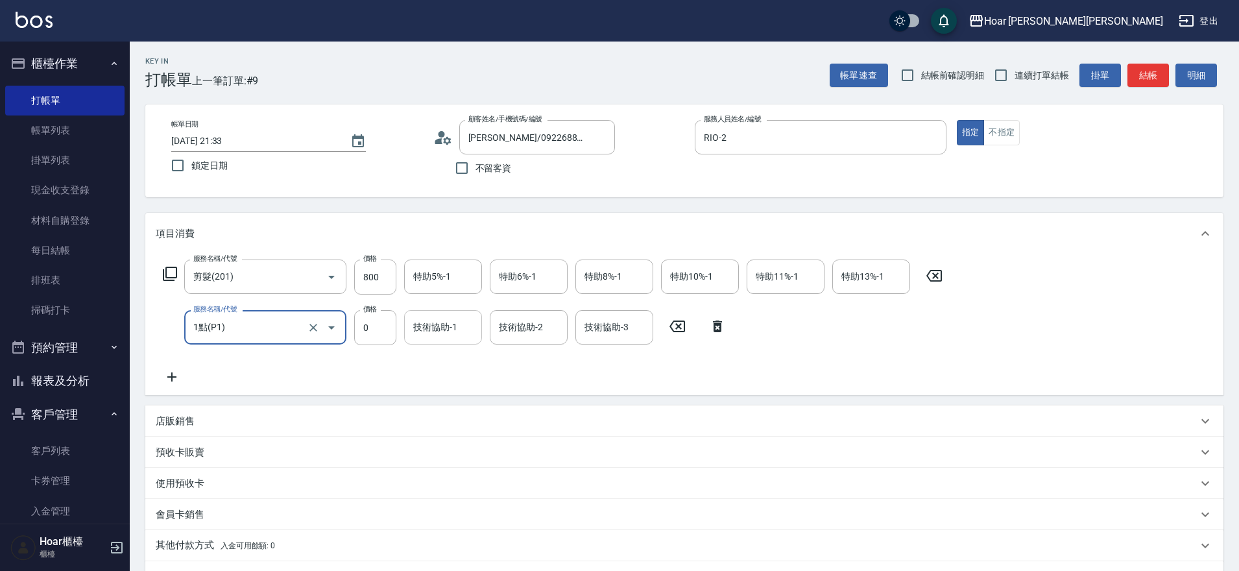
click at [421, 325] on input "技術協助-1" at bounding box center [443, 327] width 66 height 23
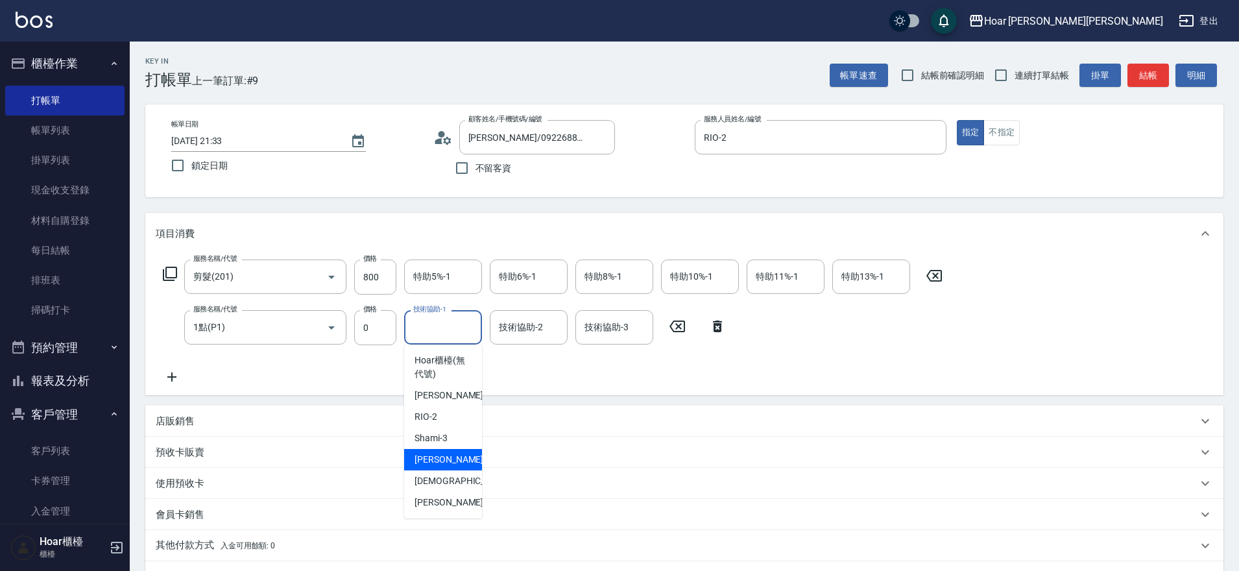
click at [432, 463] on span "Emma -4" at bounding box center [453, 460] width 77 height 14
type input "Emma-4"
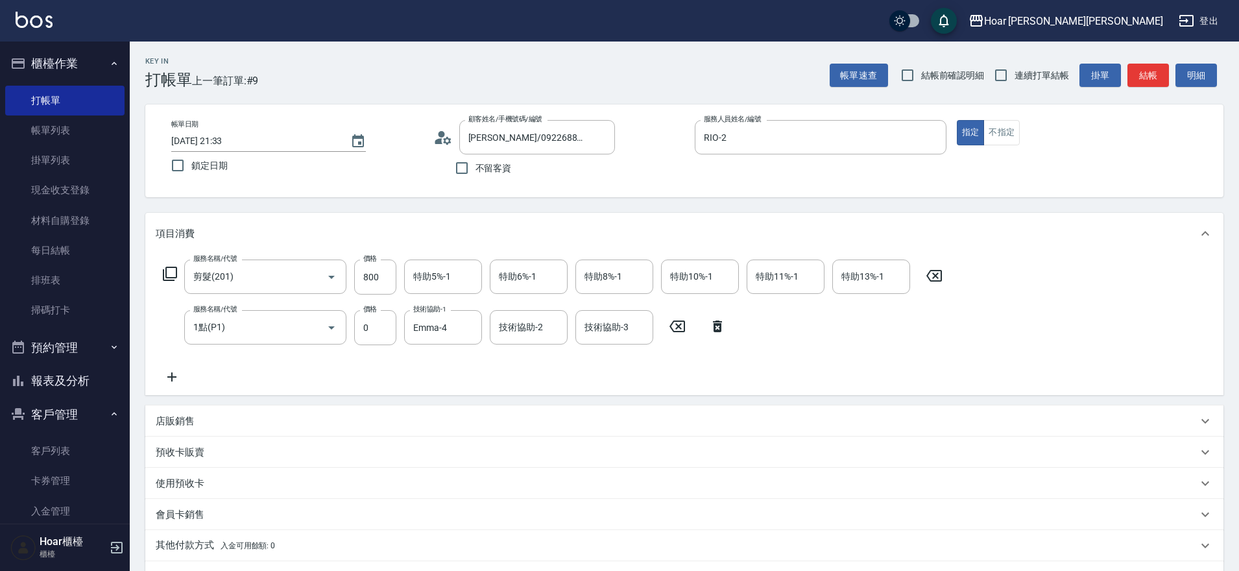
click at [437, 395] on div "服務名稱/代號 剪髮(201) 服務名稱/代號 價格 800 價格 特助5%-1 特助5%-1 特助6%-1 特助6%-1 特助8%-1 特助8%-1 特助1…" at bounding box center [684, 324] width 1078 height 141
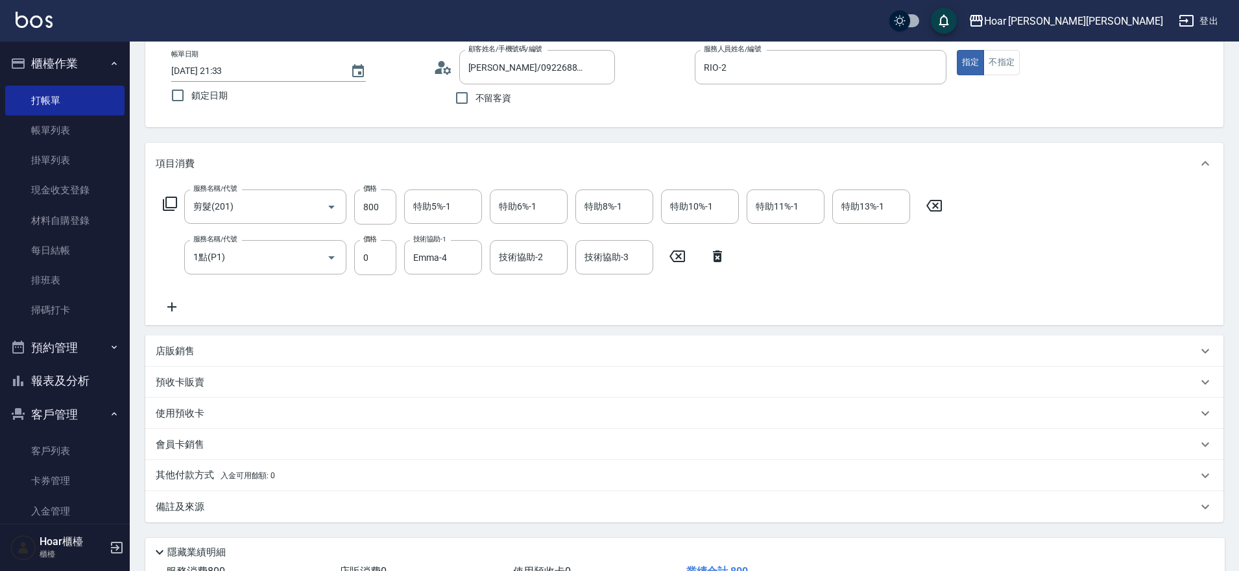
scroll to position [168, 0]
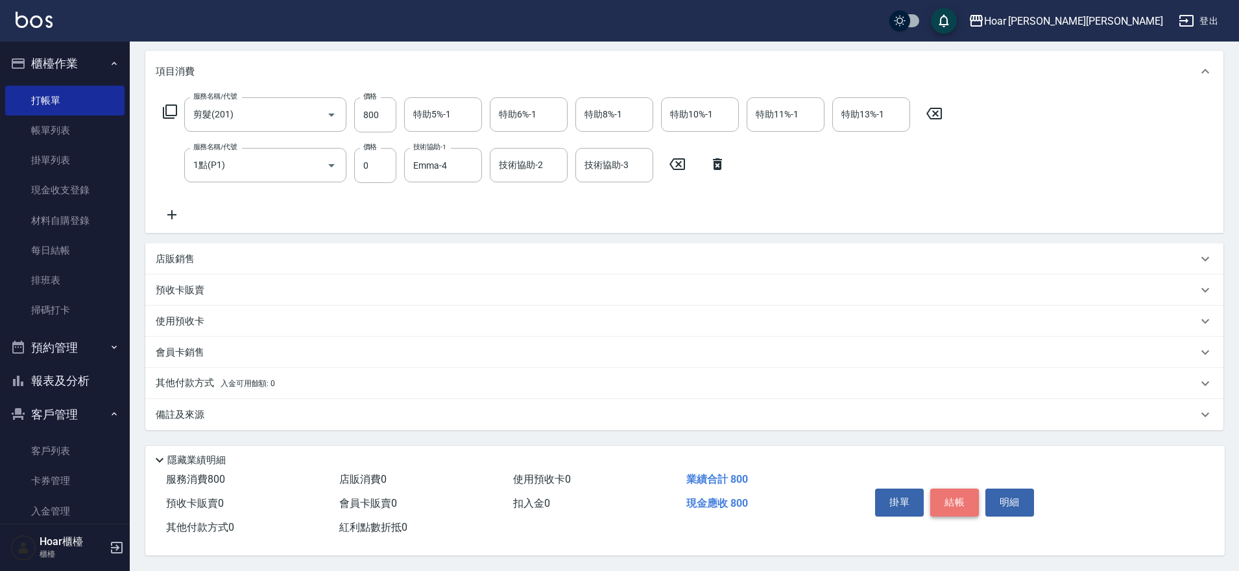
click at [951, 491] on button "結帳" at bounding box center [955, 502] width 49 height 27
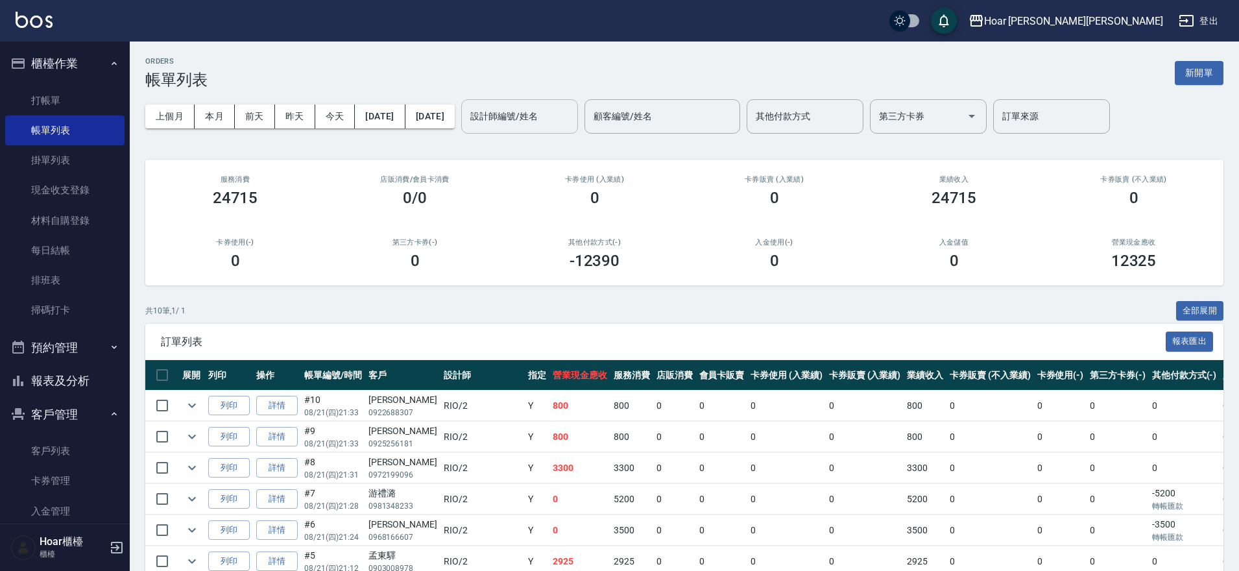
click at [559, 112] on input "設計師編號/姓名" at bounding box center [519, 116] width 105 height 23
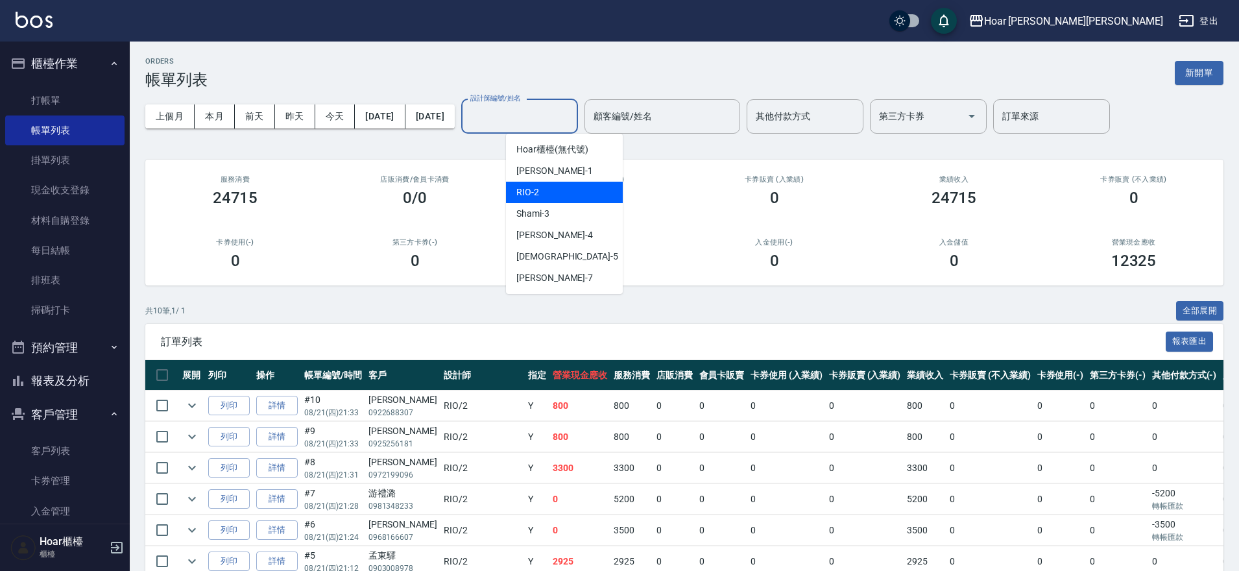
click at [548, 188] on div "RIO -2" at bounding box center [564, 192] width 117 height 21
type input "RIO-2"
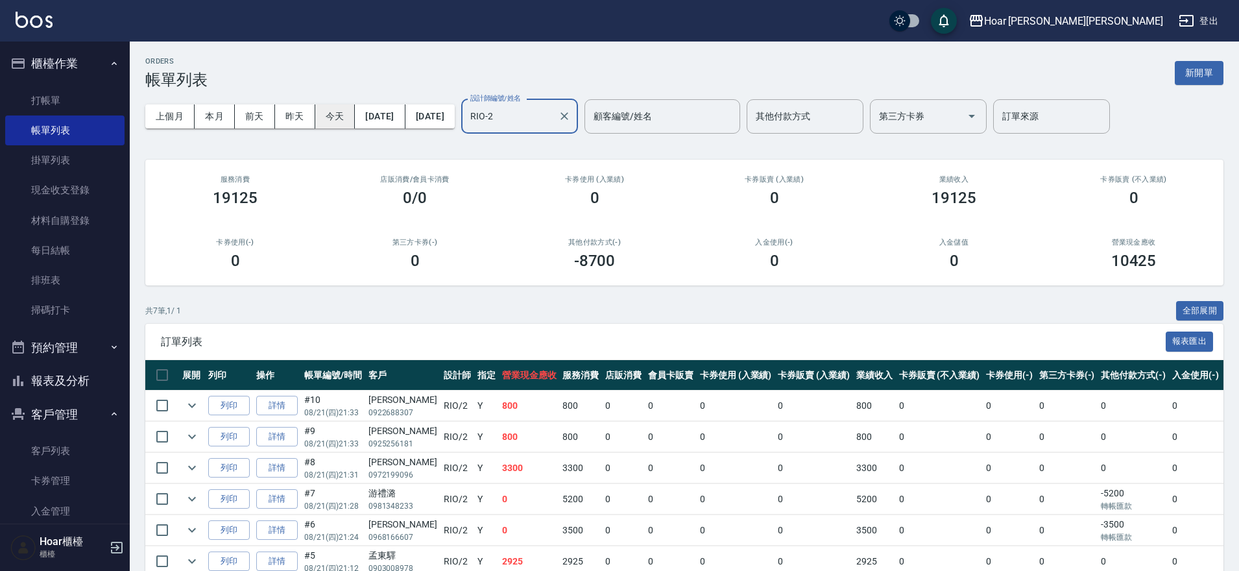
click at [327, 119] on button "今天" at bounding box center [335, 116] width 40 height 24
click at [568, 119] on icon "Clear" at bounding box center [565, 116] width 8 height 8
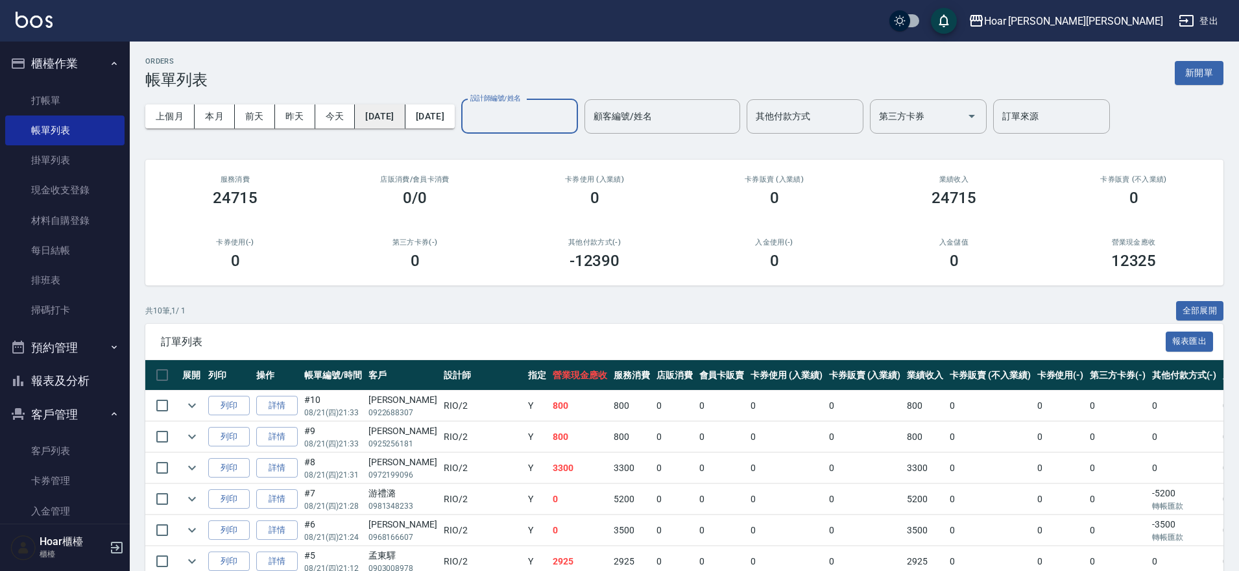
click at [401, 119] on button "[DATE]" at bounding box center [380, 116] width 50 height 24
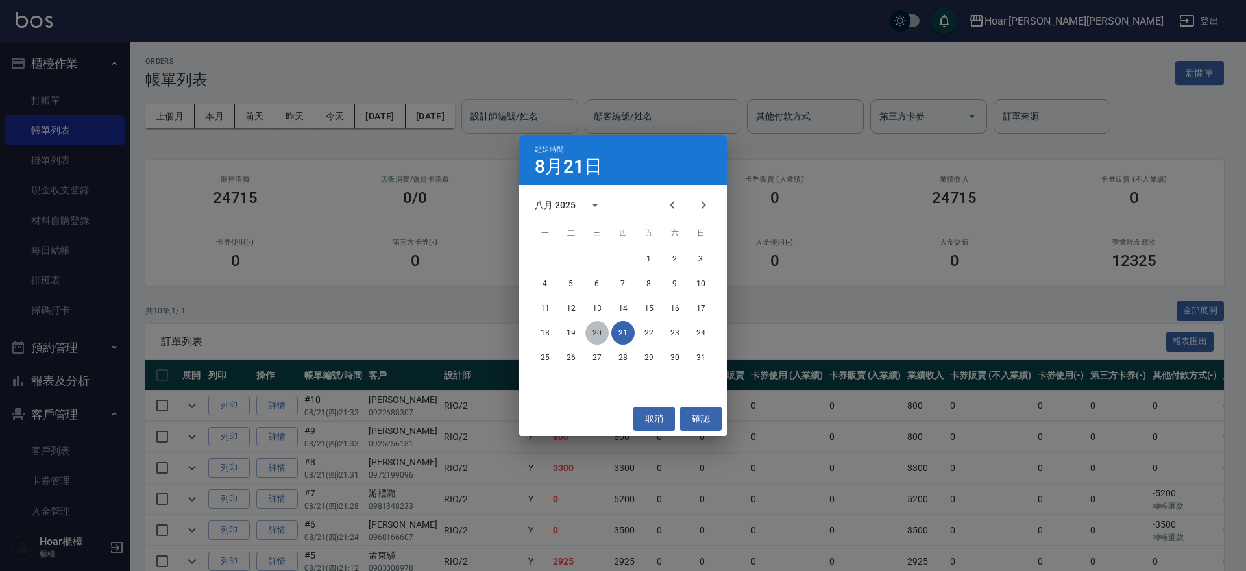
click at [598, 331] on button "20" at bounding box center [596, 332] width 23 height 23
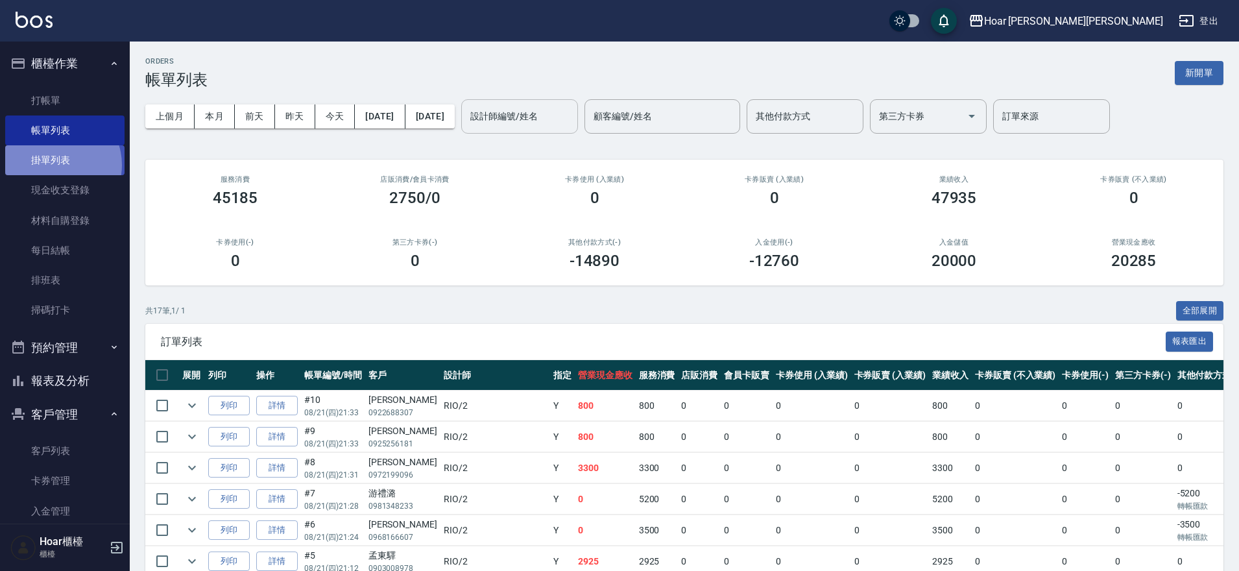
click at [56, 165] on link "掛單列表" at bounding box center [64, 160] width 119 height 30
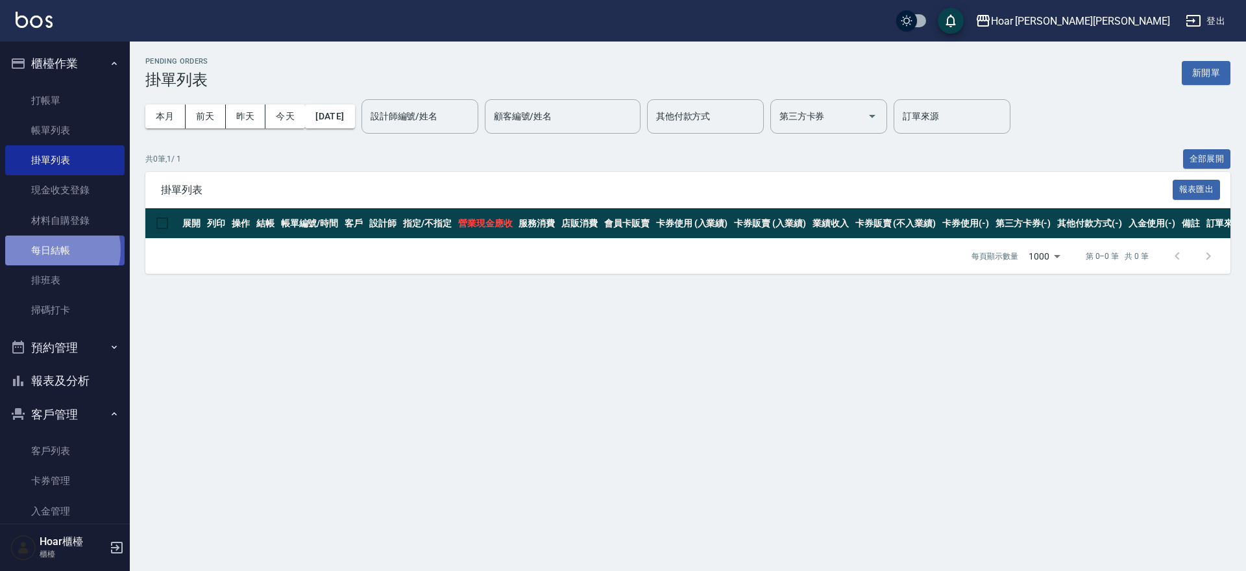
click at [55, 250] on link "每日結帳" at bounding box center [64, 251] width 119 height 30
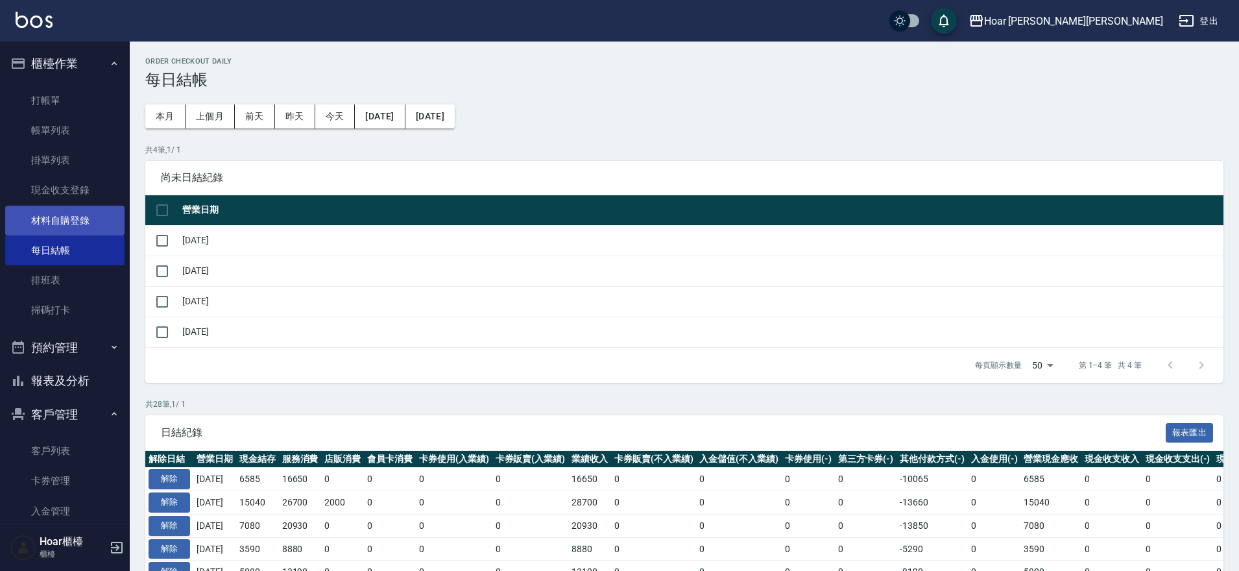
click at [70, 228] on link "材料自購登錄" at bounding box center [64, 221] width 119 height 30
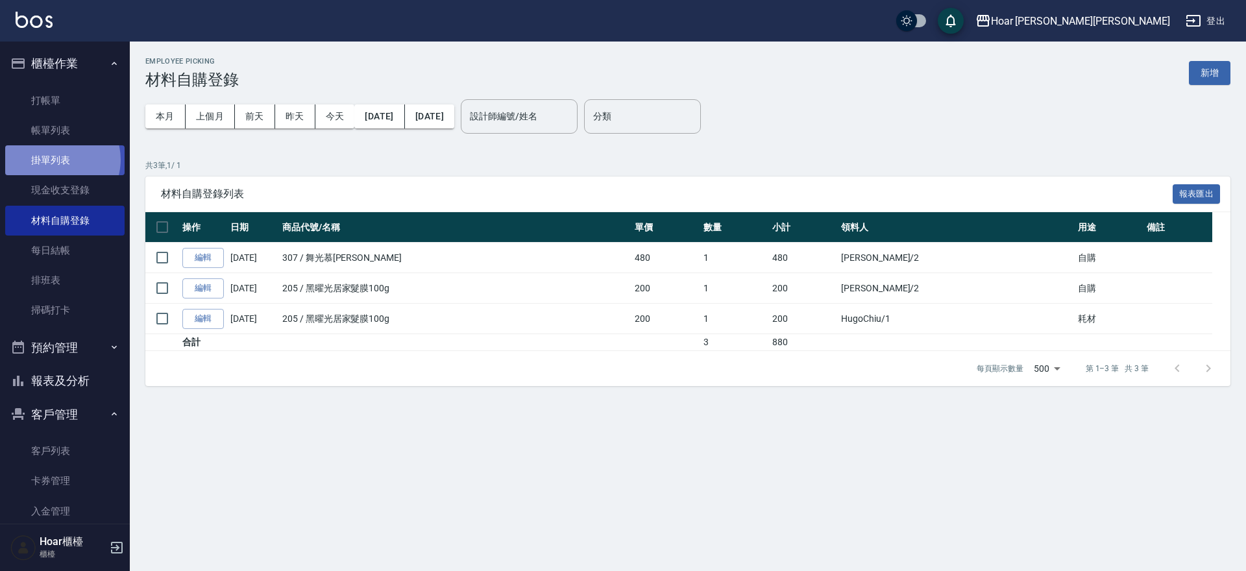
click at [58, 160] on link "掛單列表" at bounding box center [64, 160] width 119 height 30
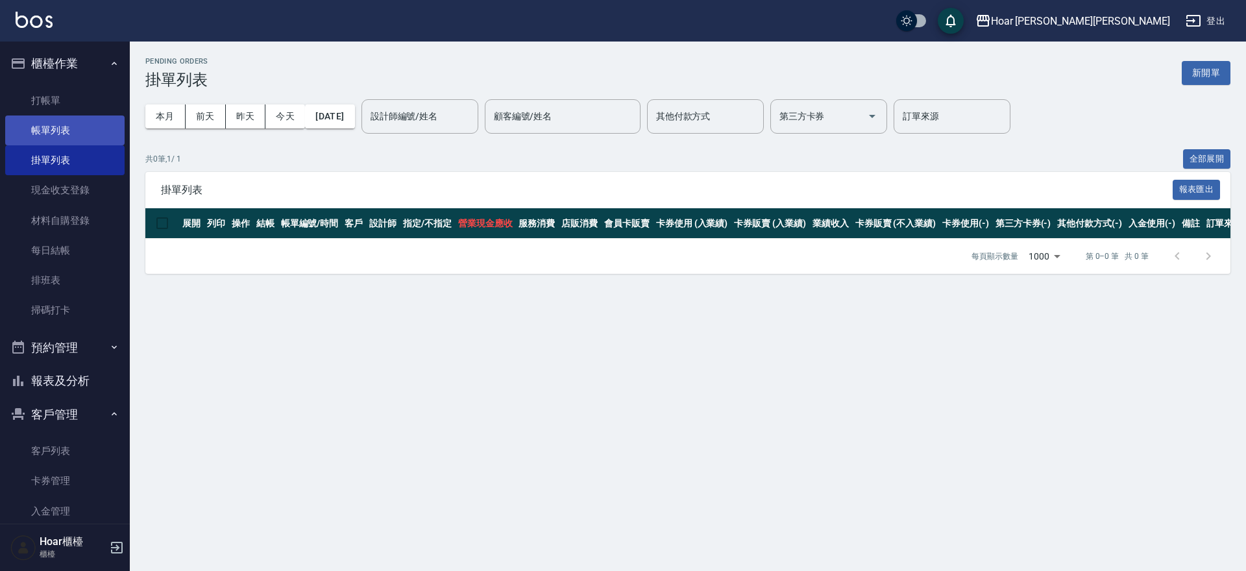
click at [56, 133] on link "帳單列表" at bounding box center [64, 131] width 119 height 30
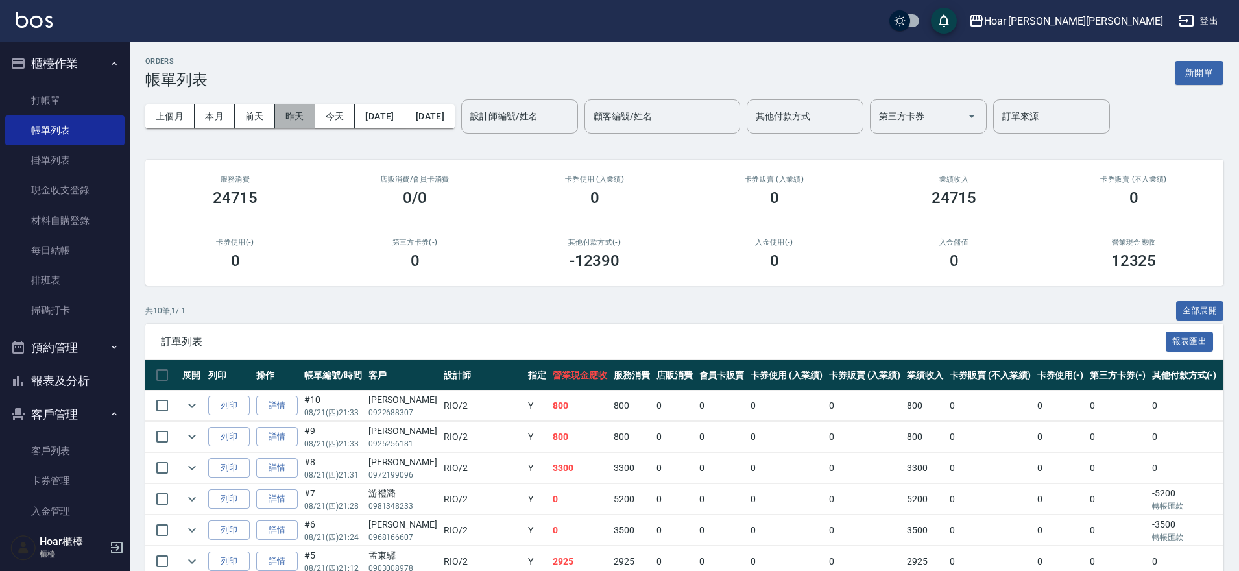
click at [292, 117] on button "昨天" at bounding box center [295, 116] width 40 height 24
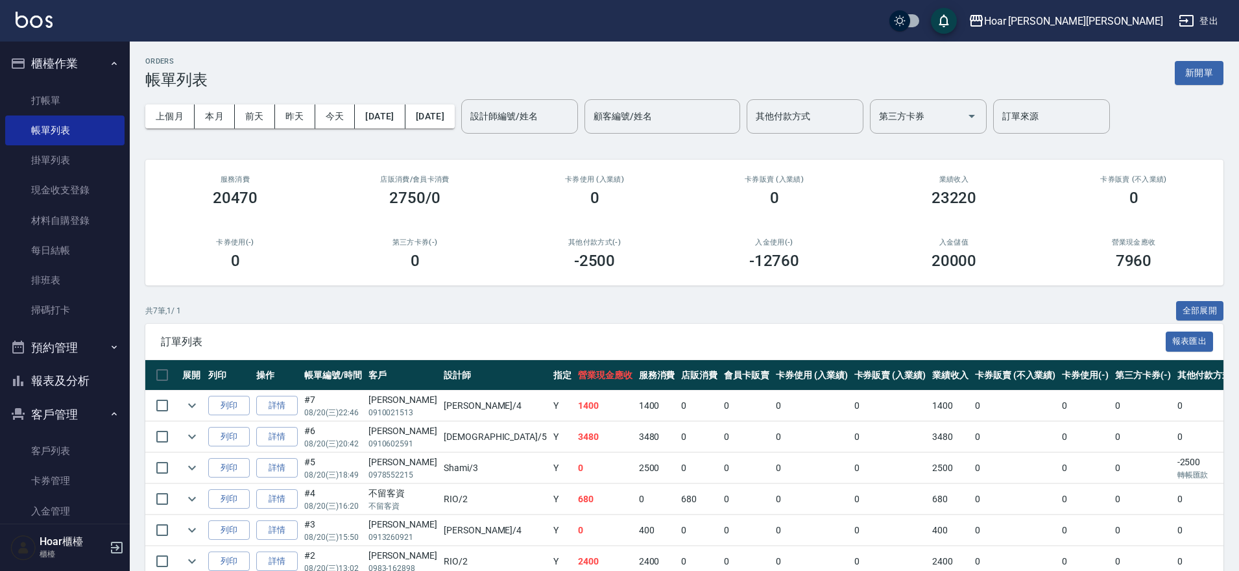
click at [394, 120] on button "[DATE]" at bounding box center [380, 116] width 50 height 24
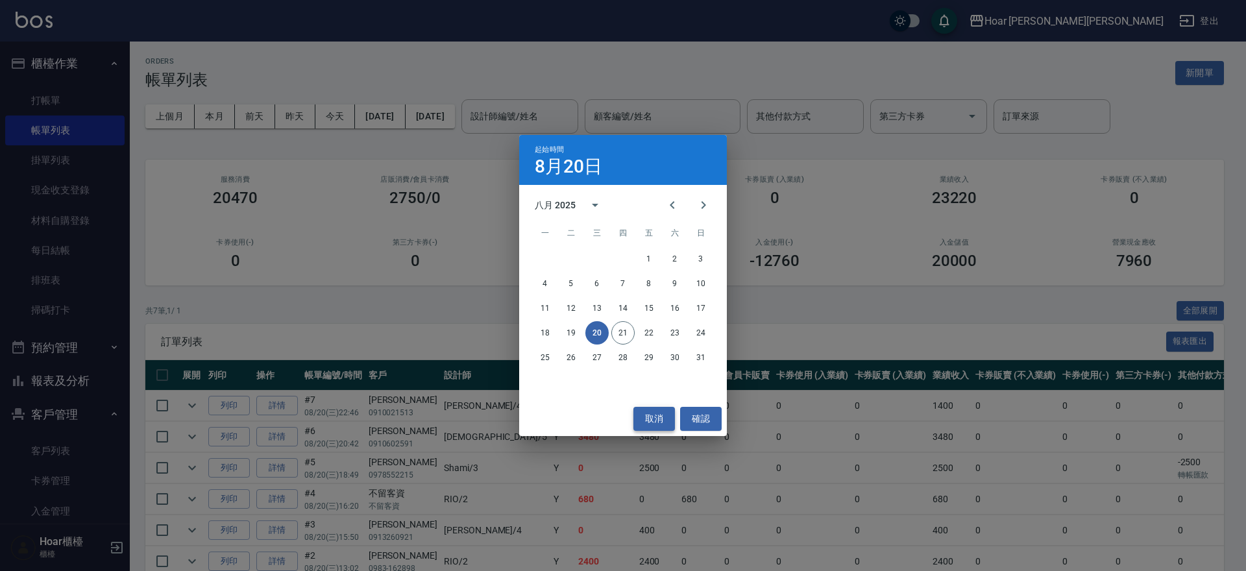
click at [664, 419] on button "取消" at bounding box center [654, 419] width 42 height 24
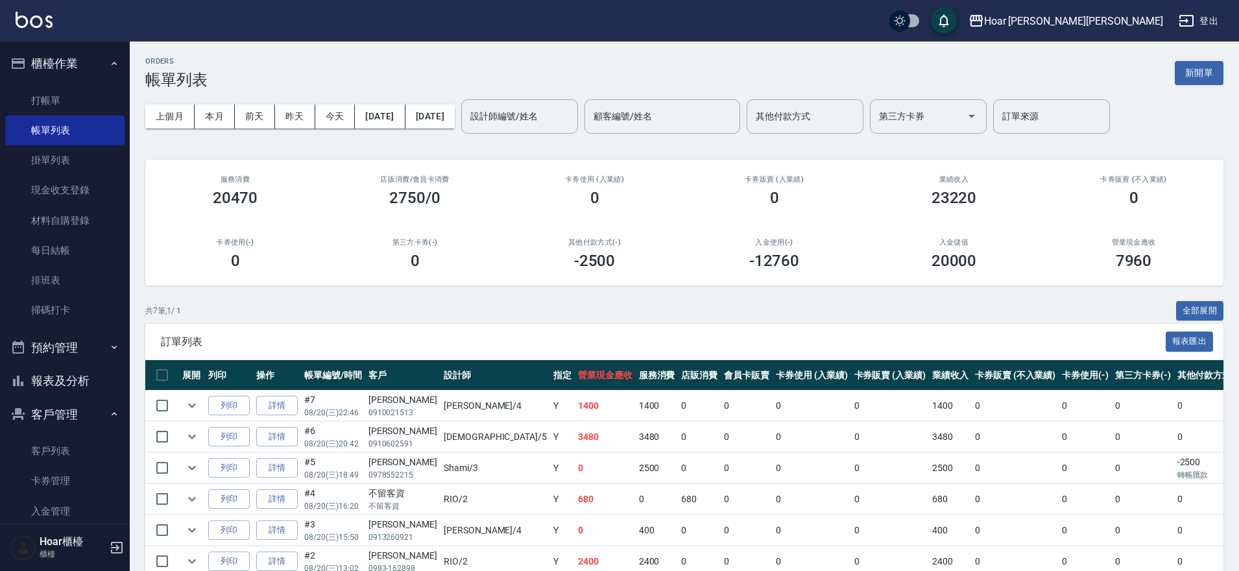
scroll to position [99, 0]
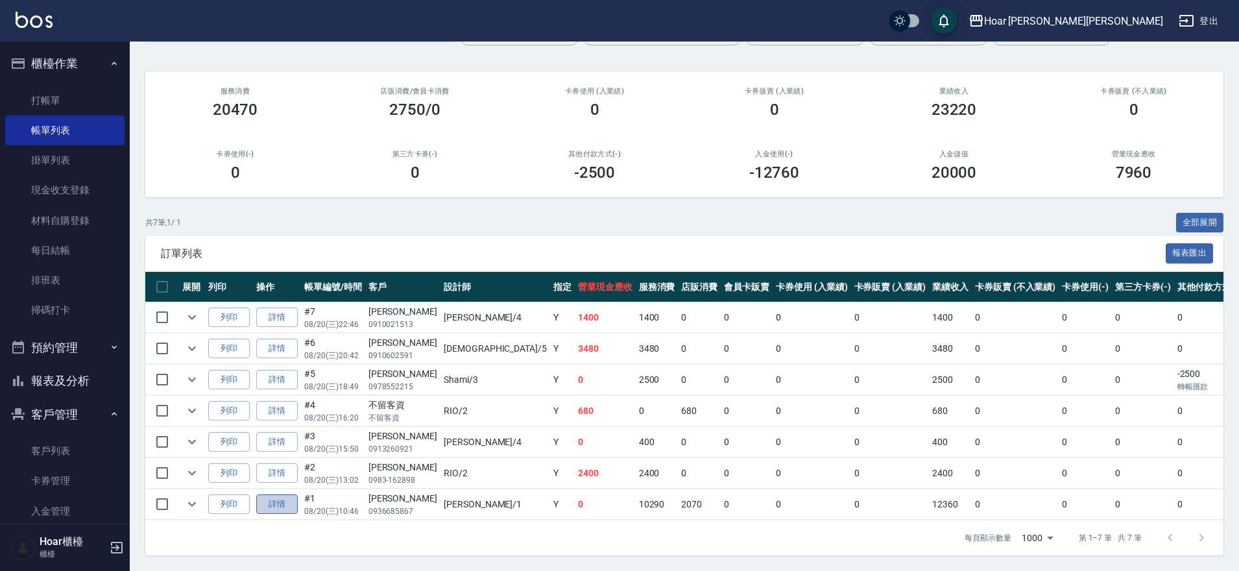
click at [273, 497] on link "詳情" at bounding box center [277, 504] width 42 height 20
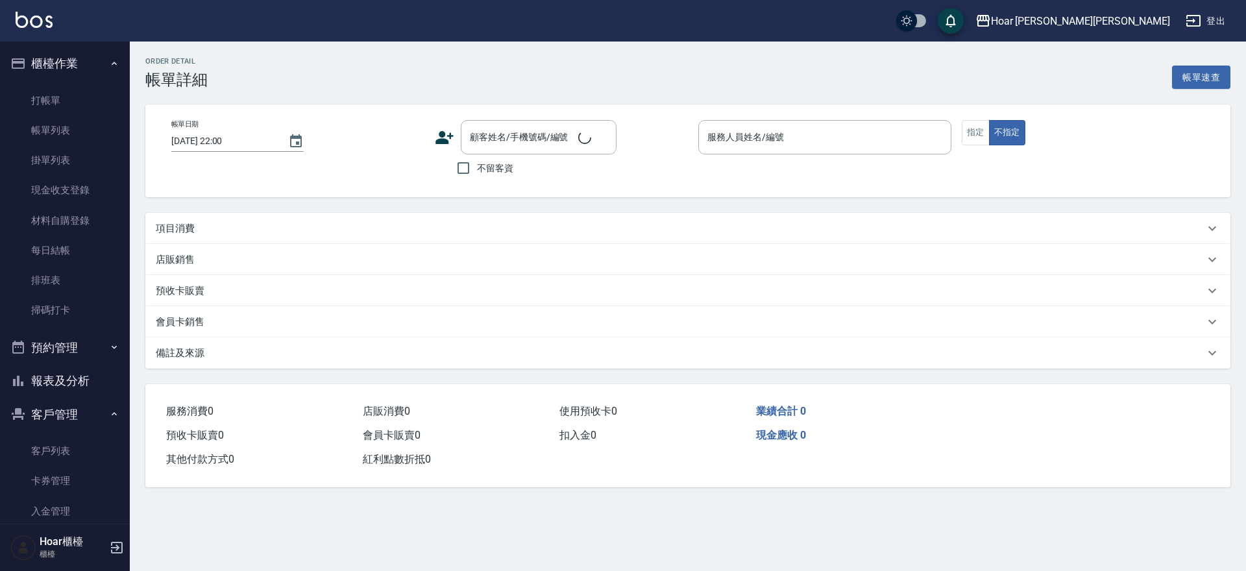
type input "2025/08/20 10:46"
type input "Hugo-1"
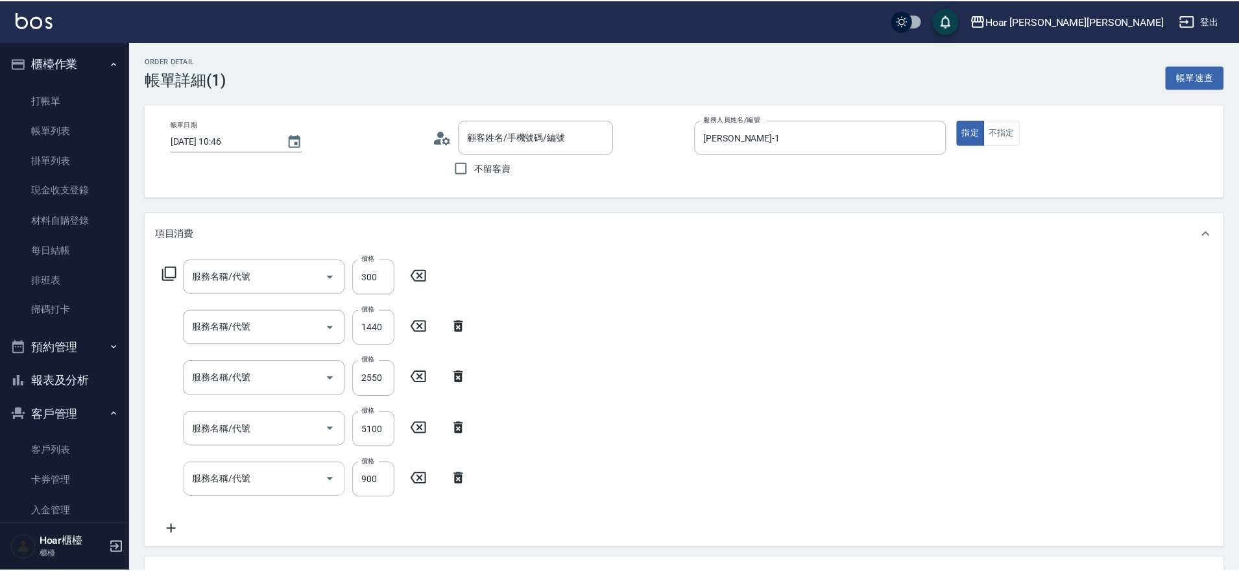
scroll to position [23, 0]
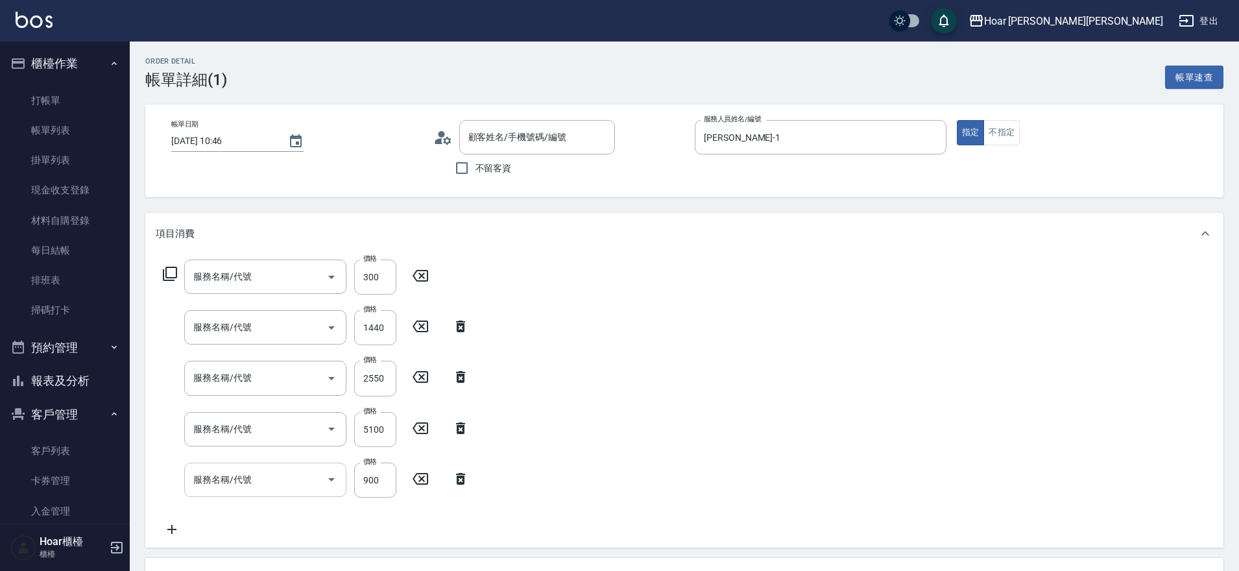
type input "頭皮隔離(701)"
type input "ENIE奢光二劑式(610)"
type input "染髮（全）(401)"
type input "燙髮（捲）(301)"
type input "剪髮(201)"
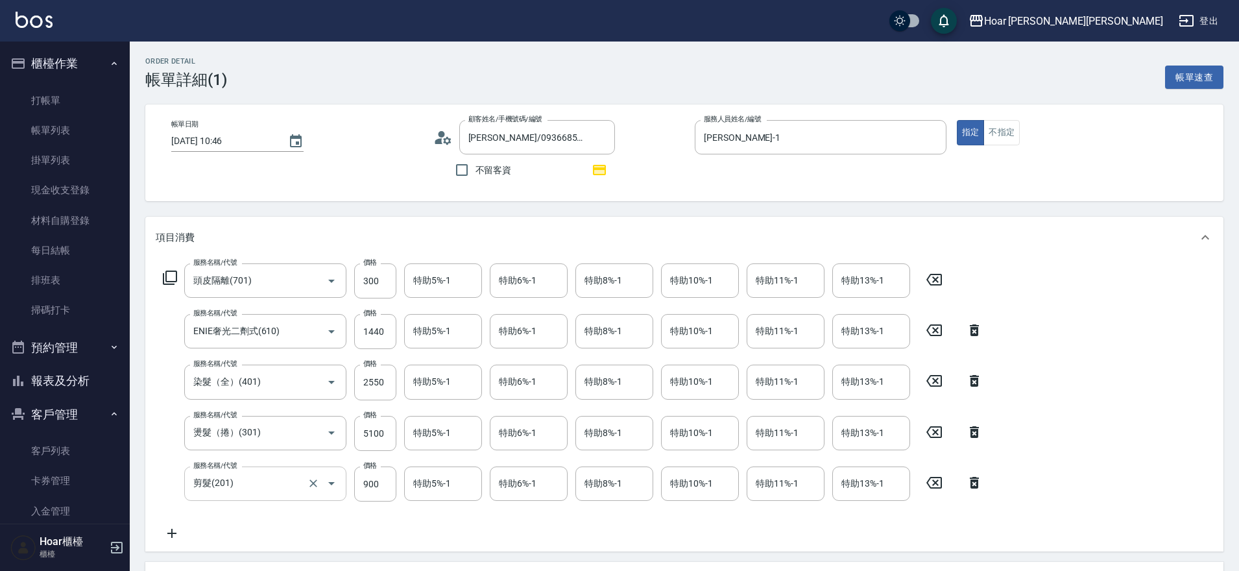
type input "章郁婷/0936685867/"
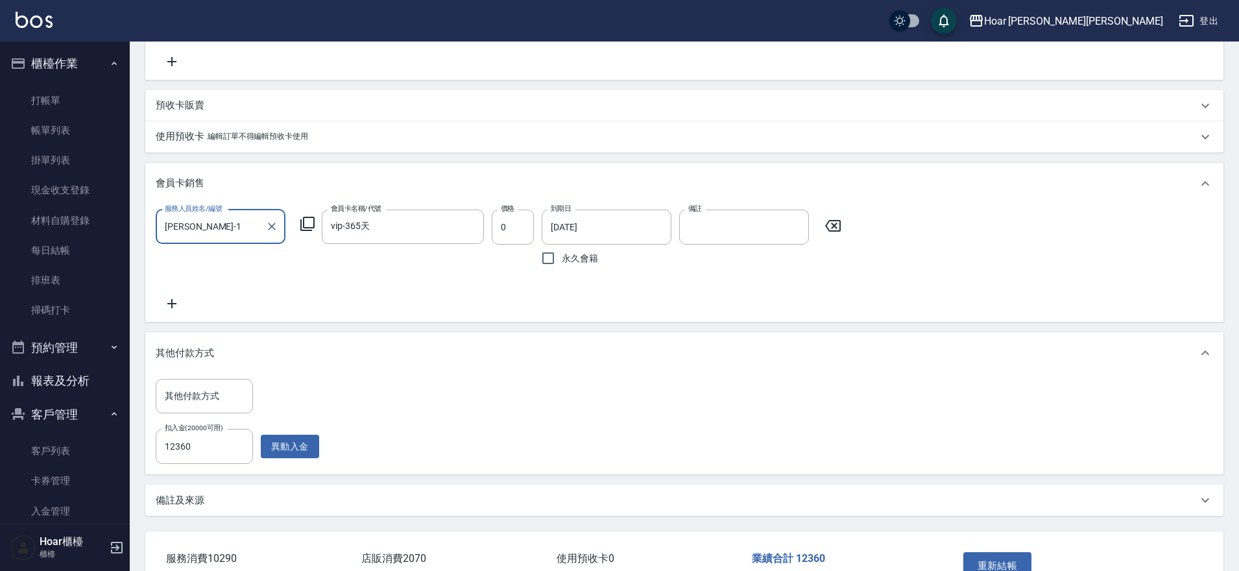
scroll to position [604, 0]
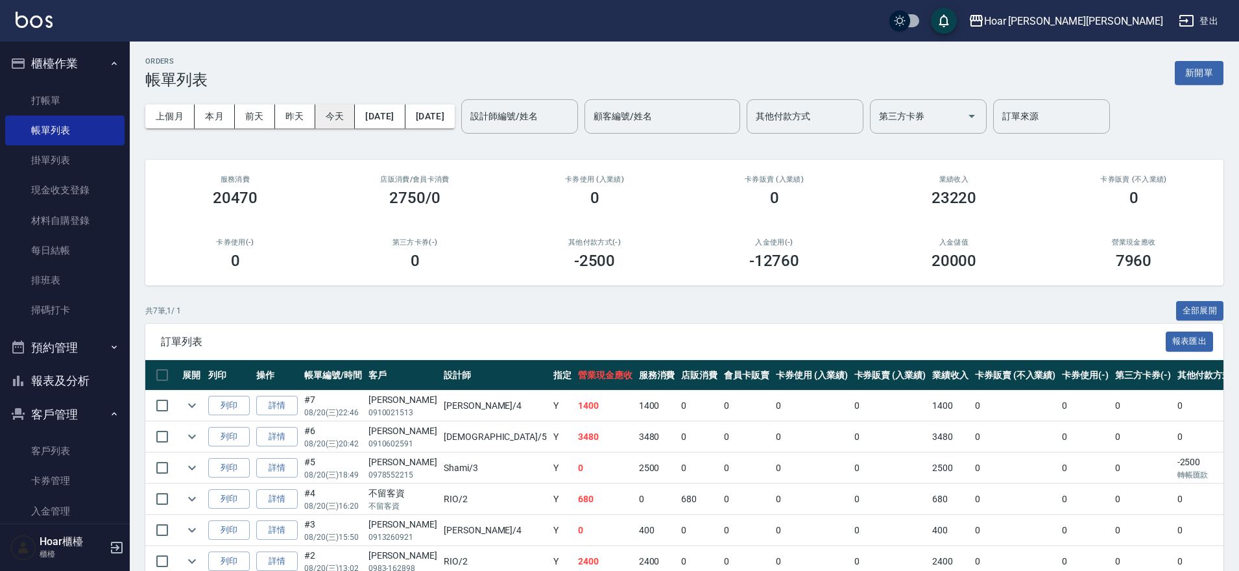
click at [337, 110] on button "今天" at bounding box center [335, 116] width 40 height 24
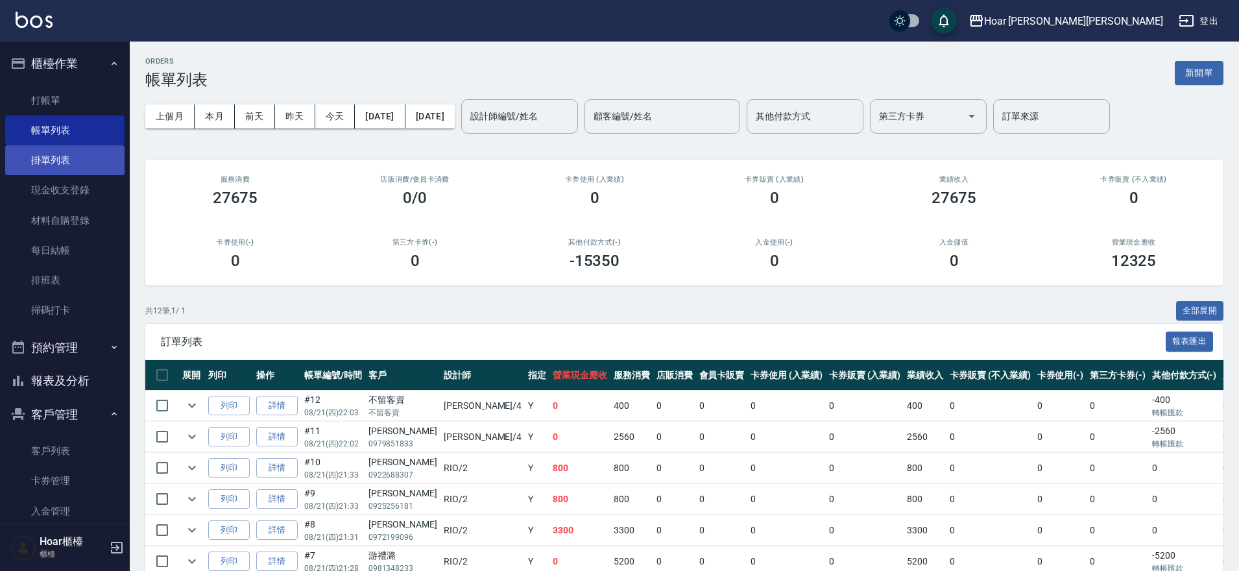
click at [90, 165] on link "掛單列表" at bounding box center [64, 160] width 119 height 30
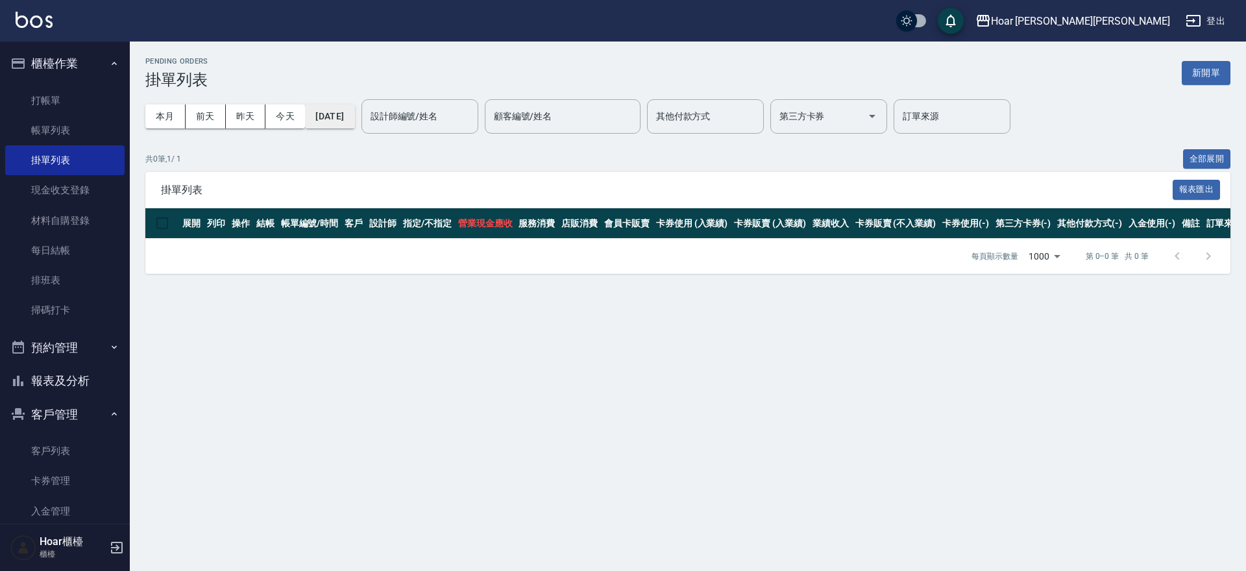
click at [353, 119] on button "[DATE]" at bounding box center [329, 116] width 49 height 24
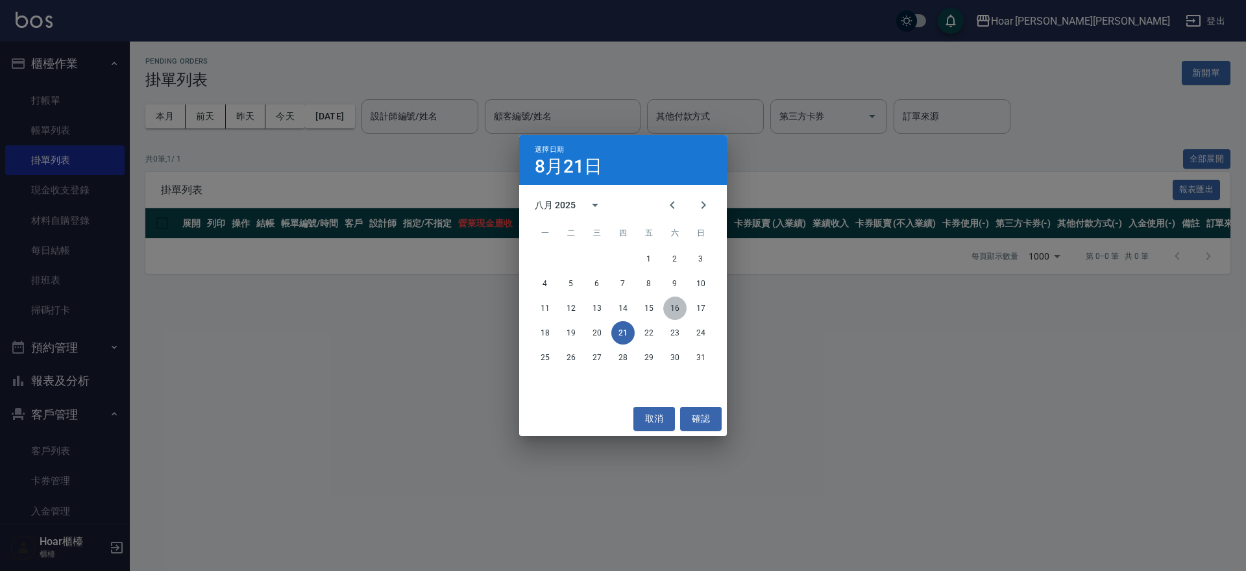
click at [675, 305] on button "16" at bounding box center [674, 308] width 23 height 23
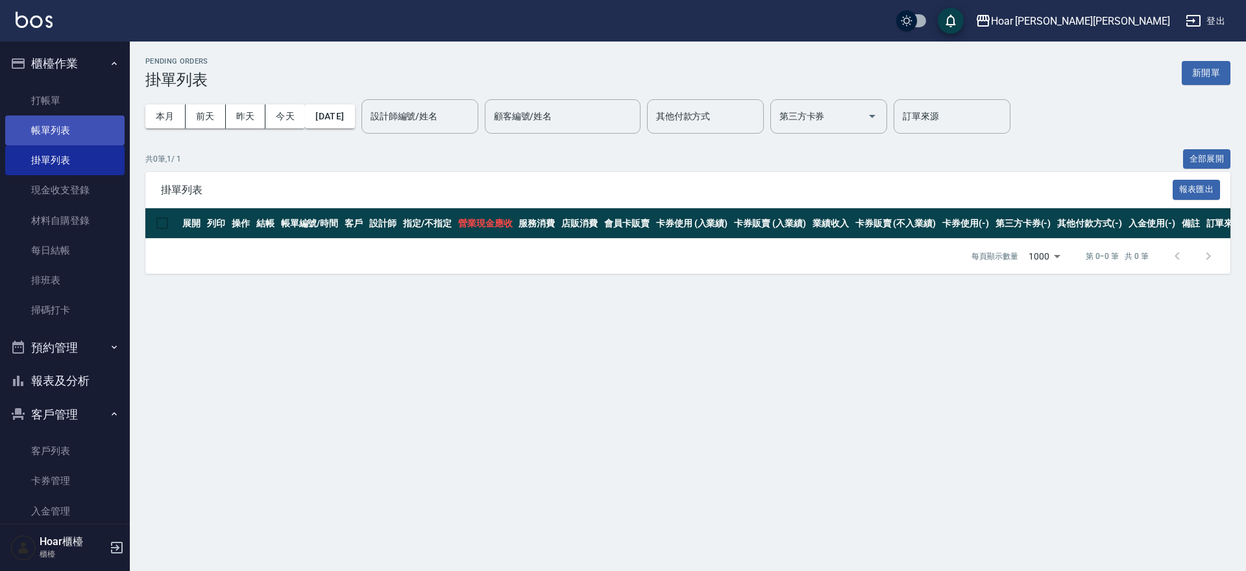
click at [66, 142] on link "帳單列表" at bounding box center [64, 131] width 119 height 30
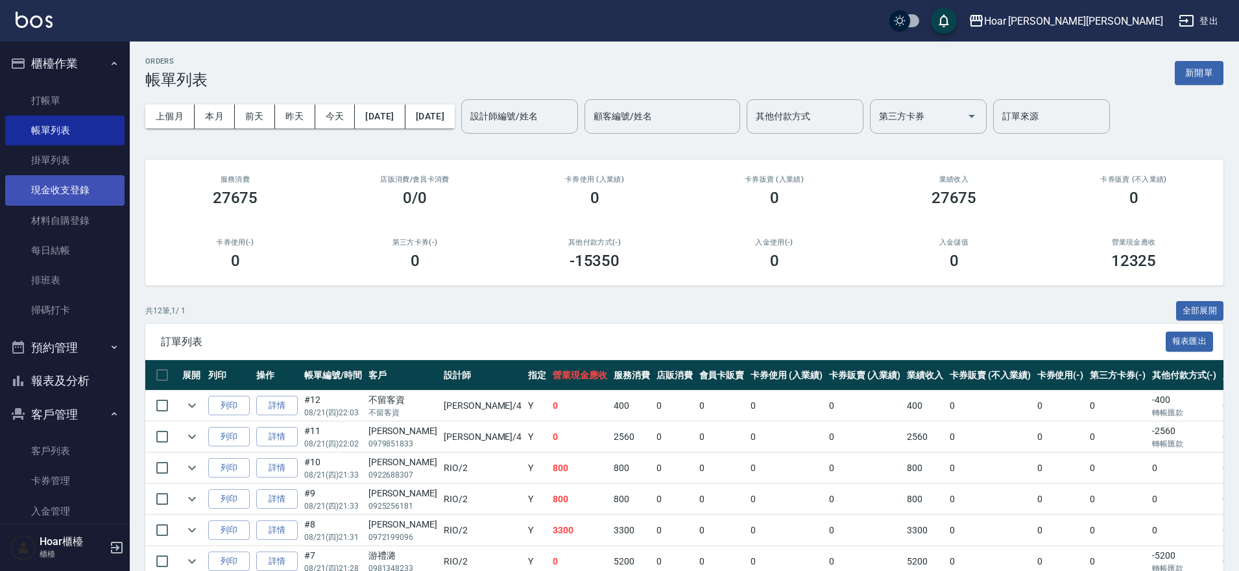
drag, startPoint x: 53, startPoint y: 165, endPoint x: 56, endPoint y: 176, distance: 11.7
click at [53, 165] on link "掛單列表" at bounding box center [64, 160] width 119 height 30
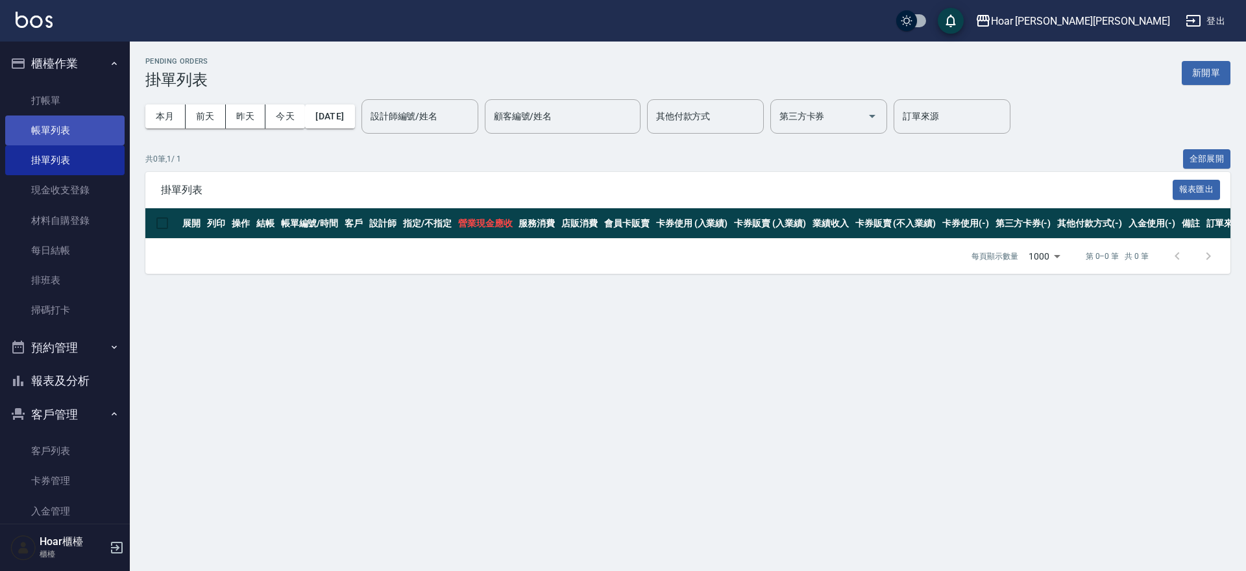
click at [60, 136] on link "帳單列表" at bounding box center [64, 131] width 119 height 30
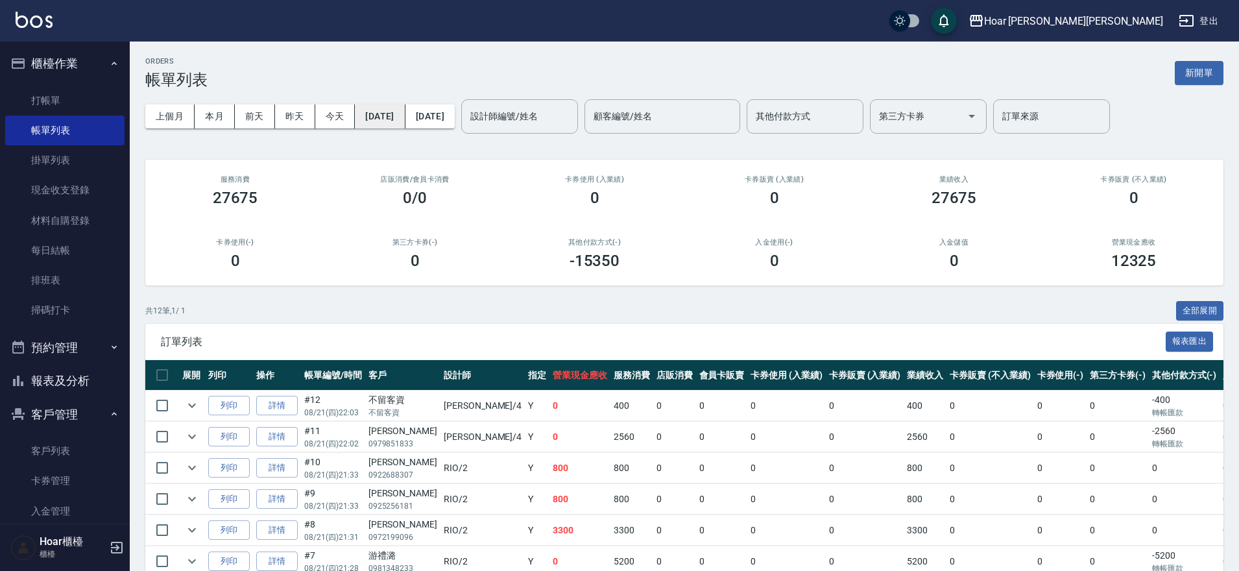
click at [387, 121] on button "[DATE]" at bounding box center [380, 116] width 50 height 24
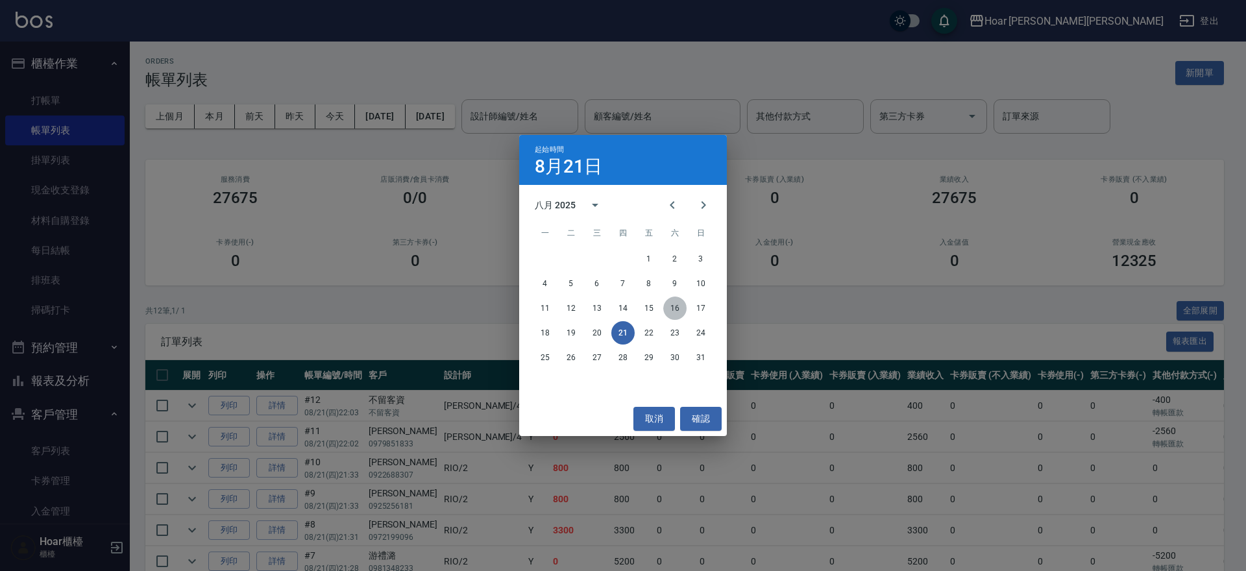
click at [672, 308] on button "16" at bounding box center [674, 308] width 23 height 23
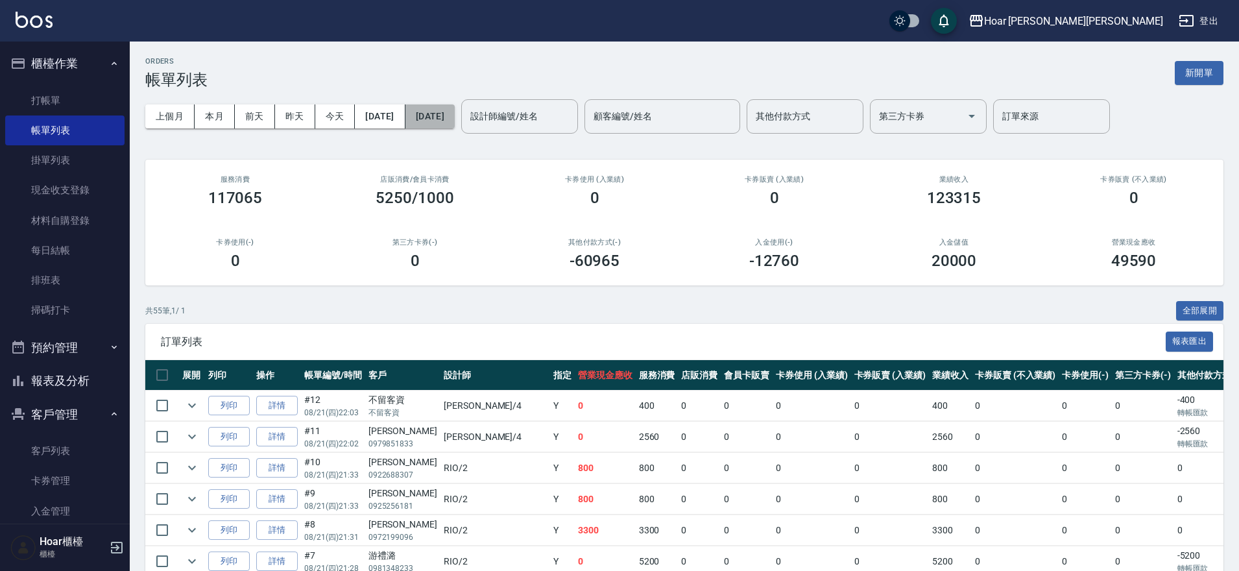
click at [455, 123] on button "[DATE]" at bounding box center [430, 116] width 49 height 24
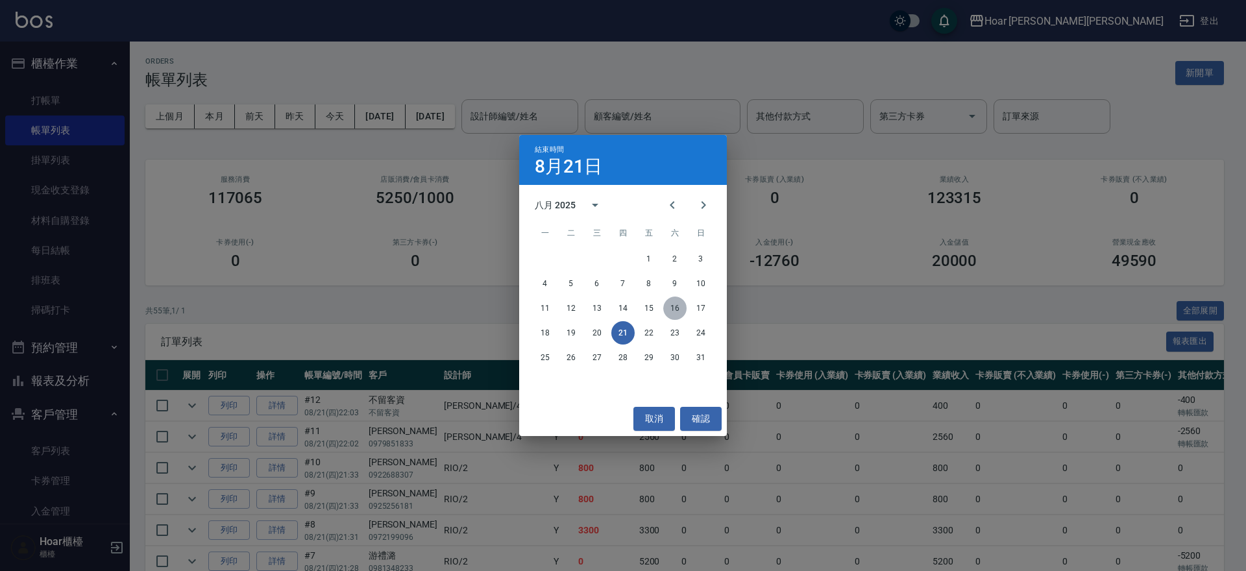
click at [672, 306] on button "16" at bounding box center [674, 308] width 23 height 23
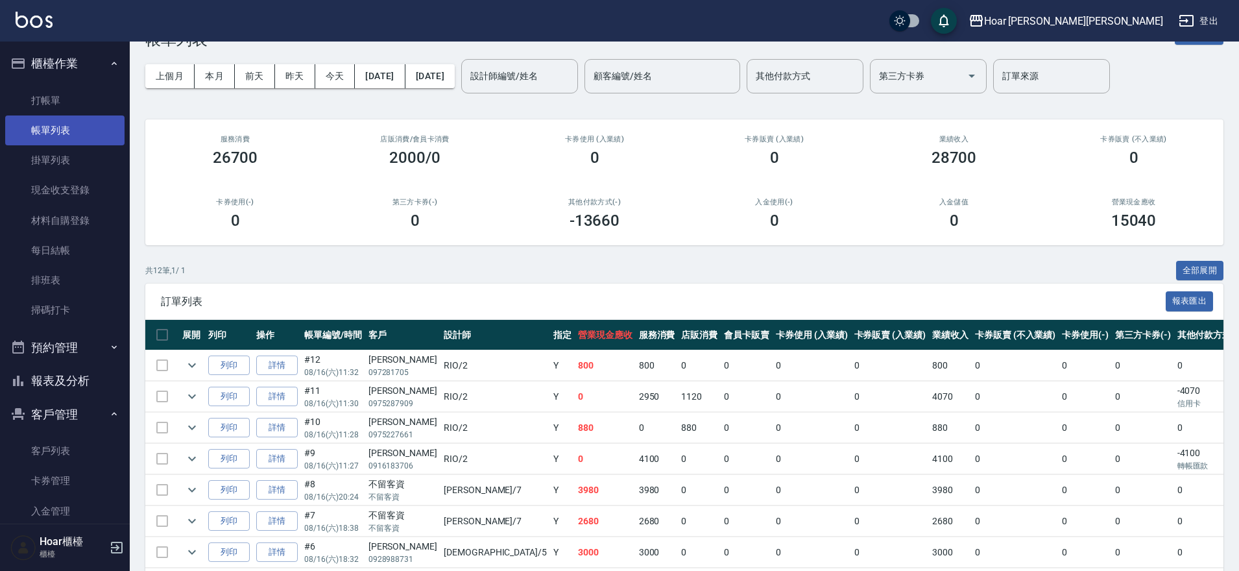
scroll to position [8, 0]
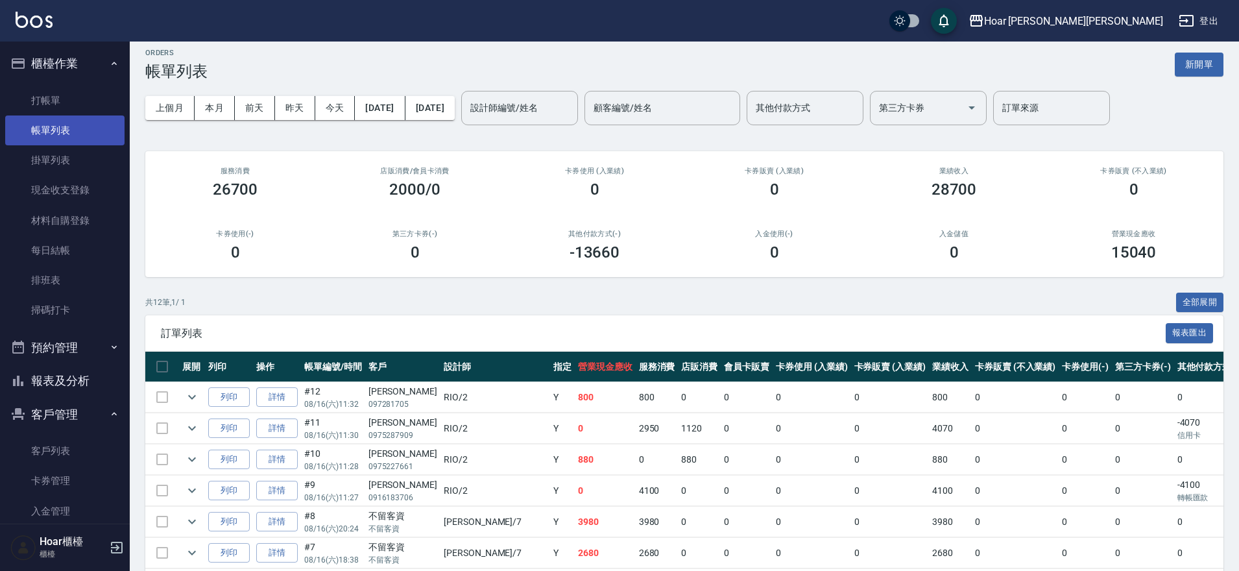
click at [51, 128] on link "帳單列表" at bounding box center [64, 131] width 119 height 30
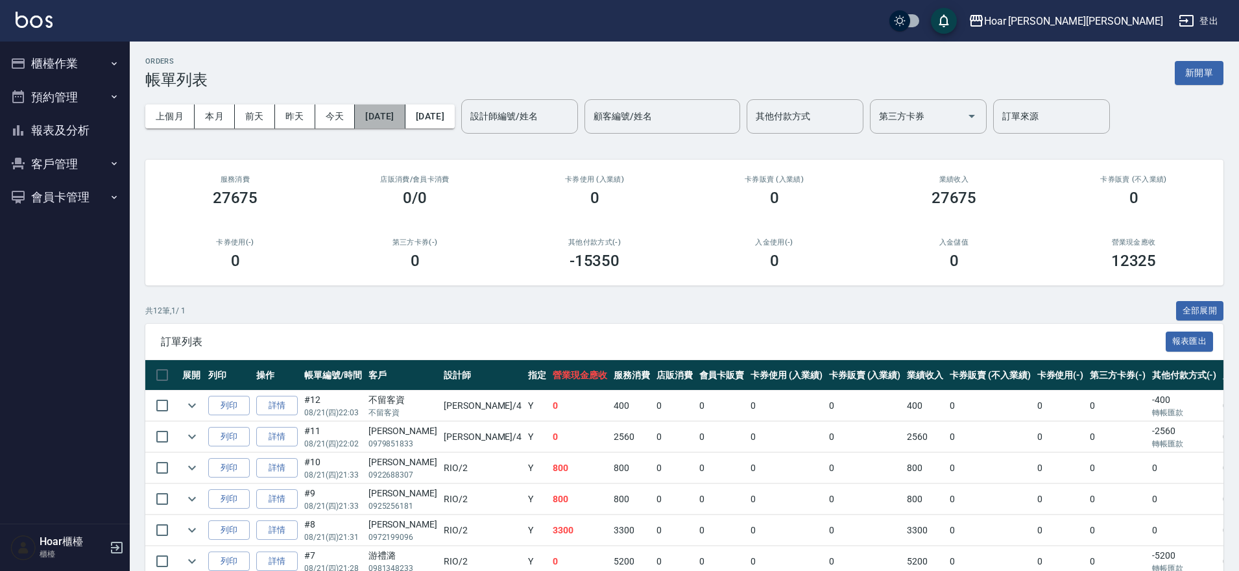
click at [400, 114] on button "[DATE]" at bounding box center [380, 116] width 50 height 24
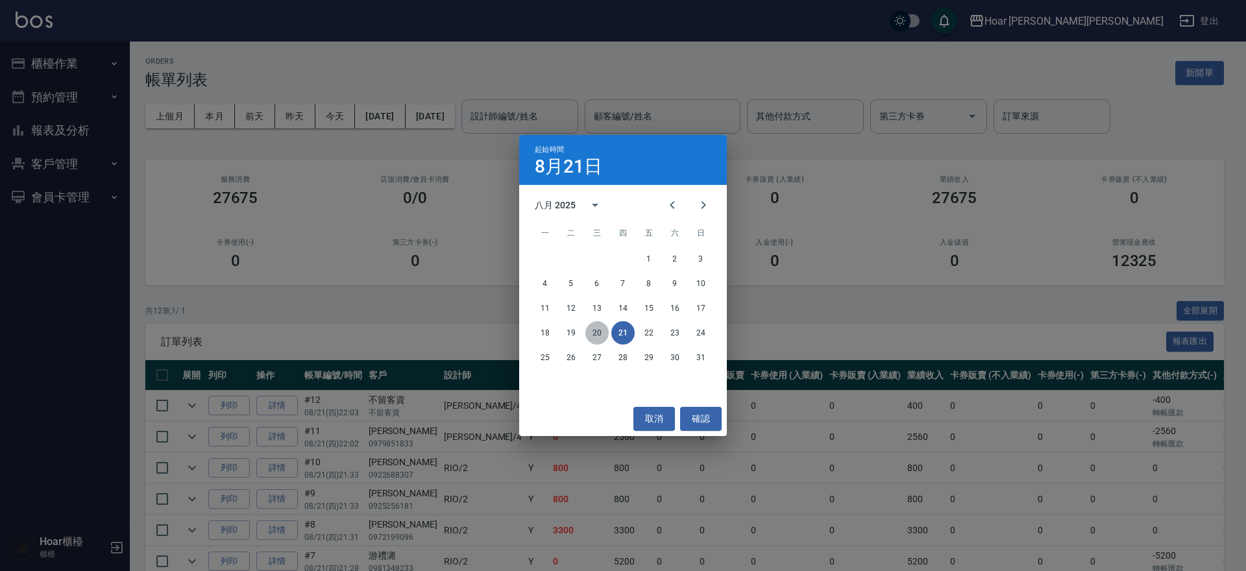
click at [602, 332] on button "20" at bounding box center [596, 332] width 23 height 23
